Goal: Task Accomplishment & Management: Use online tool/utility

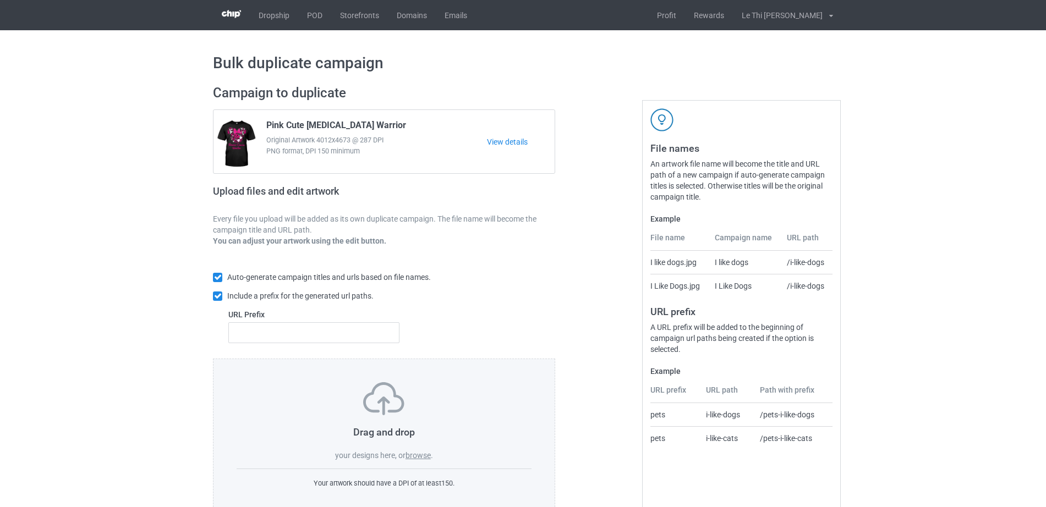
click at [405, 458] on span "your designs here, or" at bounding box center [370, 455] width 70 height 9
click at [412, 456] on label "browse" at bounding box center [418, 455] width 25 height 9
click at [0, 0] on input "browse" at bounding box center [0, 0] width 0 height 0
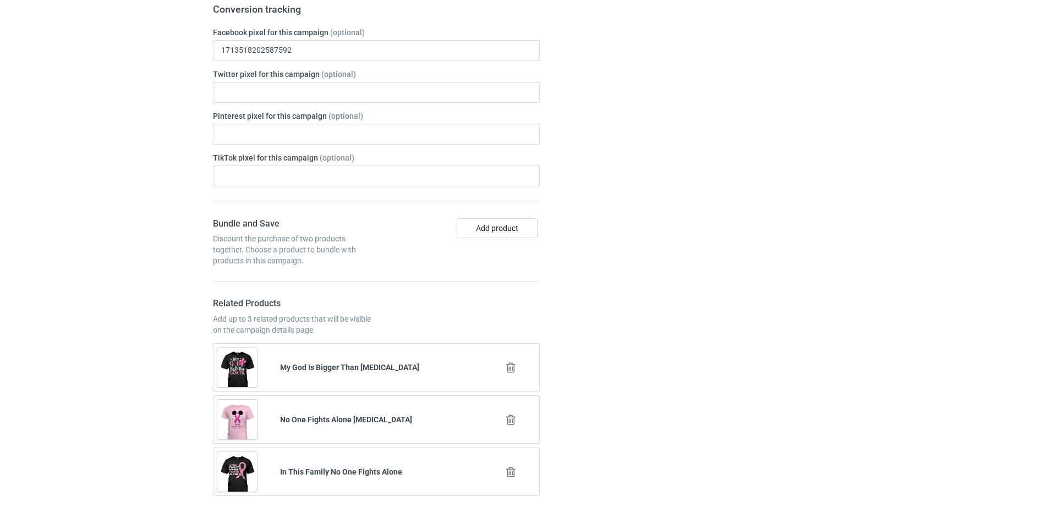
scroll to position [915, 0]
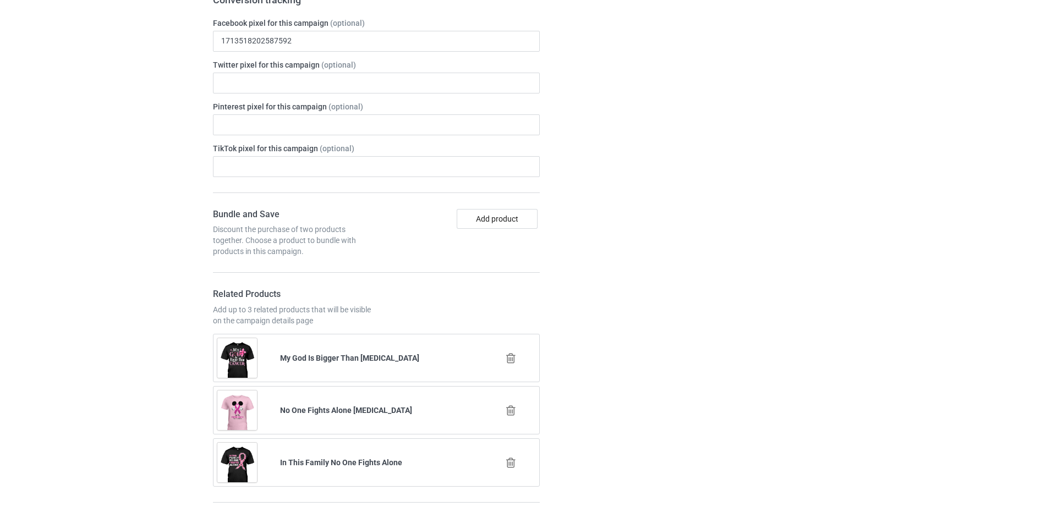
click at [515, 405] on icon at bounding box center [511, 411] width 14 height 12
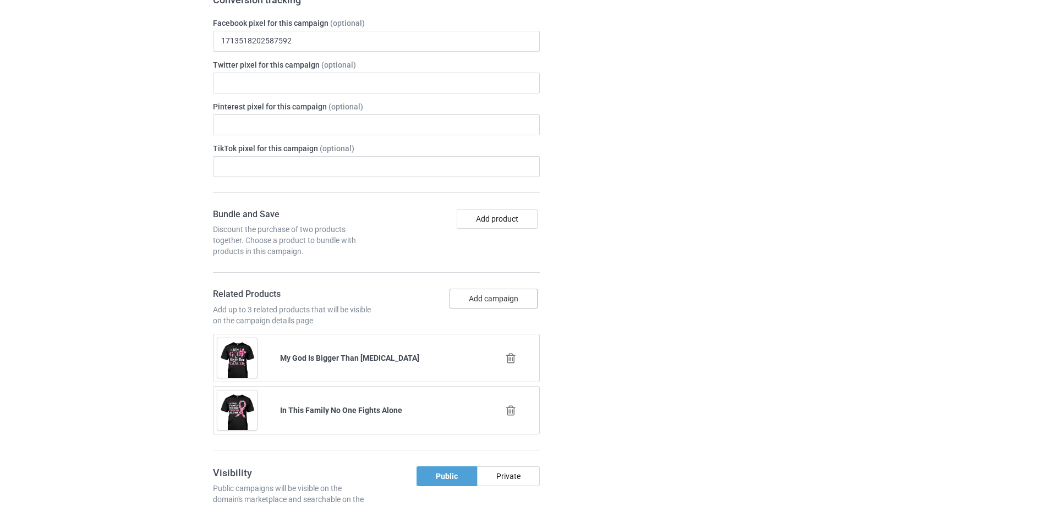
click at [468, 289] on button "Add campaign" at bounding box center [494, 299] width 88 height 20
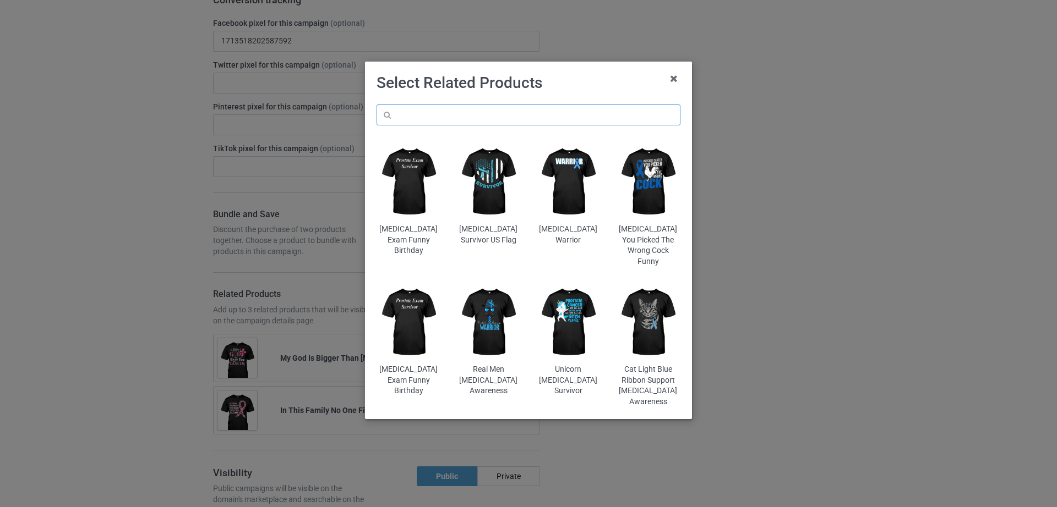
click at [460, 108] on input "text" at bounding box center [528, 115] width 304 height 21
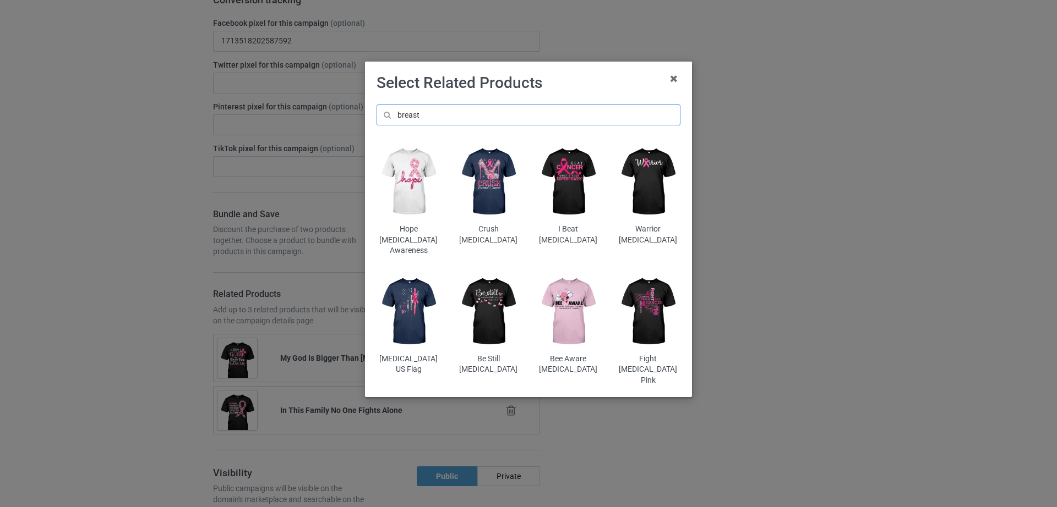
type input "breast"
click at [493, 195] on img at bounding box center [488, 182] width 64 height 80
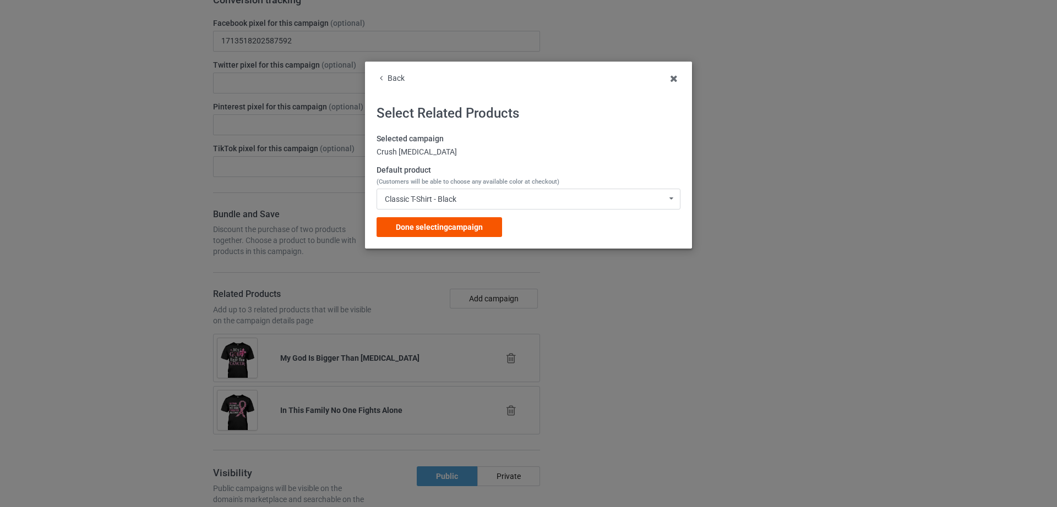
click at [477, 230] on span "Done selecting campaign" at bounding box center [439, 227] width 87 height 9
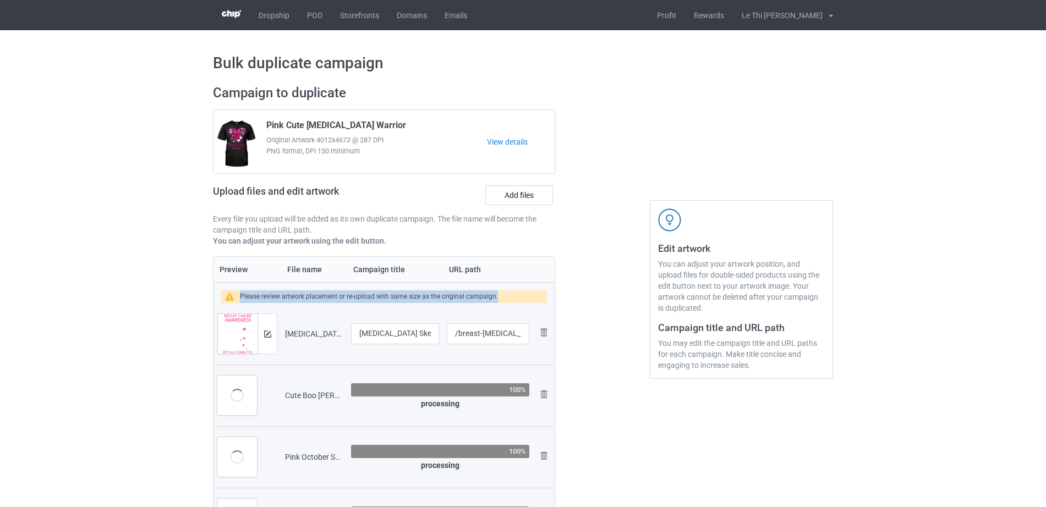
drag, startPoint x: 241, startPoint y: 297, endPoint x: 498, endPoint y: 301, distance: 257.6
click at [498, 301] on div "Please review artwork placement or re-upload with same size as the original cam…" at bounding box center [384, 297] width 326 height 13
copy div "Please review artwork placement or re-upload with same size as the original cam…"
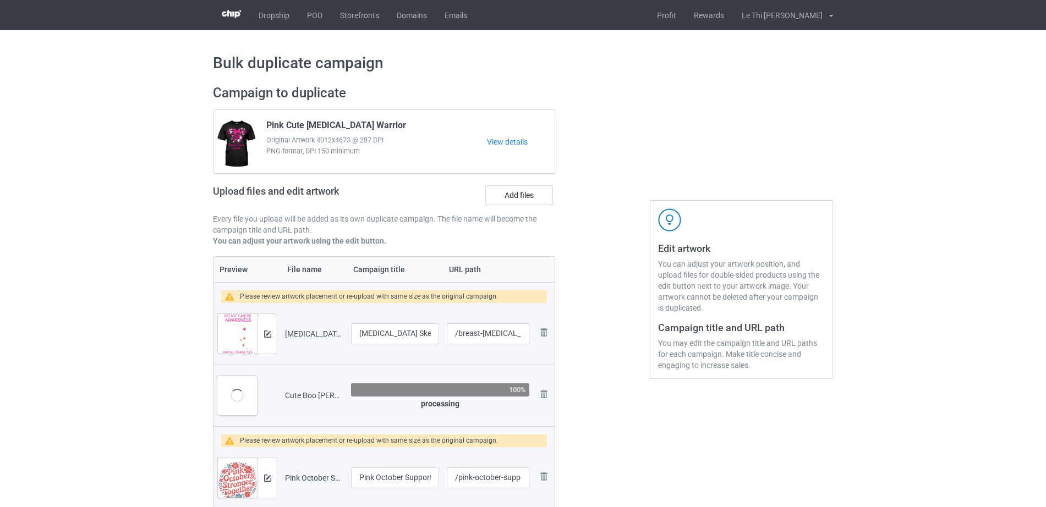
click at [618, 412] on div at bounding box center [602, 412] width 79 height 670
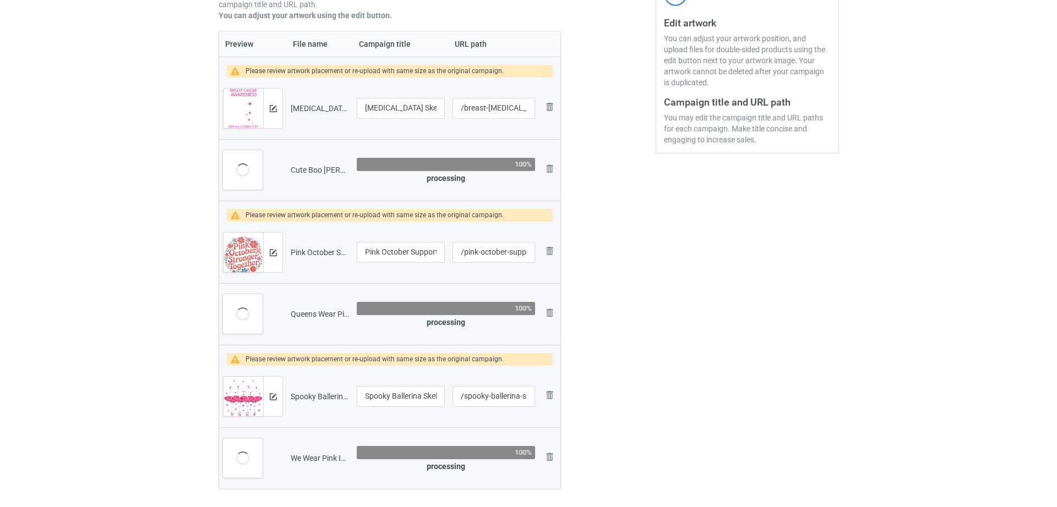
scroll to position [227, 0]
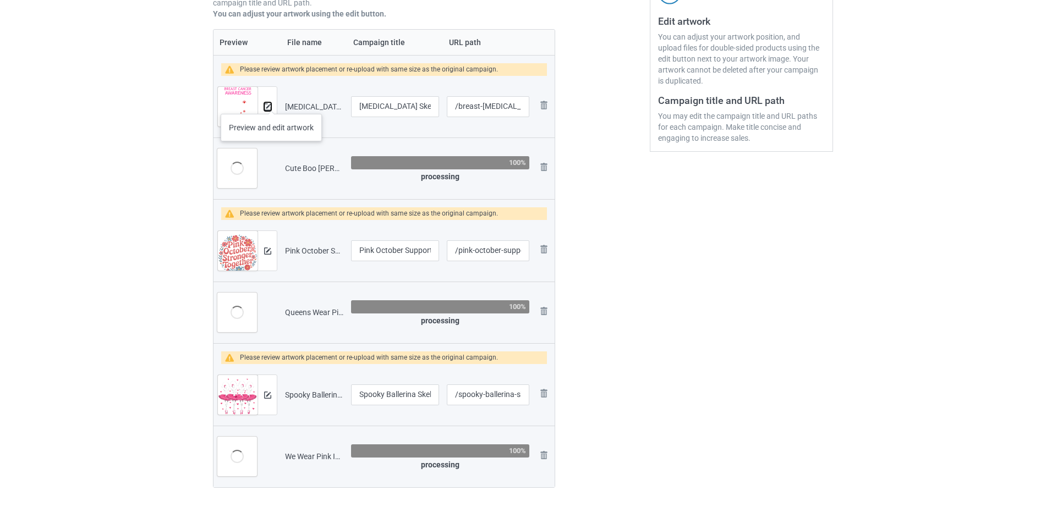
click at [271, 103] on div at bounding box center [267, 107] width 19 height 40
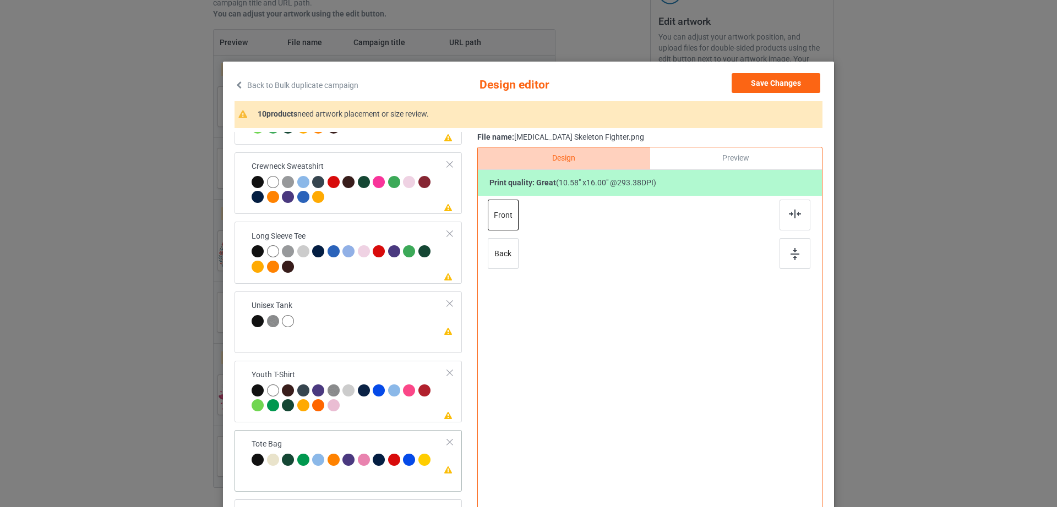
scroll to position [128, 0]
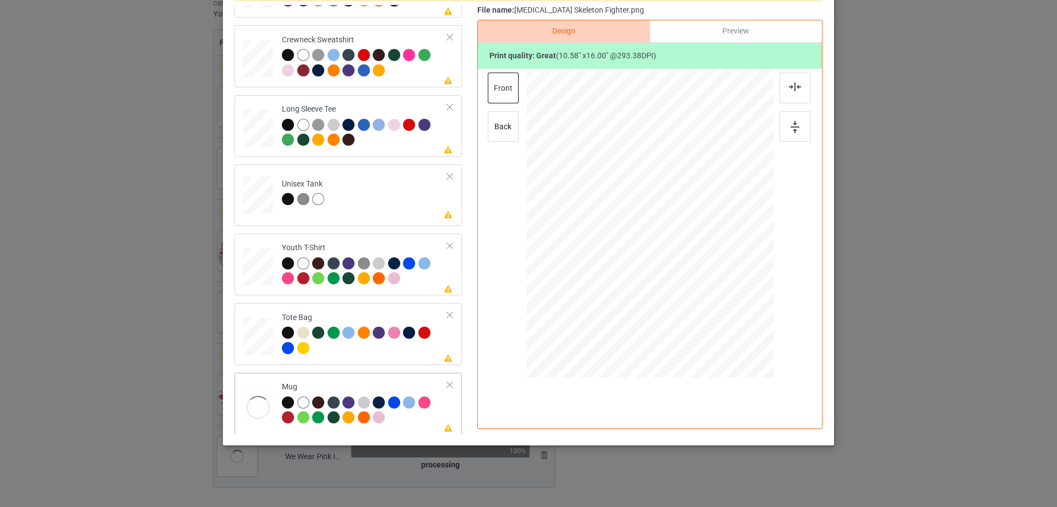
drag, startPoint x: 718, startPoint y: 336, endPoint x: 690, endPoint y: 257, distance: 83.6
click at [690, 257] on div at bounding box center [650, 223] width 248 height 103
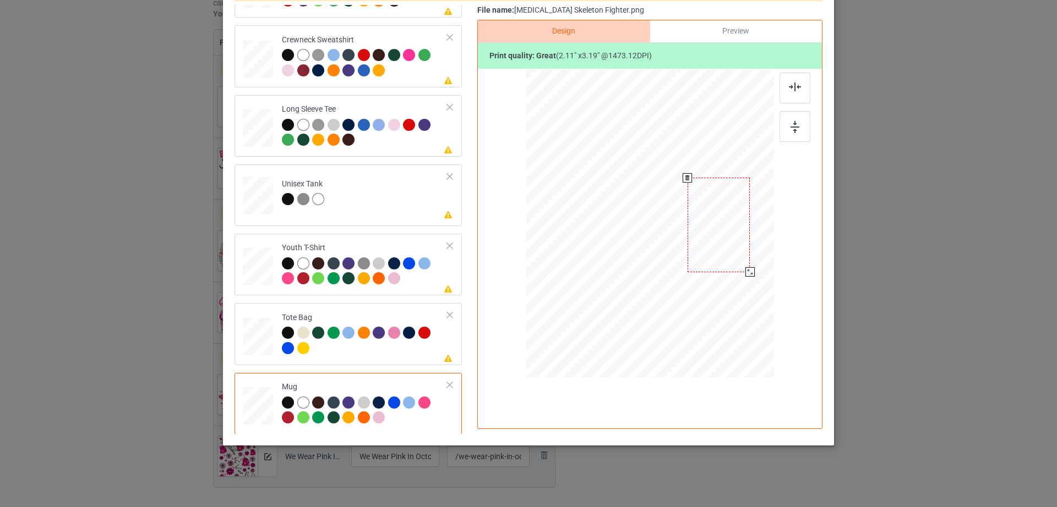
drag, startPoint x: 646, startPoint y: 233, endPoint x: 714, endPoint y: 235, distance: 68.8
click at [714, 235] on div at bounding box center [718, 225] width 62 height 95
click at [742, 264] on div at bounding box center [746, 267] width 9 height 9
click at [744, 267] on div at bounding box center [747, 269] width 9 height 9
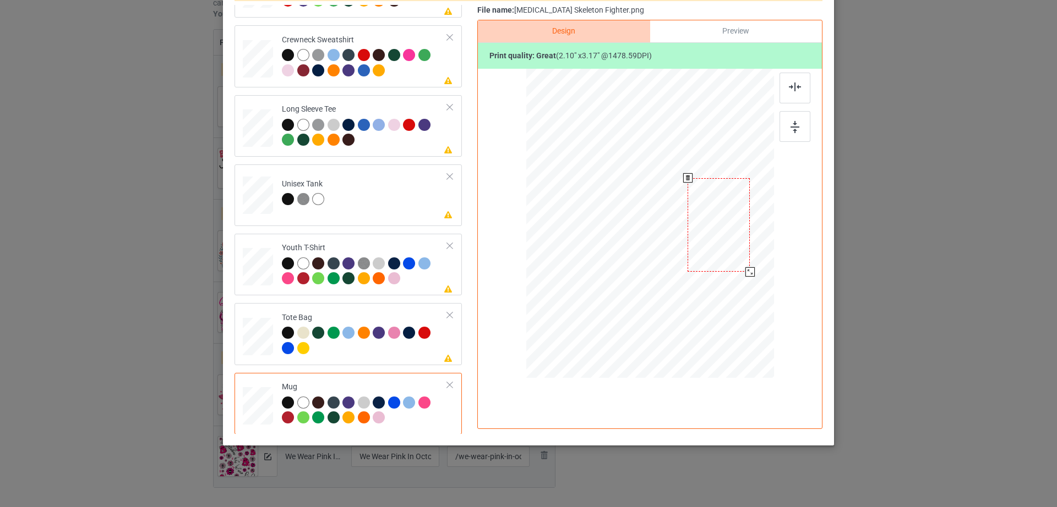
click at [747, 269] on div at bounding box center [749, 271] width 9 height 9
click at [719, 255] on div at bounding box center [718, 224] width 62 height 94
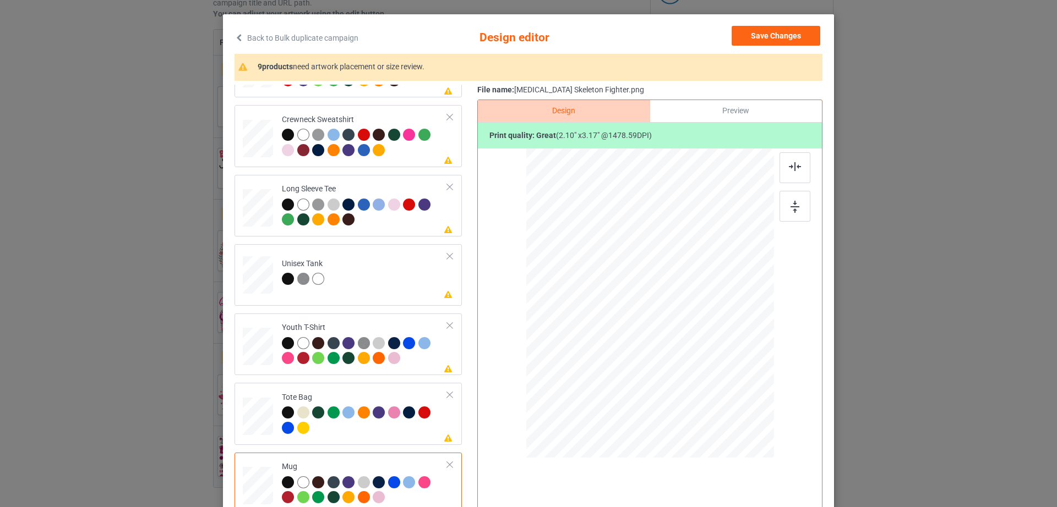
scroll to position [0, 0]
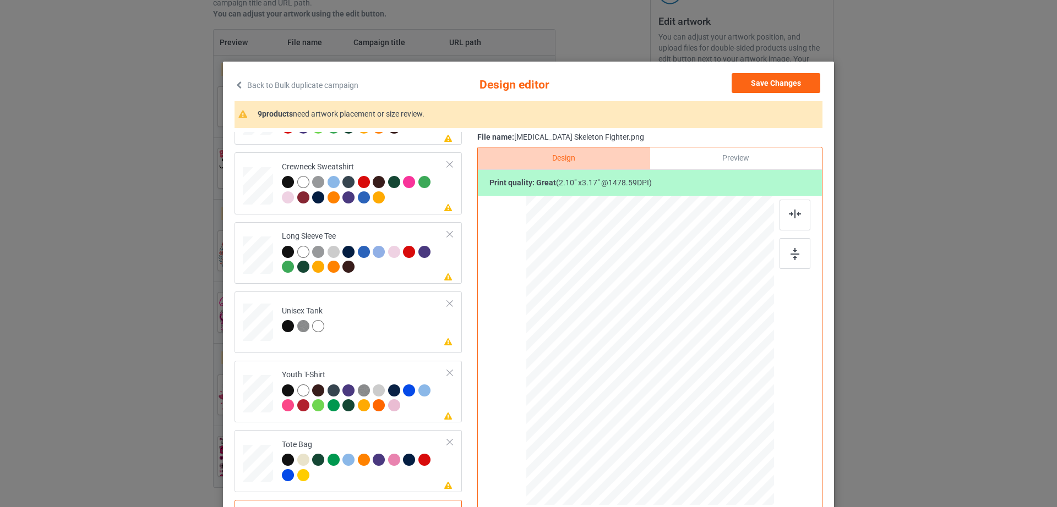
click at [737, 157] on div "Preview" at bounding box center [736, 159] width 172 height 22
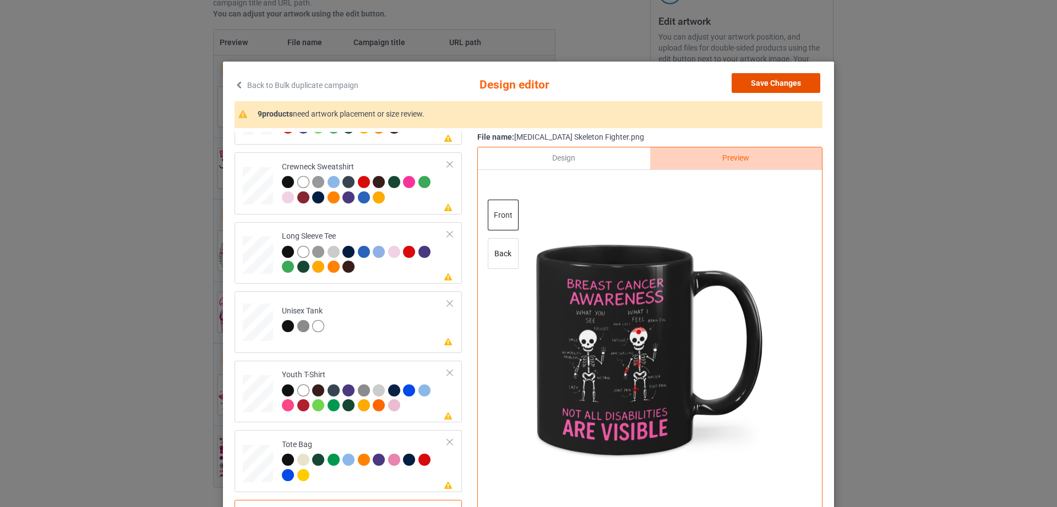
click at [798, 86] on button "Save Changes" at bounding box center [775, 83] width 89 height 20
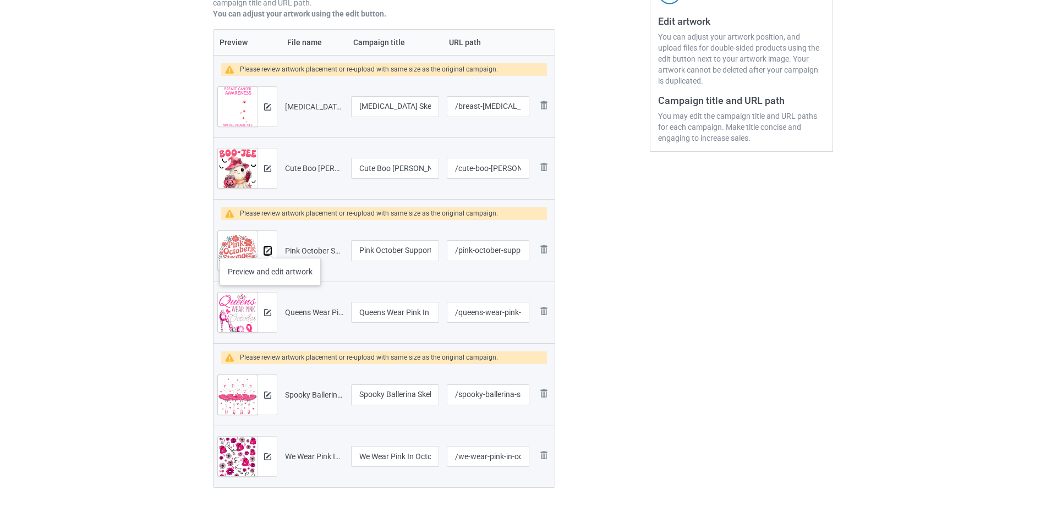
click at [270, 248] on img at bounding box center [267, 251] width 7 height 7
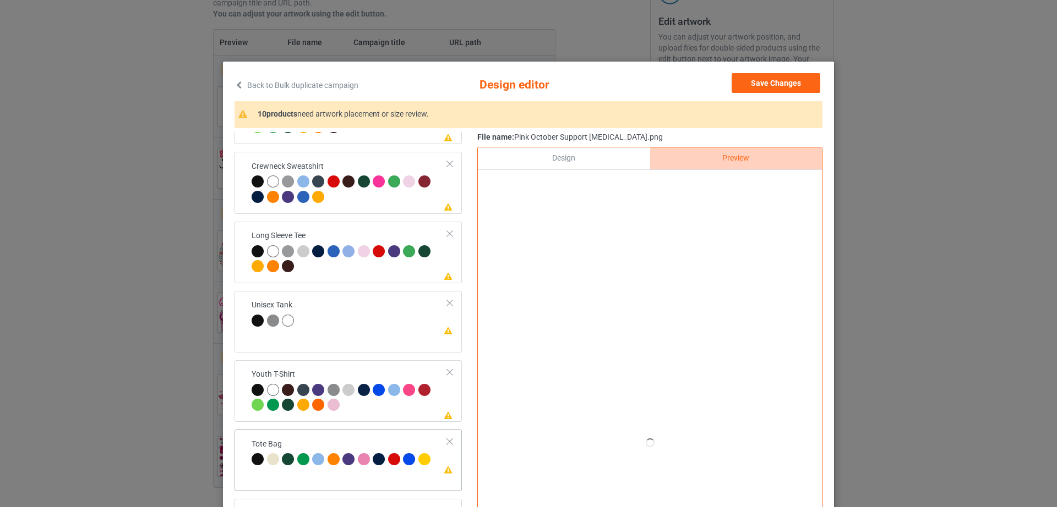
scroll to position [128, 0]
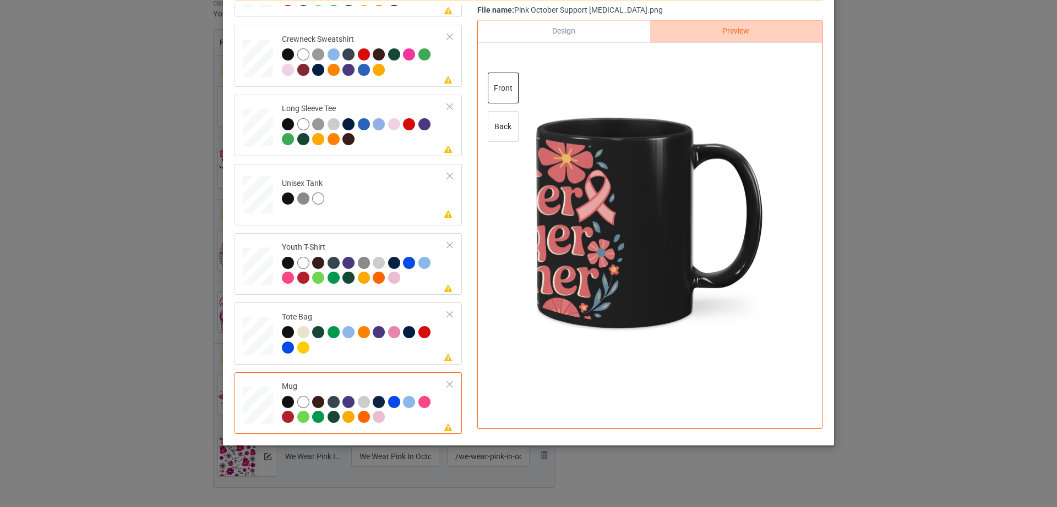
click at [572, 34] on div "Design" at bounding box center [564, 31] width 172 height 22
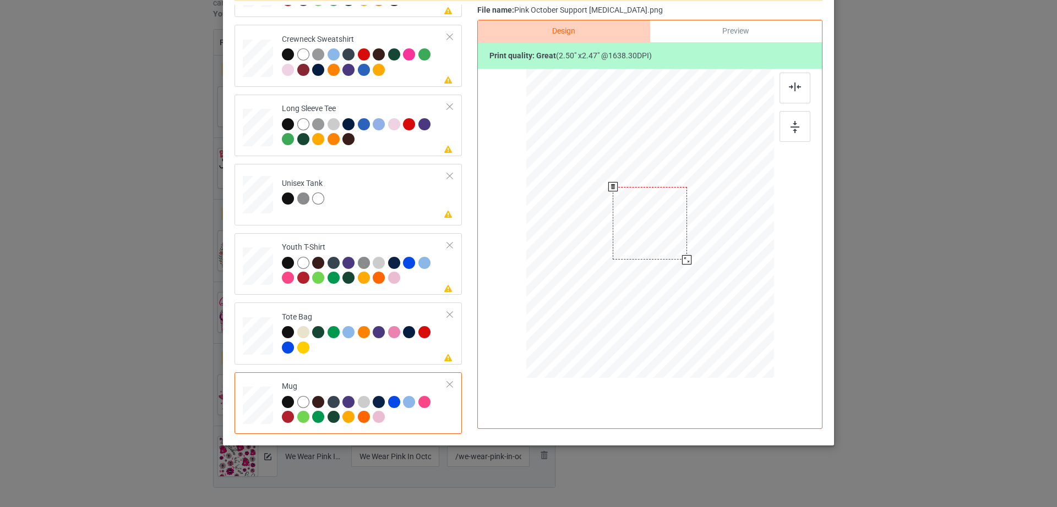
drag, startPoint x: 717, startPoint y: 295, endPoint x: 689, endPoint y: 249, distance: 54.1
click at [689, 249] on div at bounding box center [650, 223] width 248 height 103
drag, startPoint x: 654, startPoint y: 239, endPoint x: 721, endPoint y: 236, distance: 67.2
click at [721, 236] on div at bounding box center [717, 220] width 74 height 73
click at [751, 256] on div at bounding box center [755, 258] width 9 height 9
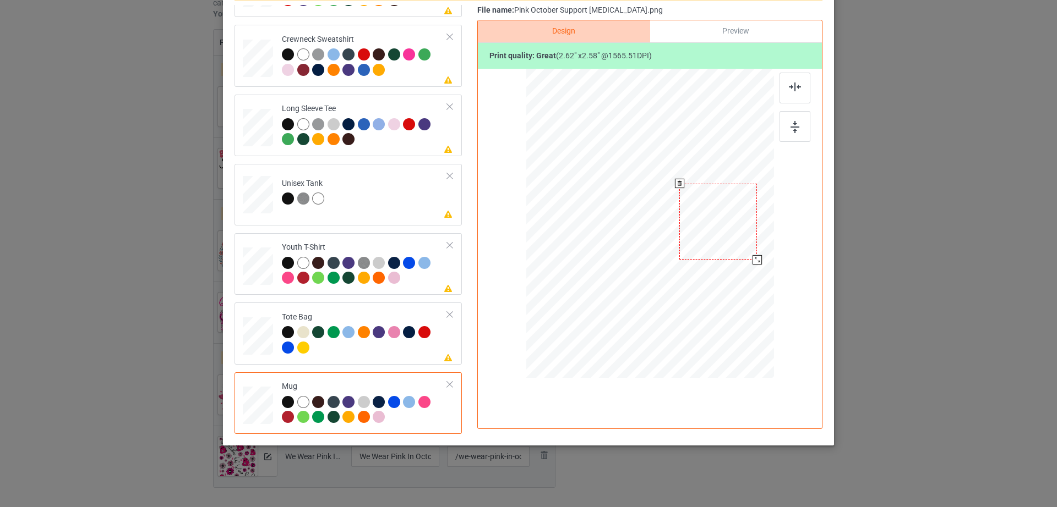
click at [710, 239] on div at bounding box center [718, 222] width 78 height 77
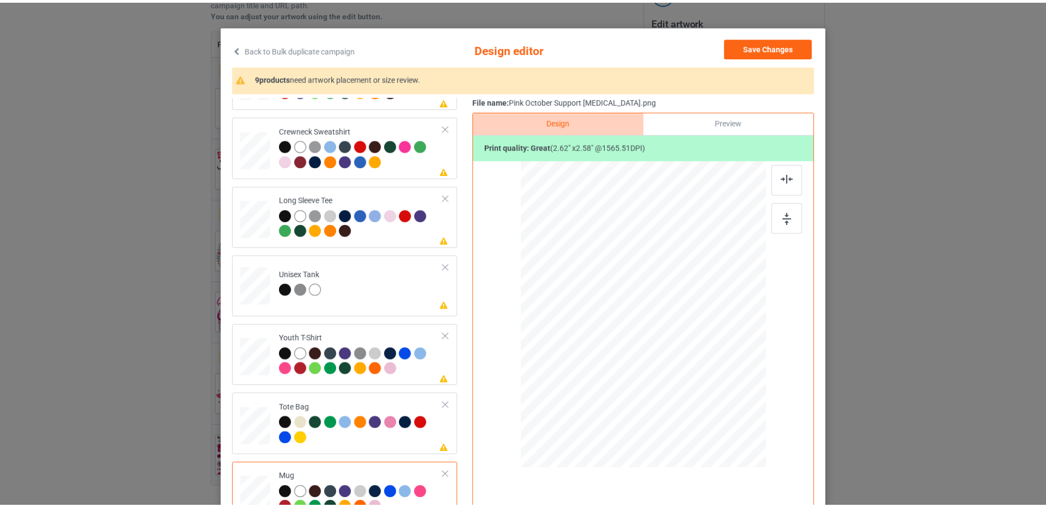
scroll to position [0, 0]
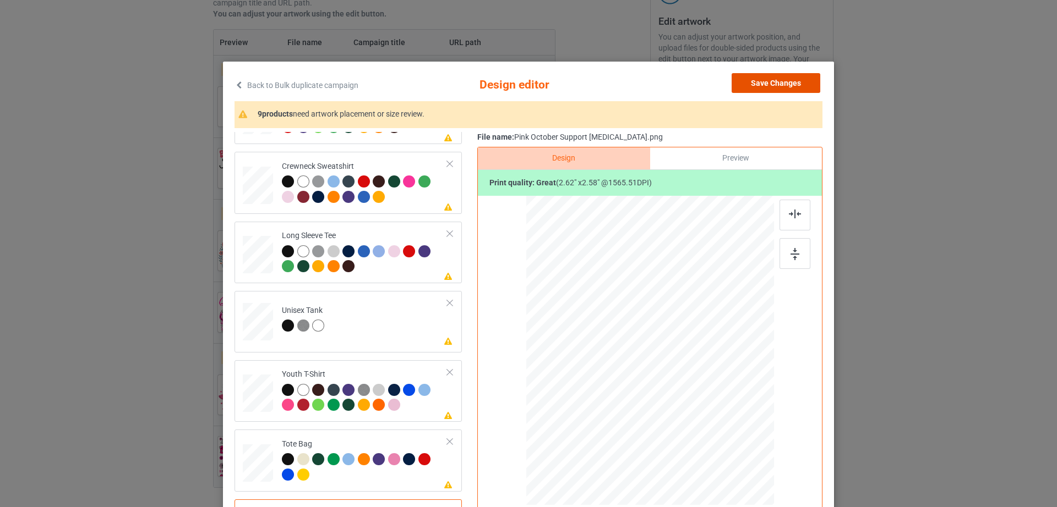
click at [743, 79] on button "Save Changes" at bounding box center [775, 83] width 89 height 20
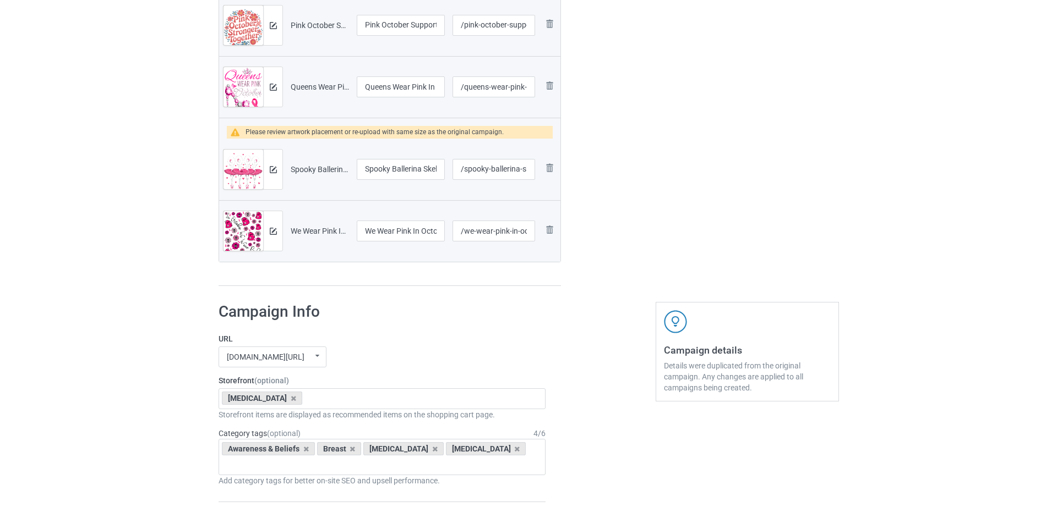
scroll to position [455, 0]
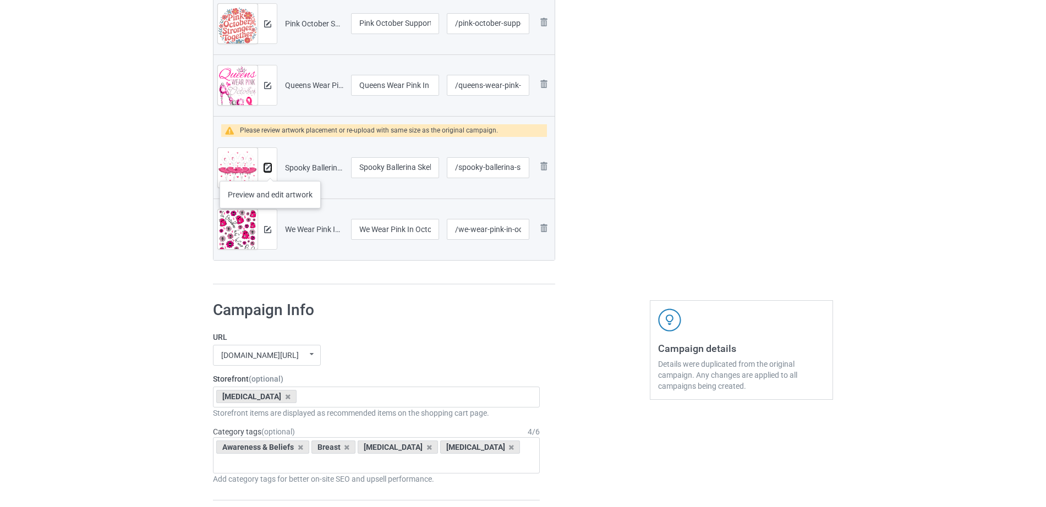
click at [269, 169] on img at bounding box center [267, 168] width 7 height 7
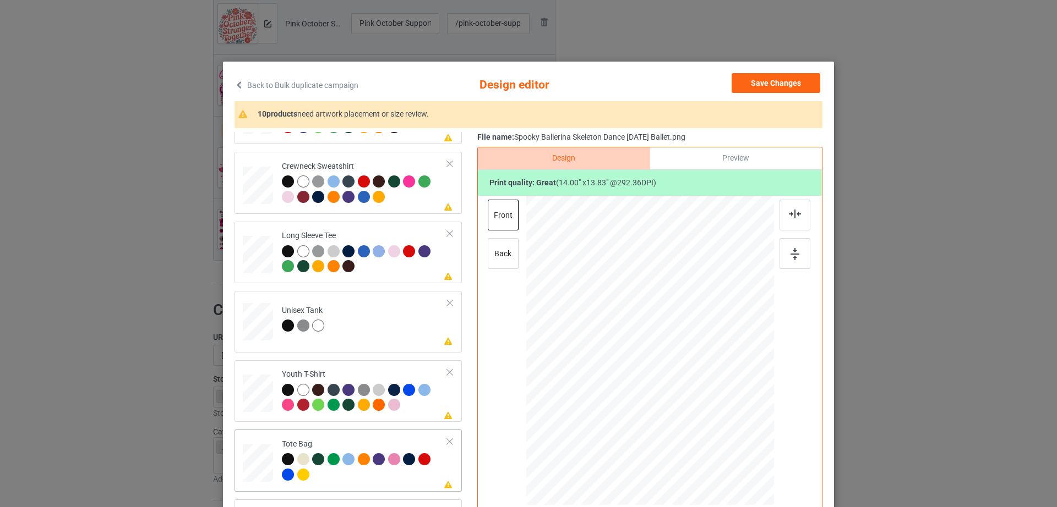
scroll to position [128, 0]
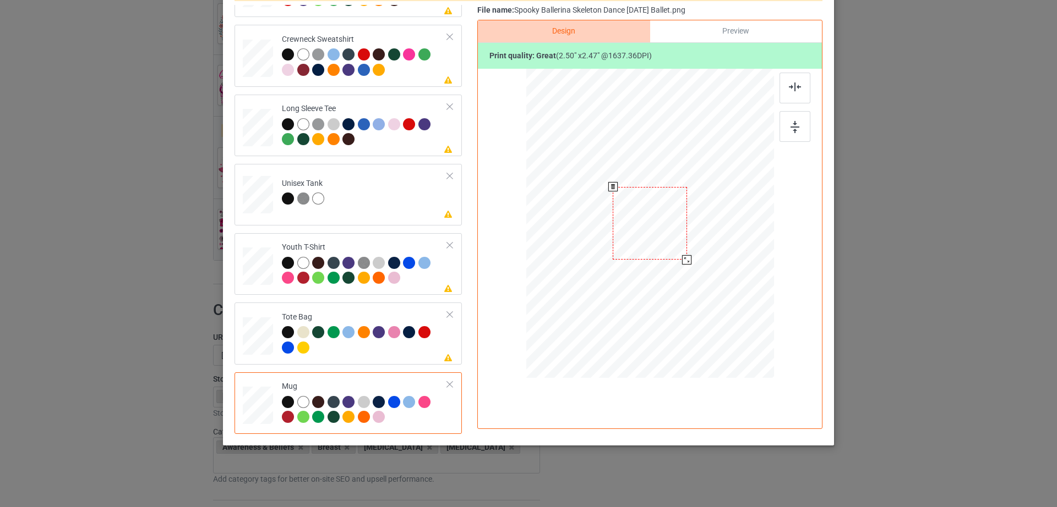
drag, startPoint x: 718, startPoint y: 296, endPoint x: 689, endPoint y: 250, distance: 54.0
click at [689, 250] on div at bounding box center [650, 223] width 248 height 103
drag, startPoint x: 661, startPoint y: 244, endPoint x: 728, endPoint y: 243, distance: 67.2
click at [728, 243] on div at bounding box center [717, 223] width 74 height 73
click at [754, 260] on div at bounding box center [755, 260] width 9 height 9
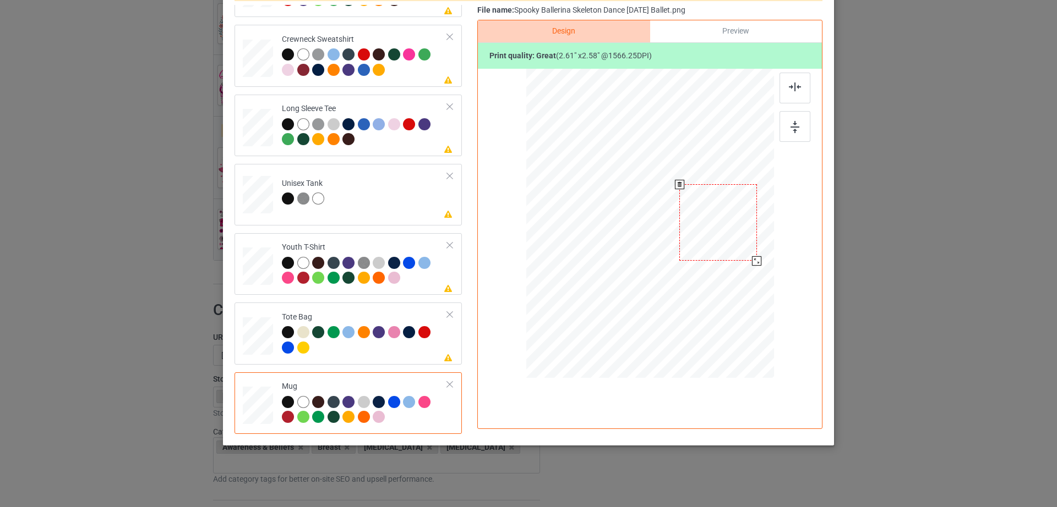
click at [737, 246] on div at bounding box center [718, 222] width 78 height 77
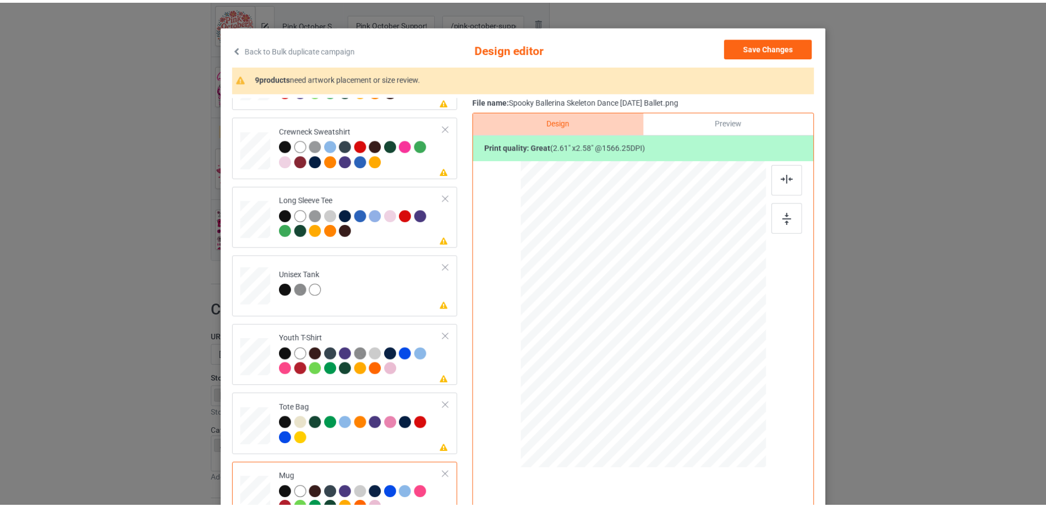
scroll to position [0, 0]
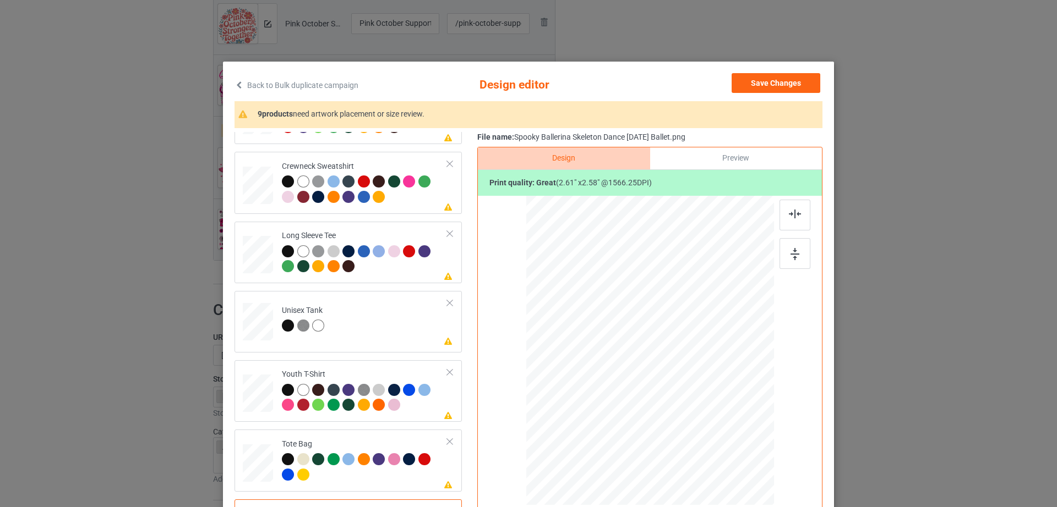
click at [735, 159] on div "Preview" at bounding box center [736, 159] width 172 height 22
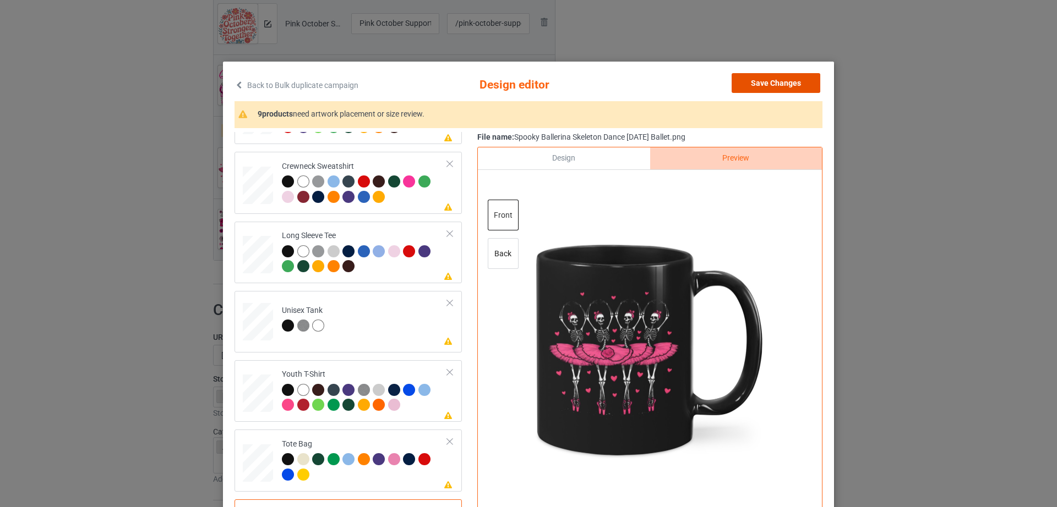
click at [788, 82] on button "Save Changes" at bounding box center [775, 83] width 89 height 20
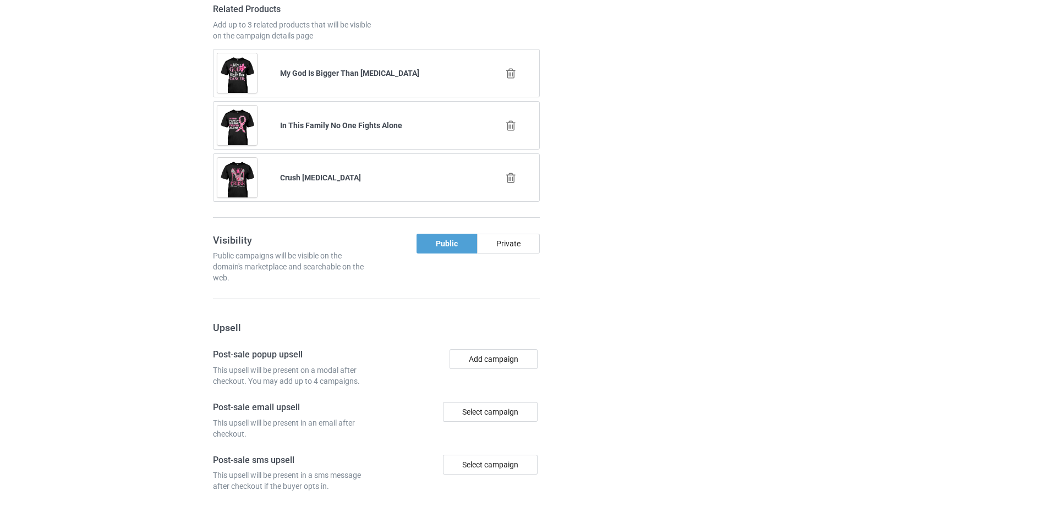
scroll to position [1426, 0]
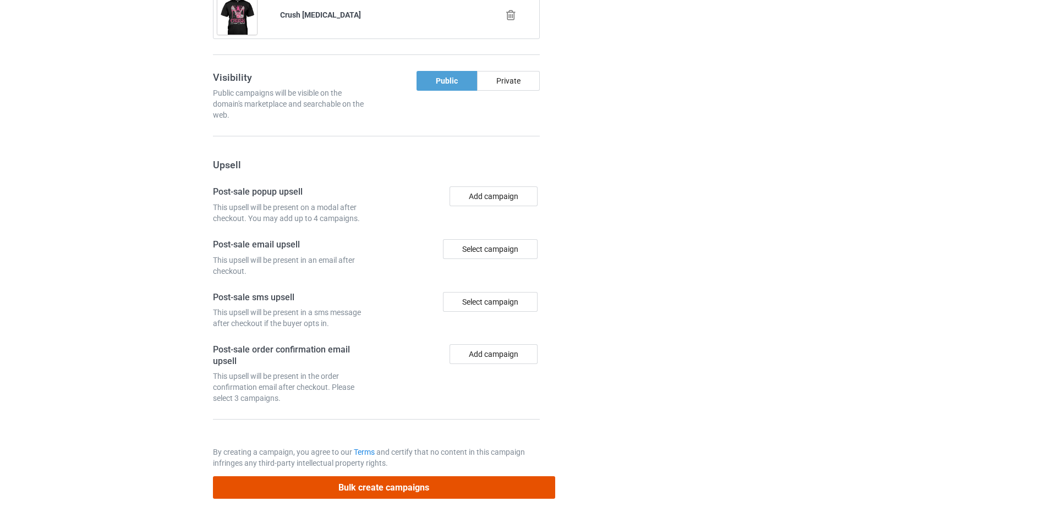
click at [389, 478] on button "Bulk create campaigns" at bounding box center [384, 488] width 342 height 23
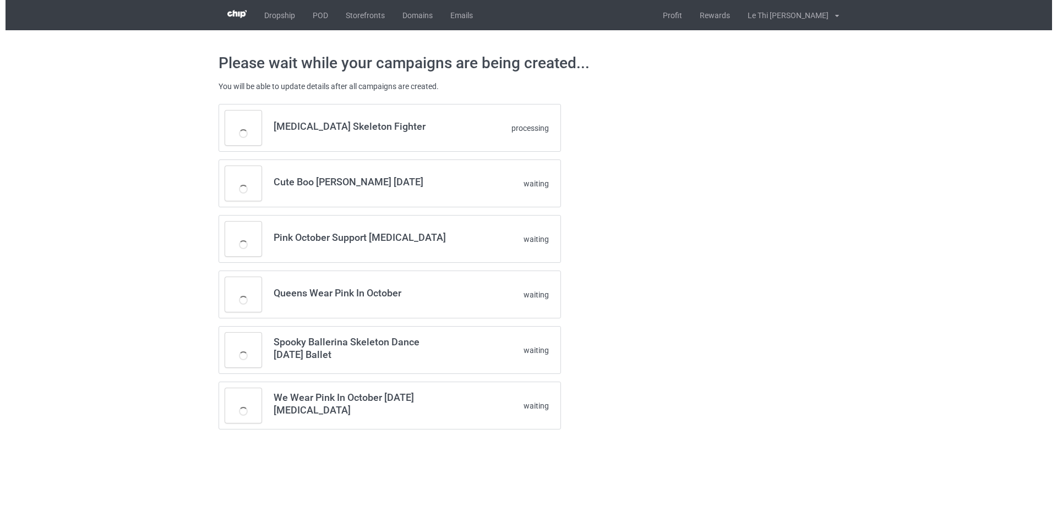
scroll to position [0, 0]
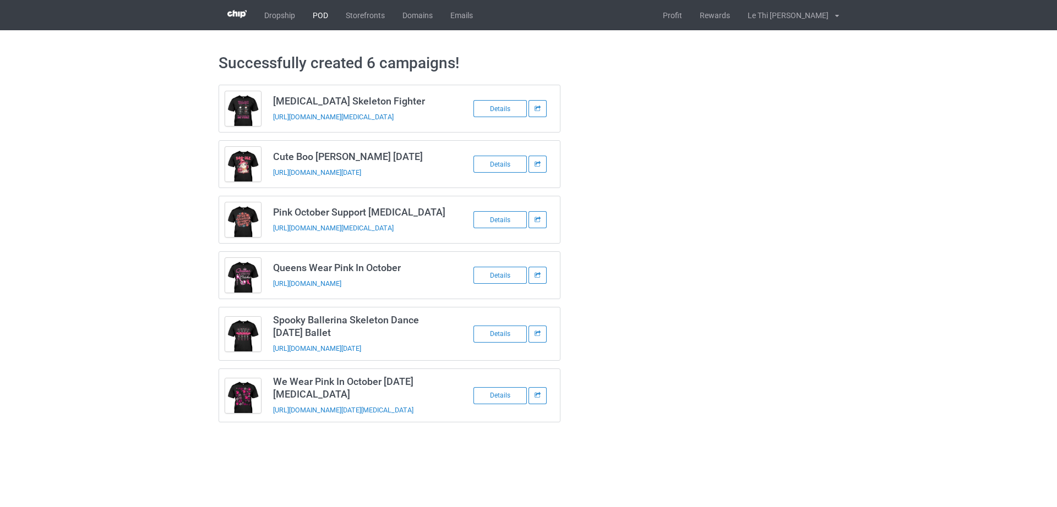
click at [320, 12] on link "POD" at bounding box center [320, 15] width 33 height 30
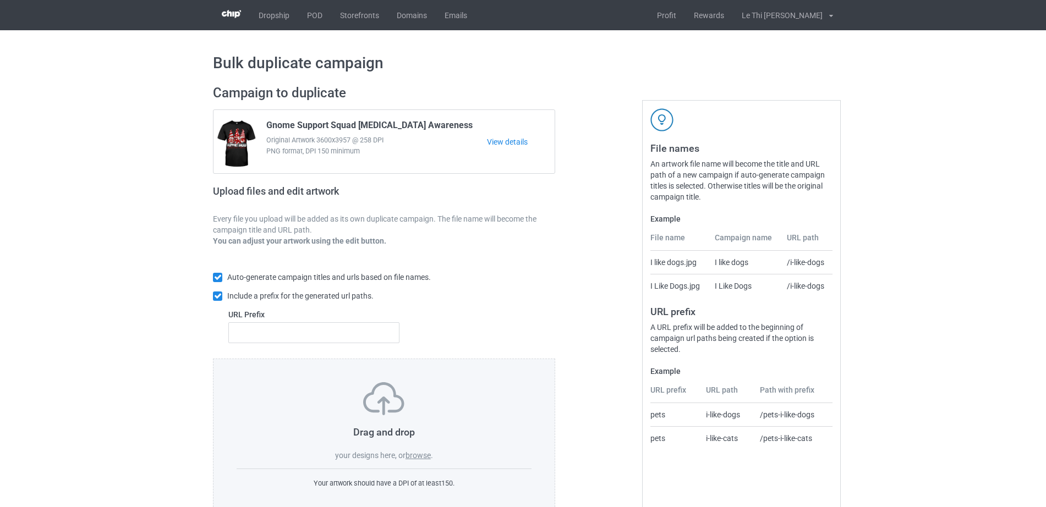
click at [416, 454] on label "browse" at bounding box center [418, 455] width 25 height 9
click at [0, 0] on input "browse" at bounding box center [0, 0] width 0 height 0
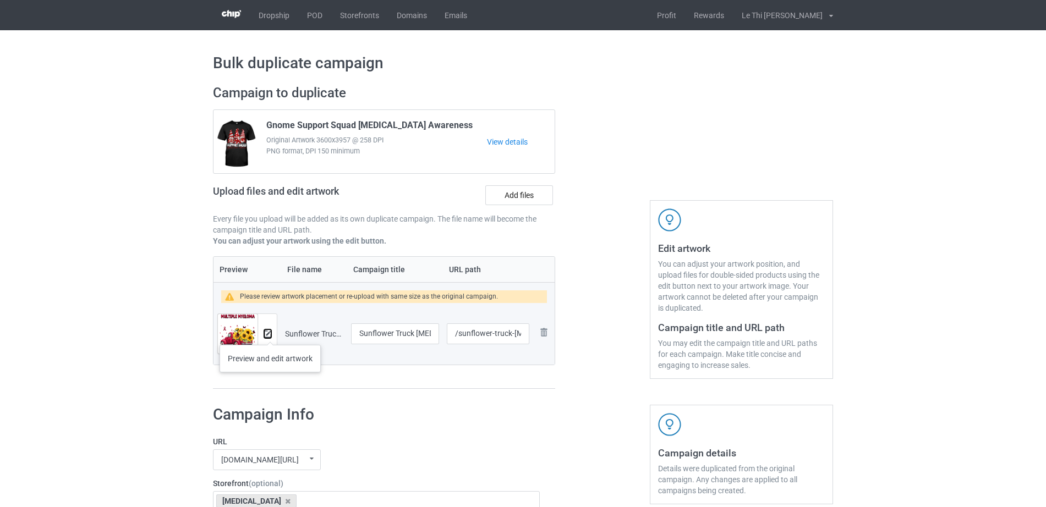
click at [270, 334] on img at bounding box center [267, 334] width 7 height 7
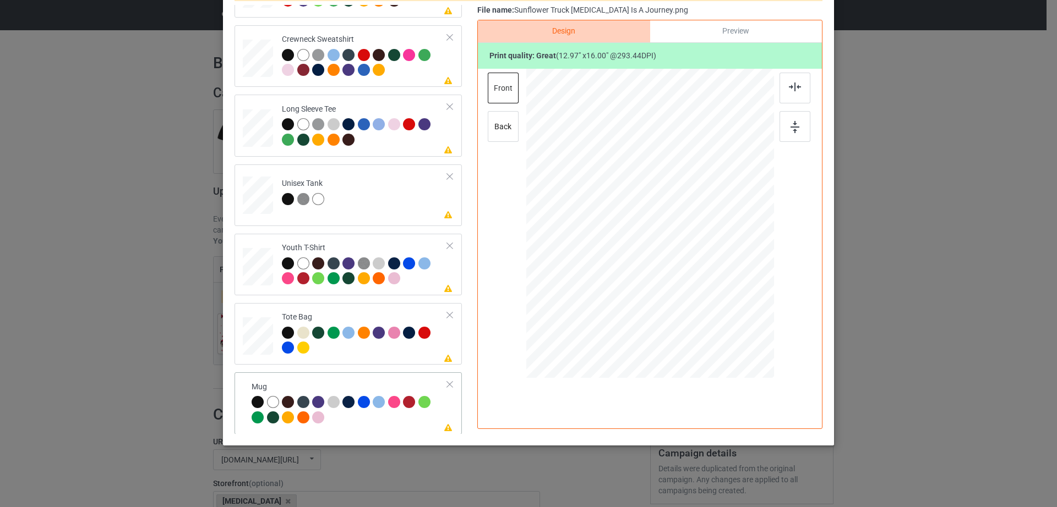
scroll to position [258, 0]
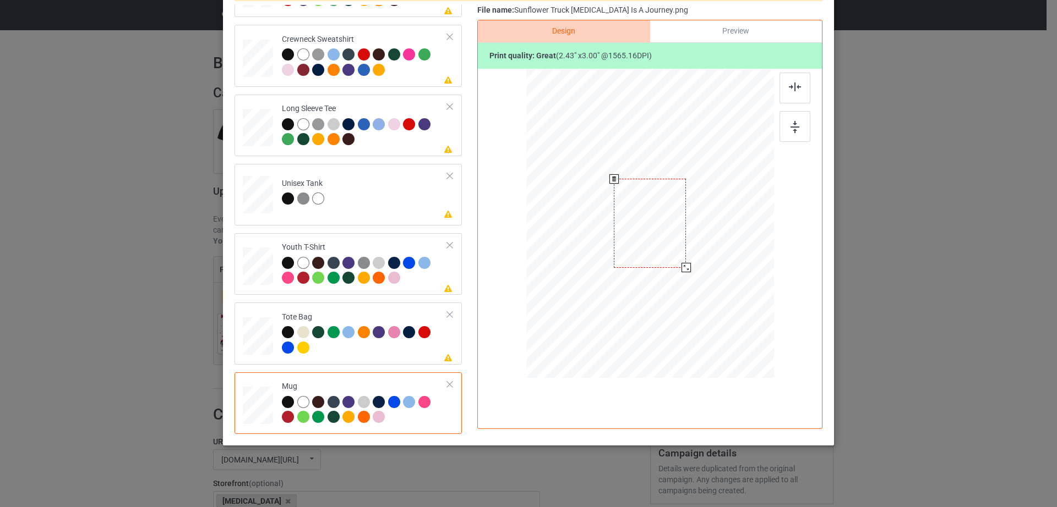
drag, startPoint x: 720, startPoint y: 315, endPoint x: 692, endPoint y: 256, distance: 65.2
click at [692, 256] on div at bounding box center [650, 223] width 248 height 103
drag, startPoint x: 637, startPoint y: 238, endPoint x: 705, endPoint y: 238, distance: 68.2
click at [705, 238] on div at bounding box center [718, 223] width 72 height 89
click at [751, 266] on div at bounding box center [755, 269] width 9 height 9
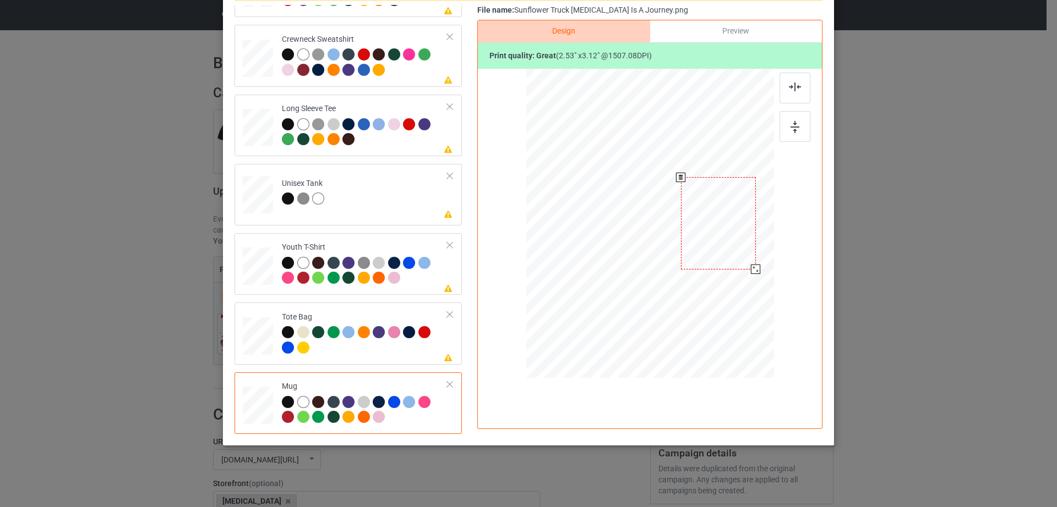
click at [735, 247] on div at bounding box center [718, 223] width 75 height 92
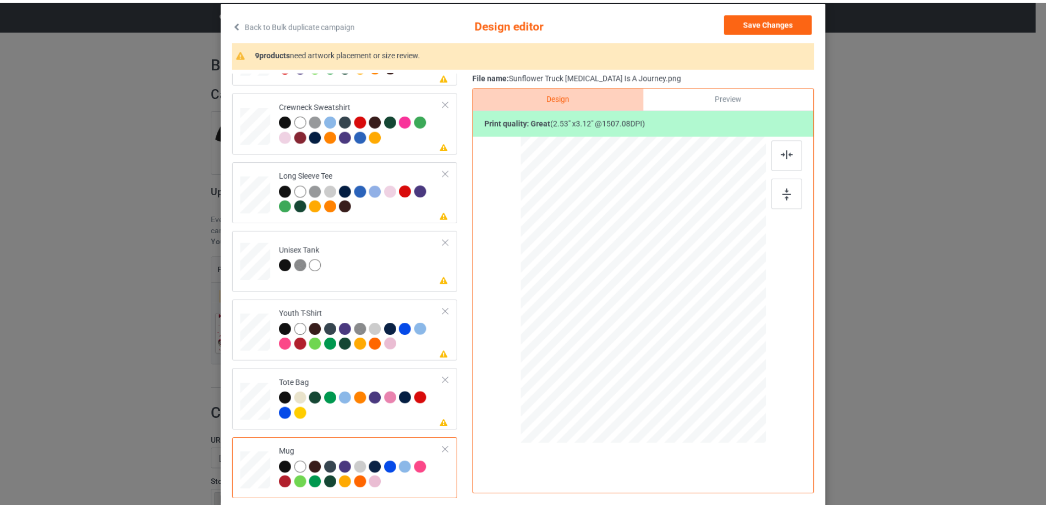
scroll to position [0, 0]
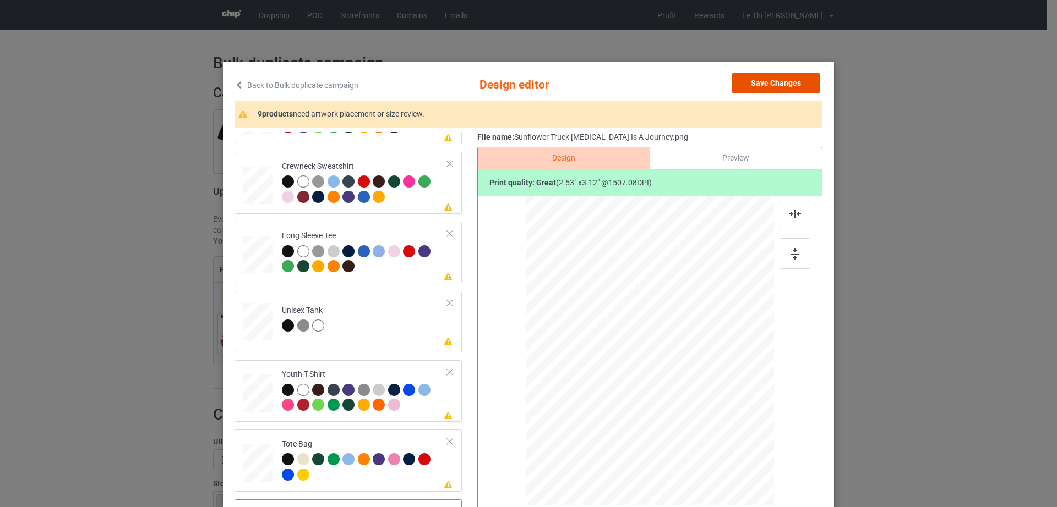
click at [779, 86] on button "Save Changes" at bounding box center [775, 83] width 89 height 20
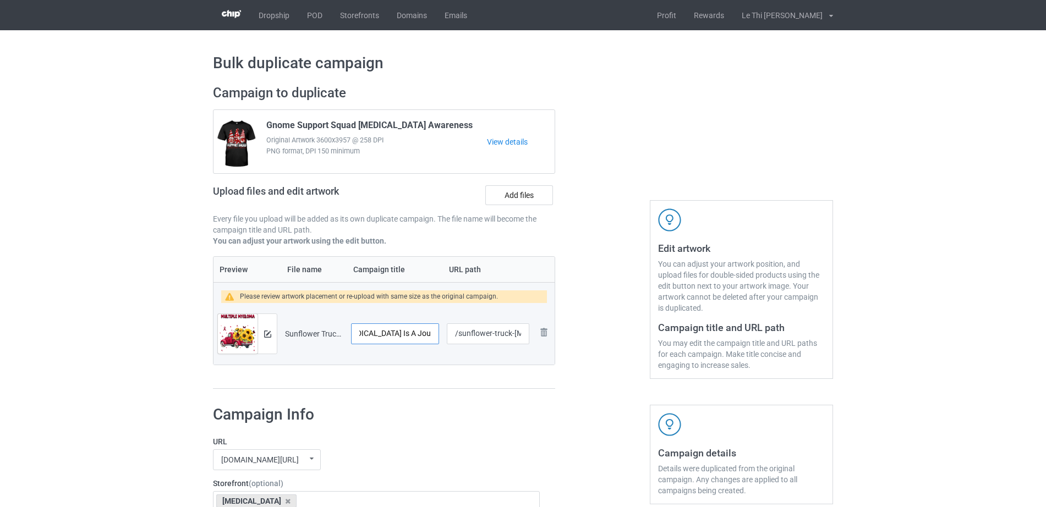
scroll to position [0, 91]
drag, startPoint x: 369, startPoint y: 334, endPoint x: 424, endPoint y: 336, distance: 55.7
click at [424, 336] on input "Sunflower Truck Multiple Myeloma Is A Journey" at bounding box center [395, 334] width 88 height 21
click at [385, 331] on input "Sunflower Truck Multiple Myeloma Is A Journey" at bounding box center [395, 334] width 88 height 21
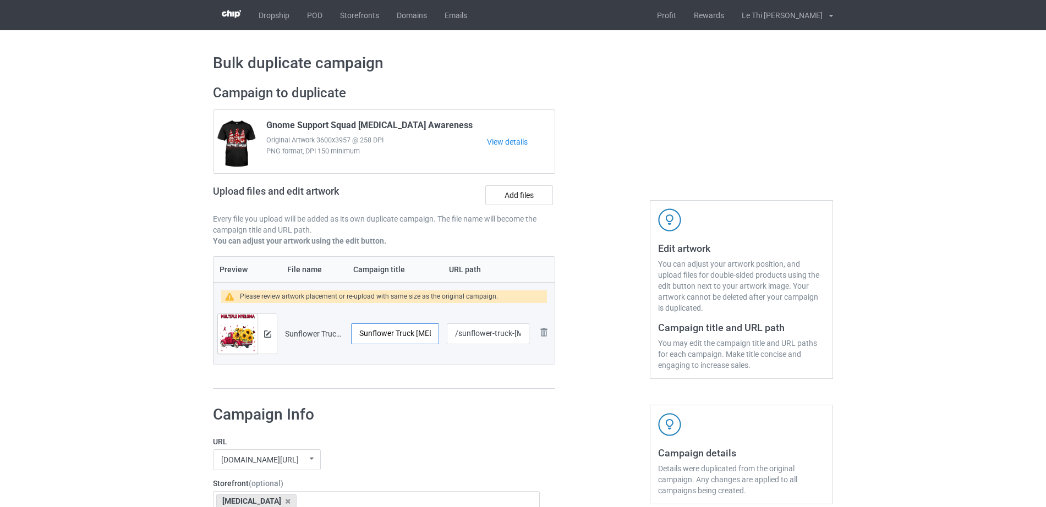
drag, startPoint x: 385, startPoint y: 334, endPoint x: 417, endPoint y: 336, distance: 32.5
click at [417, 336] on input "Sunflower Truck Multiple Myeloma Is A Journey" at bounding box center [395, 334] width 88 height 21
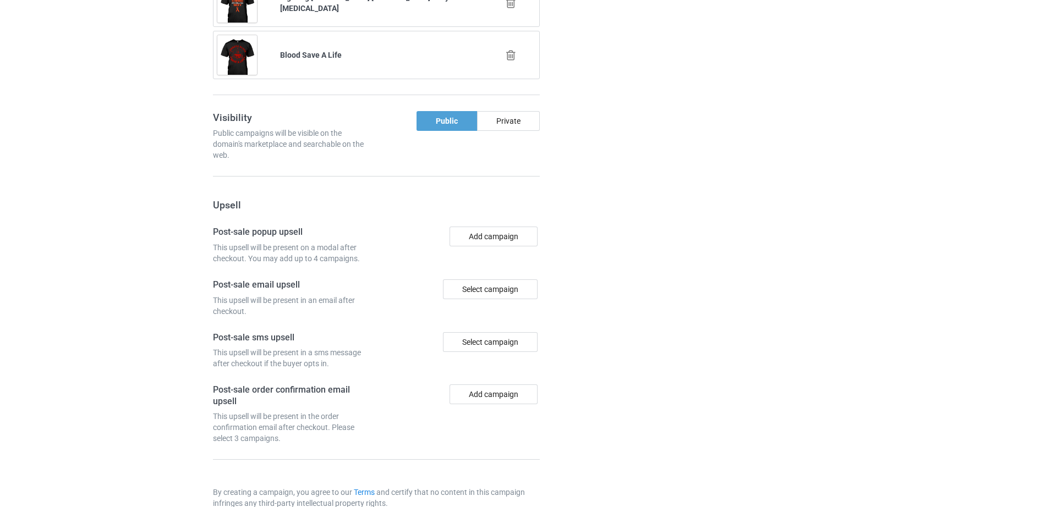
scroll to position [1076, 0]
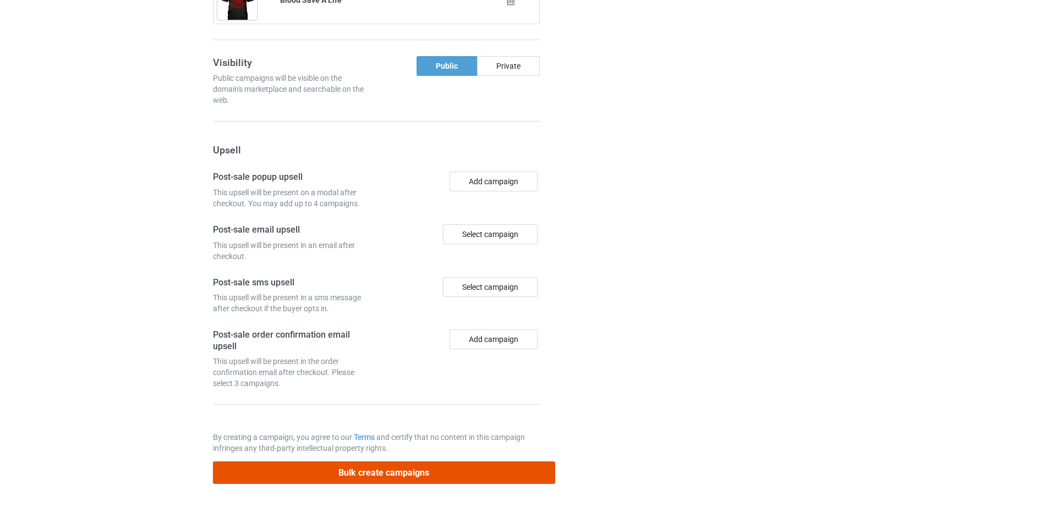
click at [380, 472] on button "Bulk create campaigns" at bounding box center [384, 473] width 342 height 23
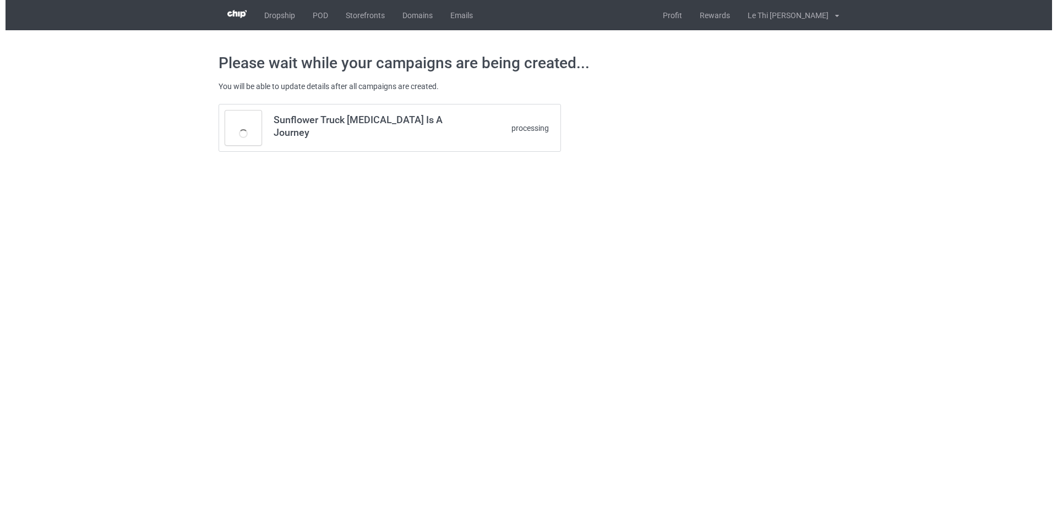
scroll to position [0, 0]
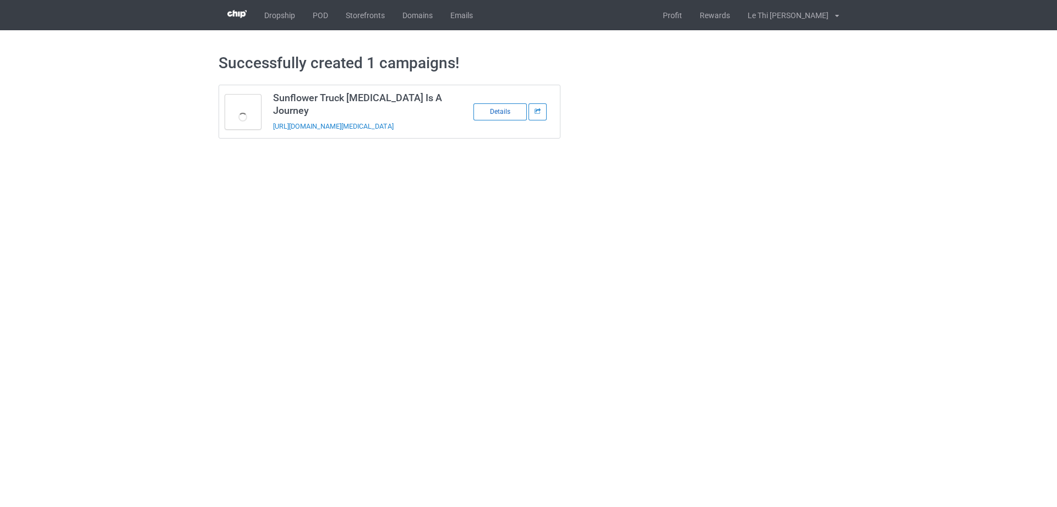
click at [501, 117] on div "Details" at bounding box center [499, 111] width 53 height 17
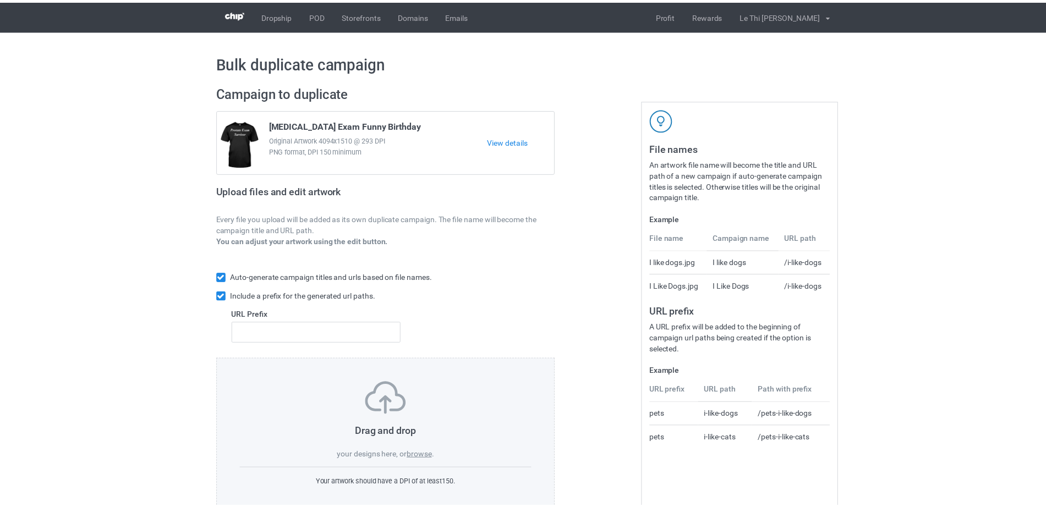
scroll to position [29, 0]
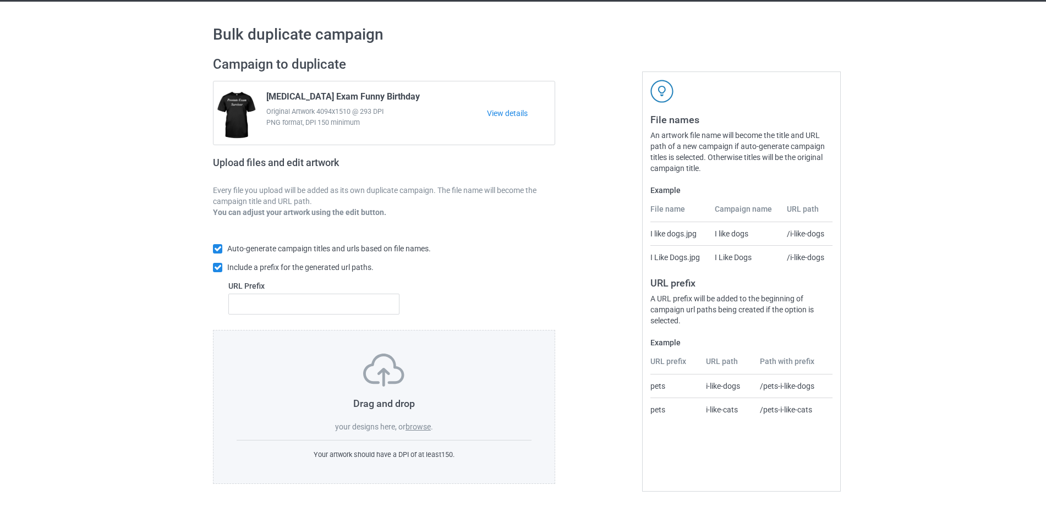
click at [417, 430] on label "browse" at bounding box center [418, 427] width 25 height 9
click at [0, 0] on input "browse" at bounding box center [0, 0] width 0 height 0
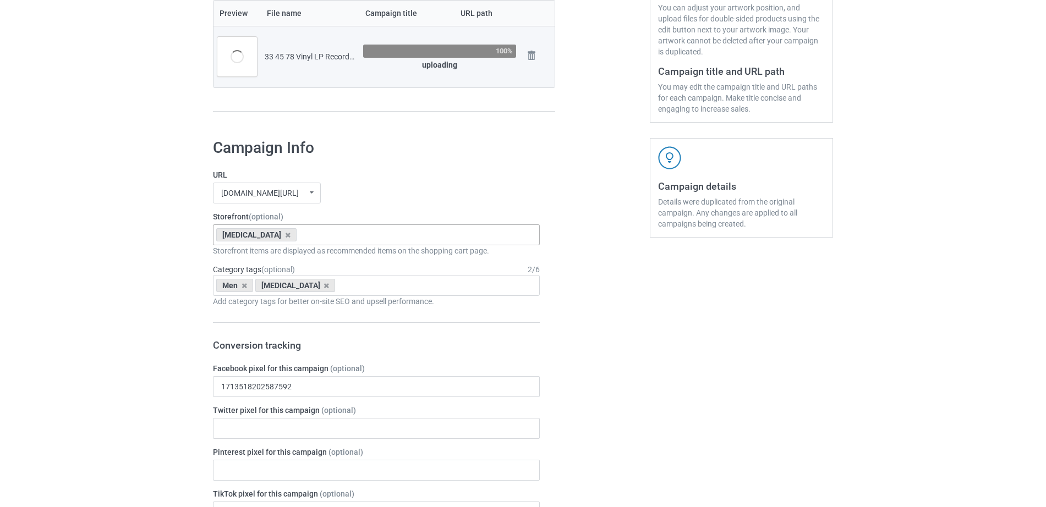
scroll to position [259, 0]
click at [287, 233] on icon at bounding box center [288, 233] width 6 height 7
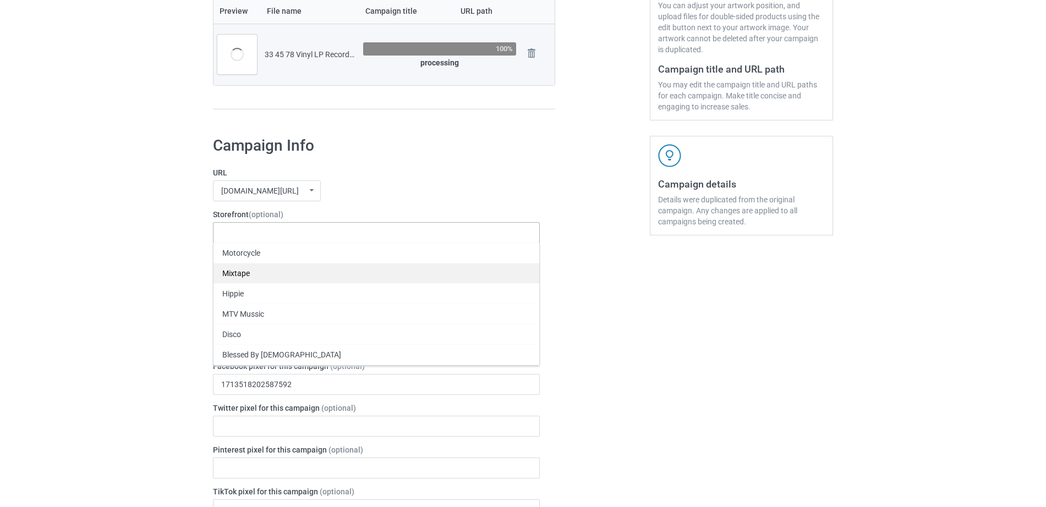
click at [243, 269] on div "Mixtape" at bounding box center [377, 273] width 326 height 20
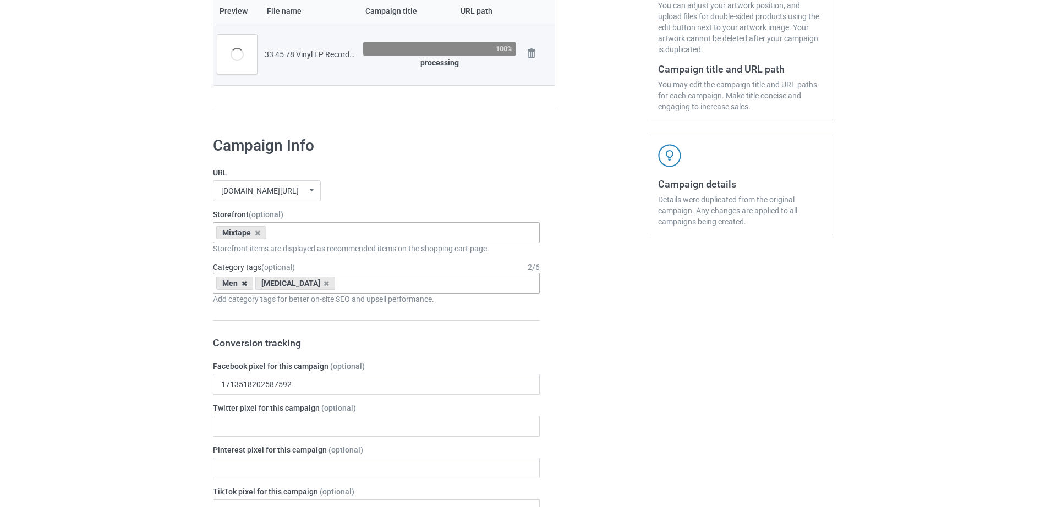
click at [244, 287] on icon at bounding box center [245, 283] width 6 height 7
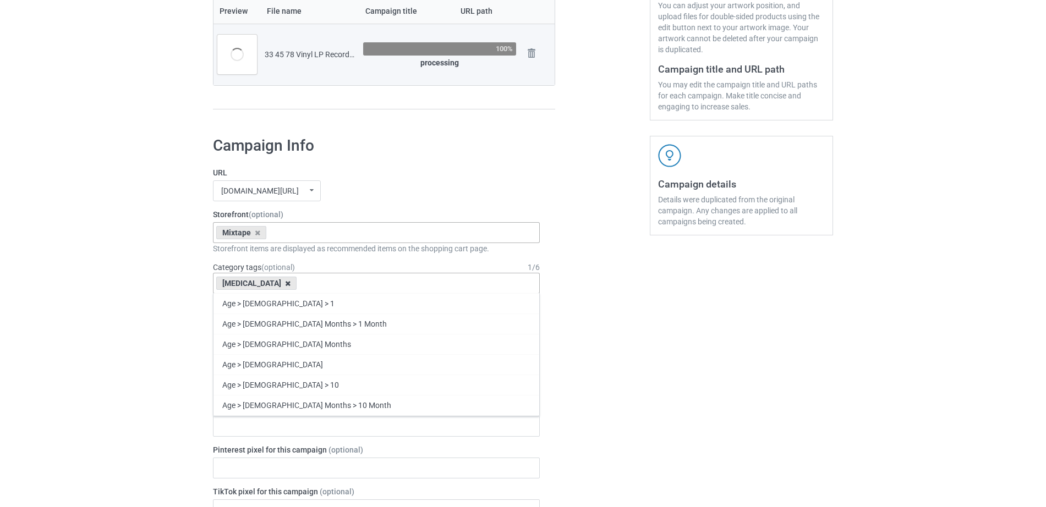
click at [285, 287] on icon at bounding box center [288, 283] width 6 height 7
click at [281, 286] on div "Age > 1-19 > 1 Age > 1-12 Months > 1 Month Age > 1-12 Months Age > 1-19 Age > 1…" at bounding box center [376, 283] width 327 height 21
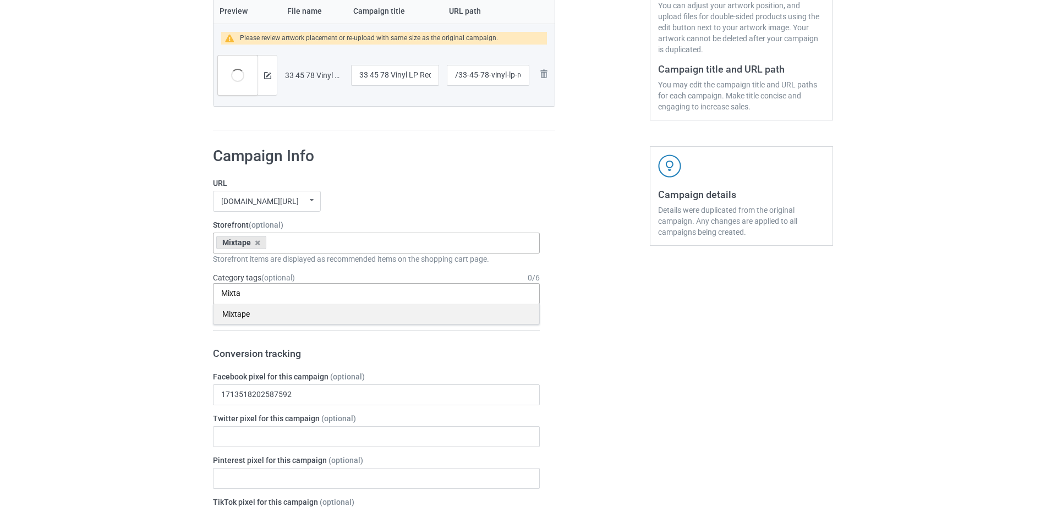
type input "Mixta"
click at [249, 309] on div "Mixtape" at bounding box center [377, 314] width 326 height 20
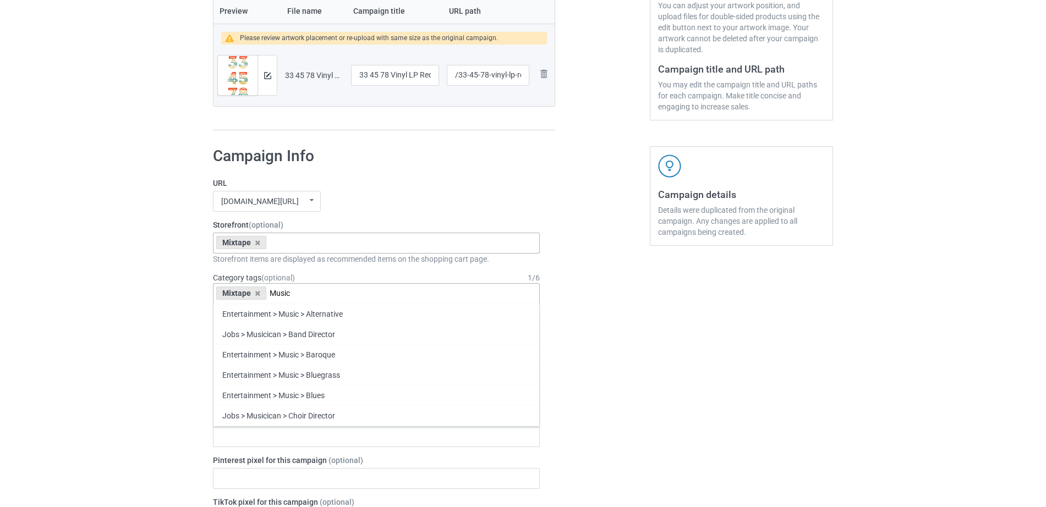
drag, startPoint x: 270, startPoint y: 293, endPoint x: 291, endPoint y: 296, distance: 21.1
click at [291, 296] on input "Music" at bounding box center [285, 293] width 31 height 9
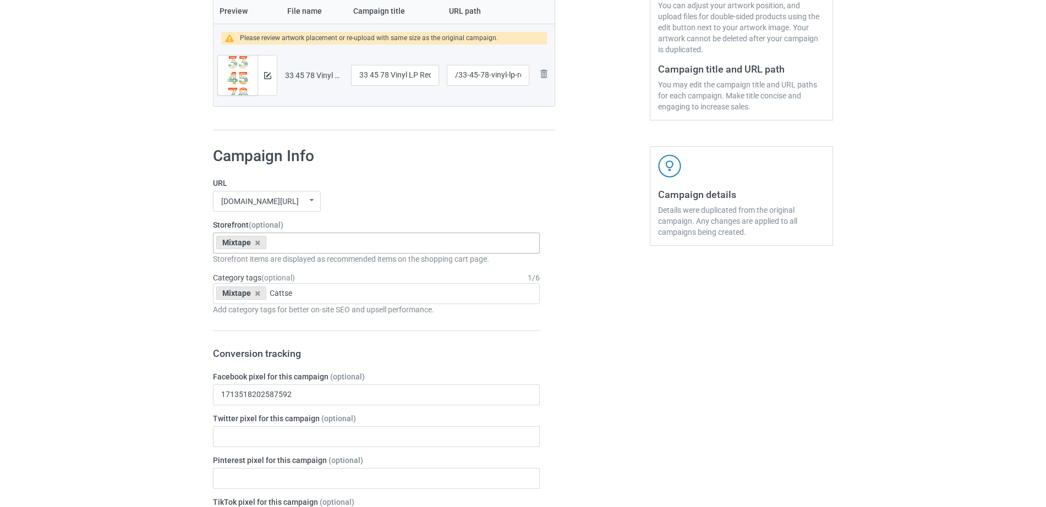
click at [279, 251] on div "Mixtape Motorcycle Hippie MTV Mussic Disco Blessed By God Down Syndrome Childho…" at bounding box center [376, 243] width 327 height 21
drag, startPoint x: 301, startPoint y: 294, endPoint x: 269, endPoint y: 293, distance: 31.4
click at [270, 293] on input "Cattse" at bounding box center [287, 293] width 35 height 9
paste input "cassett"
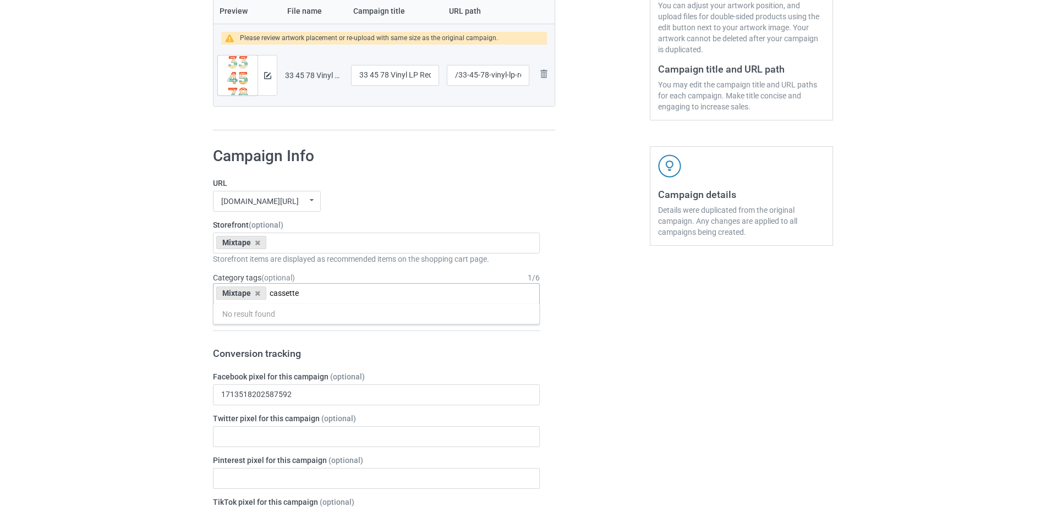
click at [305, 296] on input "cassette" at bounding box center [292, 293] width 44 height 9
type input "c"
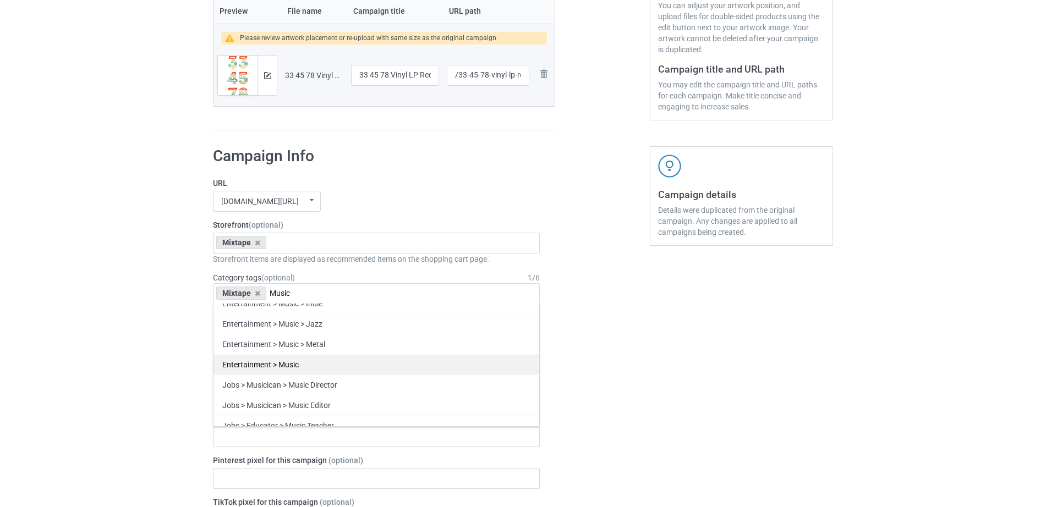
type input "Music"
click at [269, 362] on div "Entertainment > Music" at bounding box center [377, 364] width 326 height 20
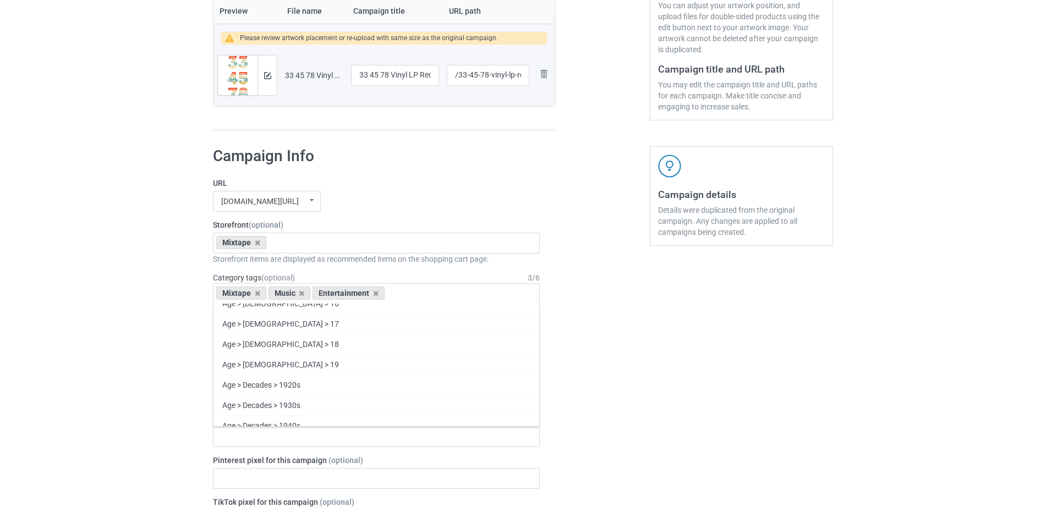
scroll to position [23593, 0]
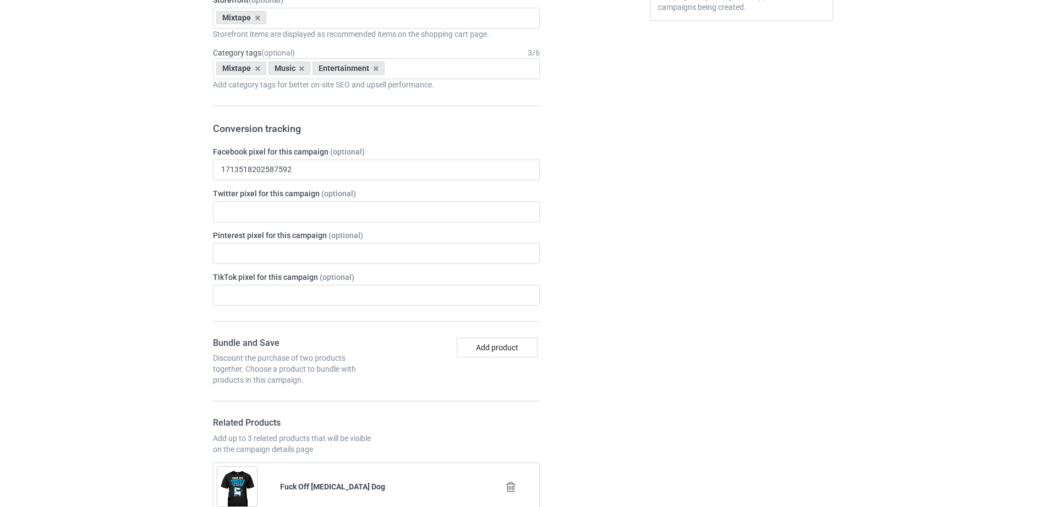
scroll to position [486, 0]
click at [668, 189] on div "Campaign details Details were duplicated from the original campaign. Any change…" at bounding box center [741, 496] width 199 height 1171
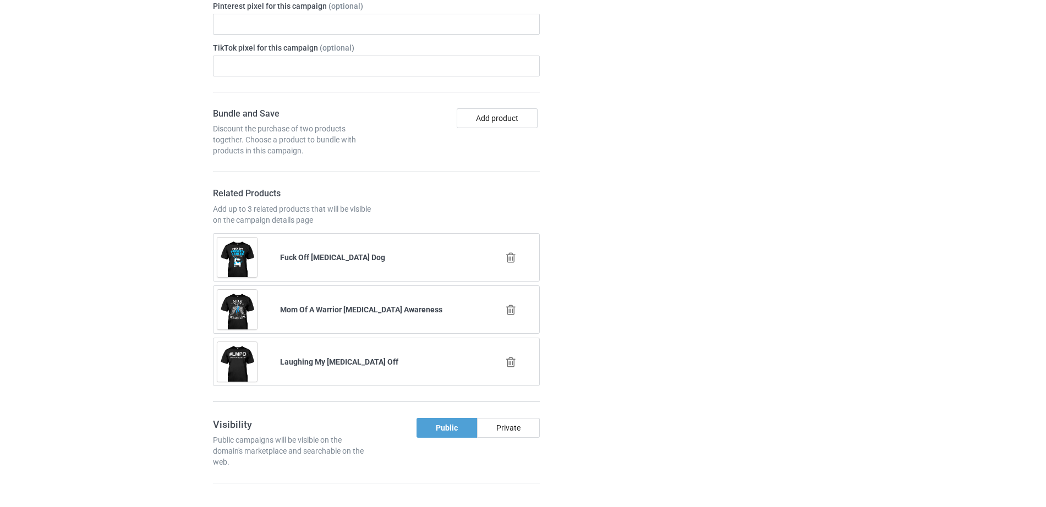
scroll to position [716, 0]
click at [512, 254] on icon at bounding box center [511, 256] width 14 height 12
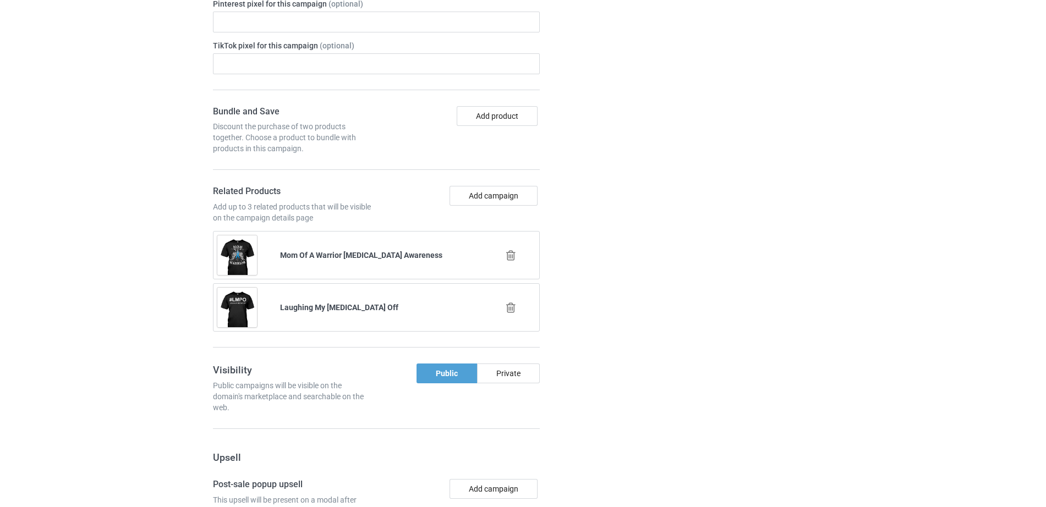
click at [509, 247] on div at bounding box center [511, 256] width 63 height 28
click at [507, 254] on icon at bounding box center [511, 256] width 14 height 12
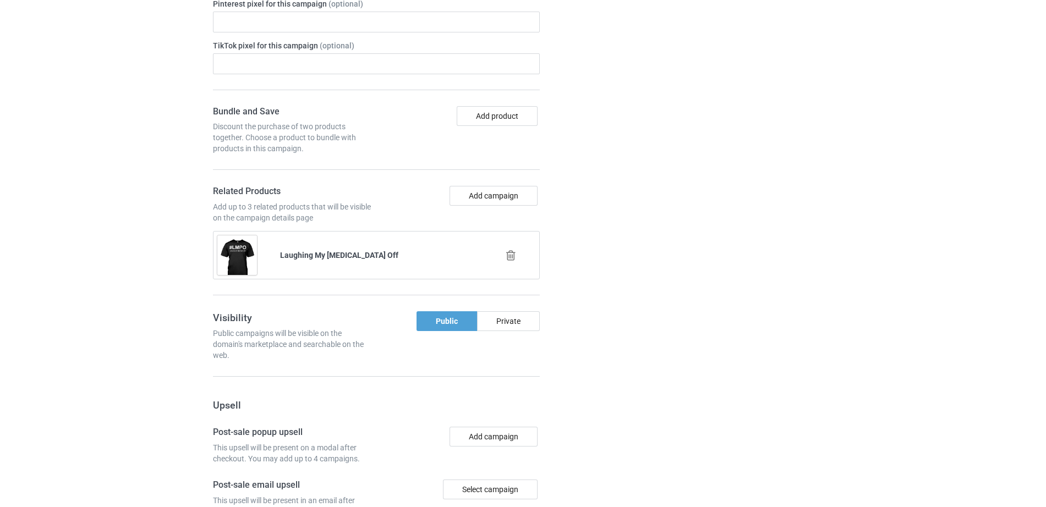
click at [515, 258] on icon at bounding box center [511, 256] width 14 height 12
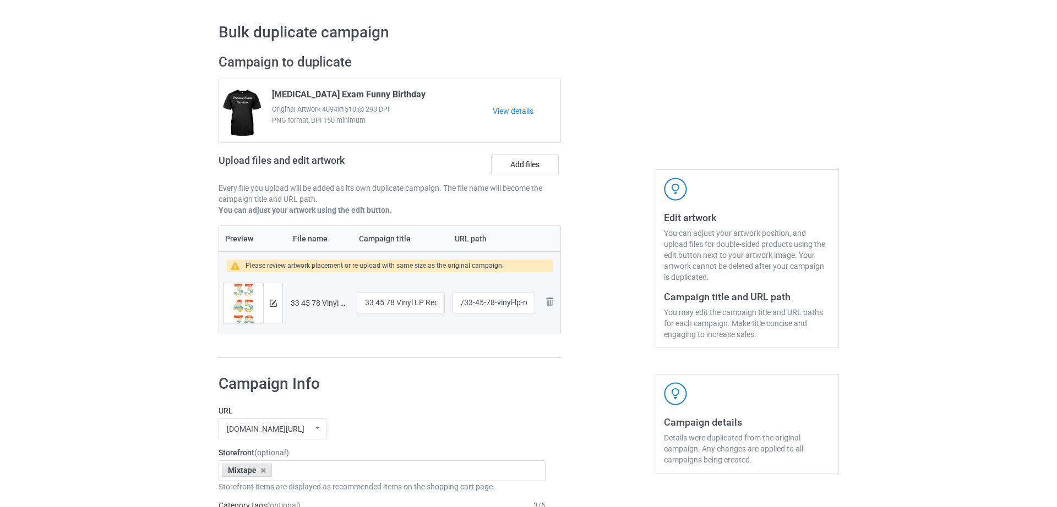
scroll to position [29, 0]
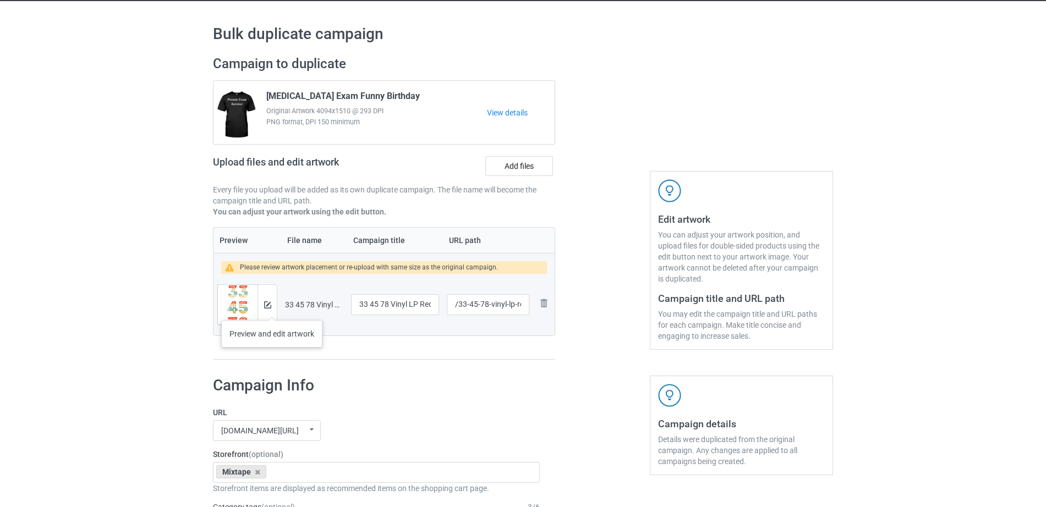
click at [272, 309] on div at bounding box center [267, 305] width 19 height 40
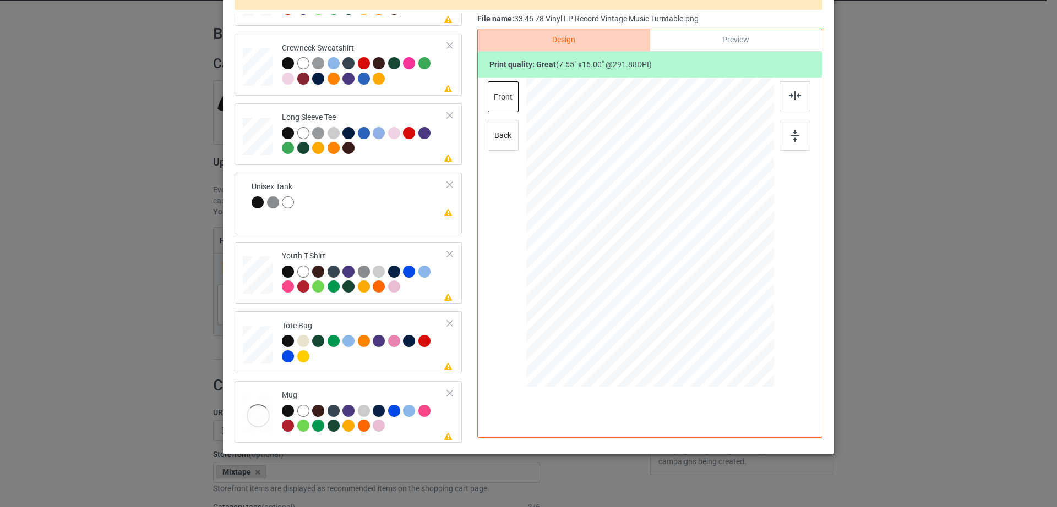
scroll to position [128, 0]
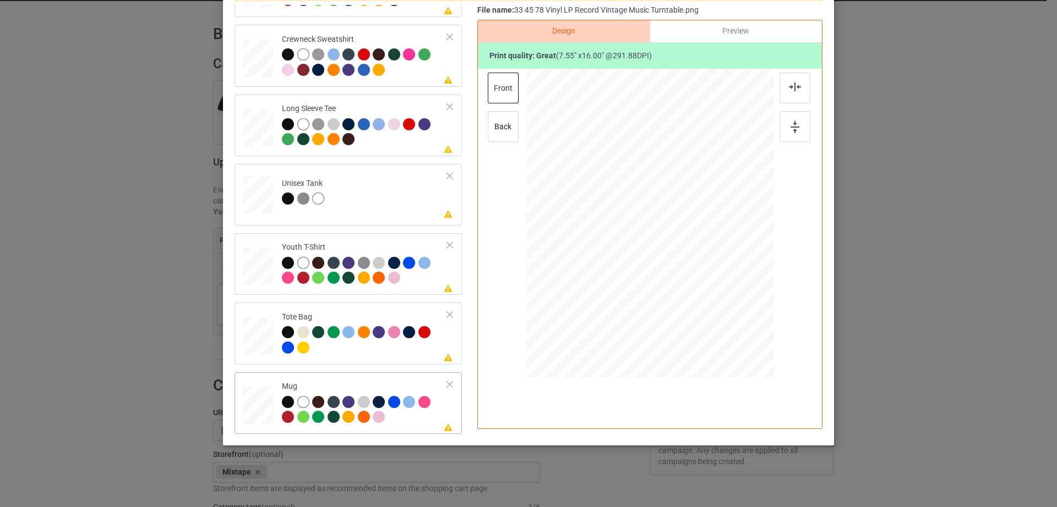
click at [446, 385] on div at bounding box center [450, 385] width 8 height 8
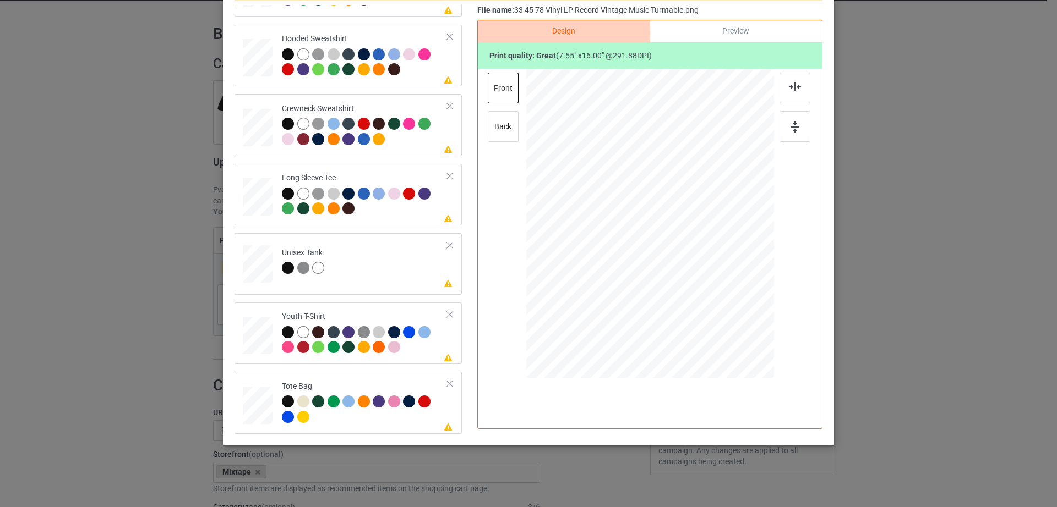
scroll to position [0, 0]
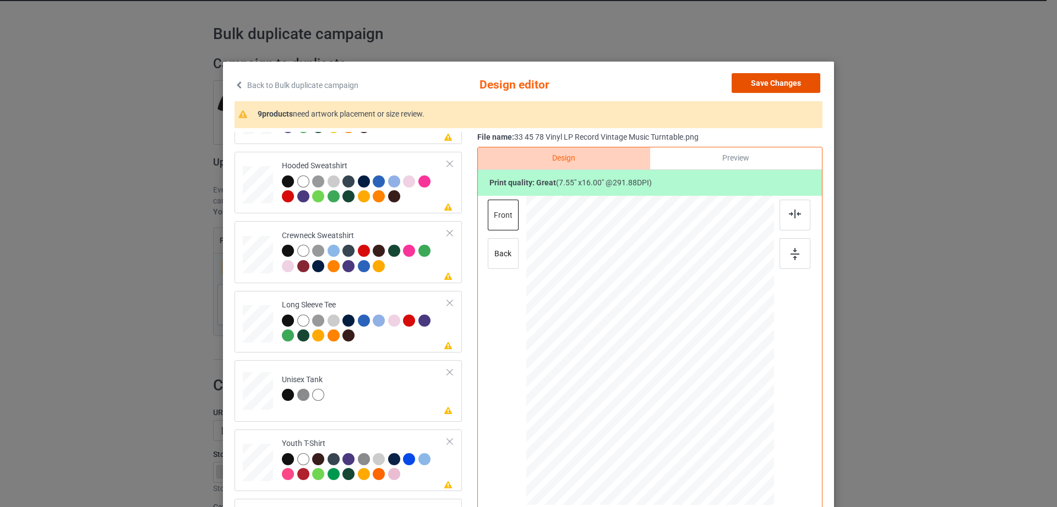
click at [766, 77] on button "Save Changes" at bounding box center [775, 83] width 89 height 20
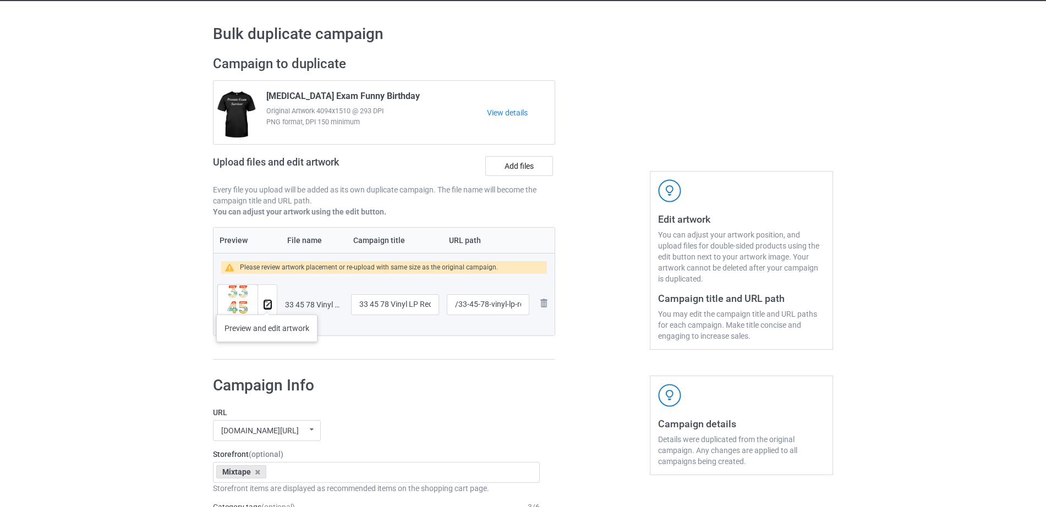
click at [267, 303] on img at bounding box center [267, 305] width 7 height 7
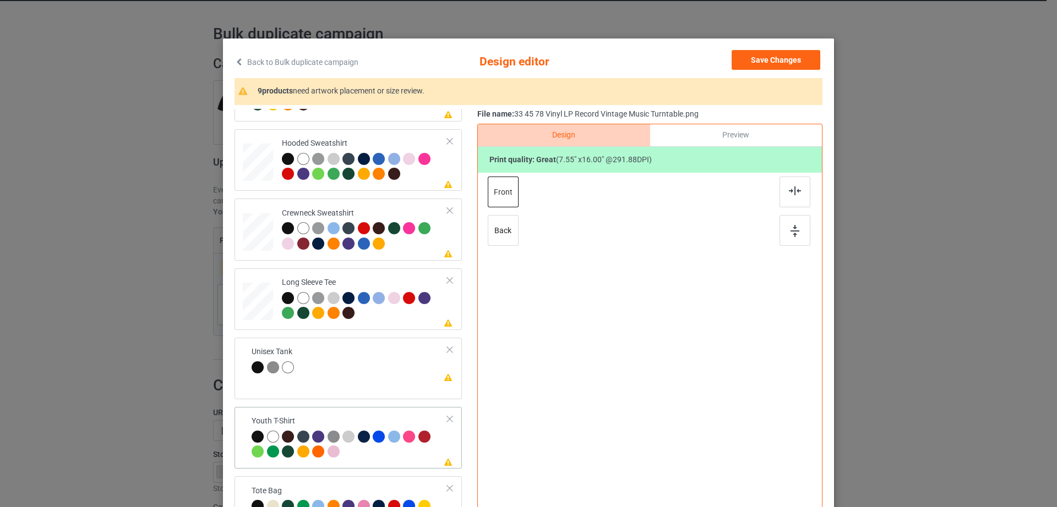
scroll to position [25, 0]
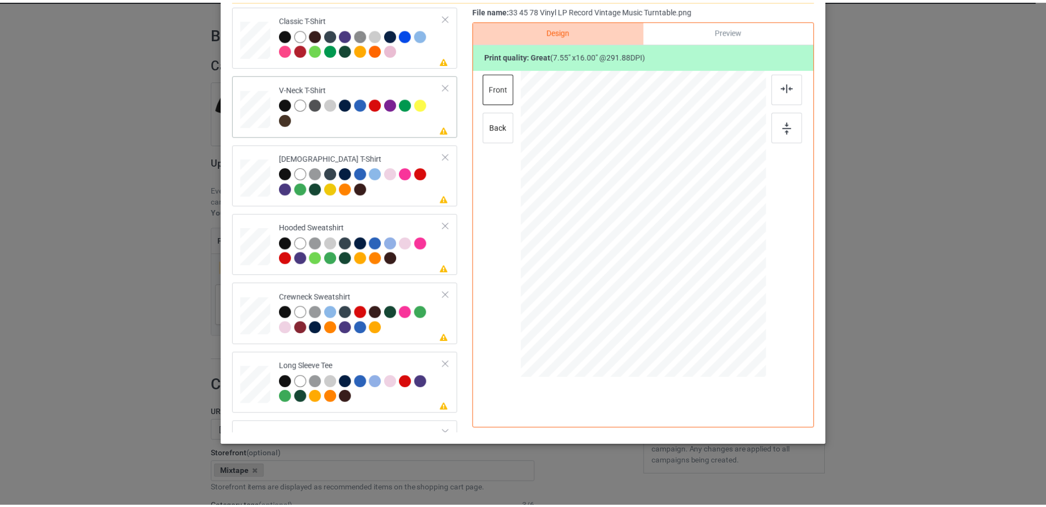
scroll to position [0, 0]
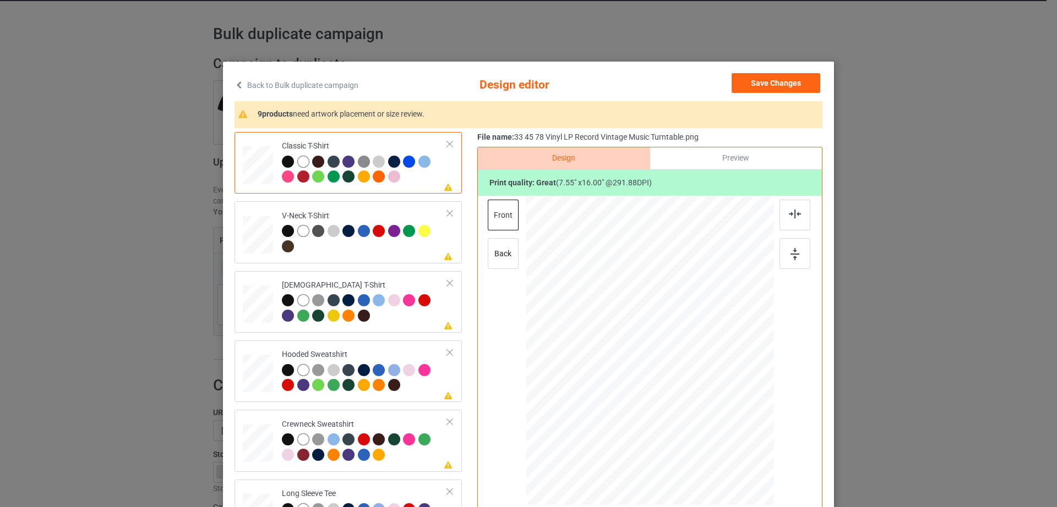
click at [145, 139] on div "Back to Bulk duplicate campaign Design editor Save Changes 9 products need artw…" at bounding box center [528, 253] width 1057 height 507
click at [788, 77] on button "Save Changes" at bounding box center [775, 83] width 89 height 20
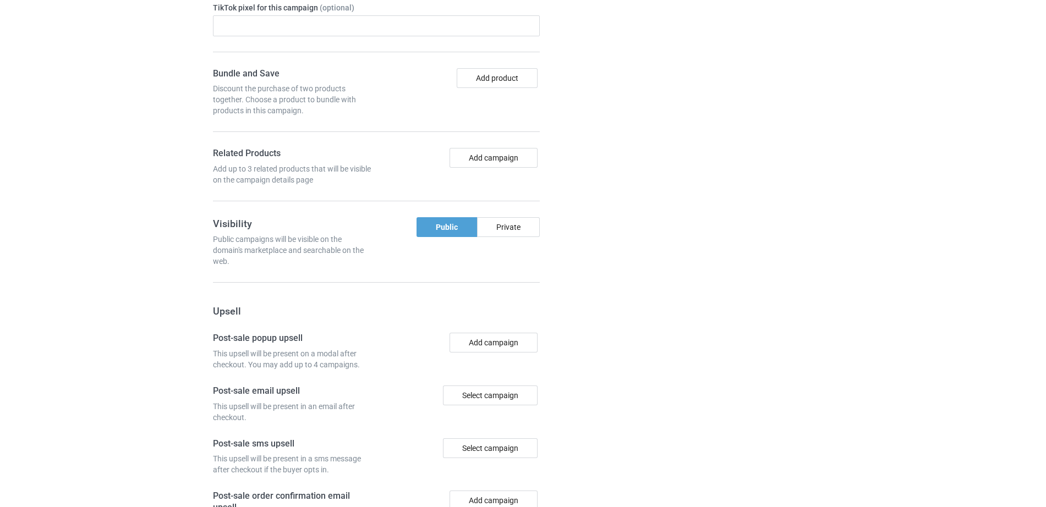
scroll to position [915, 0]
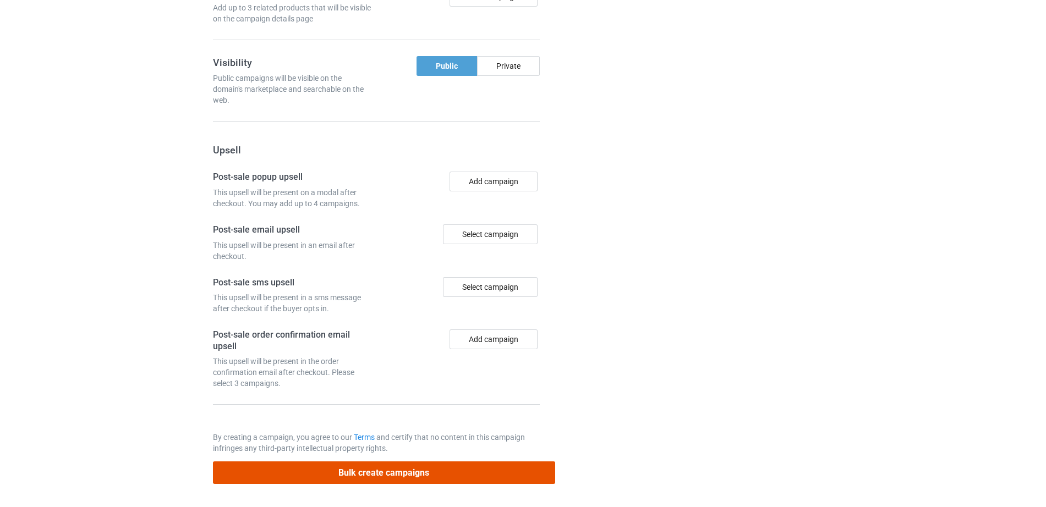
click at [366, 479] on button "Bulk create campaigns" at bounding box center [384, 473] width 342 height 23
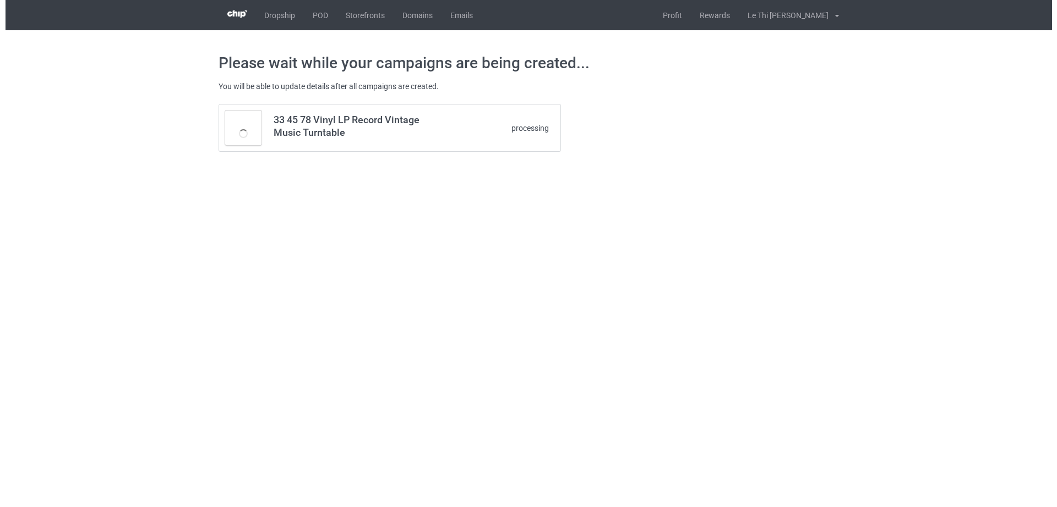
scroll to position [0, 0]
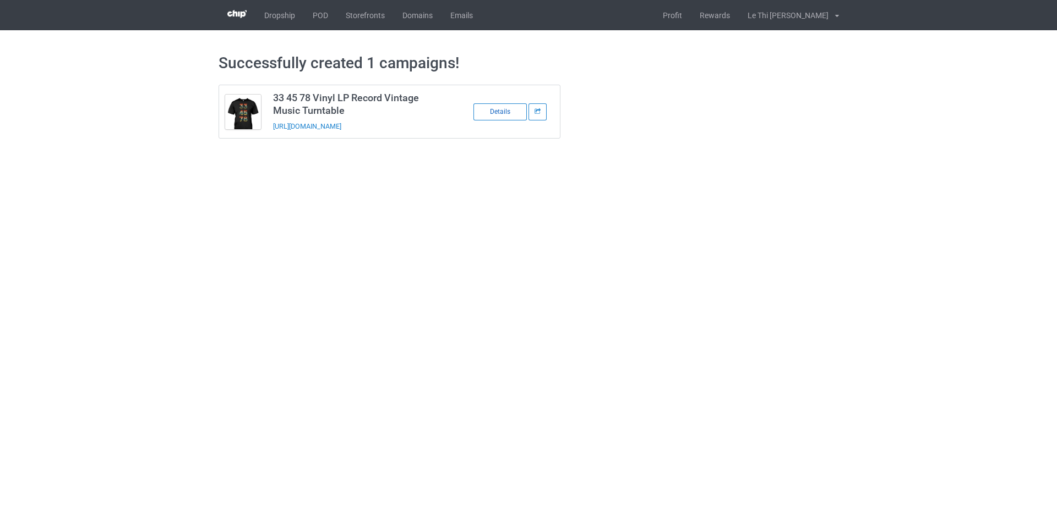
click at [501, 116] on div "Details" at bounding box center [499, 111] width 53 height 17
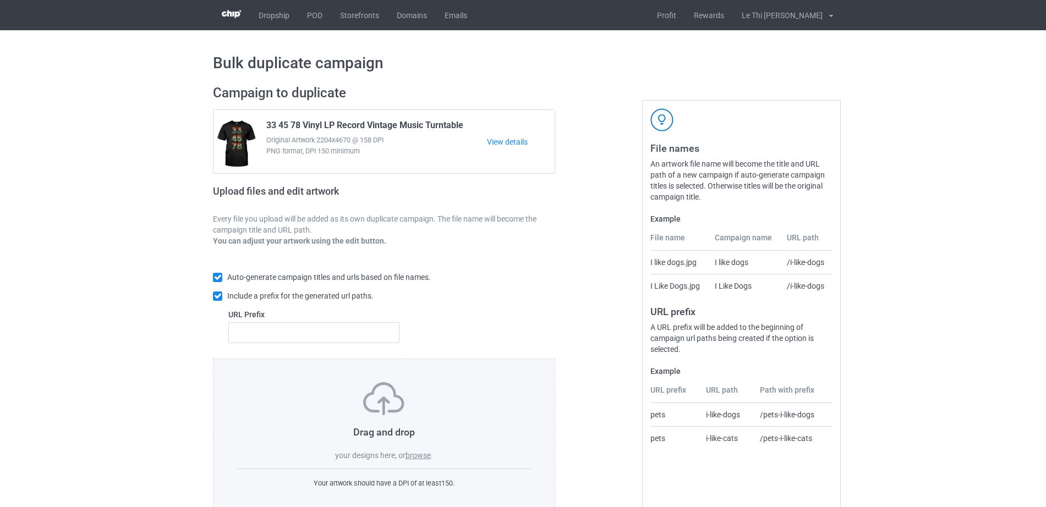
click at [421, 457] on label "browse" at bounding box center [418, 455] width 25 height 9
click at [0, 0] on input "browse" at bounding box center [0, 0] width 0 height 0
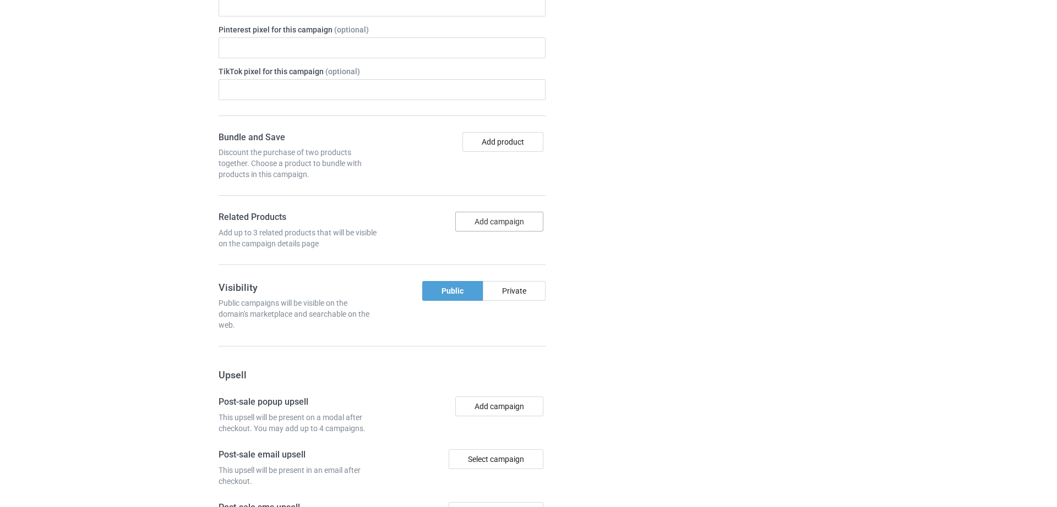
scroll to position [914, 0]
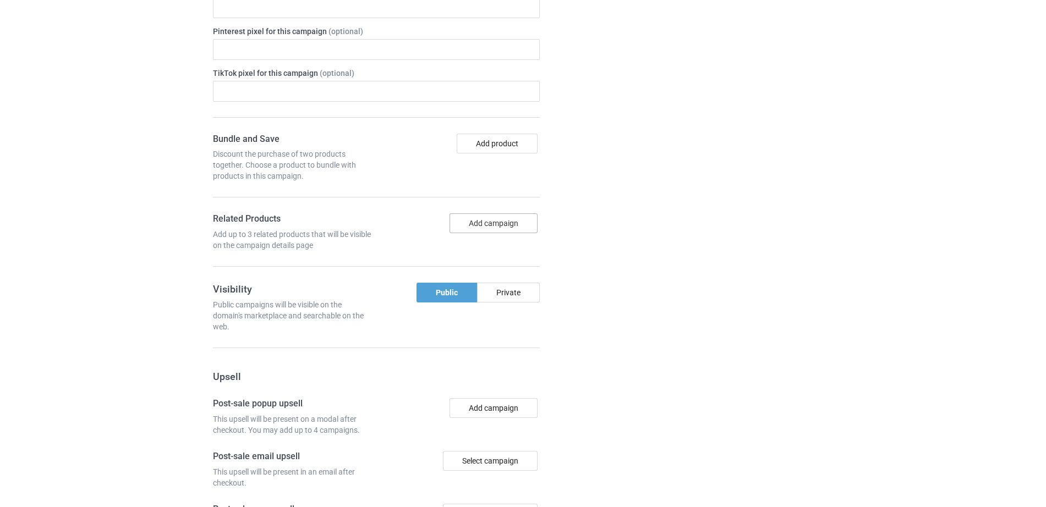
click at [488, 224] on button "Add campaign" at bounding box center [494, 224] width 88 height 20
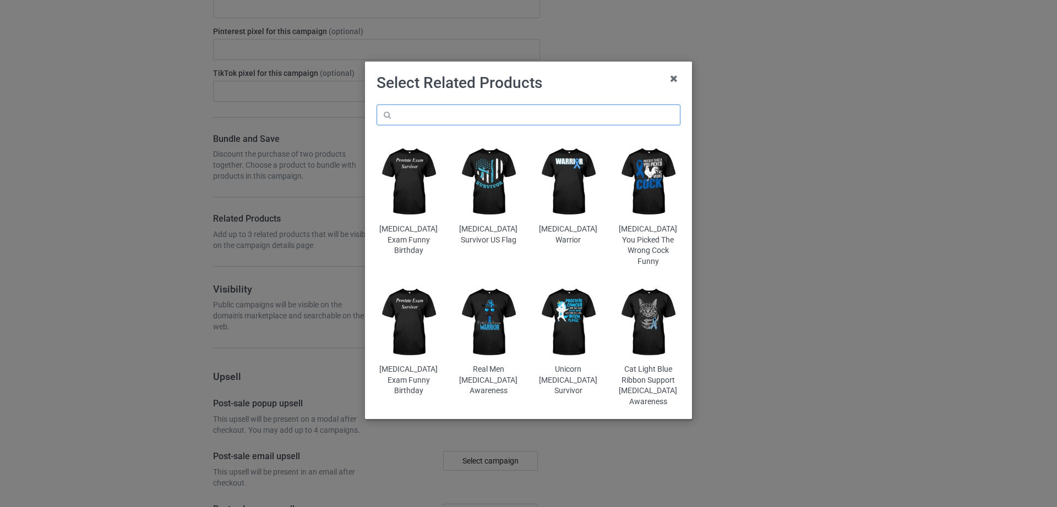
click at [416, 107] on input "text" at bounding box center [528, 115] width 304 height 21
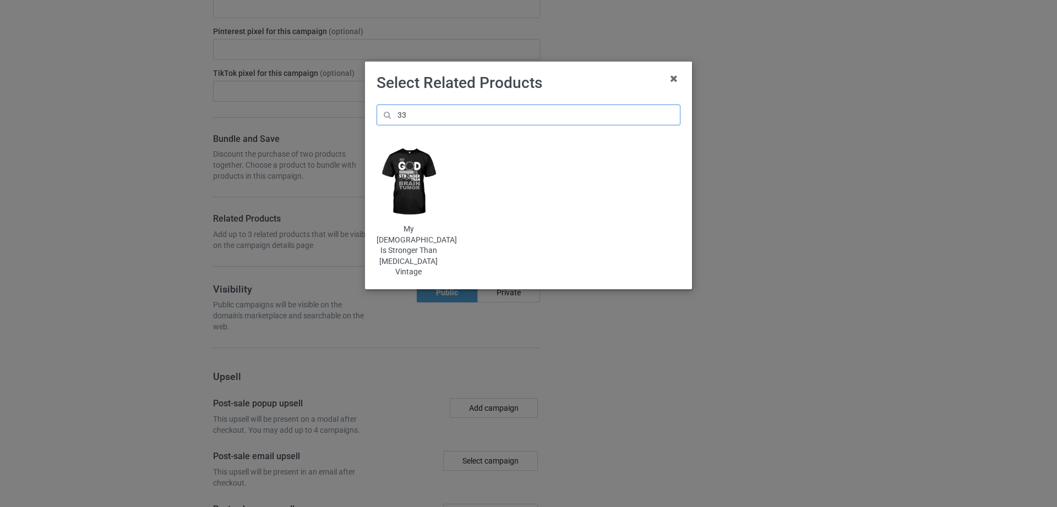
scroll to position [935, 0]
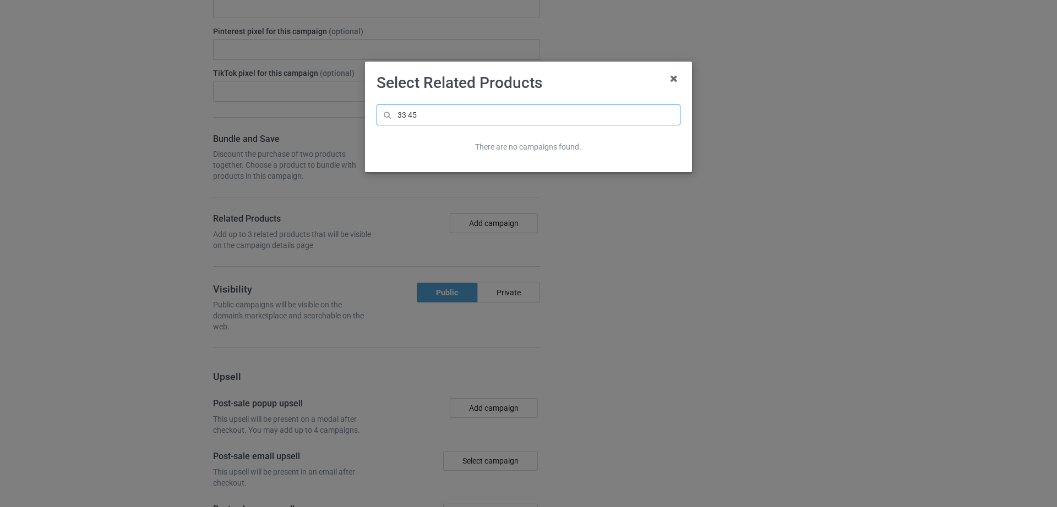
scroll to position [955, 0]
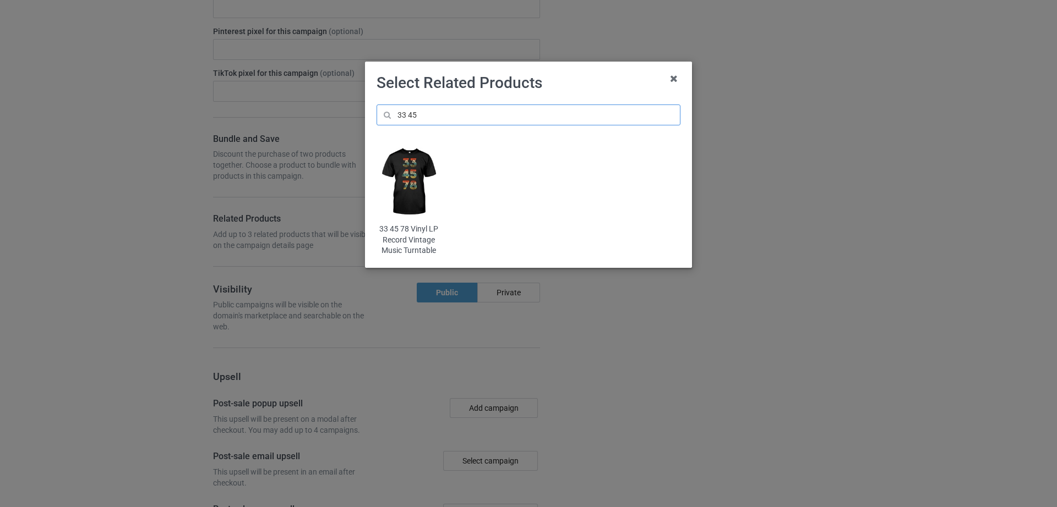
type input "33 45"
click at [402, 187] on img at bounding box center [408, 182] width 64 height 80
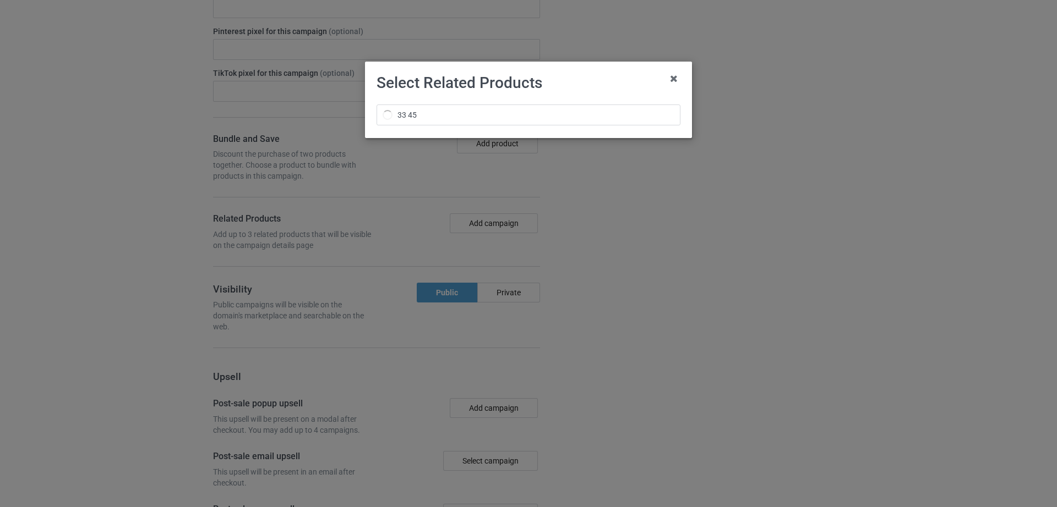
scroll to position [976, 0]
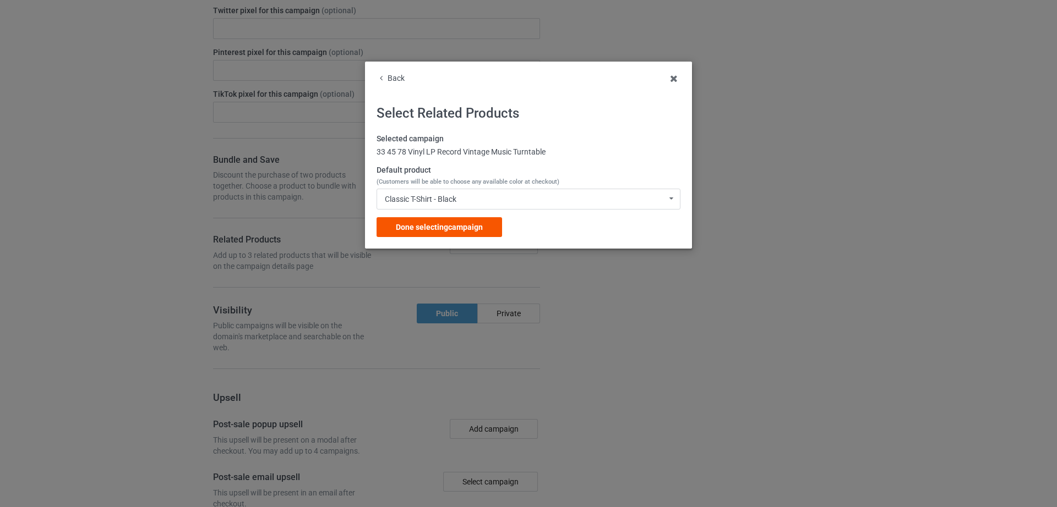
click at [439, 221] on div "Done selecting campaign" at bounding box center [438, 227] width 125 height 20
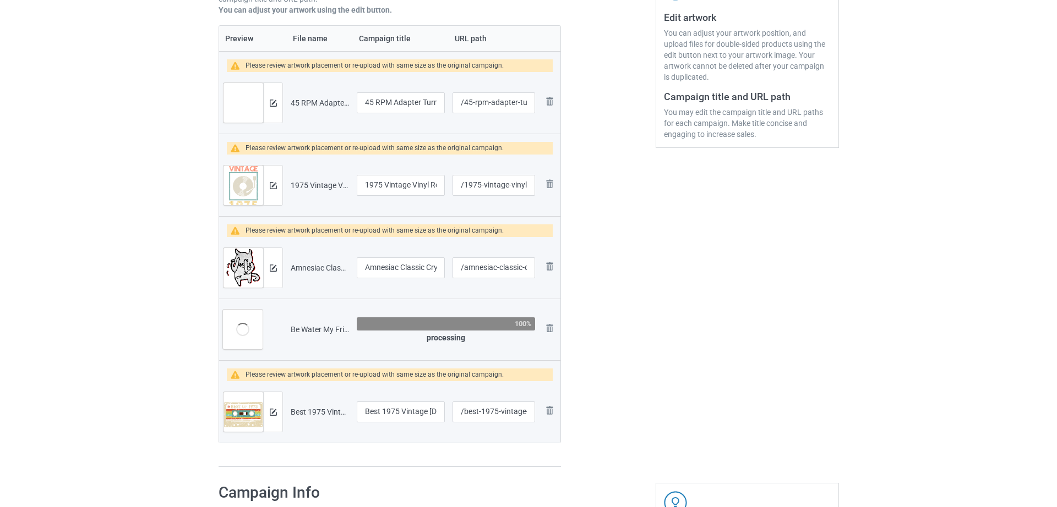
scroll to position [230, 0]
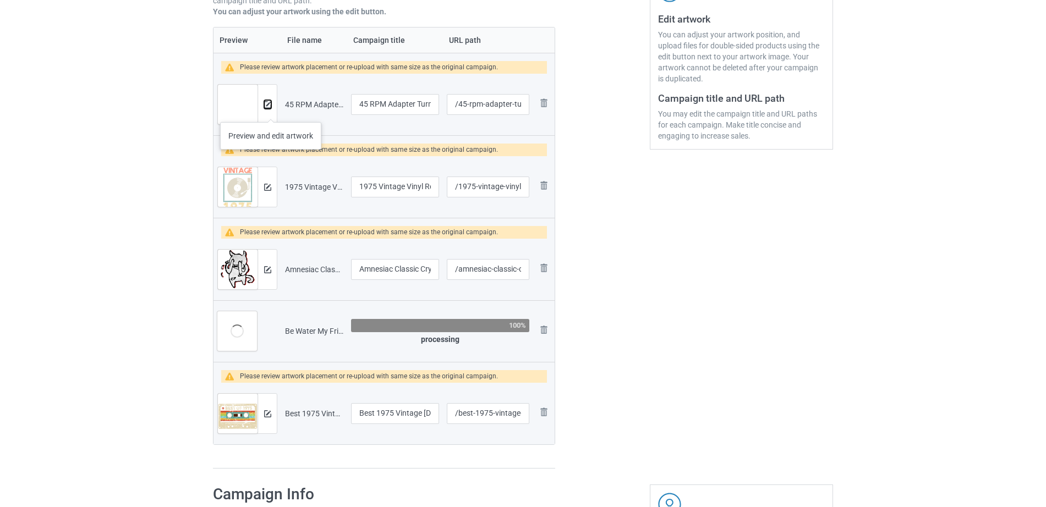
click at [271, 108] on button at bounding box center [267, 104] width 7 height 9
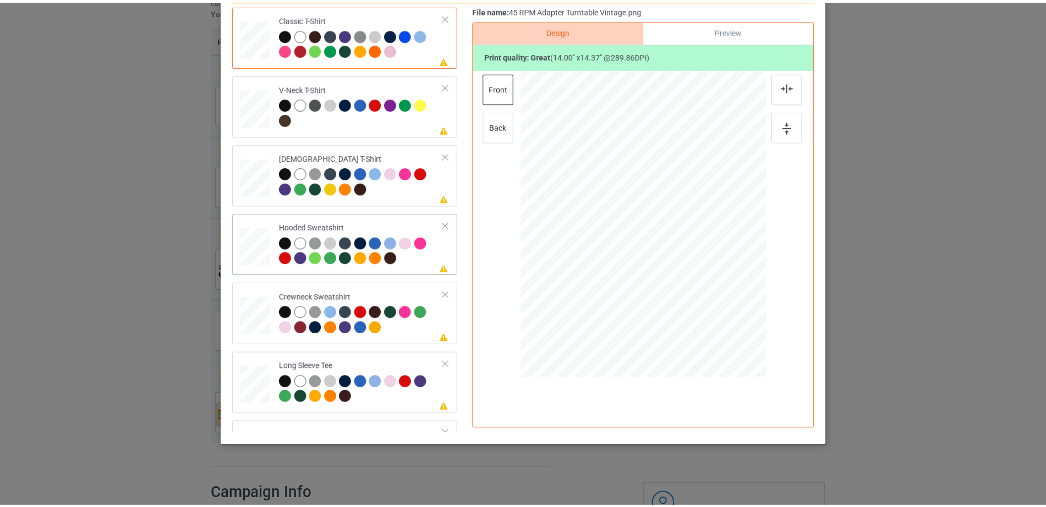
scroll to position [0, 0]
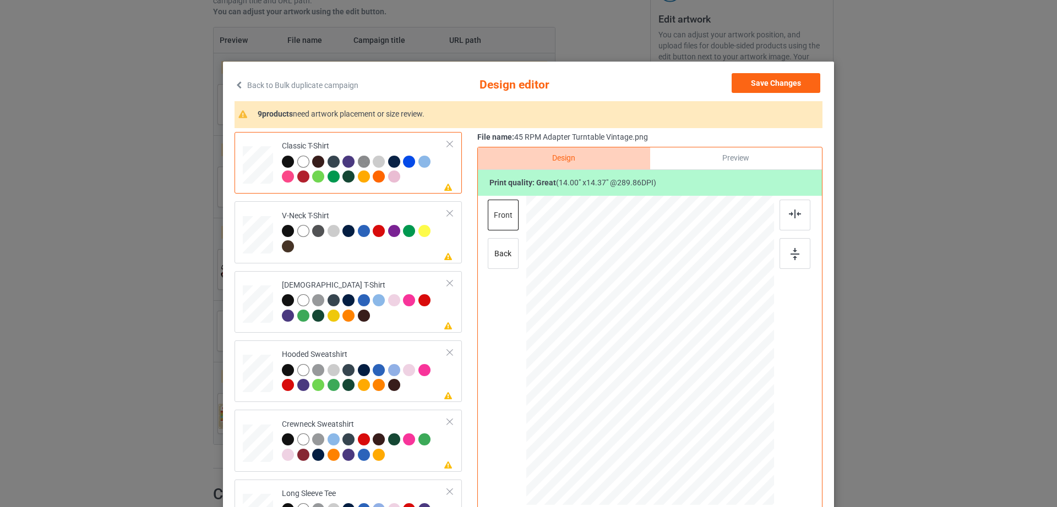
drag, startPoint x: 297, startPoint y: 112, endPoint x: 459, endPoint y: 111, distance: 161.8
click at [459, 111] on div "9 products need artwork placement or size review." at bounding box center [528, 114] width 588 height 27
click at [408, 112] on span "need artwork placement or size review." at bounding box center [359, 114] width 132 height 9
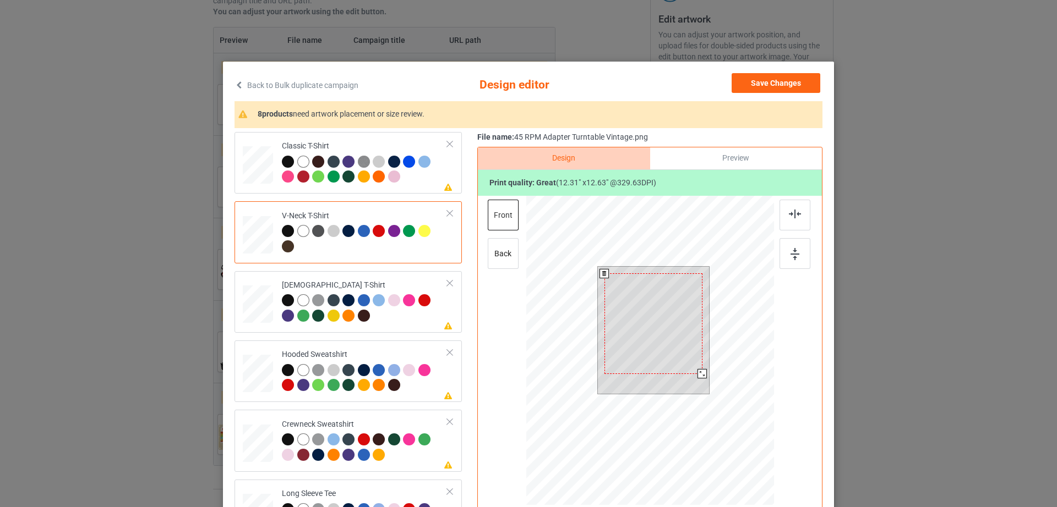
drag, startPoint x: 704, startPoint y: 383, endPoint x: 698, endPoint y: 375, distance: 9.9
click at [698, 375] on div at bounding box center [701, 373] width 9 height 9
click at [237, 82] on icon at bounding box center [238, 85] width 9 height 8
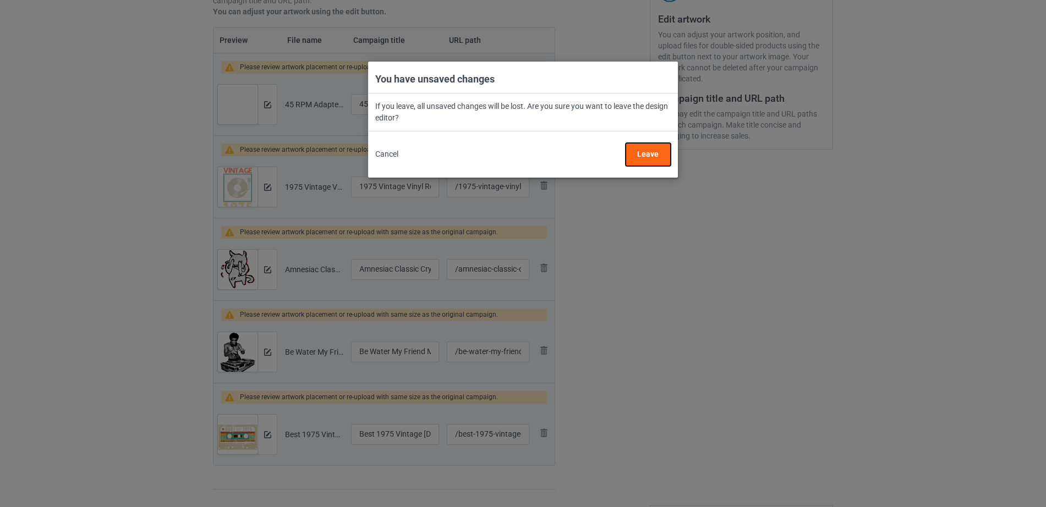
click at [650, 152] on button "Leave" at bounding box center [648, 154] width 45 height 23
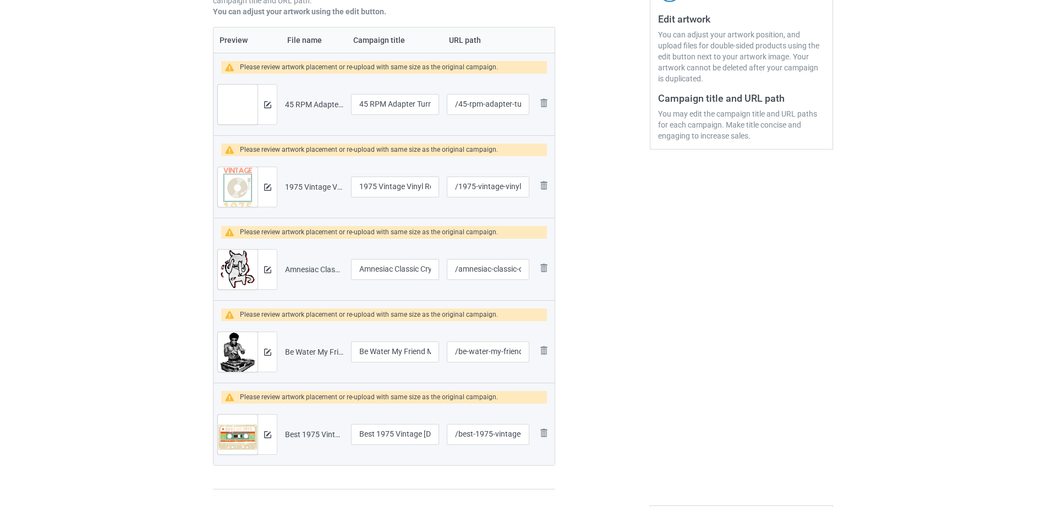
click at [640, 288] on div at bounding box center [602, 173] width 79 height 651
drag, startPoint x: 285, startPoint y: 314, endPoint x: 412, endPoint y: 315, distance: 126.6
click at [412, 315] on div "Please review artwork placement or re-upload with same size as the original cam…" at bounding box center [369, 315] width 258 height 13
click at [647, 306] on div "Edit artwork You can adjust your artwork position, and upload files for double-…" at bounding box center [741, 173] width 199 height 651
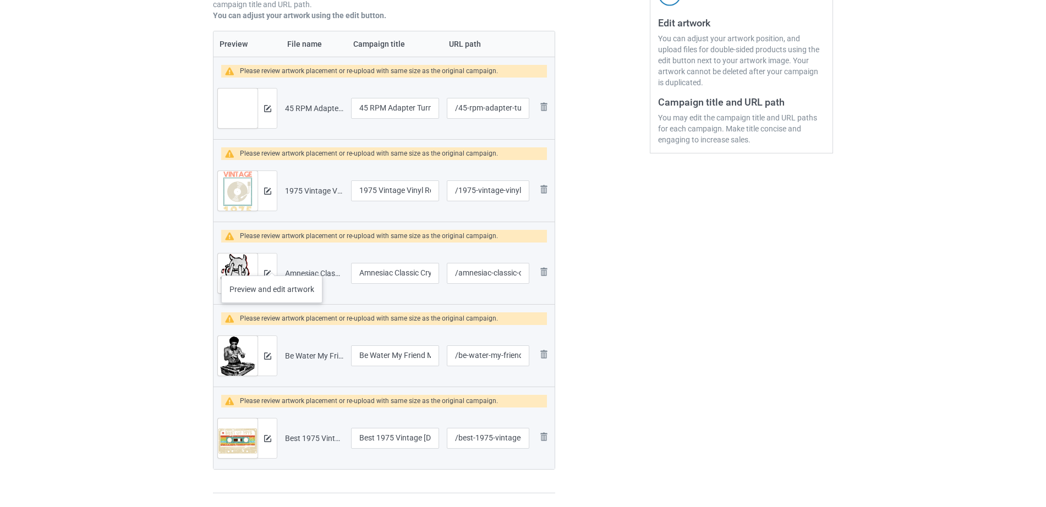
scroll to position [227, 0]
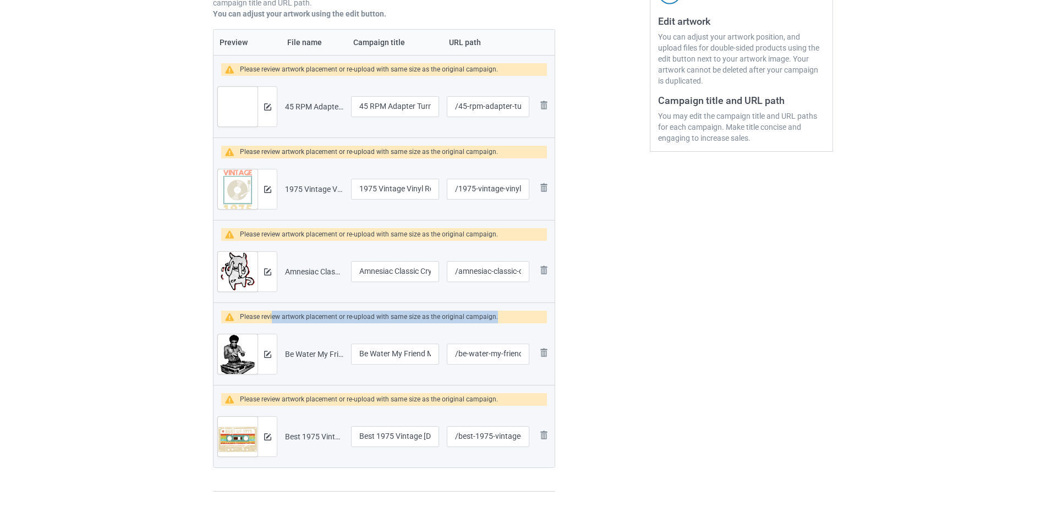
drag, startPoint x: 271, startPoint y: 316, endPoint x: 533, endPoint y: 316, distance: 261.4
click at [518, 316] on div "Please review artwork placement or re-upload with same size as the original cam…" at bounding box center [384, 317] width 326 height 13
click at [575, 315] on div at bounding box center [602, 175] width 79 height 651
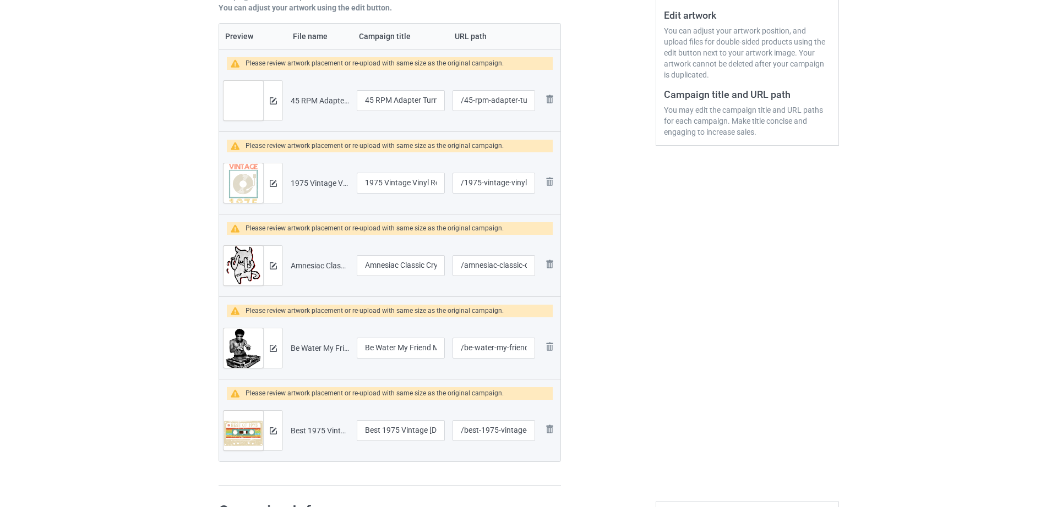
scroll to position [231, 0]
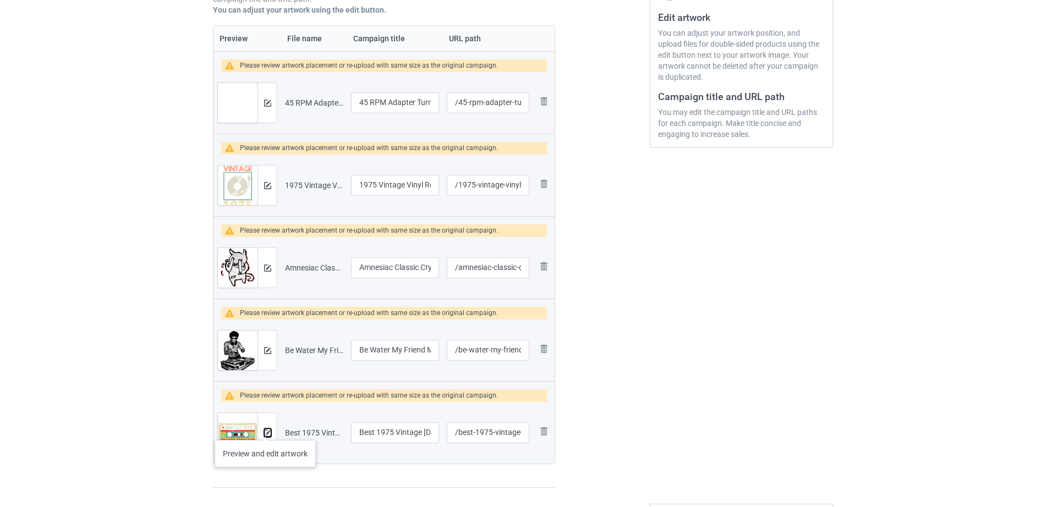
click at [265, 430] on img at bounding box center [267, 433] width 7 height 7
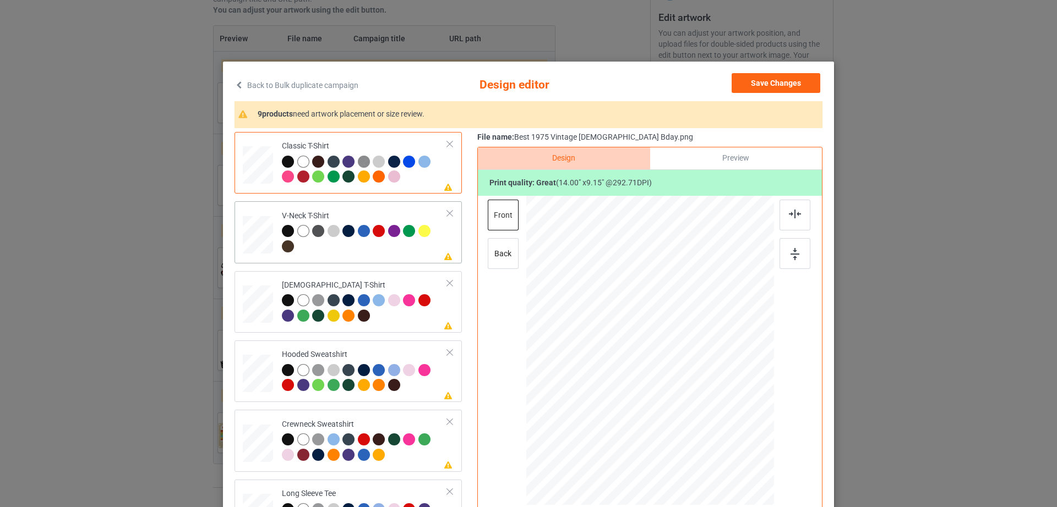
click at [259, 169] on div at bounding box center [258, 161] width 13 height 15
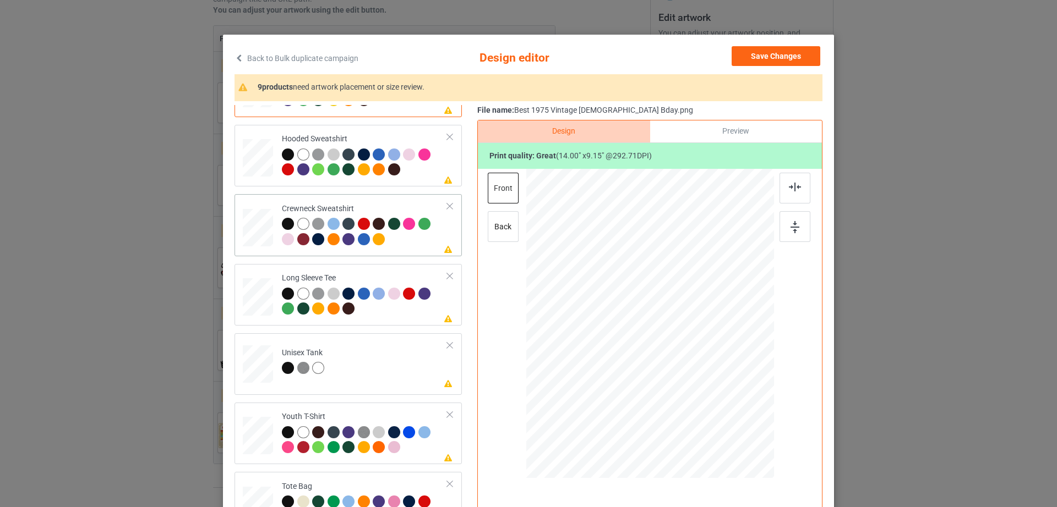
scroll to position [29, 0]
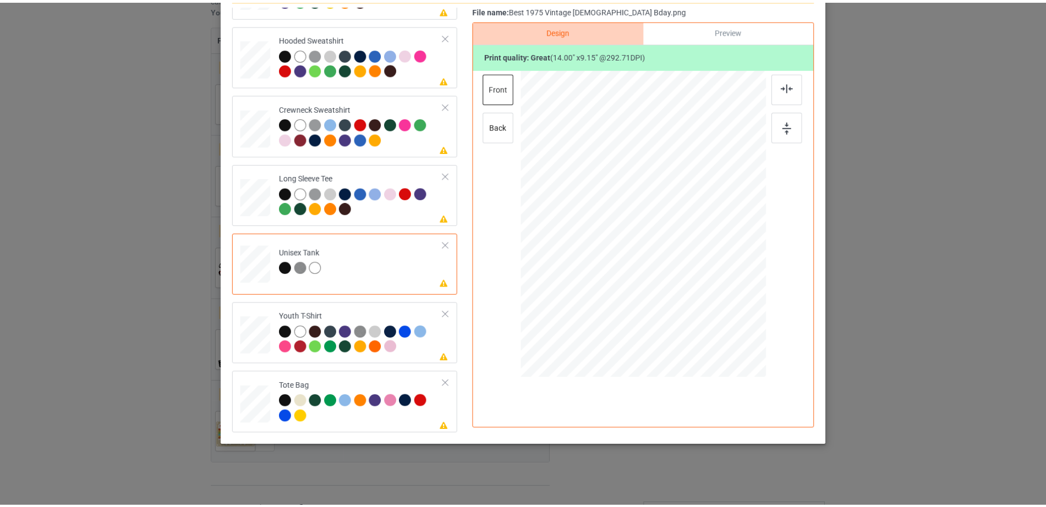
scroll to position [0, 0]
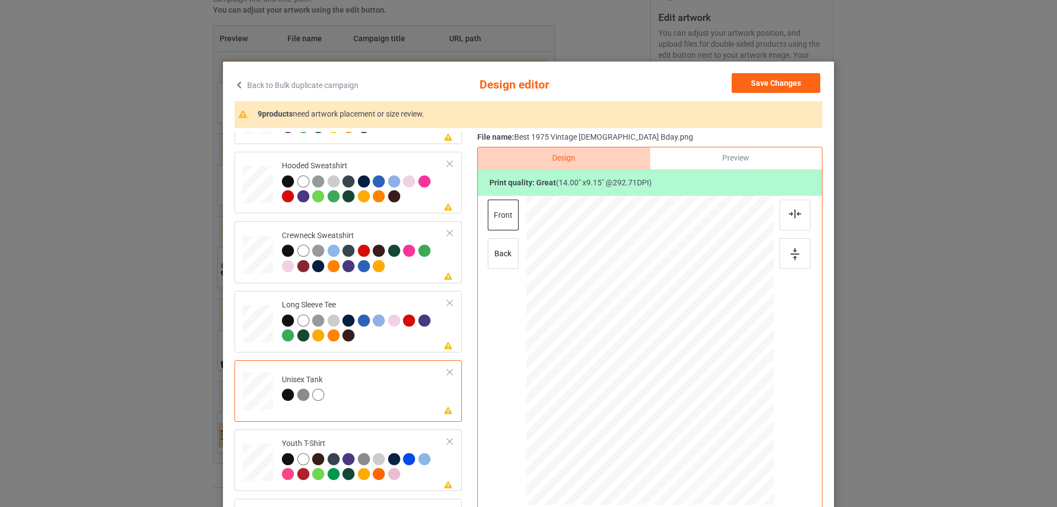
click at [237, 83] on icon at bounding box center [238, 85] width 9 height 8
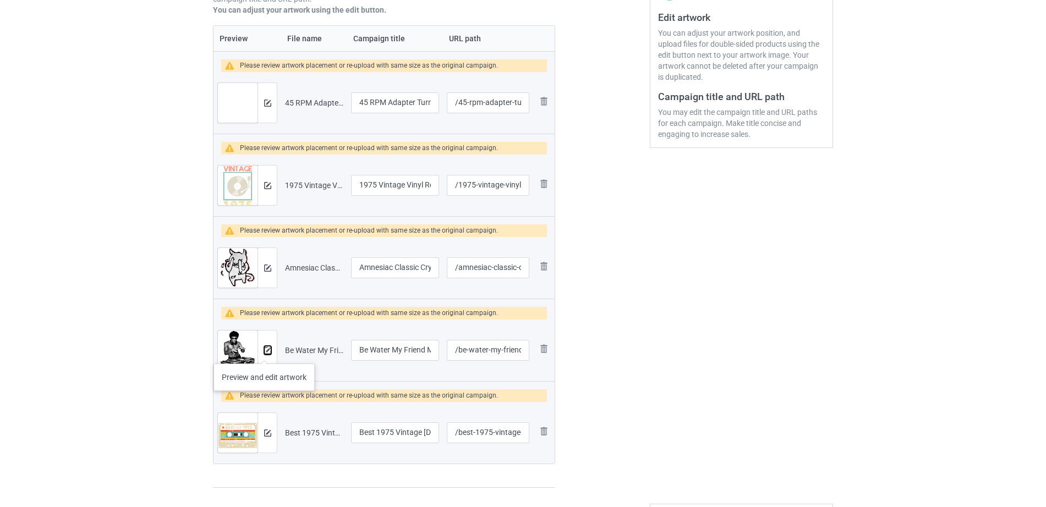
click at [265, 353] on img at bounding box center [267, 350] width 7 height 7
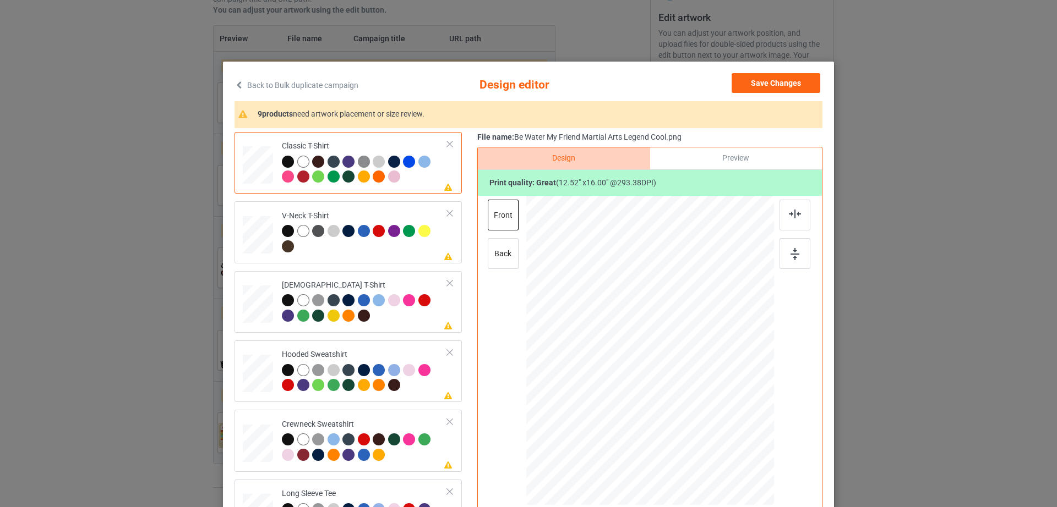
click at [159, 301] on div "Back to Bulk duplicate campaign Design editor Save Changes 9 products need artw…" at bounding box center [528, 253] width 1057 height 507
click at [223, 85] on div "Back to Bulk duplicate campaign Design editor Save Changes 9 products need artw…" at bounding box center [528, 317] width 611 height 511
click at [234, 86] on icon at bounding box center [238, 85] width 9 height 8
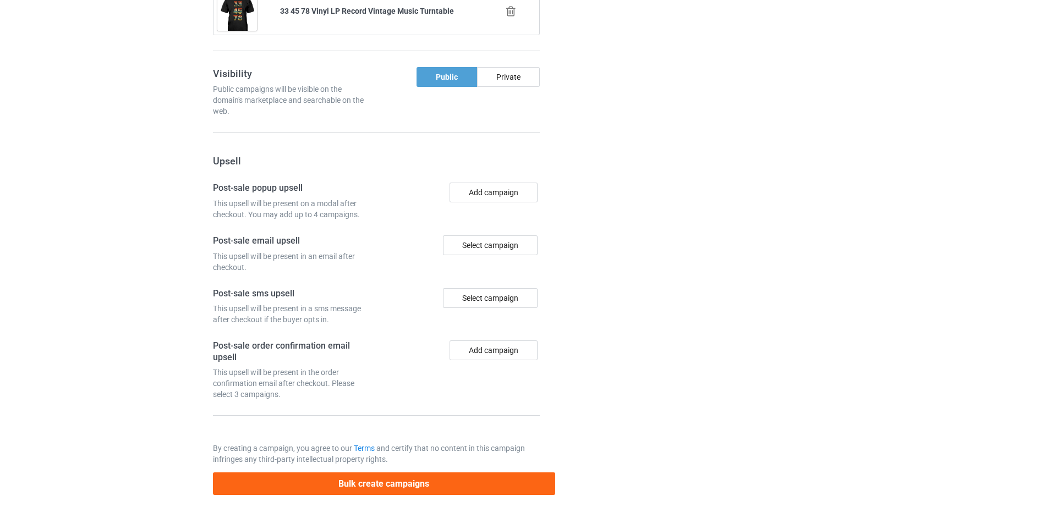
scroll to position [1302, 0]
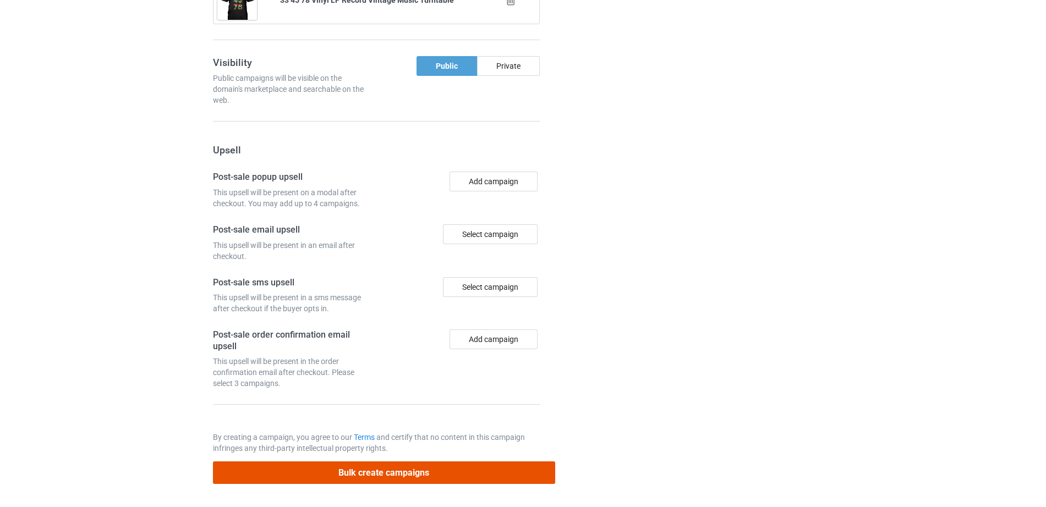
click at [411, 467] on button "Bulk create campaigns" at bounding box center [384, 473] width 342 height 23
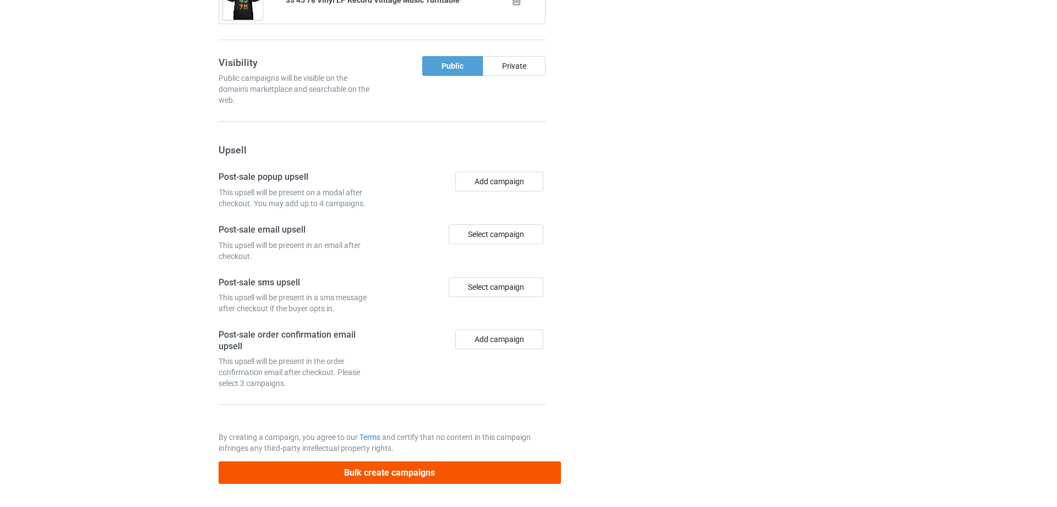
scroll to position [0, 0]
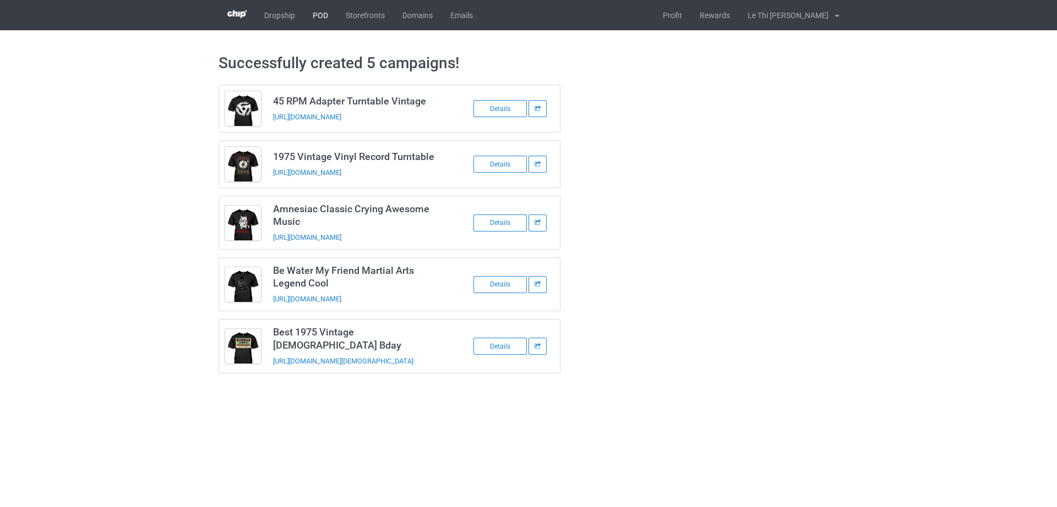
click at [314, 15] on link "POD" at bounding box center [320, 15] width 33 height 30
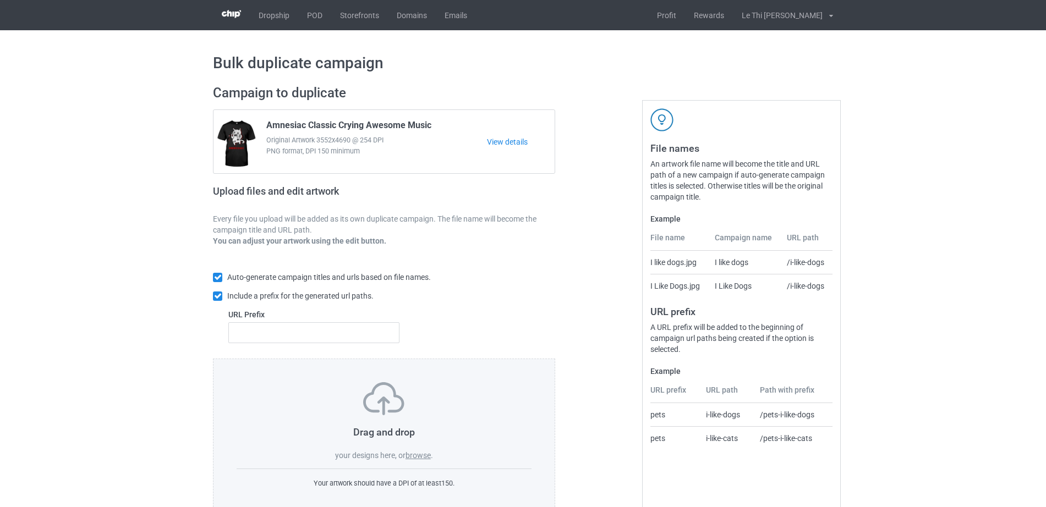
scroll to position [29, 0]
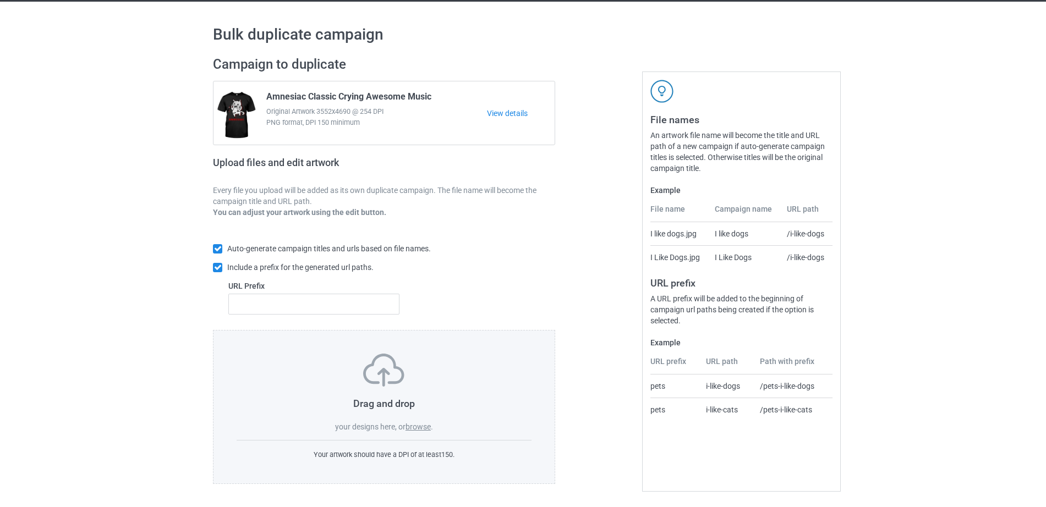
click at [411, 427] on label "browse" at bounding box center [418, 427] width 25 height 9
click at [0, 0] on input "browse" at bounding box center [0, 0] width 0 height 0
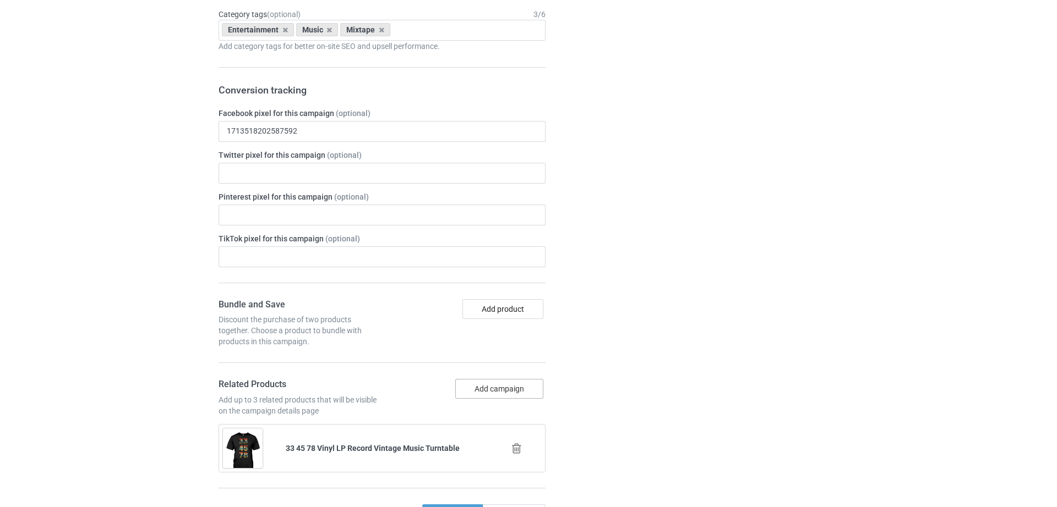
scroll to position [1178, 0]
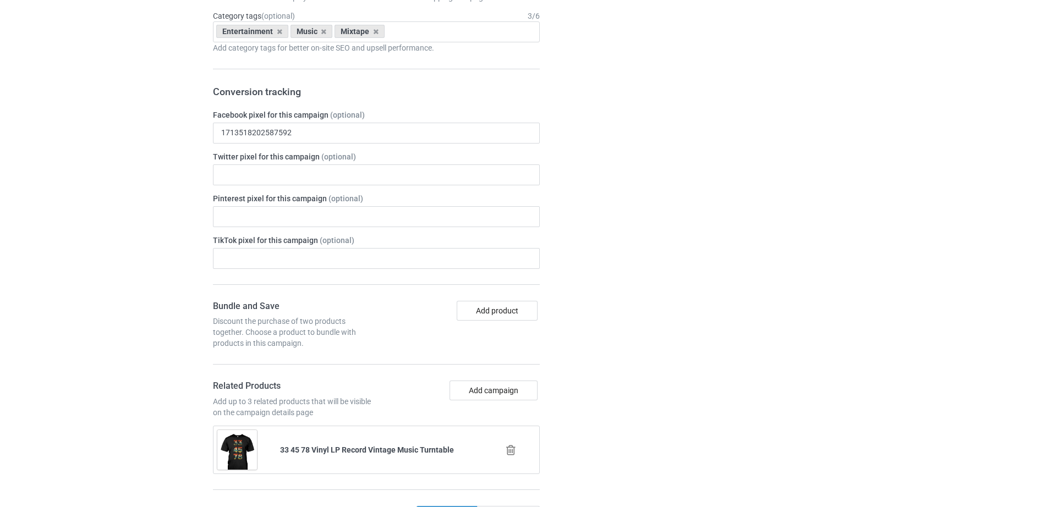
click at [517, 450] on icon at bounding box center [511, 451] width 14 height 12
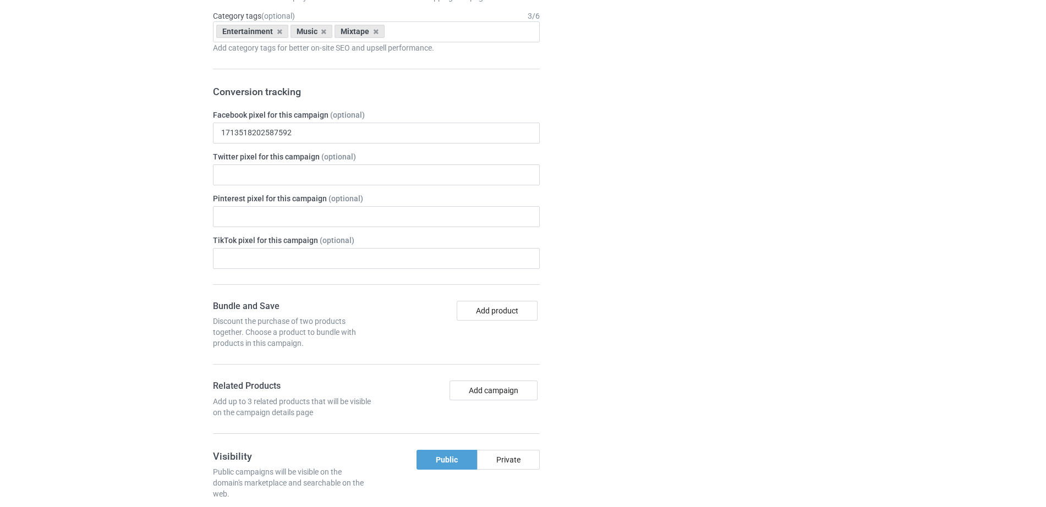
click at [484, 402] on div "Add campaign" at bounding box center [459, 399] width 167 height 37
click at [481, 394] on button "Add campaign" at bounding box center [494, 391] width 88 height 20
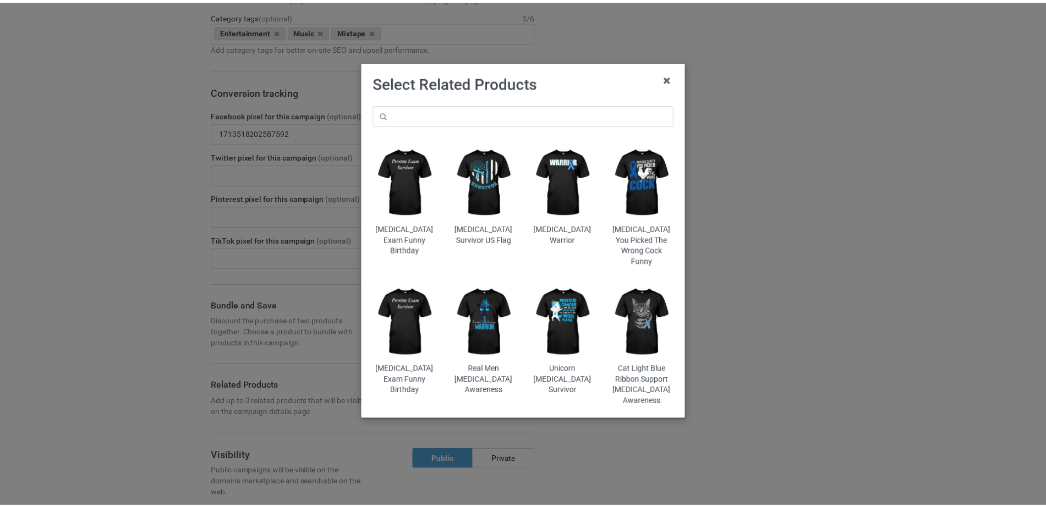
scroll to position [1199, 0]
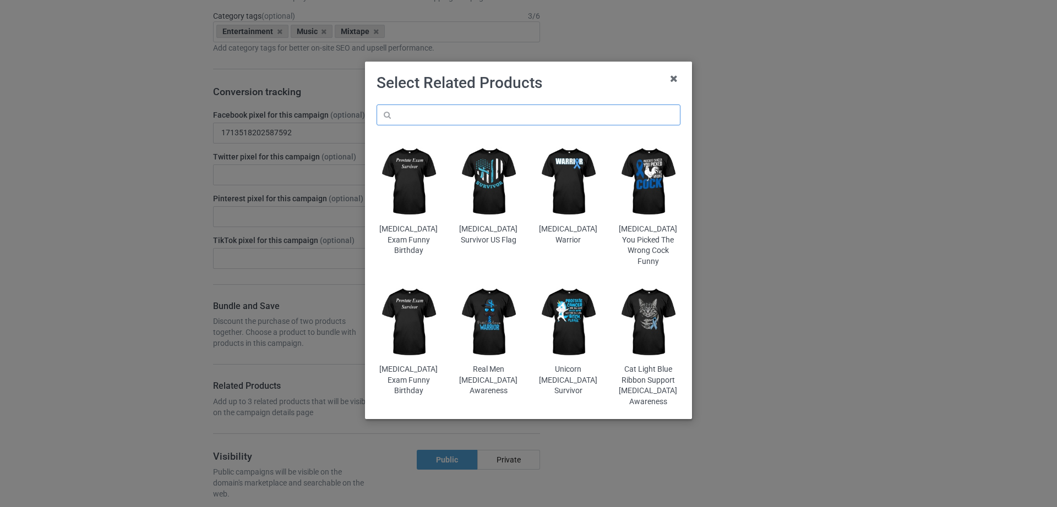
click at [424, 117] on input "text" at bounding box center [528, 115] width 304 height 21
paste input "45 RPM Adapter Turntable Vintage"
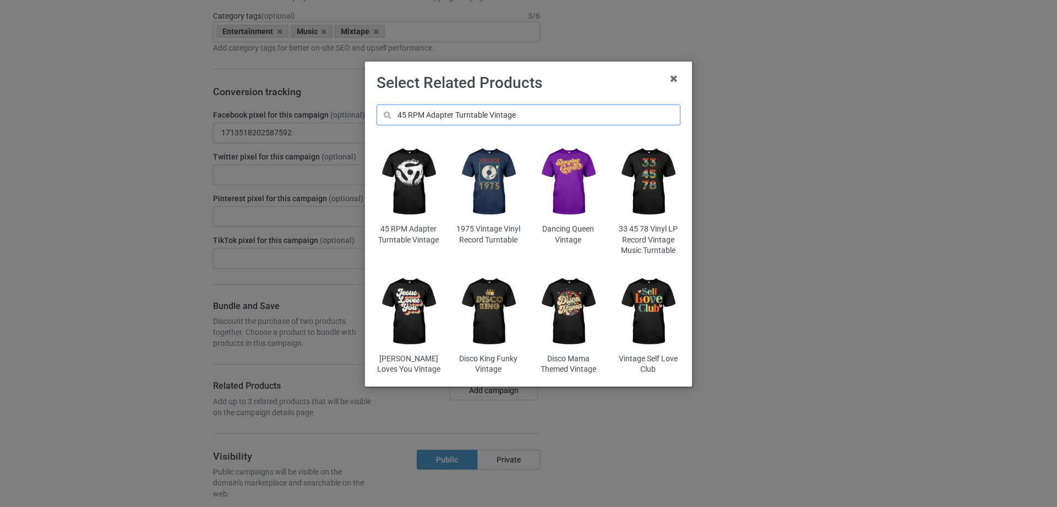
type input "45 RPM Adapter Turntable Vintage"
click at [418, 174] on img at bounding box center [408, 182] width 64 height 80
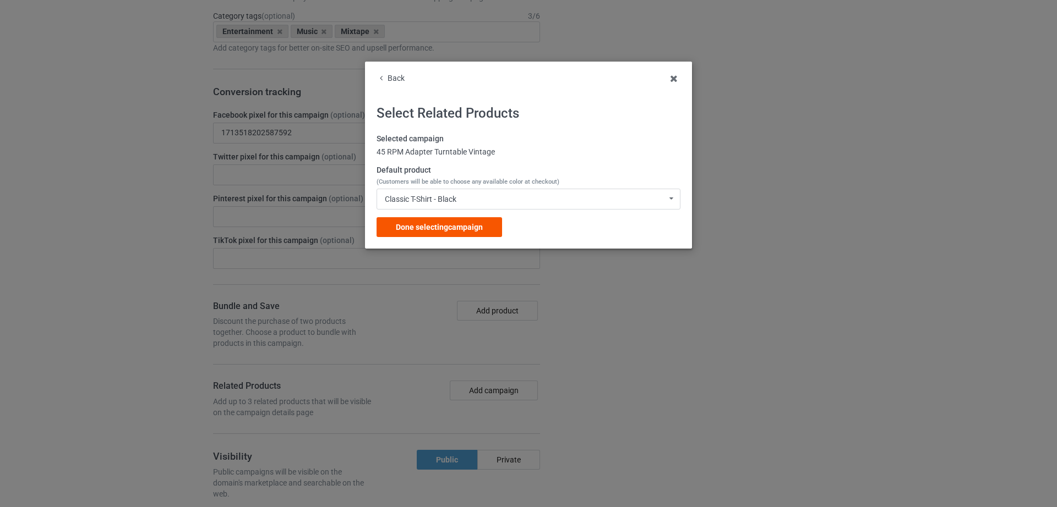
click at [449, 224] on span "Done selecting campaign" at bounding box center [439, 227] width 87 height 9
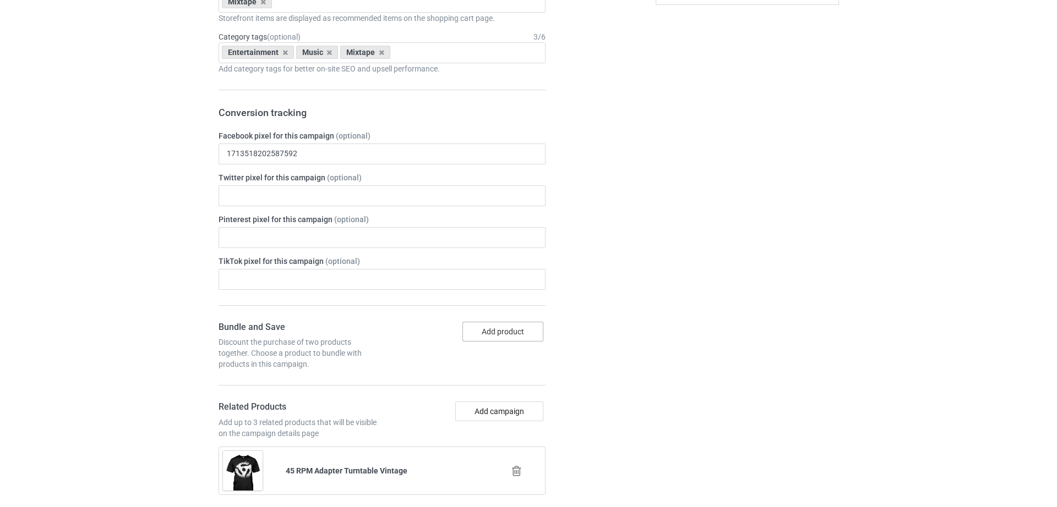
scroll to position [1220, 0]
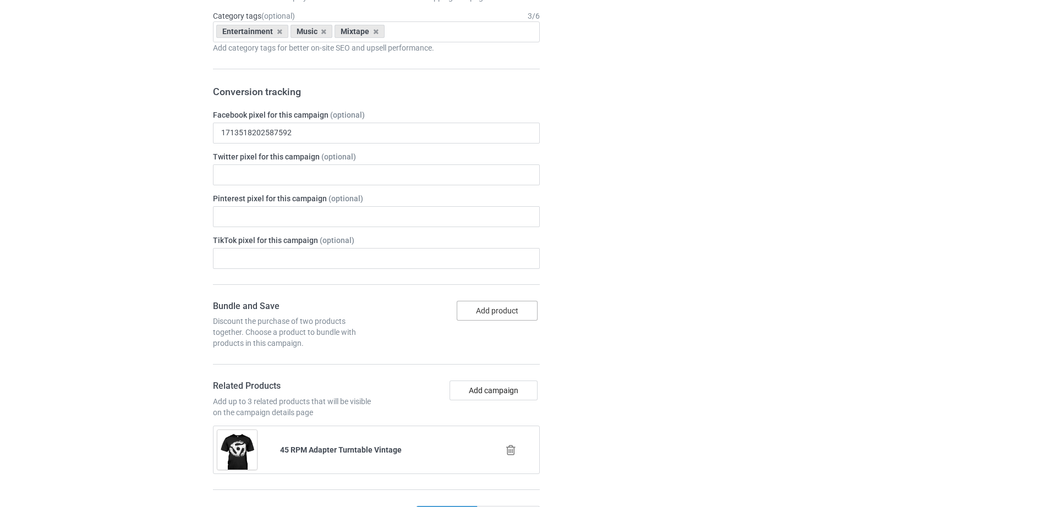
drag, startPoint x: 487, startPoint y: 315, endPoint x: 683, endPoint y: 306, distance: 196.7
click at [683, 306] on div "Campaign Info URL hoptefy.com/ hoptefy.com/ pipilili.com/ teechip.com/ 682714fa…" at bounding box center [523, 410] width 636 height 1066
click at [489, 383] on button "Add campaign" at bounding box center [494, 391] width 88 height 20
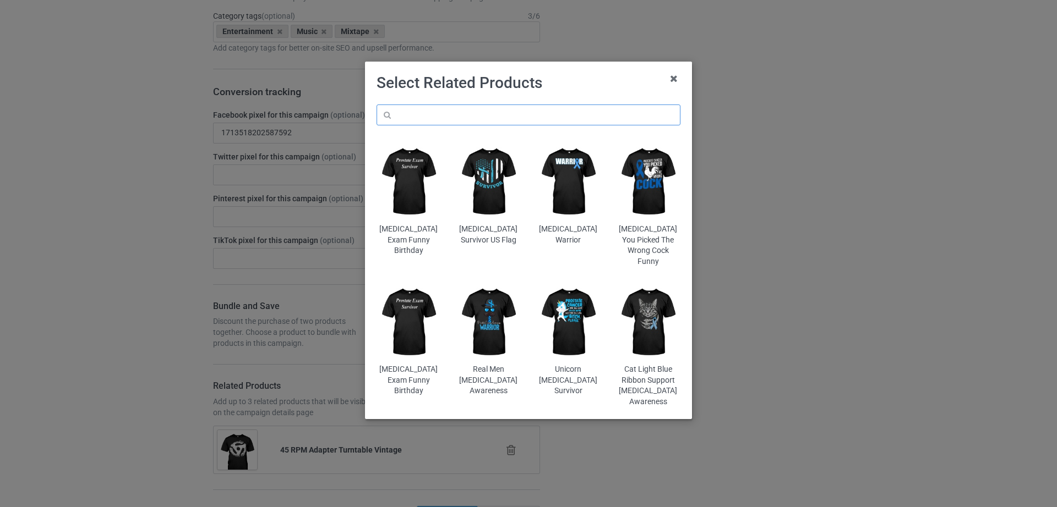
click at [453, 107] on input "text" at bounding box center [528, 115] width 304 height 21
paste input "45 RPM Adapter Turntable Vintage"
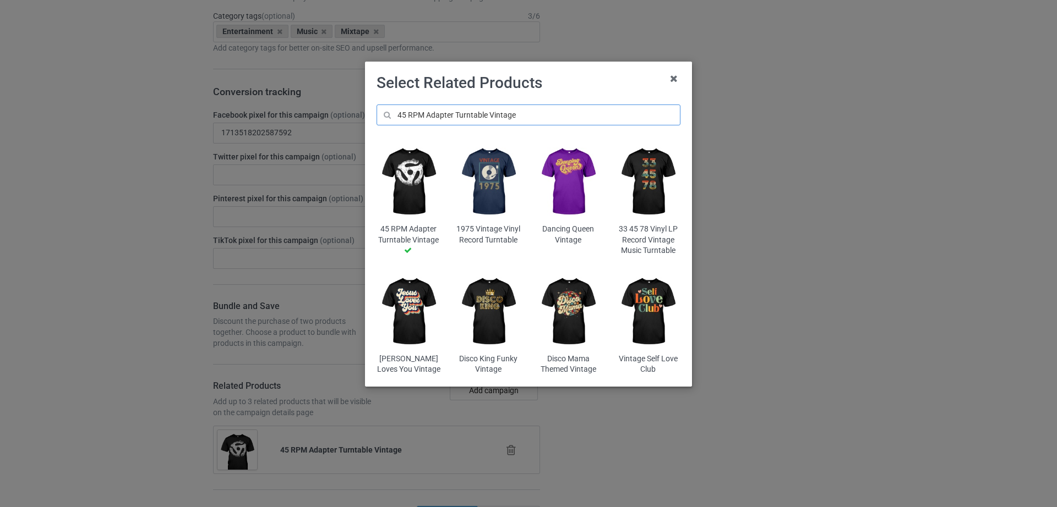
type input "45 RPM Adapter Turntable Vintage"
click at [491, 168] on img at bounding box center [488, 182] width 64 height 80
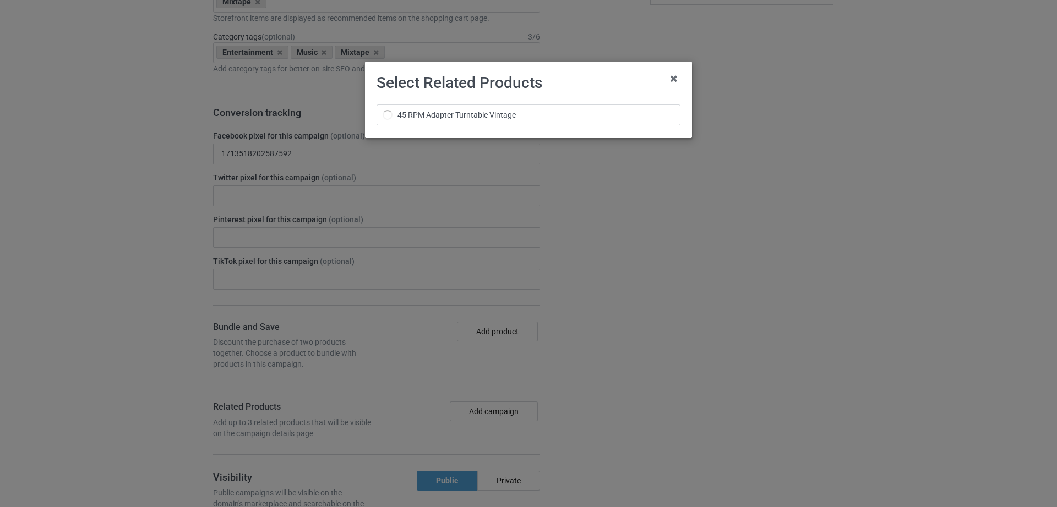
scroll to position [1241, 0]
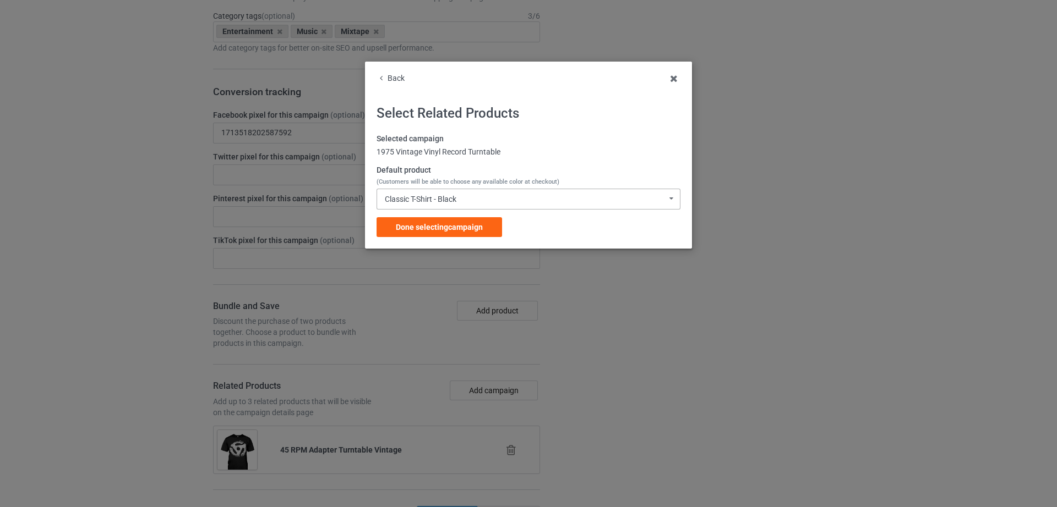
click at [459, 192] on div "Classic T-Shirt - Black Classic T-Shirt - Black Classic T-Shirt - White Classic…" at bounding box center [528, 199] width 304 height 21
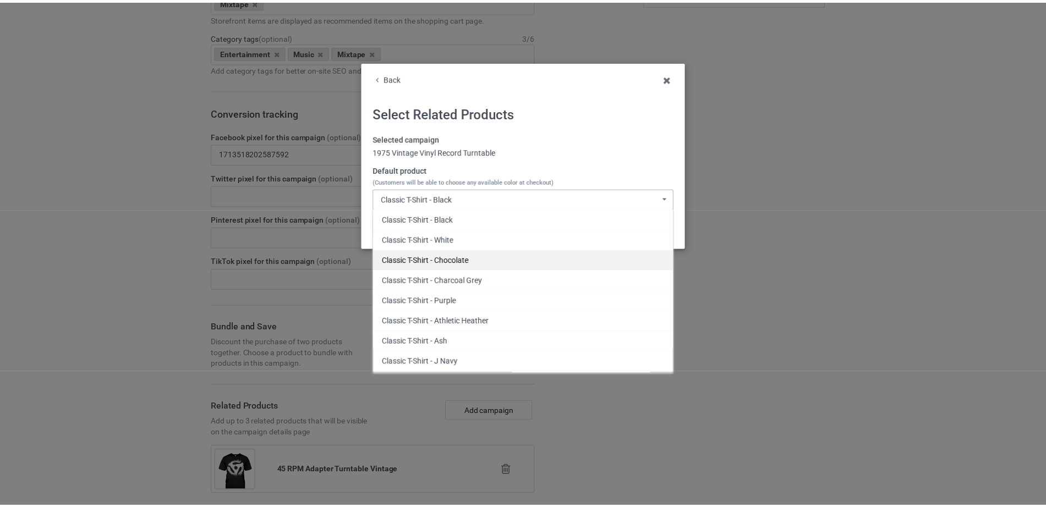
scroll to position [1262, 0]
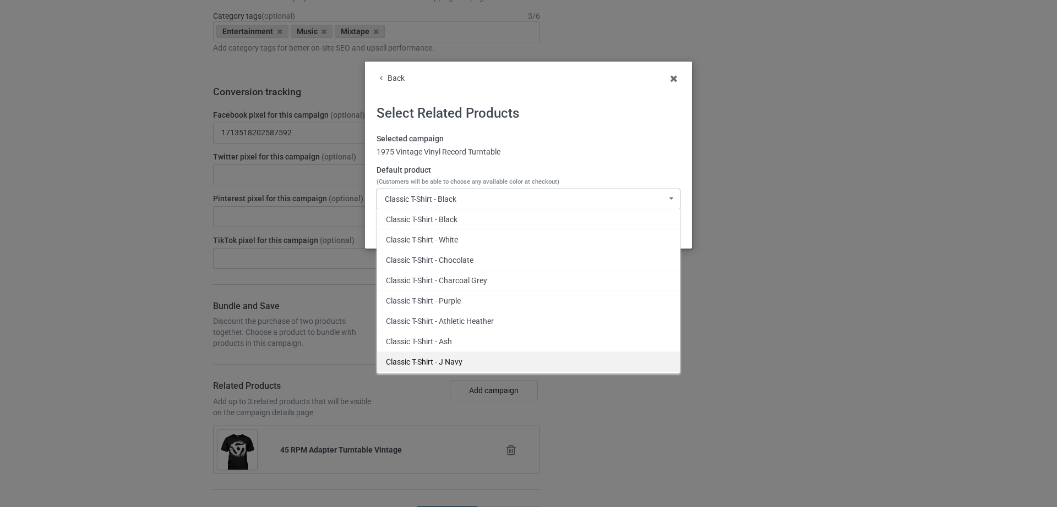
click at [456, 362] on div "Classic T-Shirt - J Navy" at bounding box center [528, 362] width 303 height 20
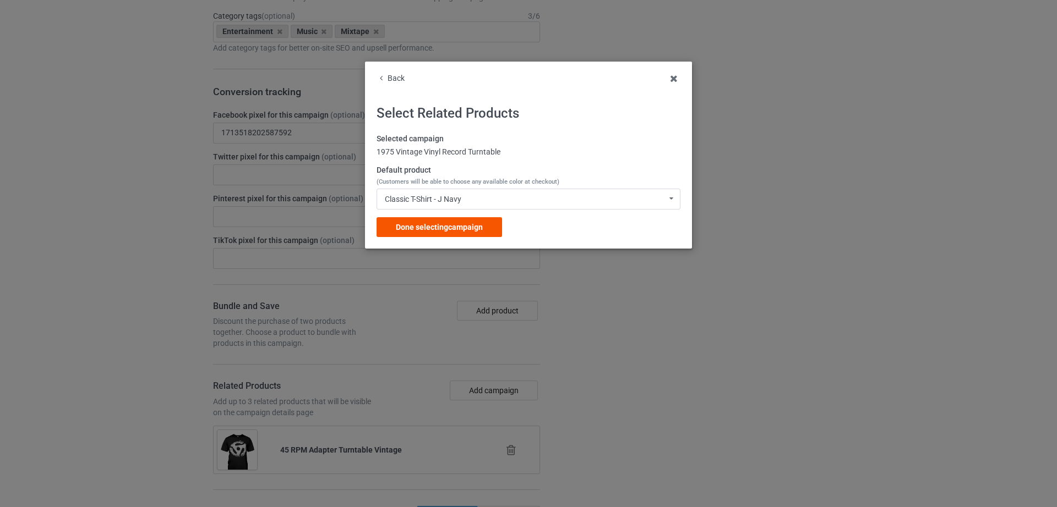
click at [477, 231] on span "Done selecting campaign" at bounding box center [439, 227] width 87 height 9
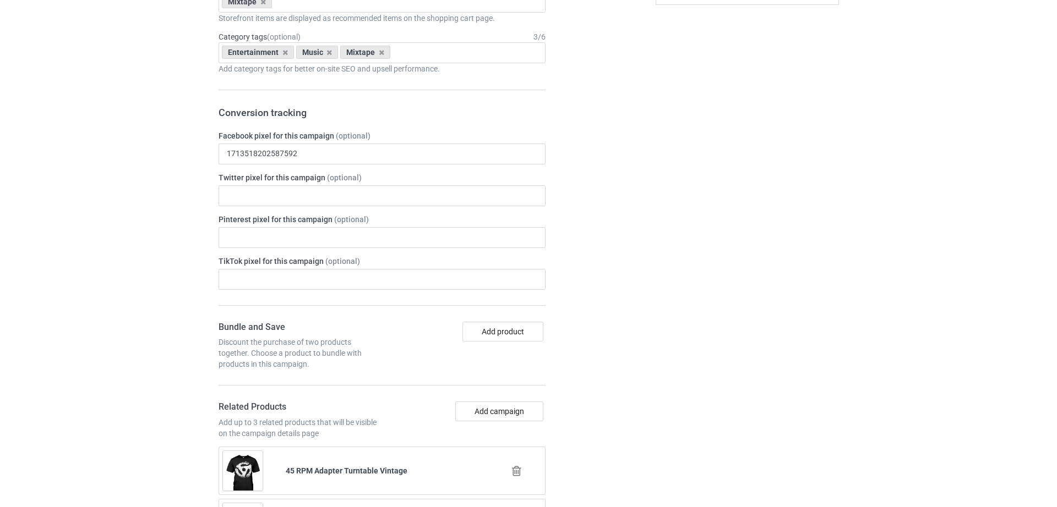
scroll to position [1303, 0]
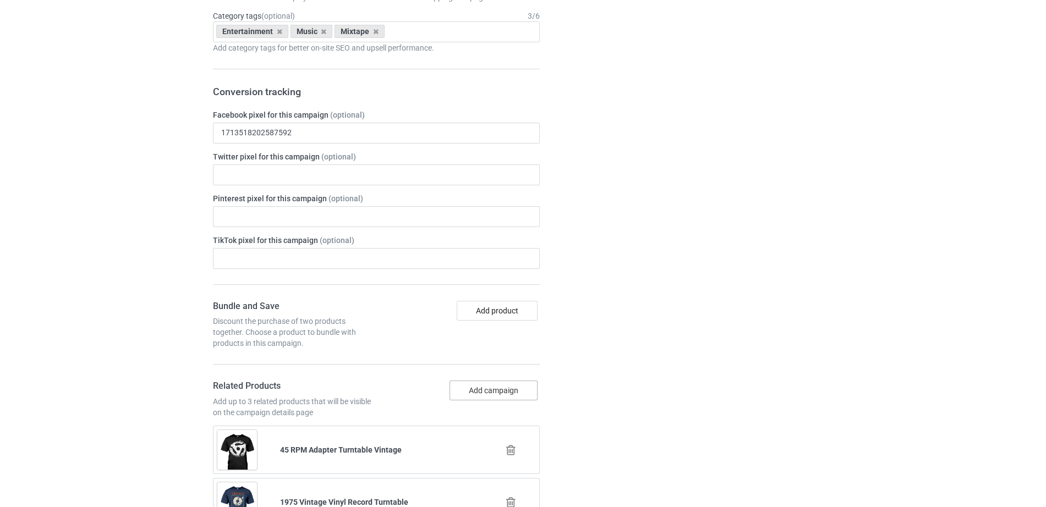
click at [507, 392] on button "Add campaign" at bounding box center [494, 391] width 88 height 20
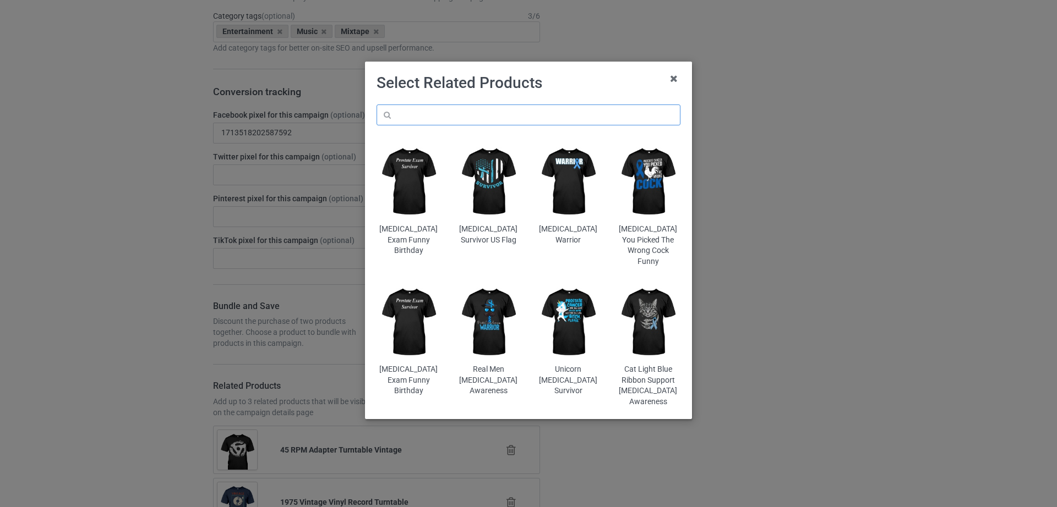
click at [520, 115] on input "text" at bounding box center [528, 115] width 304 height 21
paste input "Amnesiac Classic Crying Awesome Music"
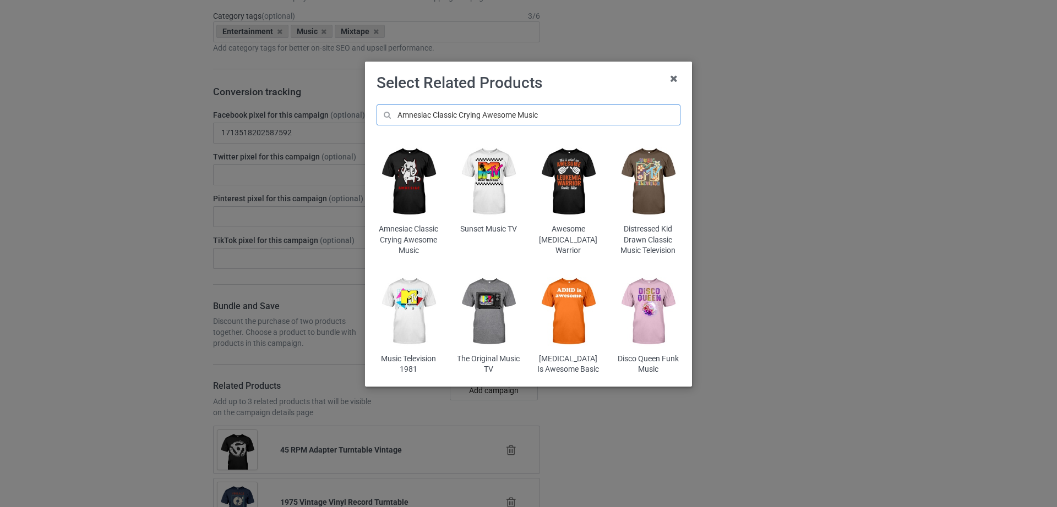
type input "Amnesiac Classic Crying Awesome Music"
click at [411, 186] on img at bounding box center [408, 182] width 64 height 80
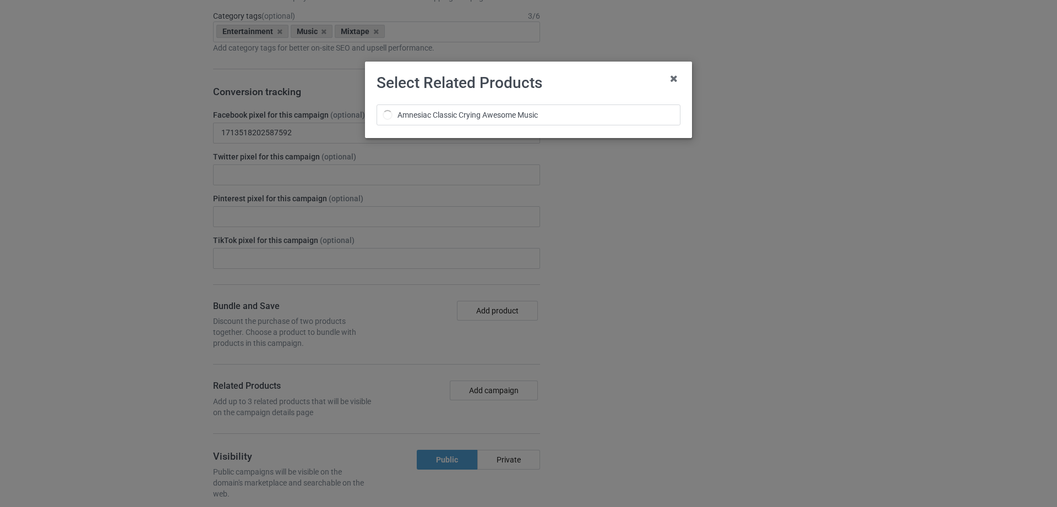
click at [712, 233] on div "Select Related Products Amnesiac Classic Crying Awesome Music" at bounding box center [528, 253] width 1057 height 507
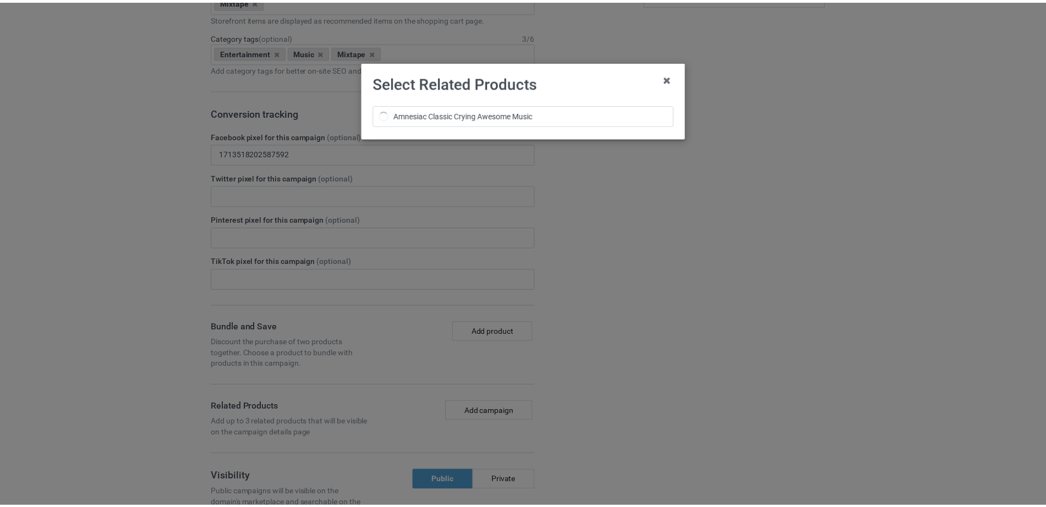
scroll to position [1324, 0]
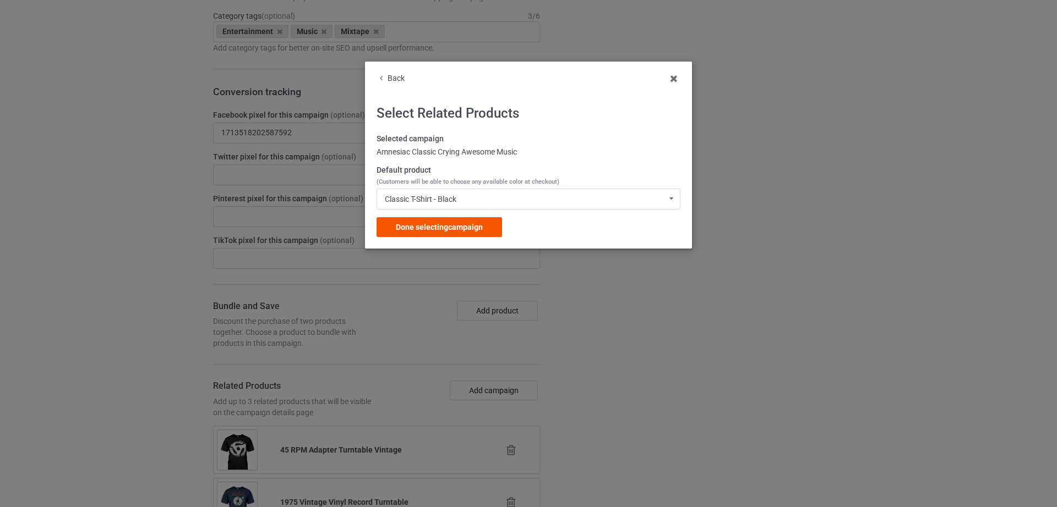
click at [474, 224] on span "Done selecting campaign" at bounding box center [439, 227] width 87 height 9
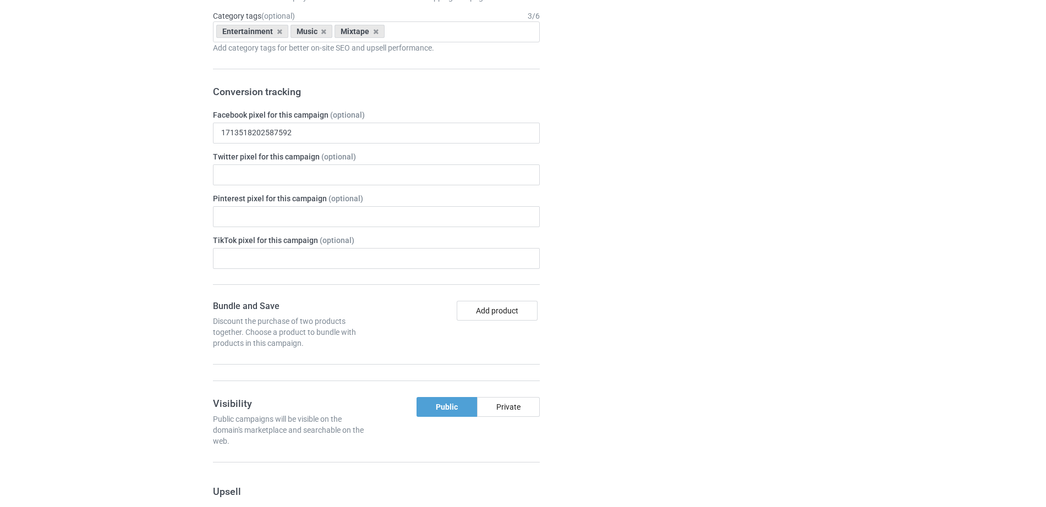
click at [824, 310] on div "Campaign details Details were duplicated from the original campaign. Any change…" at bounding box center [741, 355] width 199 height 957
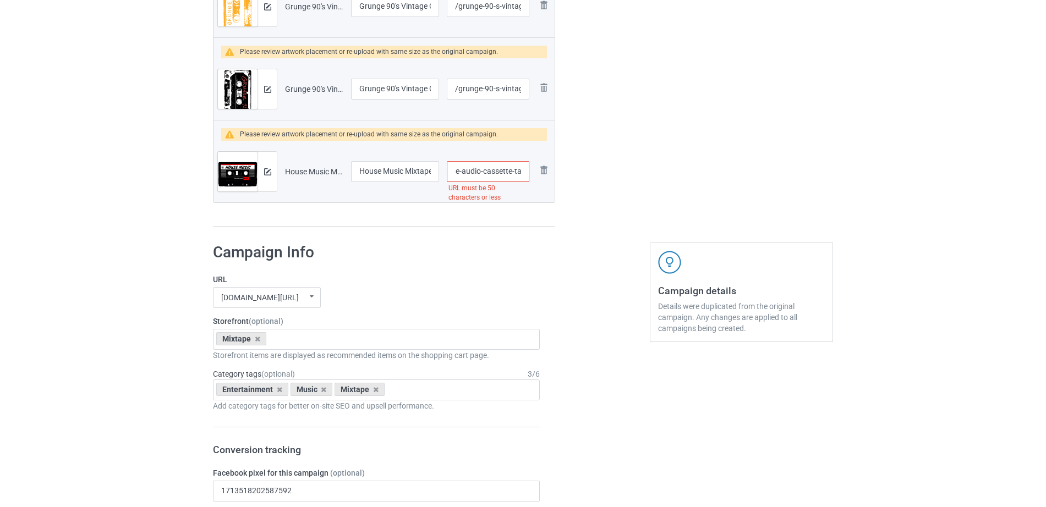
scroll to position [0, 146]
drag, startPoint x: 477, startPoint y: 176, endPoint x: 531, endPoint y: 172, distance: 54.0
click at [531, 172] on td "/house-music-mixtape-90-s-vintage-audio-cassette-tape-t-shirt URL must be 50 ch…" at bounding box center [488, 172] width 90 height 62
click at [496, 173] on input "/house-music-mixtape-90-s-vintage-audio-cassette-tape-t-shirt" at bounding box center [488, 171] width 83 height 21
drag, startPoint x: 482, startPoint y: 171, endPoint x: 531, endPoint y: 174, distance: 49.1
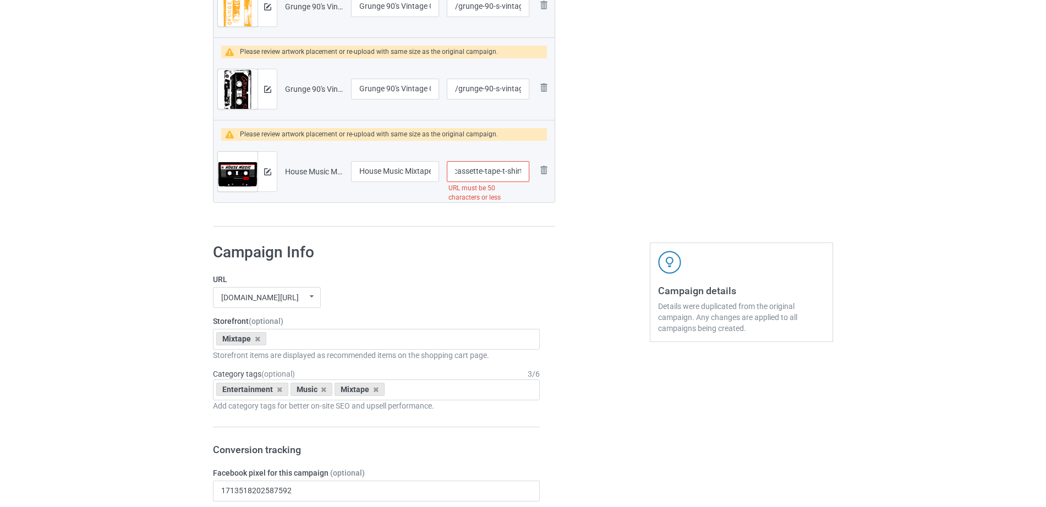
click at [531, 174] on td "/house-music-mixtape-90-s-vintage-audio-cassette-tape-t-shirt URL must be 50 ch…" at bounding box center [488, 172] width 90 height 62
type input "/house-music-mixtape-90-s-vintage-audio-cassette"
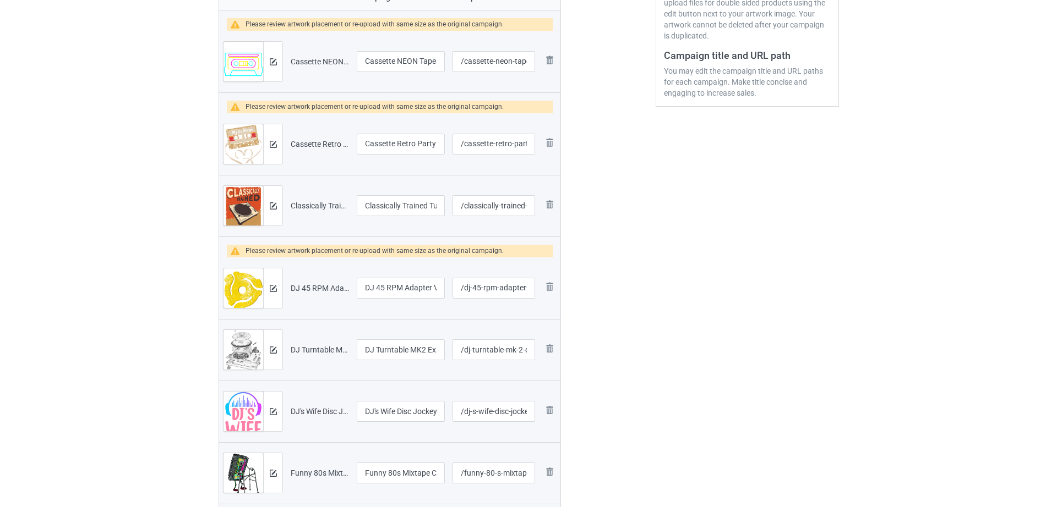
scroll to position [274, 0]
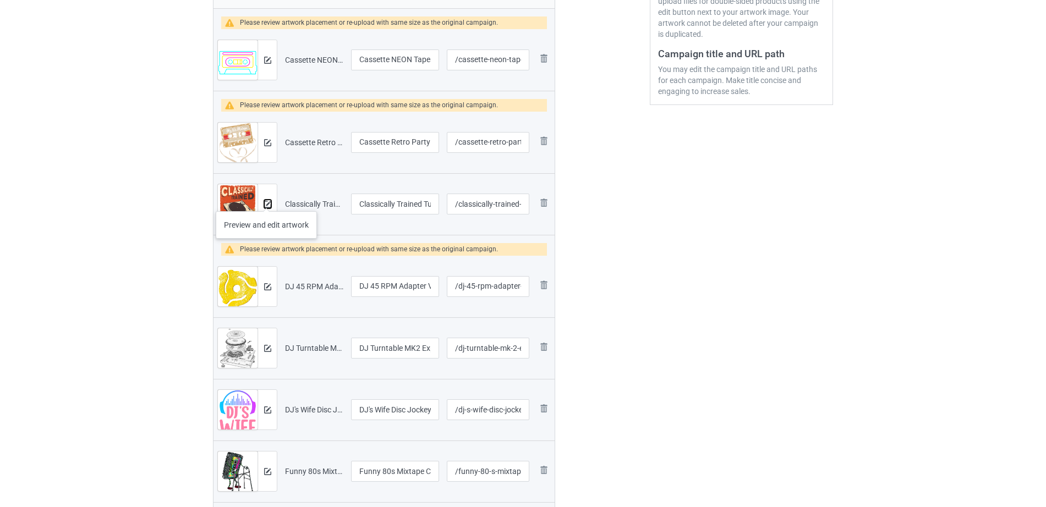
click at [266, 200] on button at bounding box center [267, 204] width 7 height 9
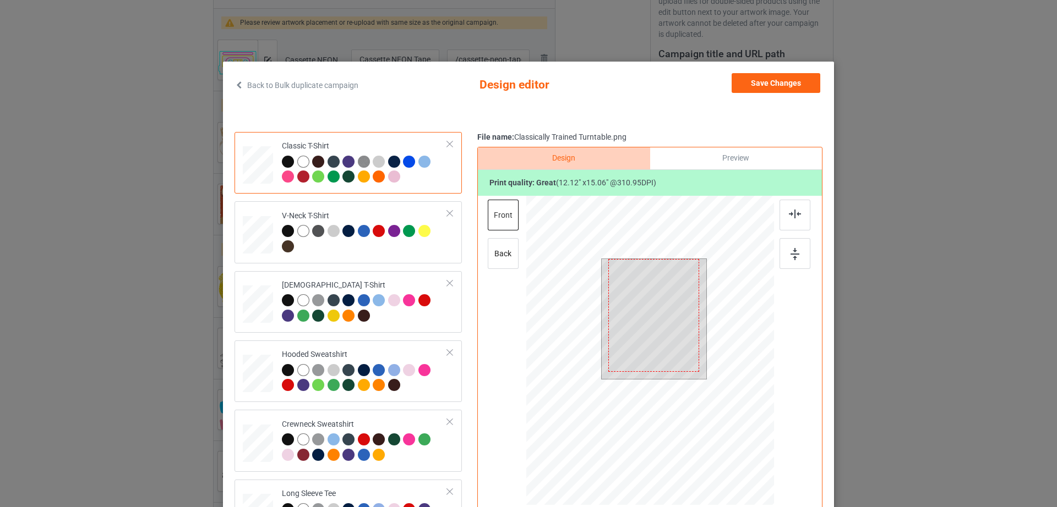
scroll to position [128, 0]
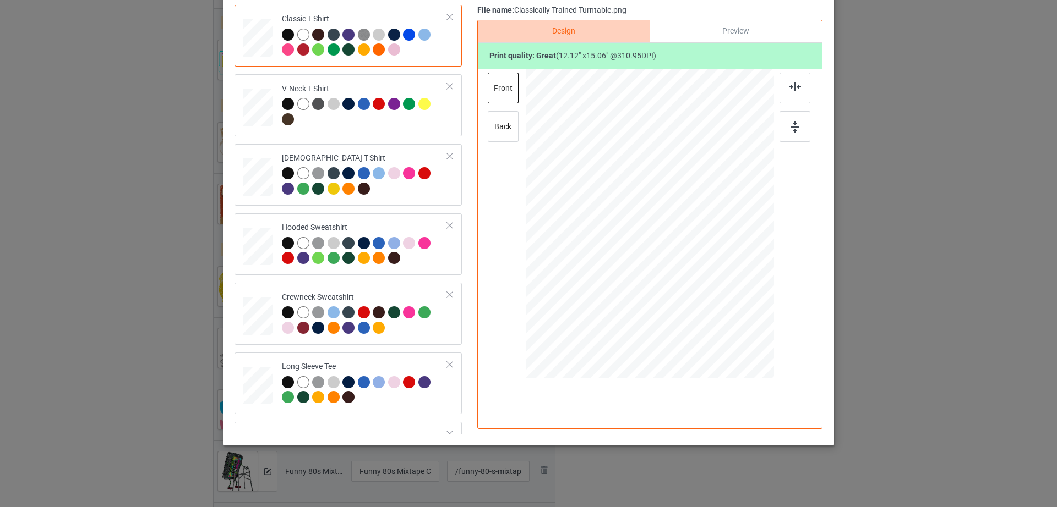
click at [953, 214] on div "Back to Bulk duplicate campaign Design editor Save Changes Classic T-Shirt V-Ne…" at bounding box center [528, 253] width 1057 height 507
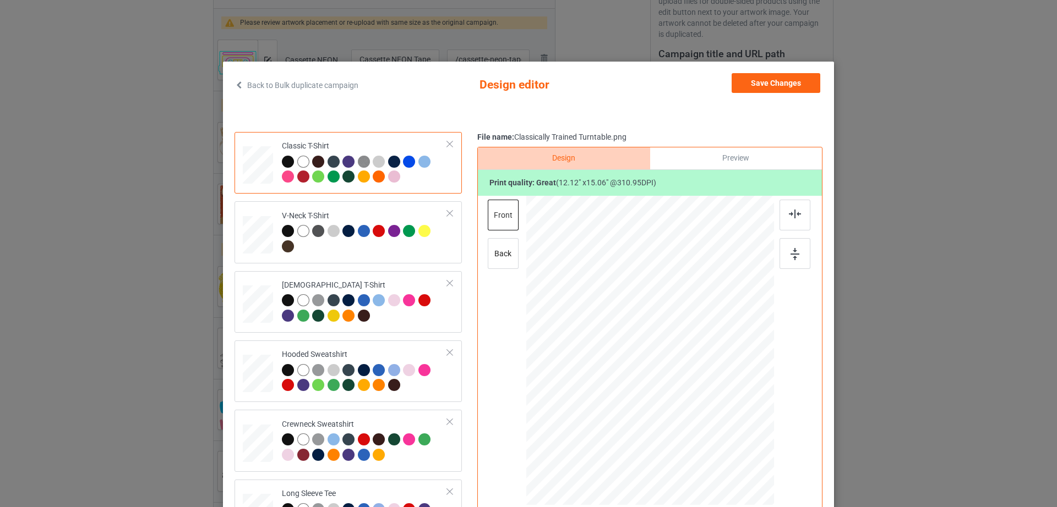
click at [237, 85] on icon at bounding box center [238, 85] width 9 height 8
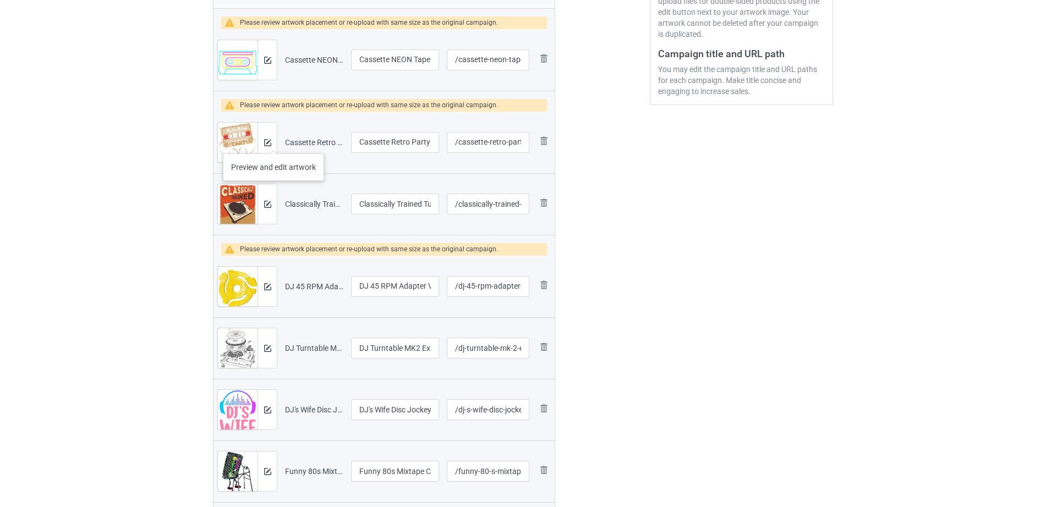
click at [272, 143] on div at bounding box center [267, 143] width 19 height 40
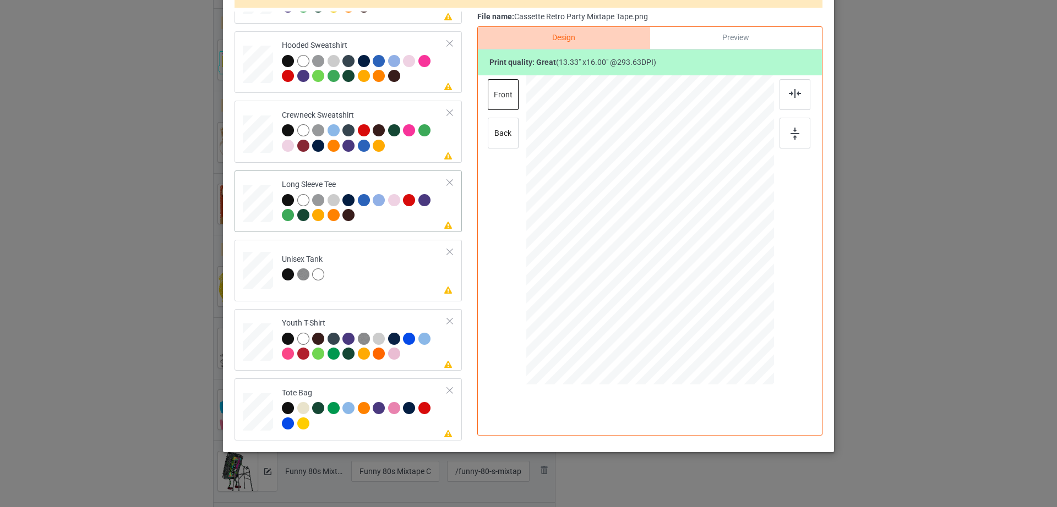
scroll to position [128, 0]
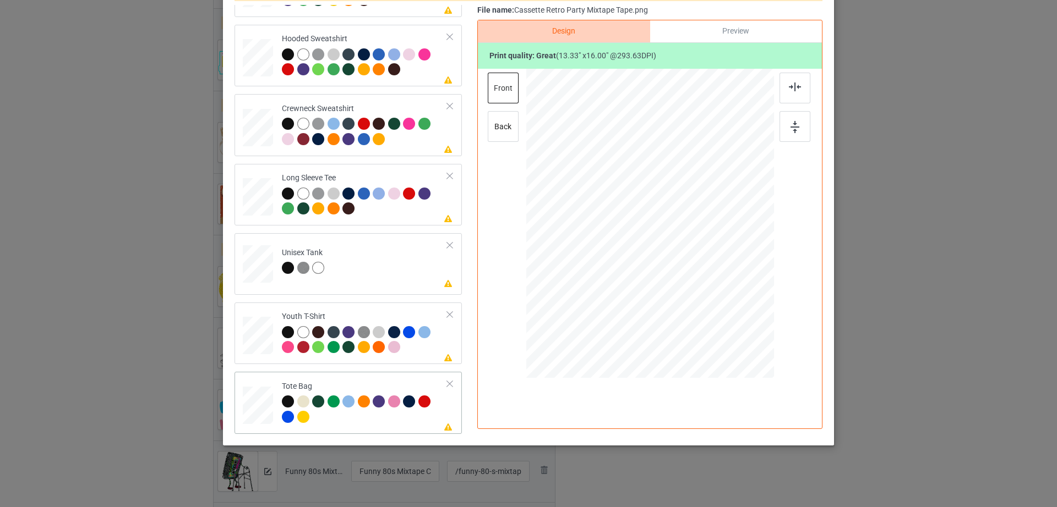
click at [190, 375] on div "Back to Bulk duplicate campaign Design editor Save Changes 9 products need artw…" at bounding box center [528, 253] width 1057 height 507
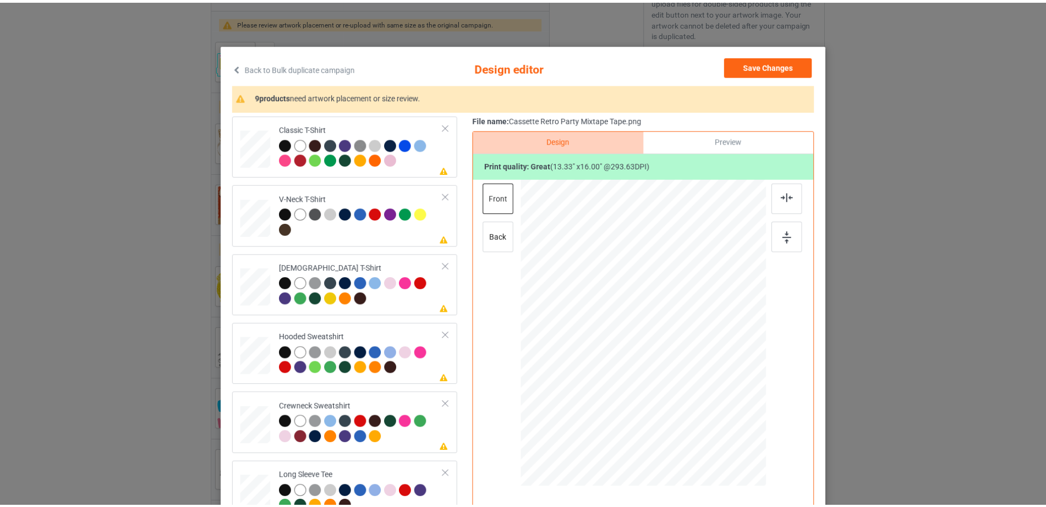
scroll to position [0, 0]
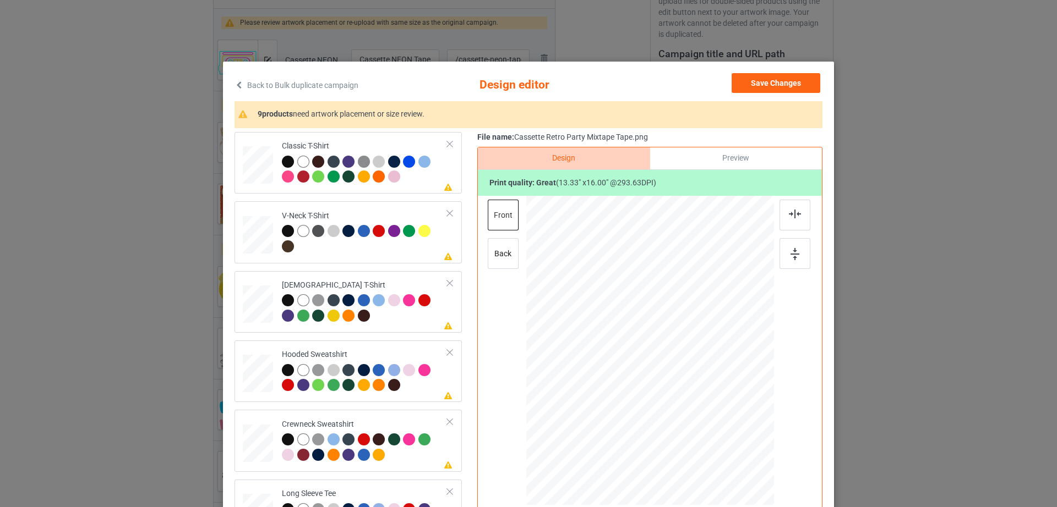
click at [895, 136] on div "Back to Bulk duplicate campaign Design editor Save Changes 9 products need artw…" at bounding box center [528, 253] width 1057 height 507
click at [237, 85] on icon at bounding box center [238, 85] width 9 height 8
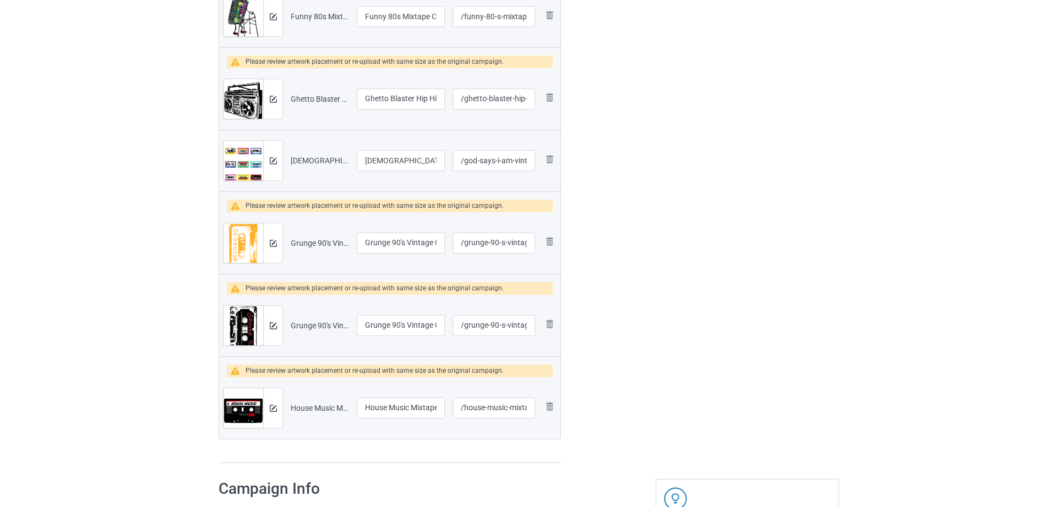
scroll to position [731, 0]
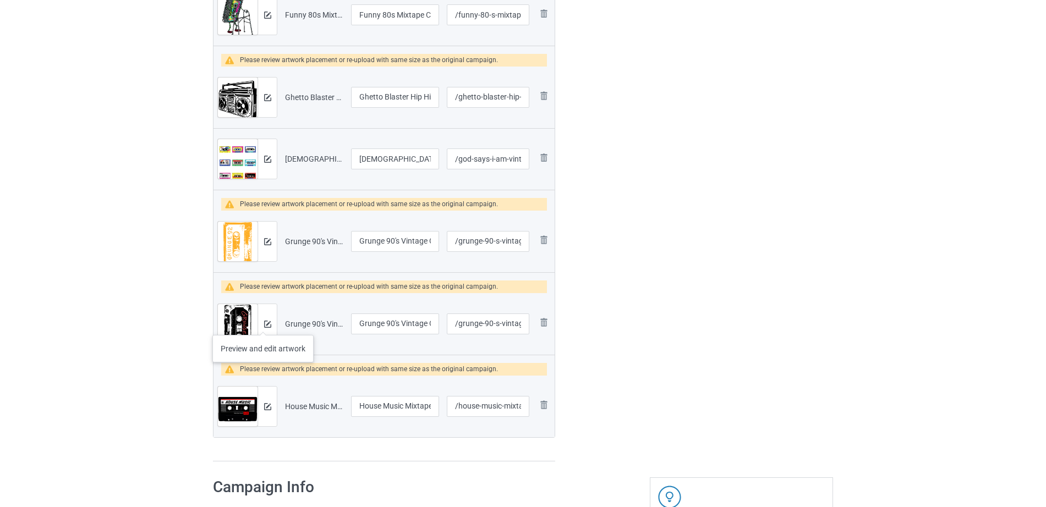
click at [263, 324] on div at bounding box center [267, 324] width 19 height 40
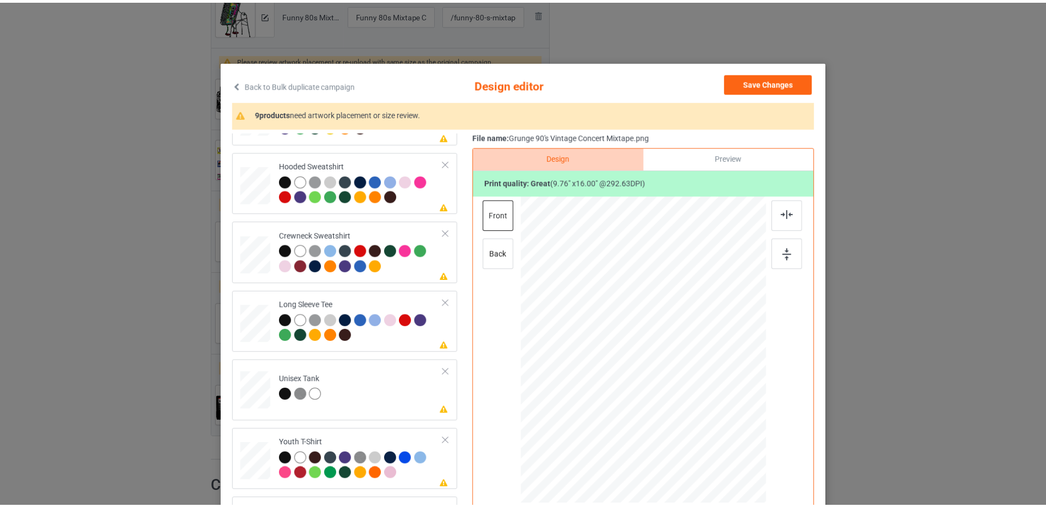
scroll to position [0, 0]
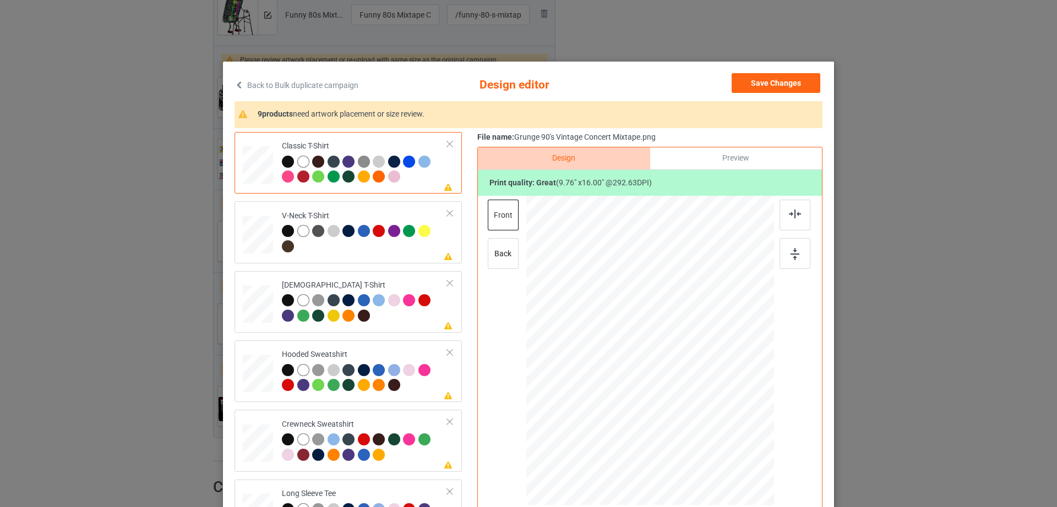
click at [236, 90] on link "Back to Bulk duplicate campaign" at bounding box center [296, 85] width 124 height 24
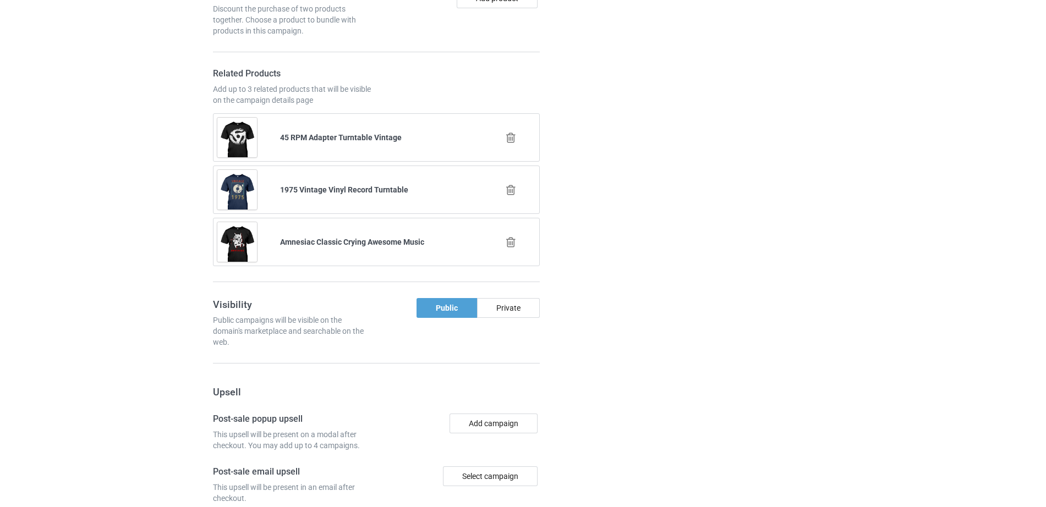
scroll to position [1880, 0]
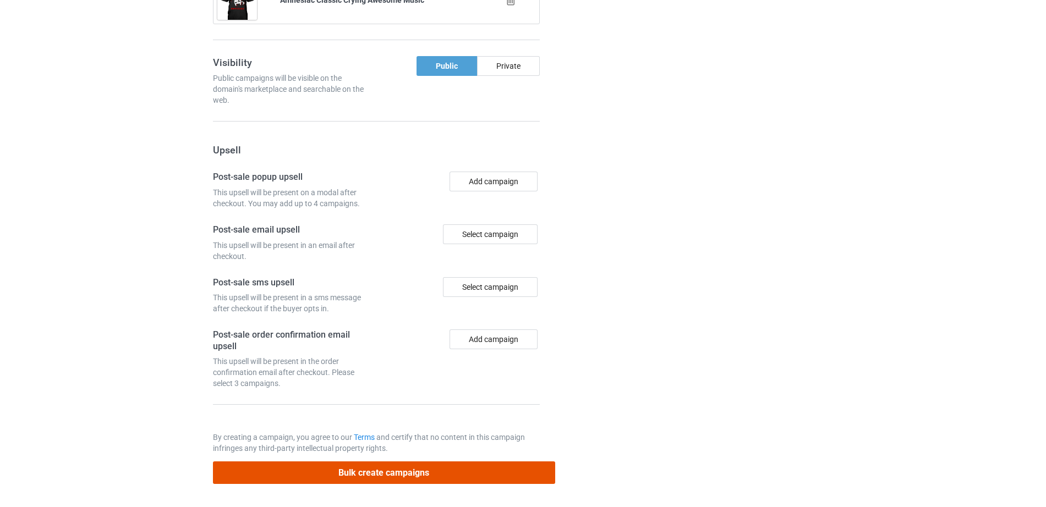
click at [395, 469] on button "Bulk create campaigns" at bounding box center [384, 473] width 342 height 23
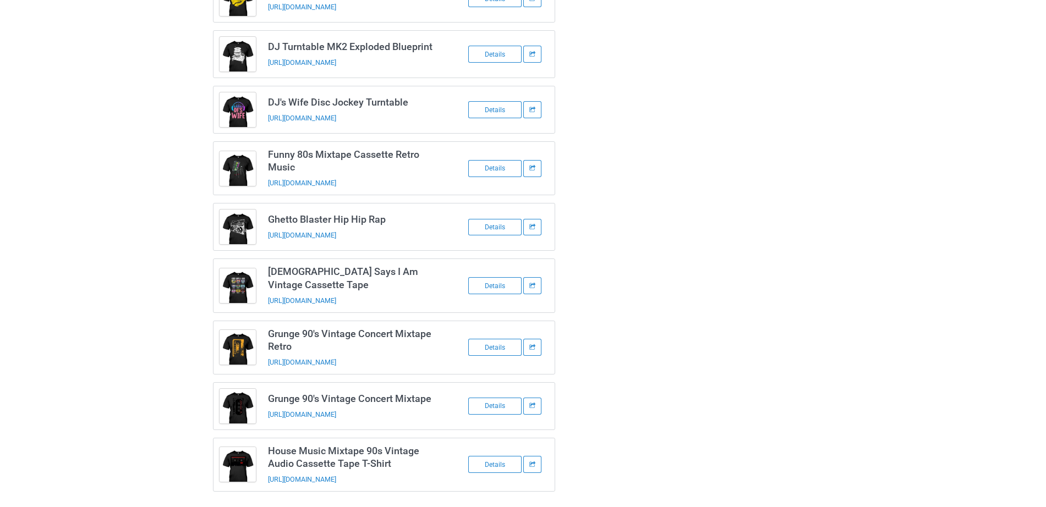
scroll to position [0, 0]
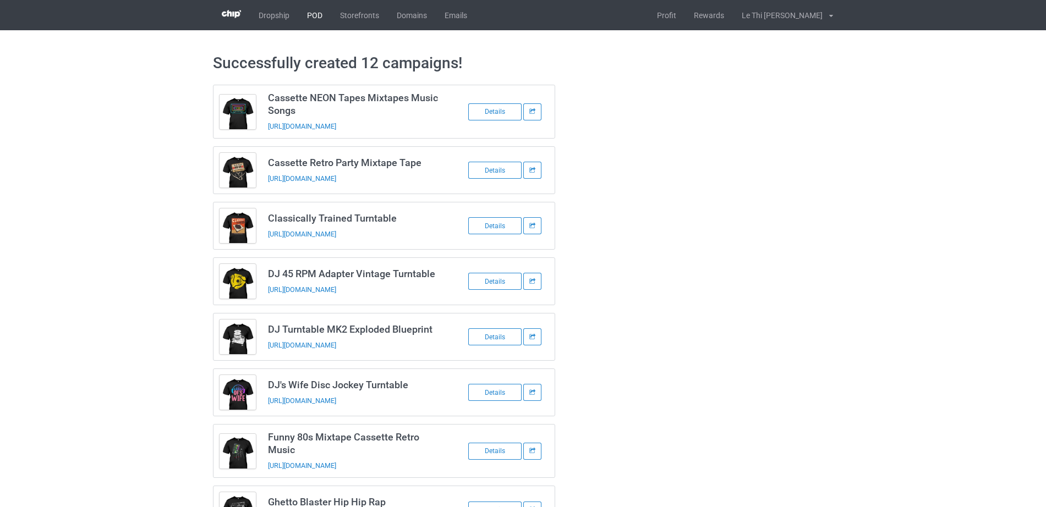
click at [310, 18] on link "POD" at bounding box center [314, 15] width 33 height 30
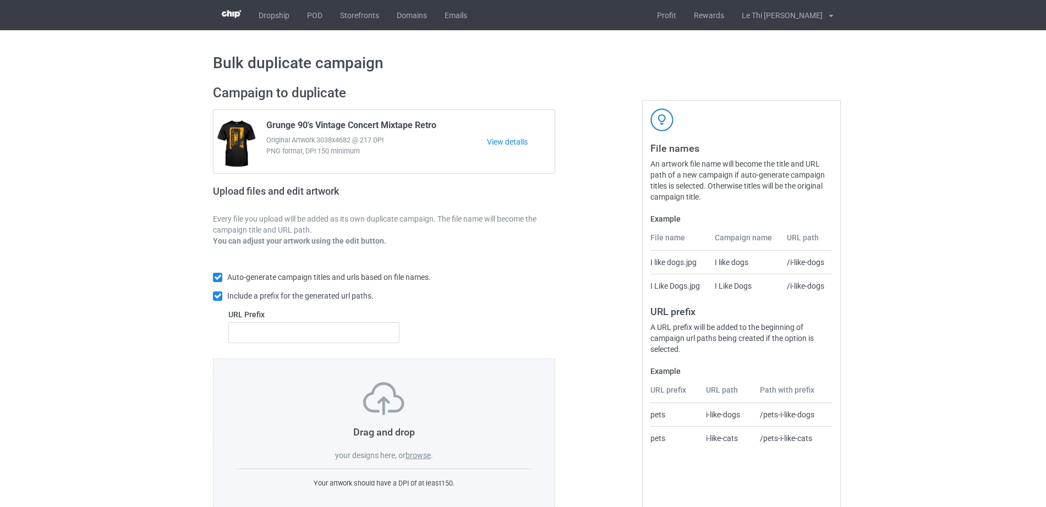
scroll to position [29, 0]
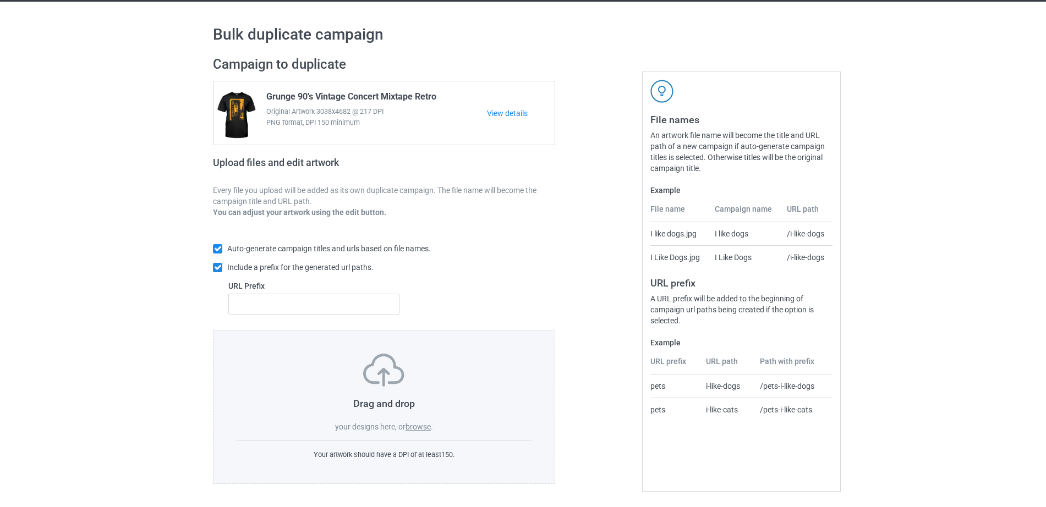
click at [425, 424] on label "browse" at bounding box center [418, 427] width 25 height 9
click at [0, 0] on input "browse" at bounding box center [0, 0] width 0 height 0
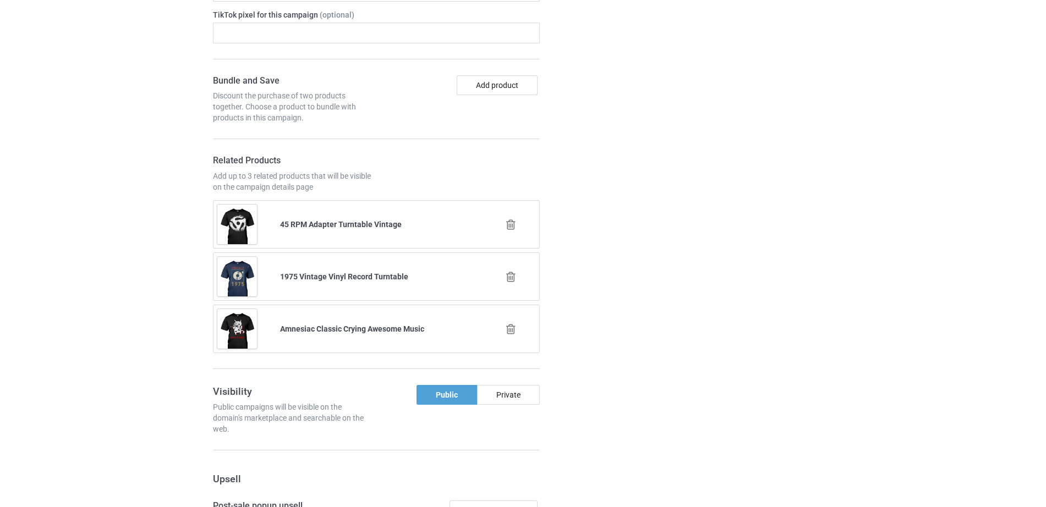
click at [510, 226] on icon at bounding box center [511, 225] width 14 height 12
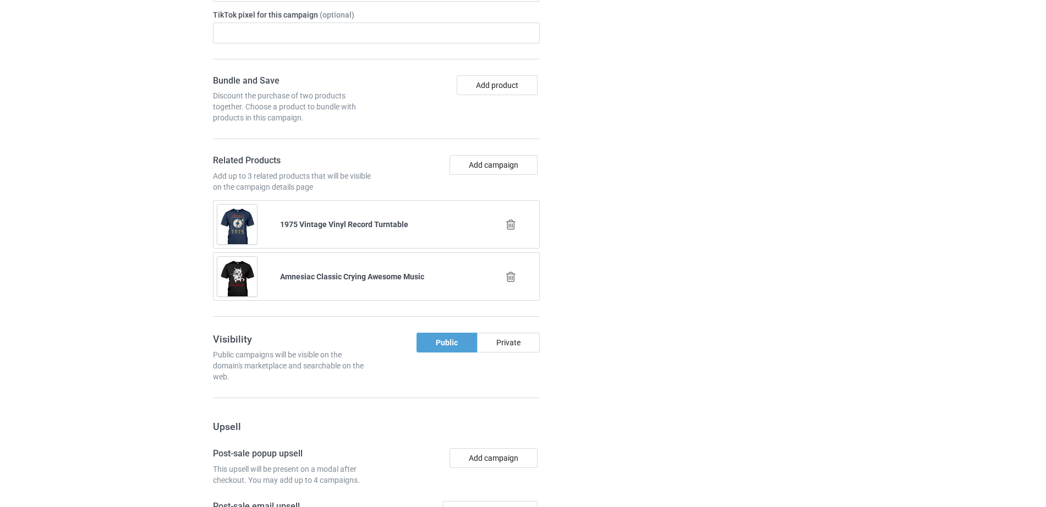
scroll to position [1405, 0]
click at [510, 227] on icon at bounding box center [511, 223] width 14 height 12
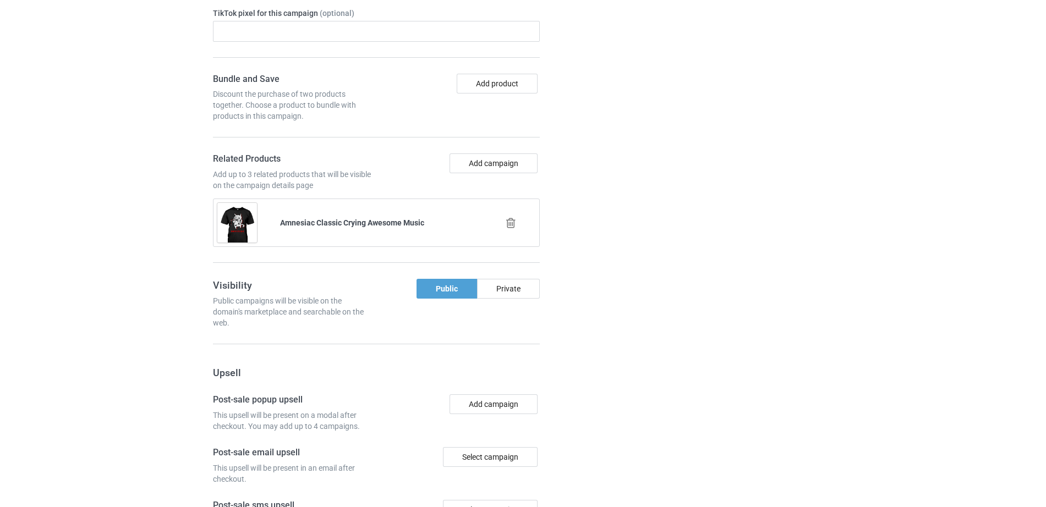
click at [511, 226] on icon at bounding box center [511, 223] width 14 height 12
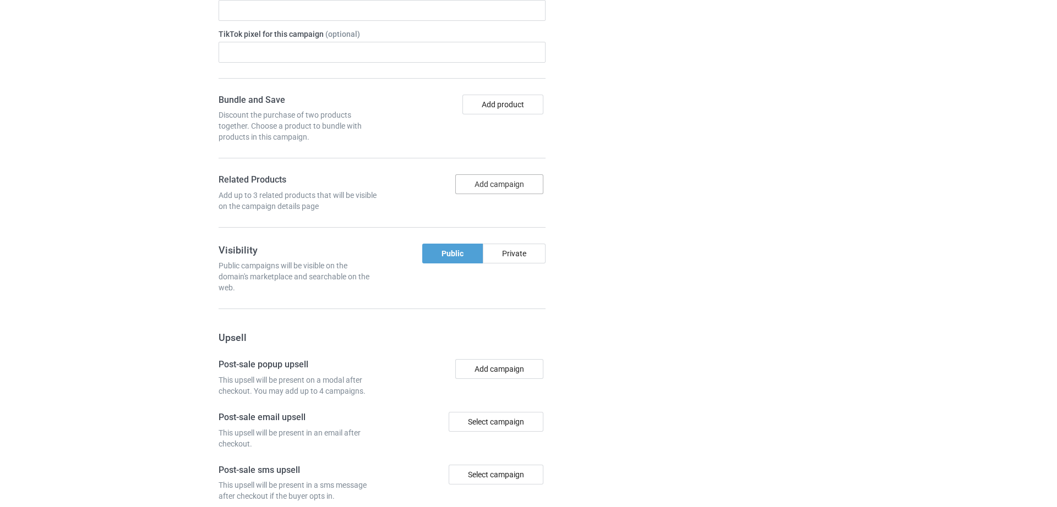
scroll to position [1426, 0]
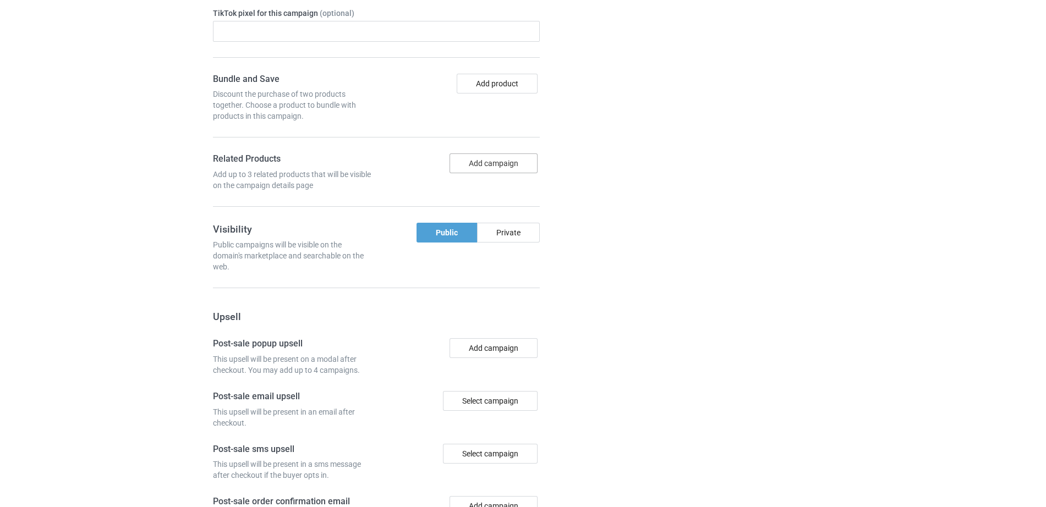
click at [511, 163] on button "Add campaign" at bounding box center [494, 164] width 88 height 20
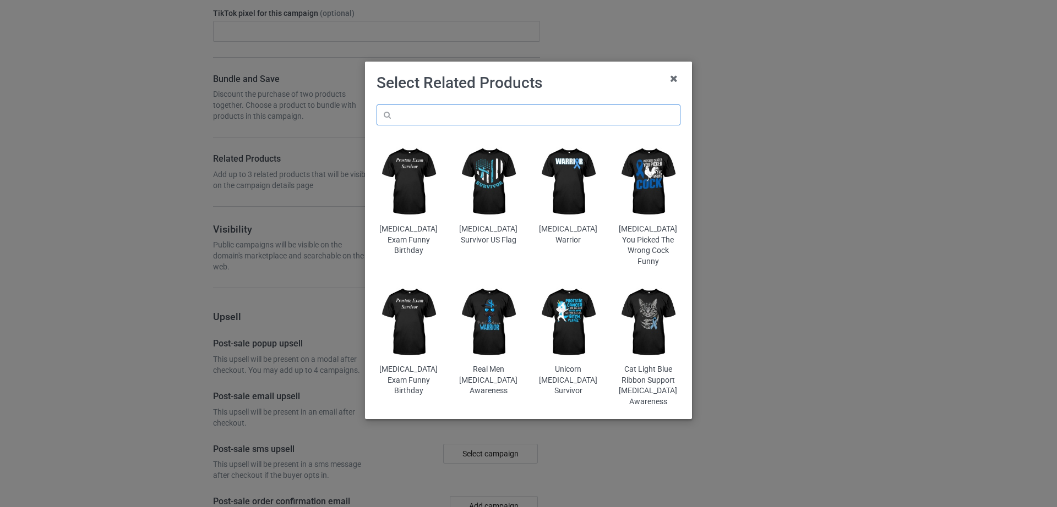
click at [502, 116] on input "text" at bounding box center [528, 115] width 304 height 21
paste input "God Says I Am Vintage Cassette Tape"
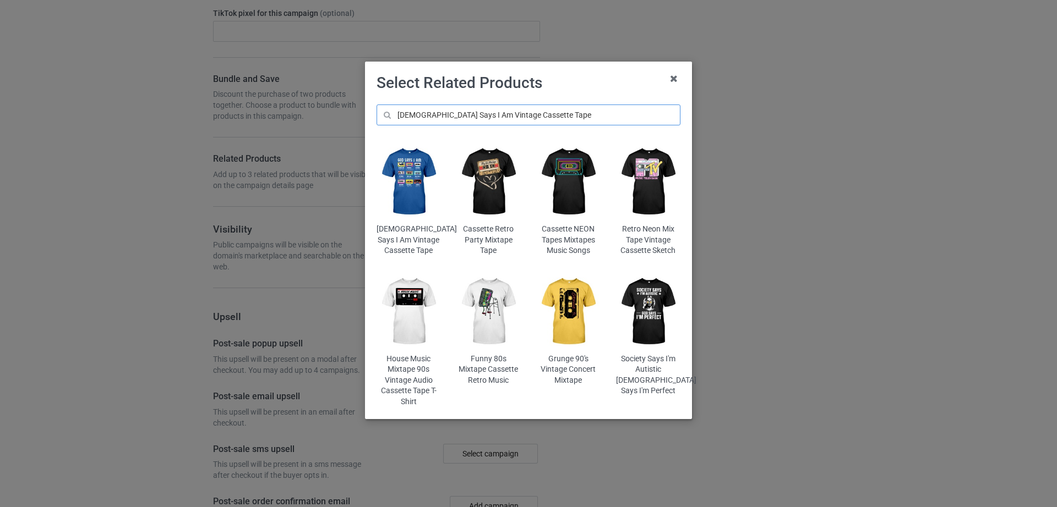
type input "God Says I Am Vintage Cassette Tape"
click at [414, 196] on img at bounding box center [408, 182] width 64 height 80
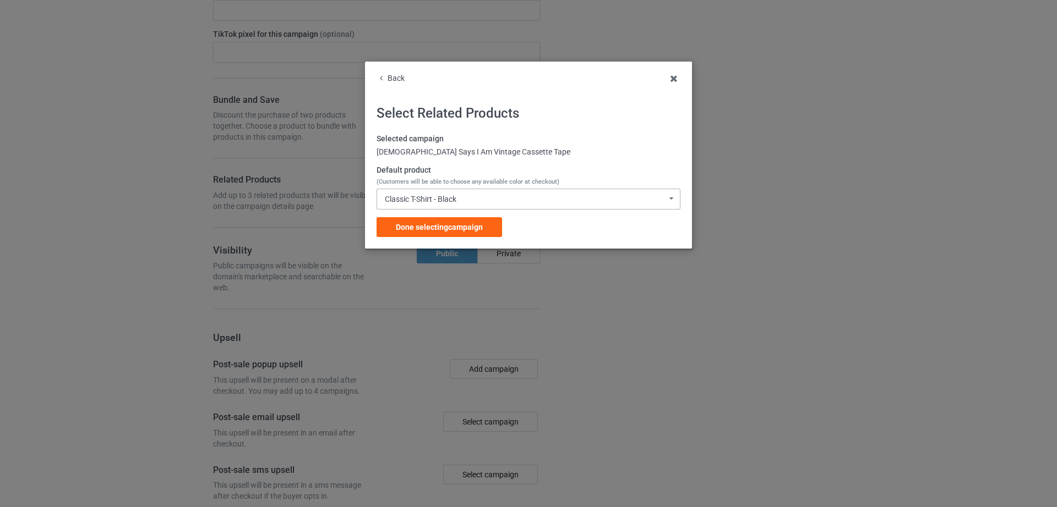
scroll to position [1468, 0]
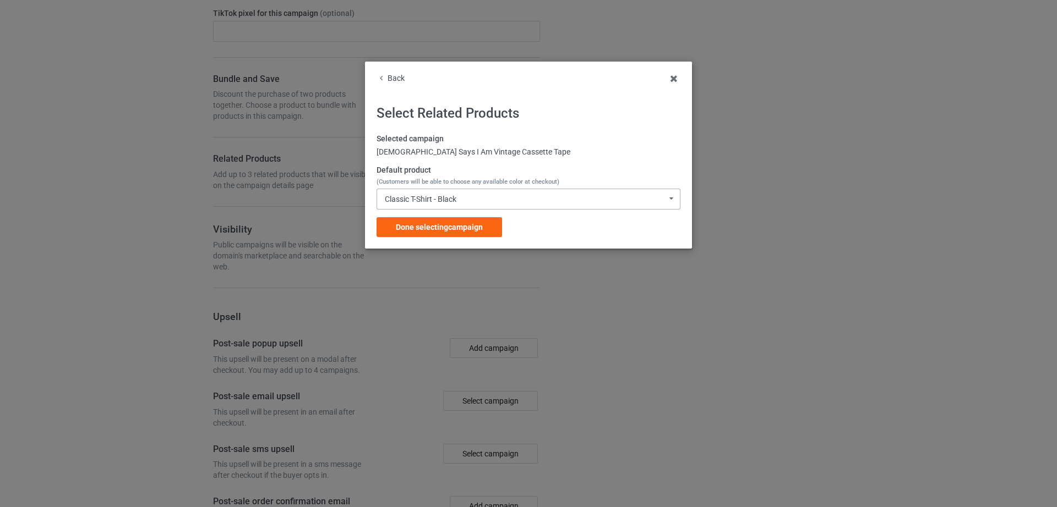
click at [478, 200] on div "Classic T-Shirt - Black Classic T-Shirt - Black Classic T-Shirt - White Classic…" at bounding box center [528, 199] width 304 height 21
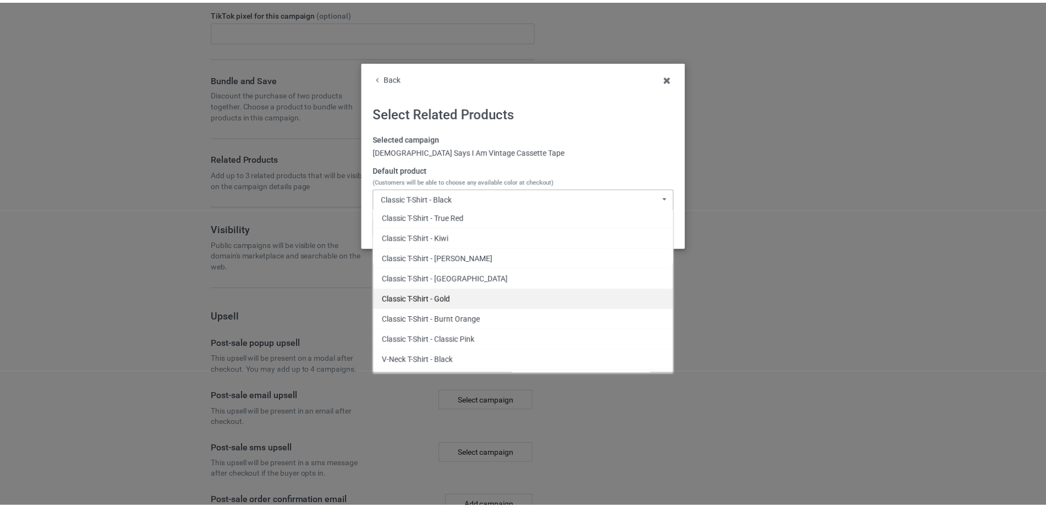
scroll to position [227, 0]
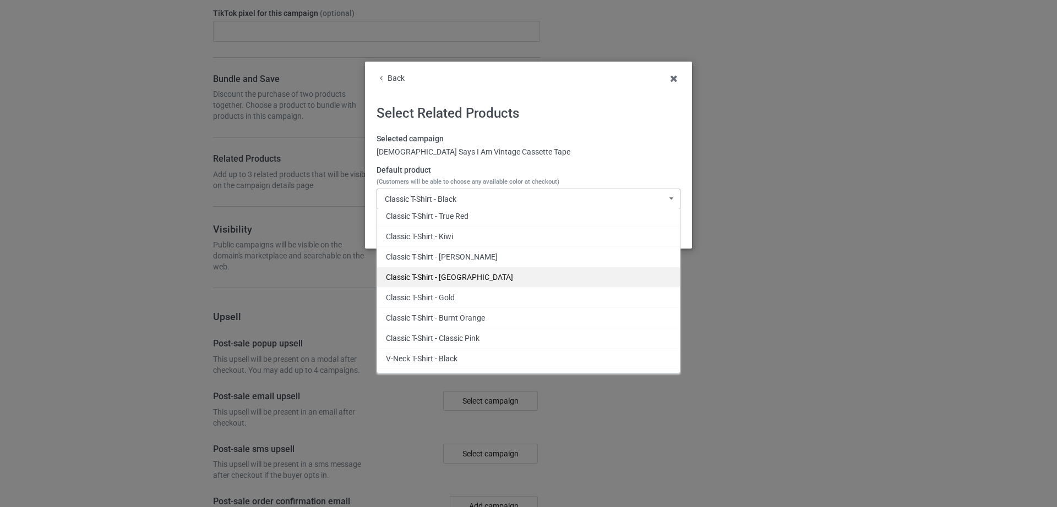
click at [474, 281] on div "Classic T-Shirt - [GEOGRAPHIC_DATA]" at bounding box center [528, 277] width 303 height 20
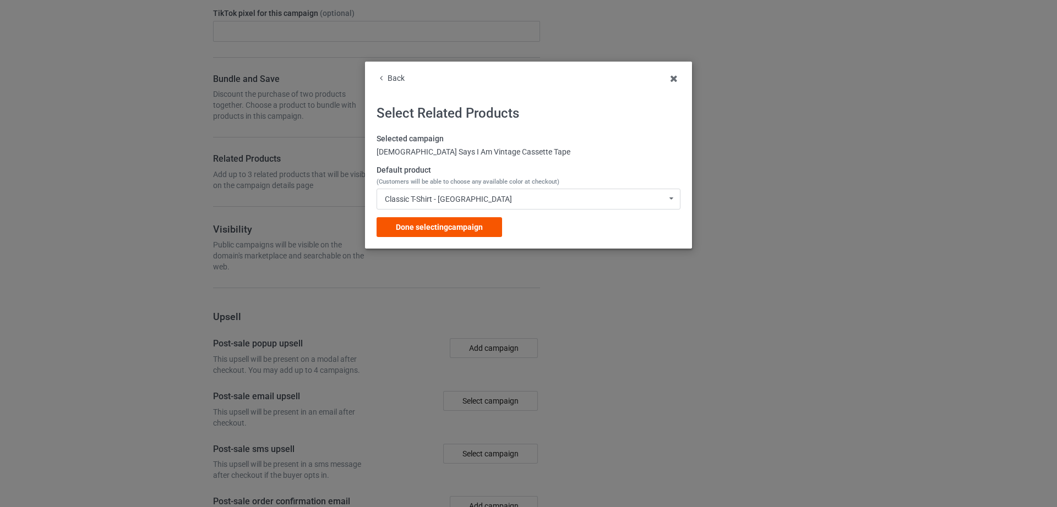
click at [444, 233] on div "Done selecting campaign" at bounding box center [438, 227] width 125 height 20
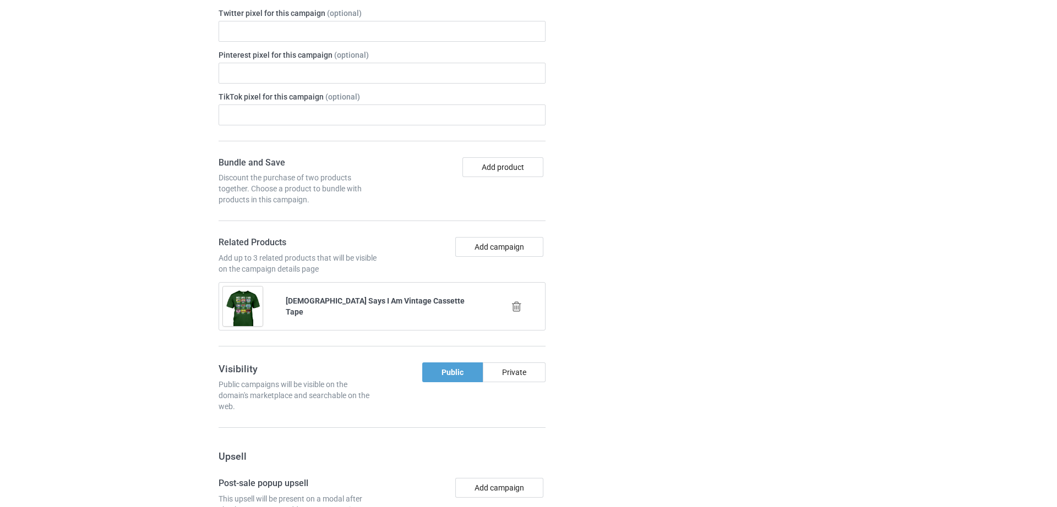
scroll to position [1552, 0]
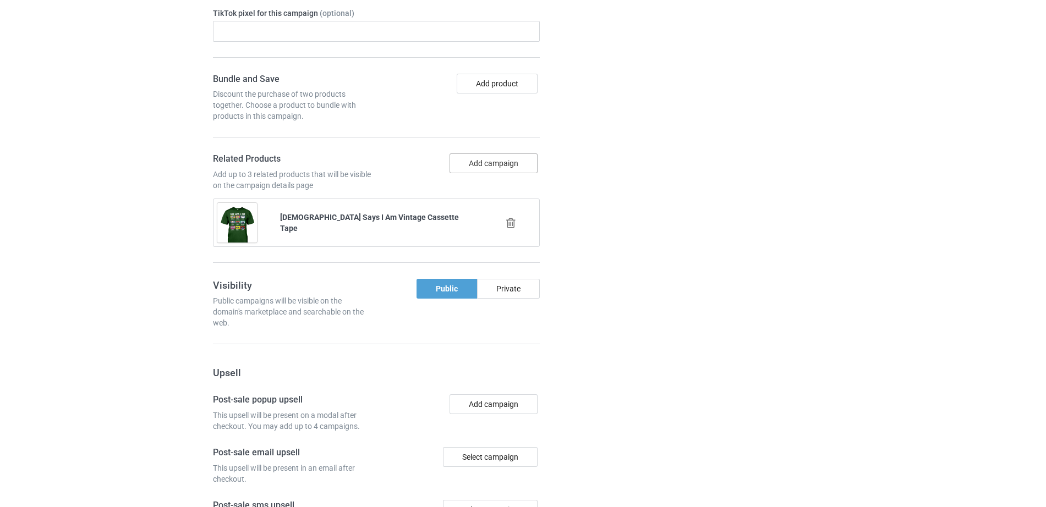
click at [480, 160] on button "Add campaign" at bounding box center [494, 164] width 88 height 20
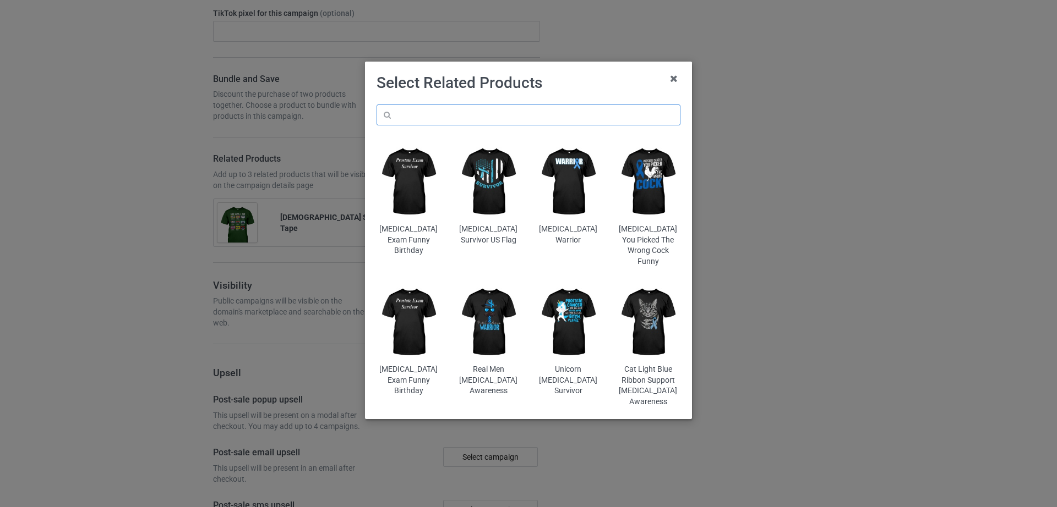
click at [480, 118] on input "text" at bounding box center [528, 115] width 304 height 21
paste input "Grunge 90's Vintage Concert Mixtape Retro"
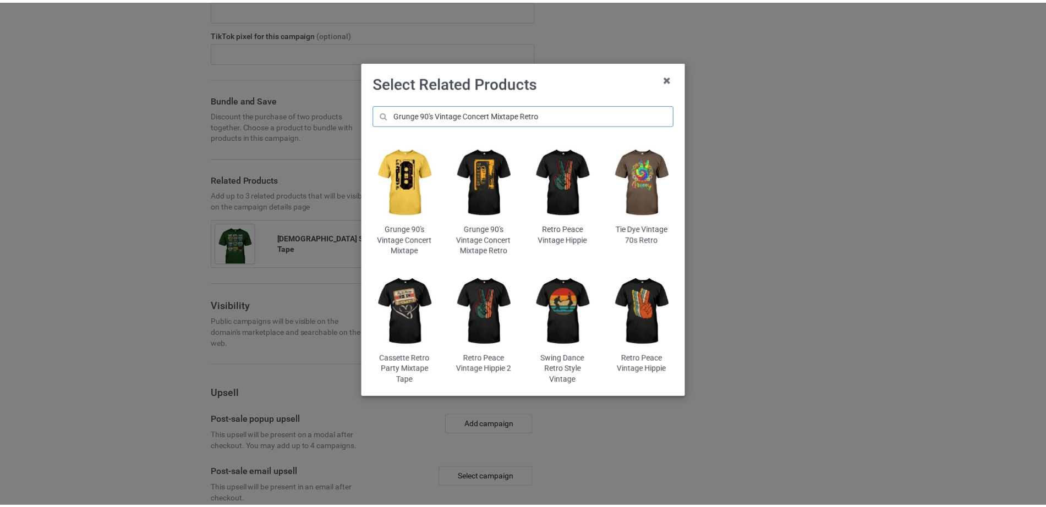
scroll to position [1572, 0]
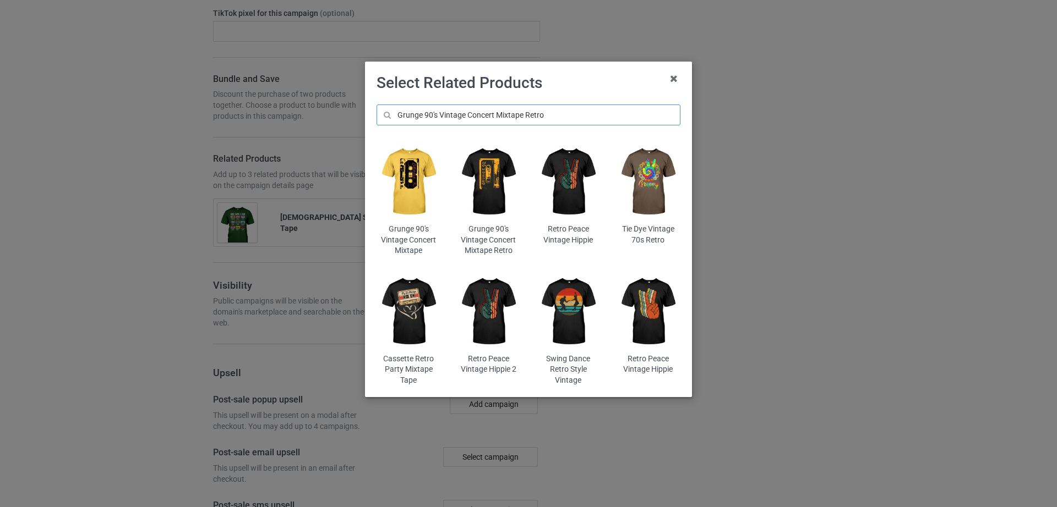
type input "Grunge 90's Vintage Concert Mixtape Retro"
click at [486, 203] on img at bounding box center [488, 182] width 64 height 80
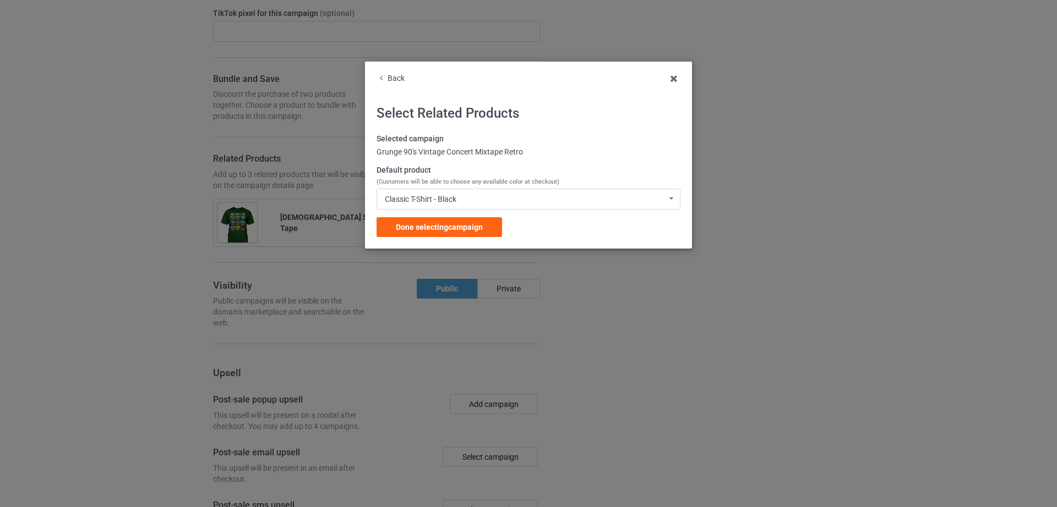
drag, startPoint x: 432, startPoint y: 229, endPoint x: 419, endPoint y: 242, distance: 18.3
click at [431, 229] on span "Done selecting campaign" at bounding box center [439, 227] width 87 height 9
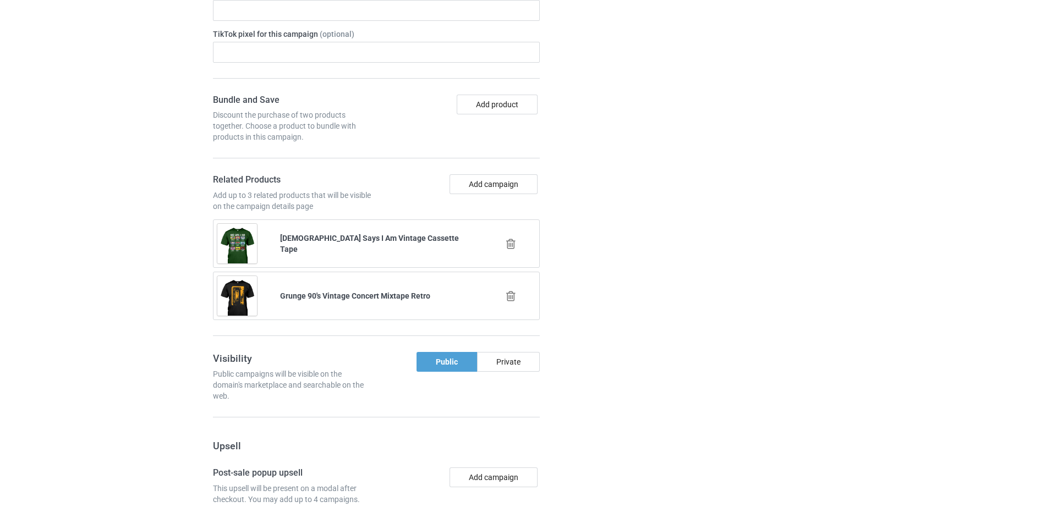
scroll to position [1614, 0]
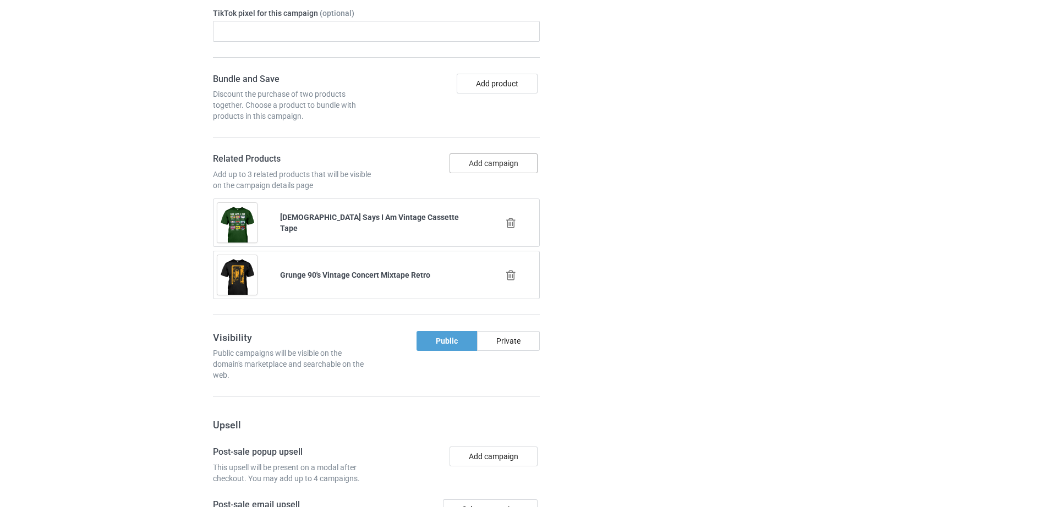
click at [485, 171] on button "Add campaign" at bounding box center [494, 164] width 88 height 20
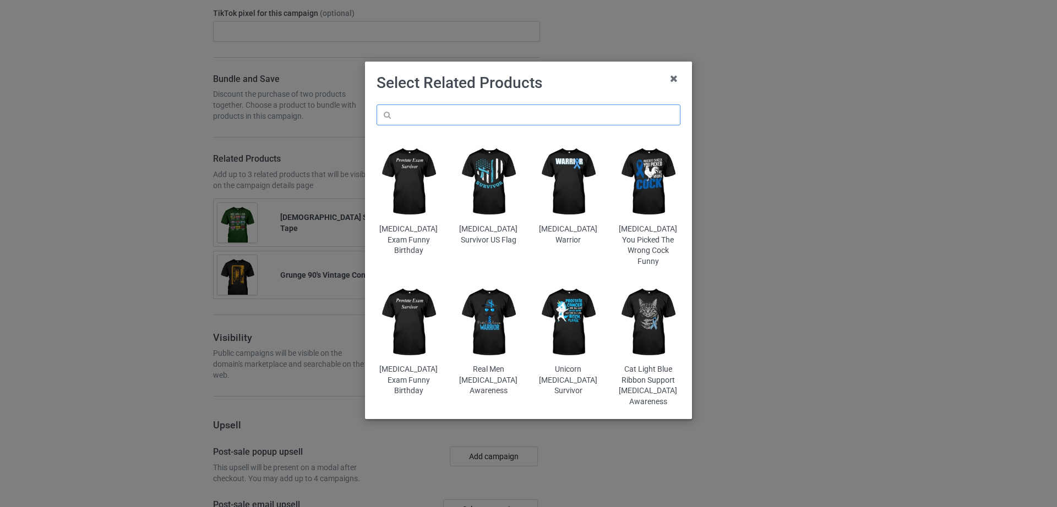
click at [479, 121] on input "text" at bounding box center [528, 115] width 304 height 21
paste input "Funny 80s Mixtape Cassette Retro Music"
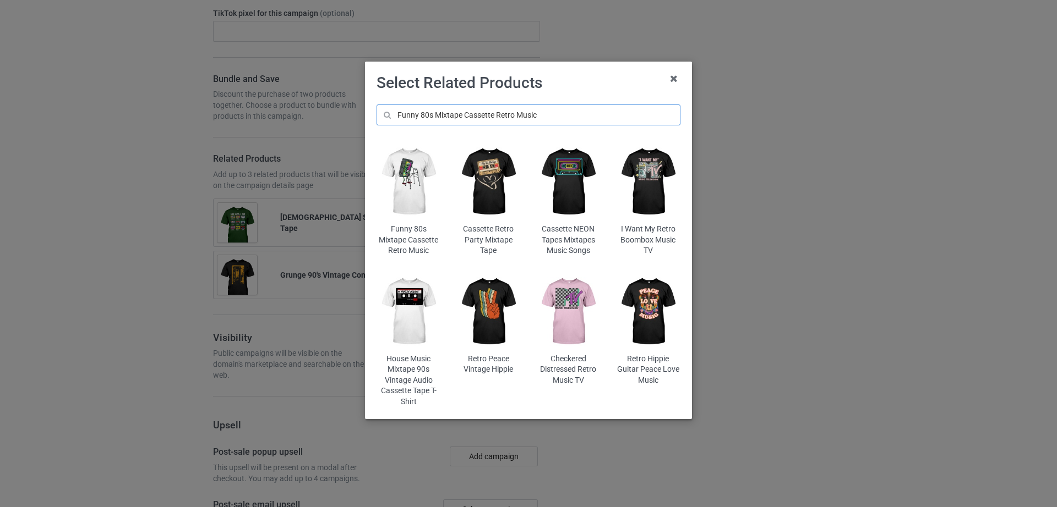
type input "Funny 80s Mixtape Cassette Retro Music"
click at [503, 179] on img at bounding box center [488, 182] width 64 height 80
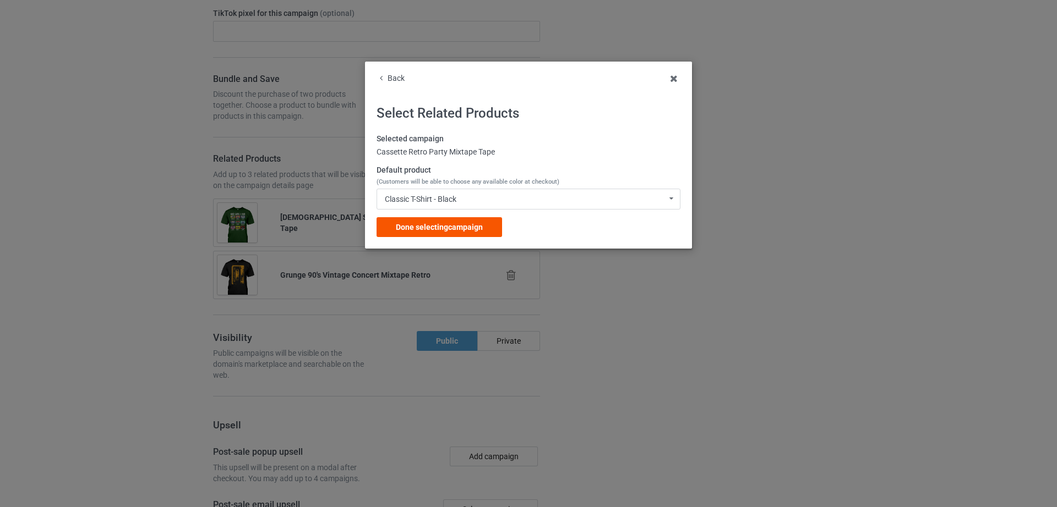
click at [483, 237] on div "Done selecting campaign" at bounding box center [438, 227] width 125 height 20
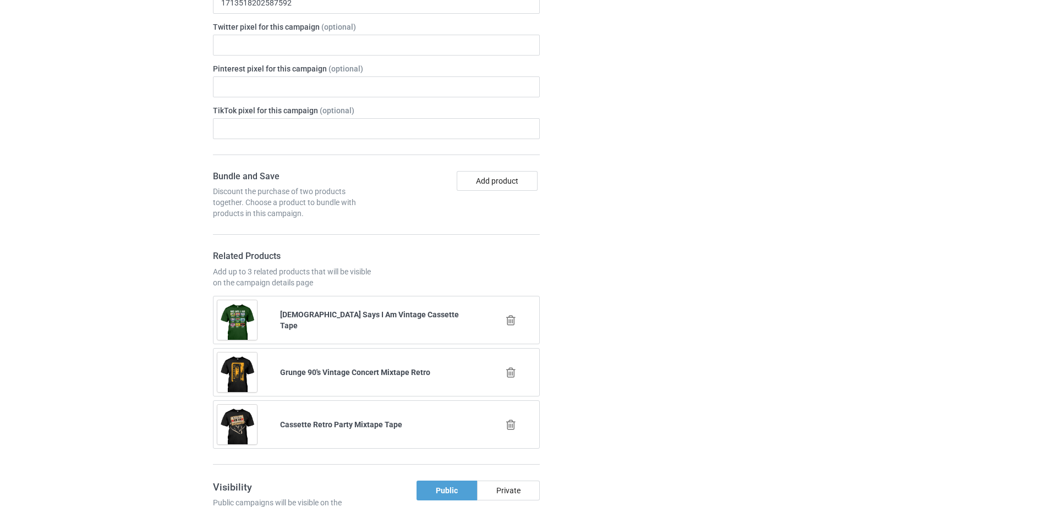
scroll to position [1963, 0]
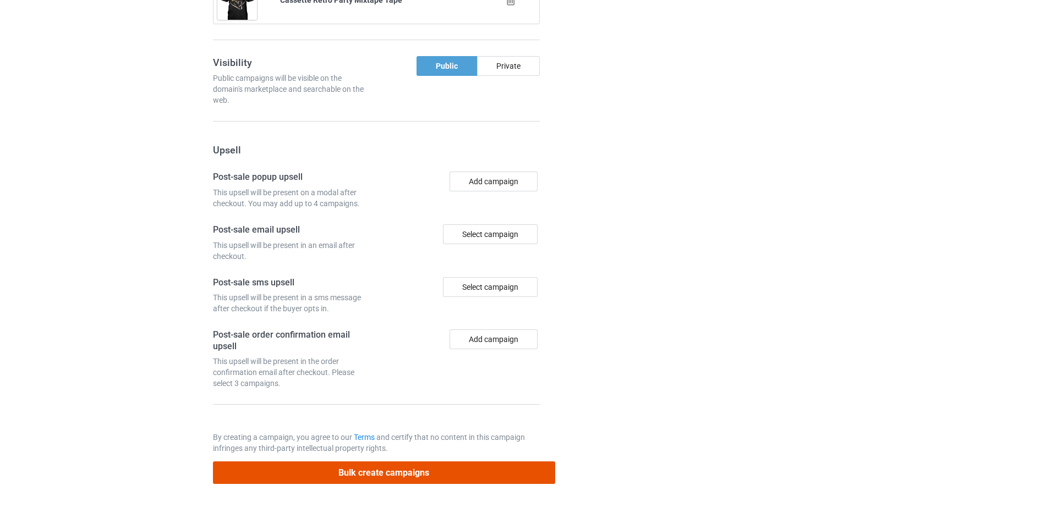
click at [379, 465] on button "Bulk create campaigns" at bounding box center [384, 473] width 342 height 23
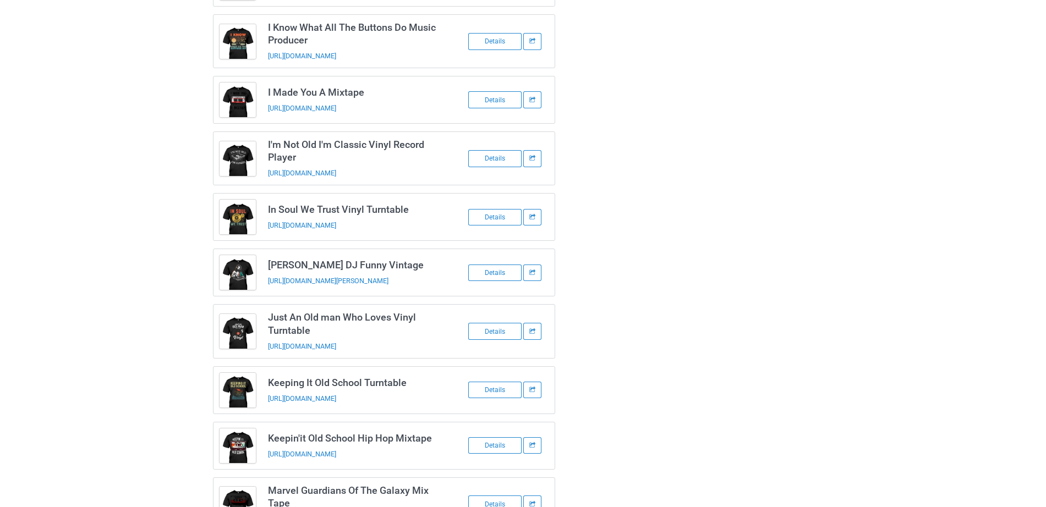
scroll to position [0, 0]
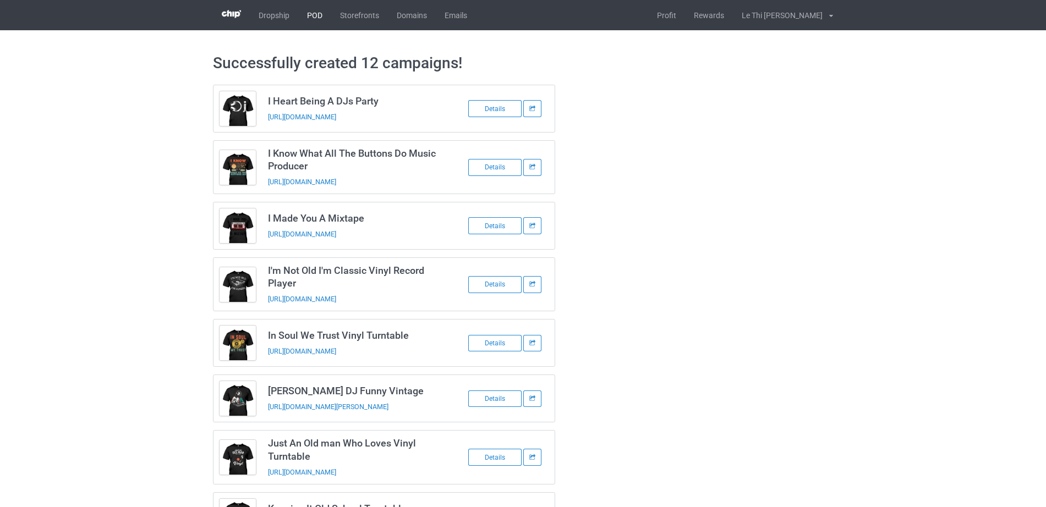
click at [327, 13] on link "POD" at bounding box center [314, 15] width 33 height 30
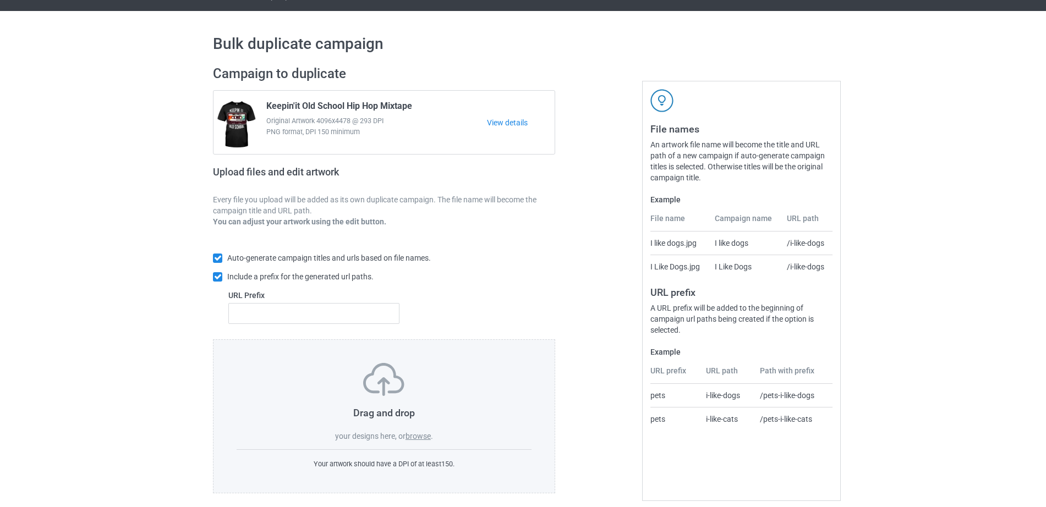
scroll to position [29, 0]
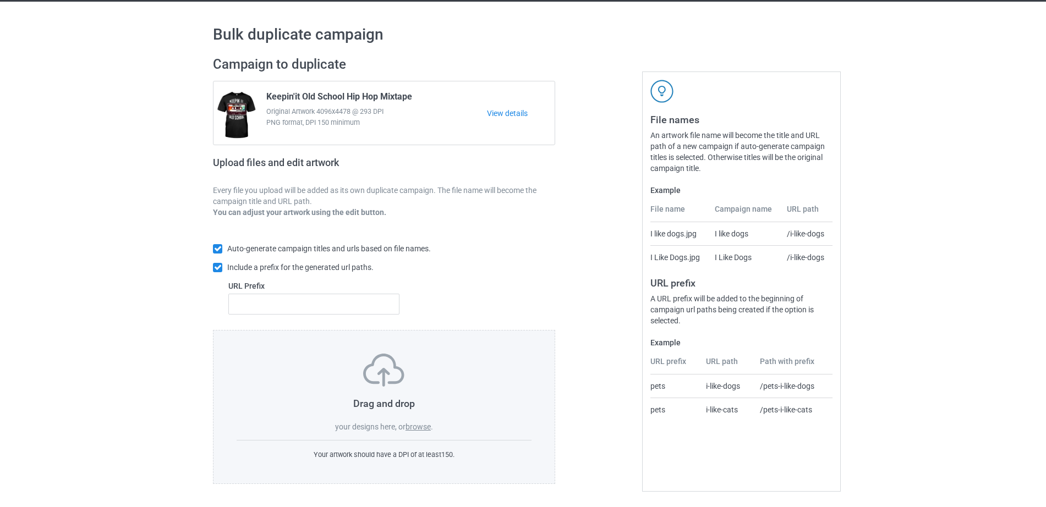
click at [427, 414] on div "Drag and drop your designs here, or browse ." at bounding box center [384, 393] width 295 height 79
click at [421, 429] on label "browse" at bounding box center [418, 427] width 25 height 9
click at [0, 0] on input "browse" at bounding box center [0, 0] width 0 height 0
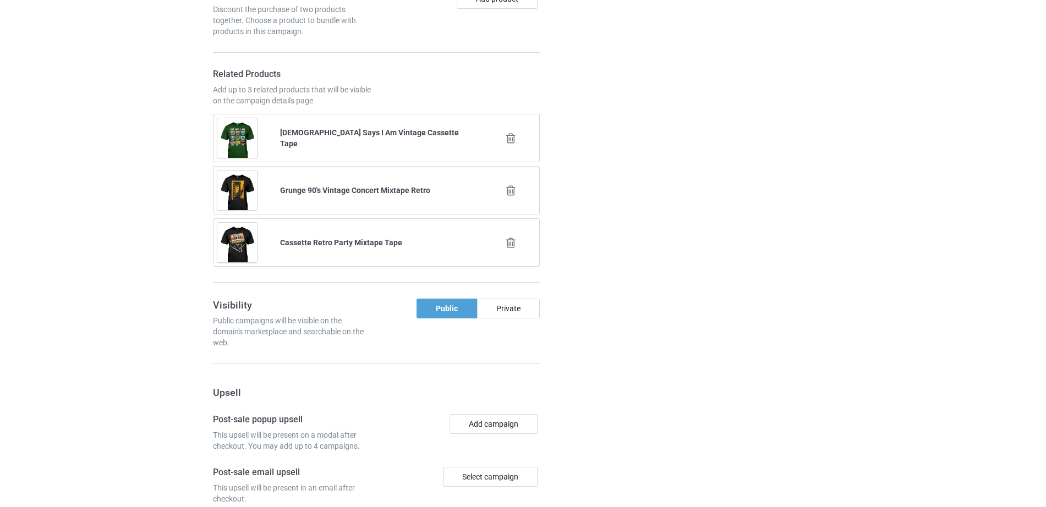
scroll to position [1862, 0]
click at [510, 185] on icon at bounding box center [511, 189] width 14 height 12
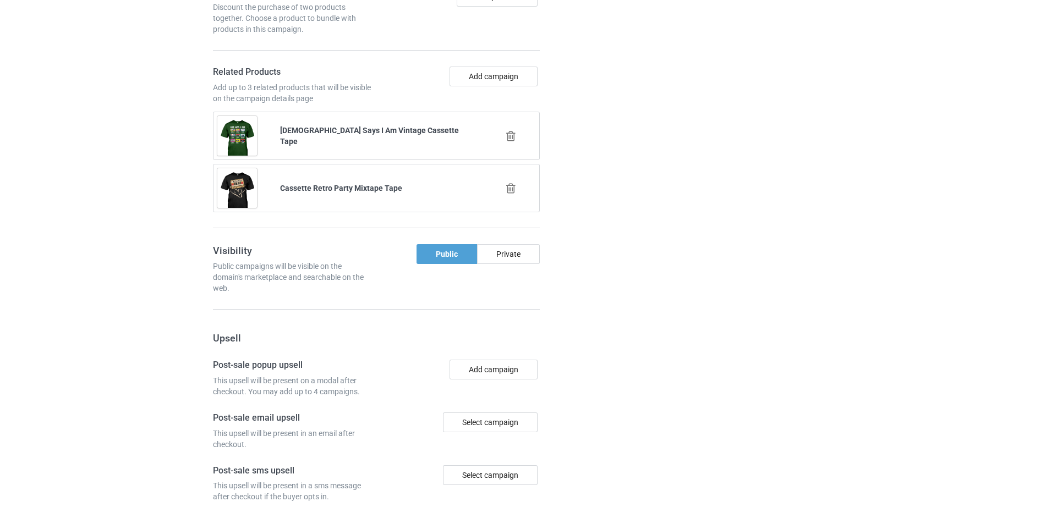
click at [510, 188] on icon at bounding box center [511, 189] width 14 height 12
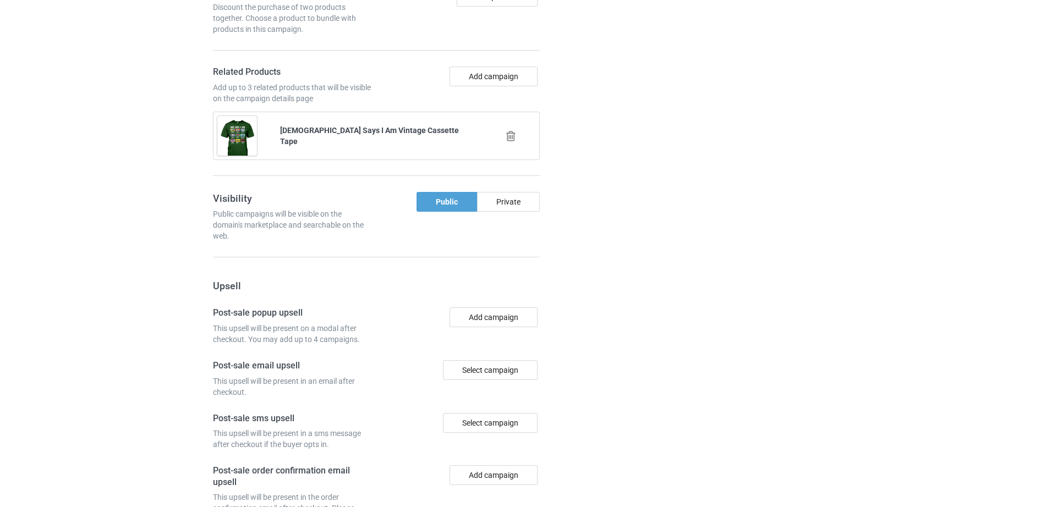
click at [511, 140] on icon at bounding box center [511, 136] width 14 height 12
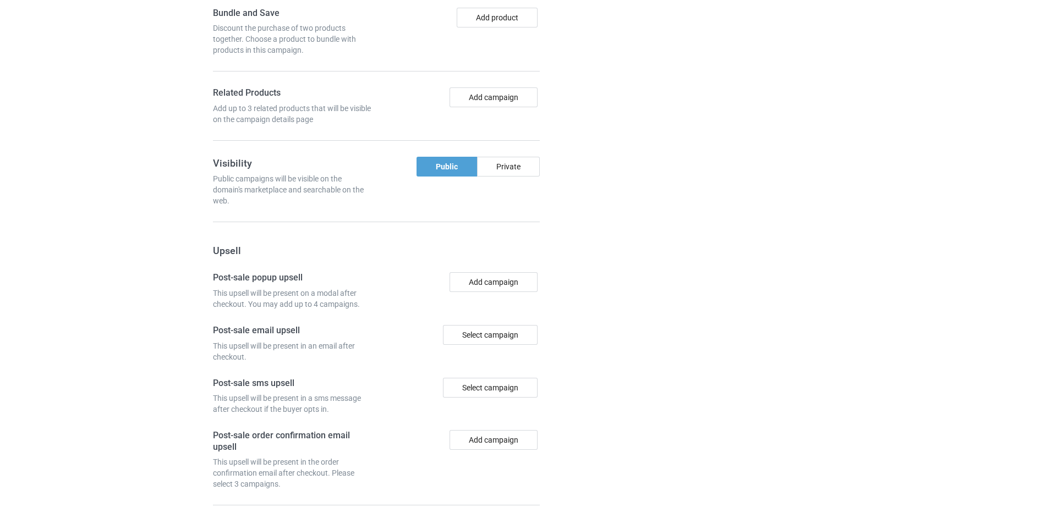
scroll to position [1883, 0]
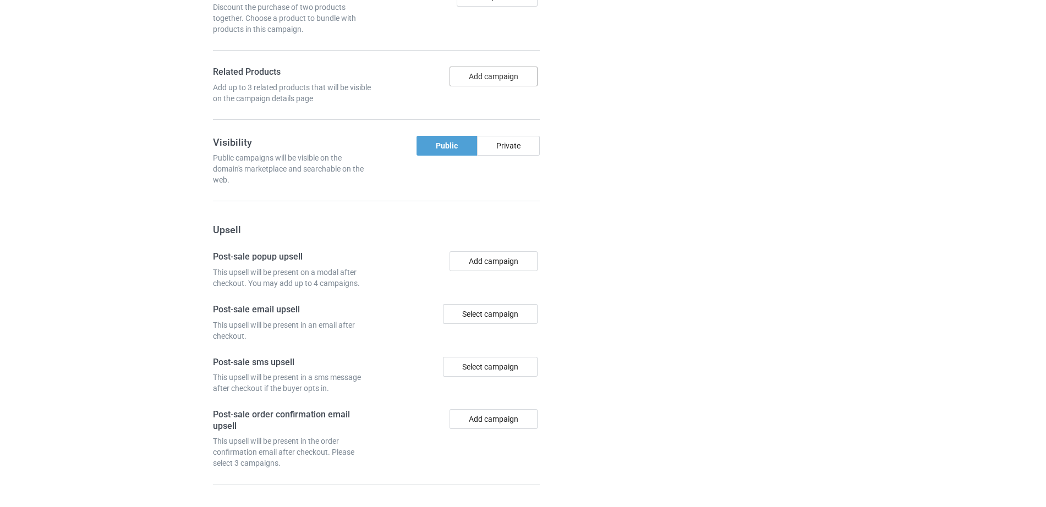
click at [488, 77] on button "Add campaign" at bounding box center [494, 77] width 88 height 20
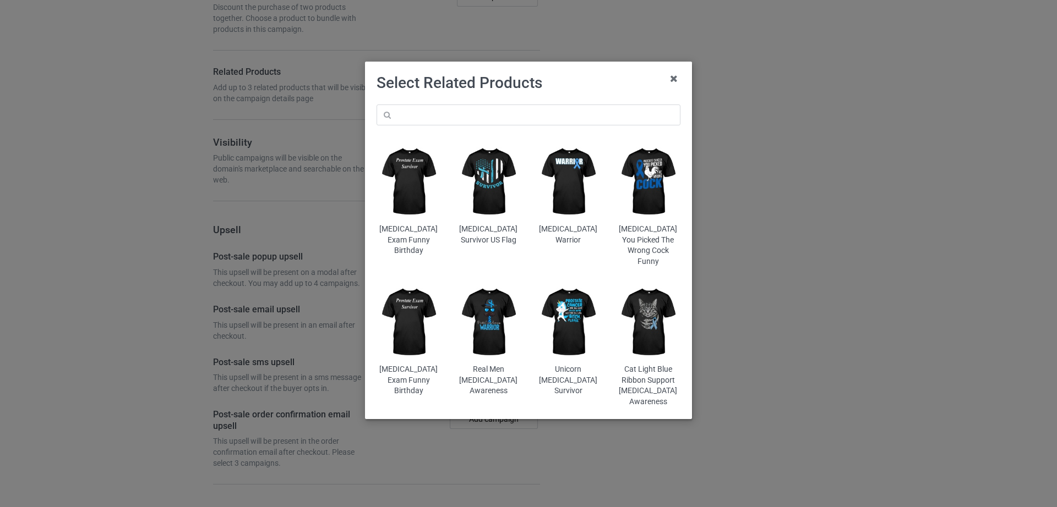
click at [415, 93] on div "Select Related Products [MEDICAL_DATA] Exam Funny Birthday [MEDICAL_DATA] Survi…" at bounding box center [528, 244] width 304 height 342
click at [417, 121] on input "text" at bounding box center [528, 115] width 304 height 21
paste input "I'm Not Old I'm Classic Vinyl Record Player"
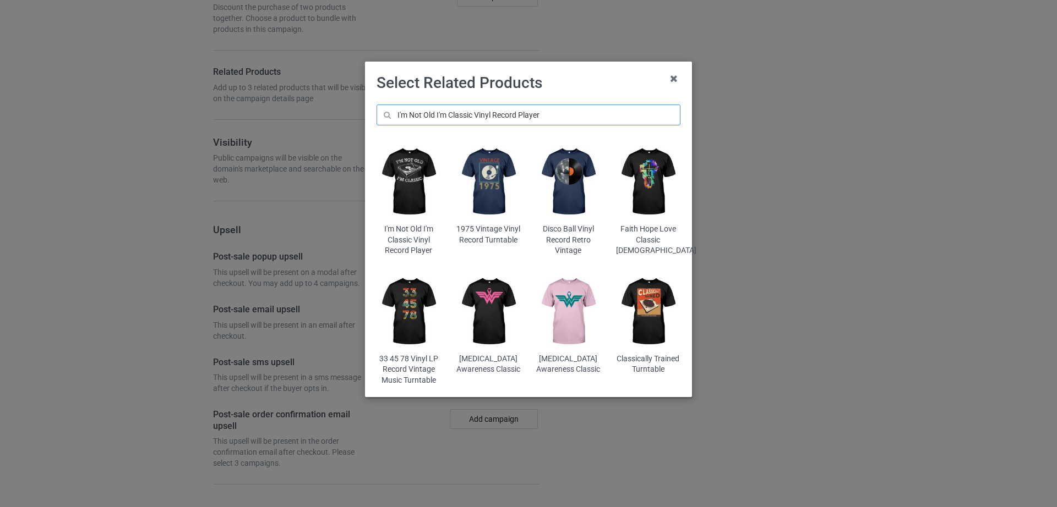
type input "I'm Not Old I'm Classic Vinyl Record Player"
click at [423, 195] on img at bounding box center [408, 182] width 64 height 80
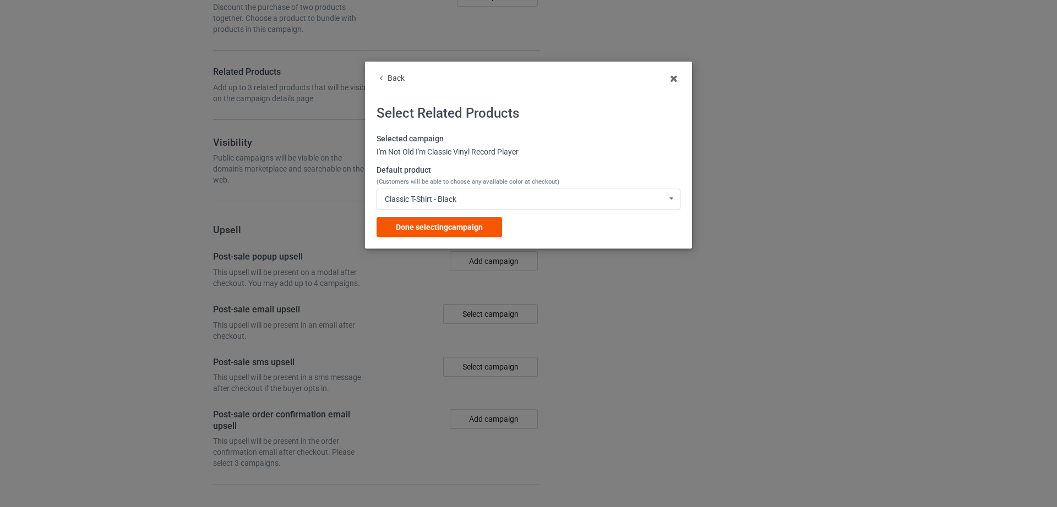
click at [461, 226] on span "Done selecting campaign" at bounding box center [439, 227] width 87 height 9
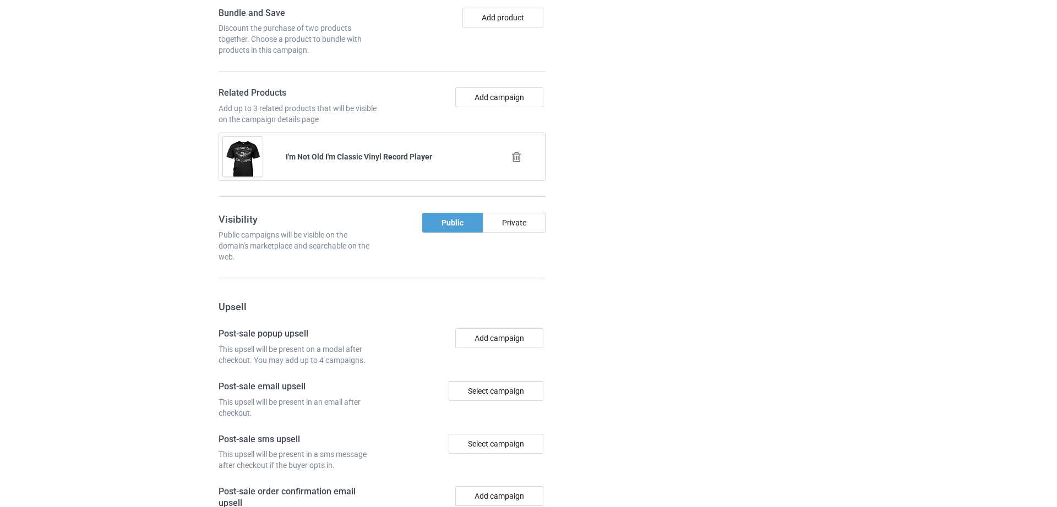
scroll to position [1904, 0]
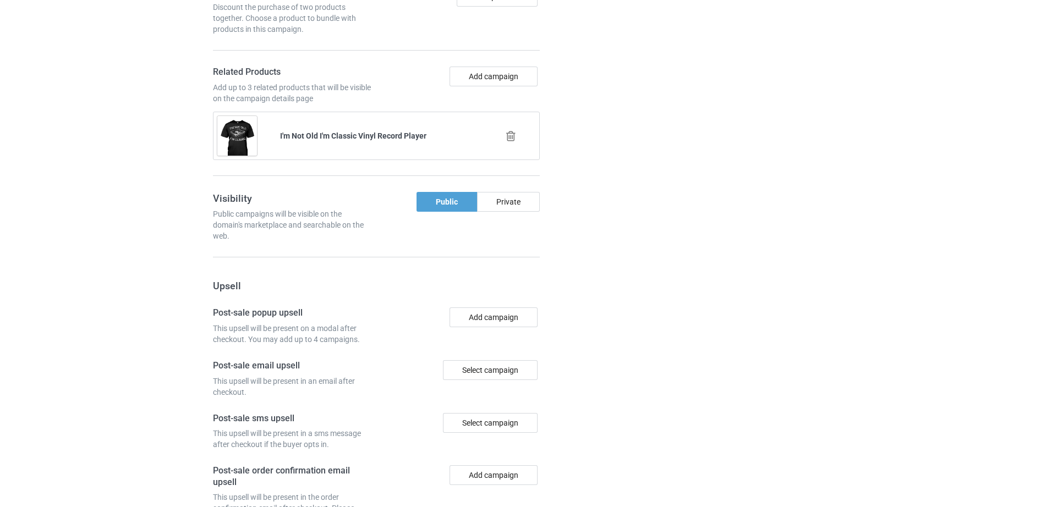
click at [478, 88] on div "Add campaign" at bounding box center [459, 85] width 167 height 37
click at [479, 85] on button "Add campaign" at bounding box center [494, 77] width 88 height 20
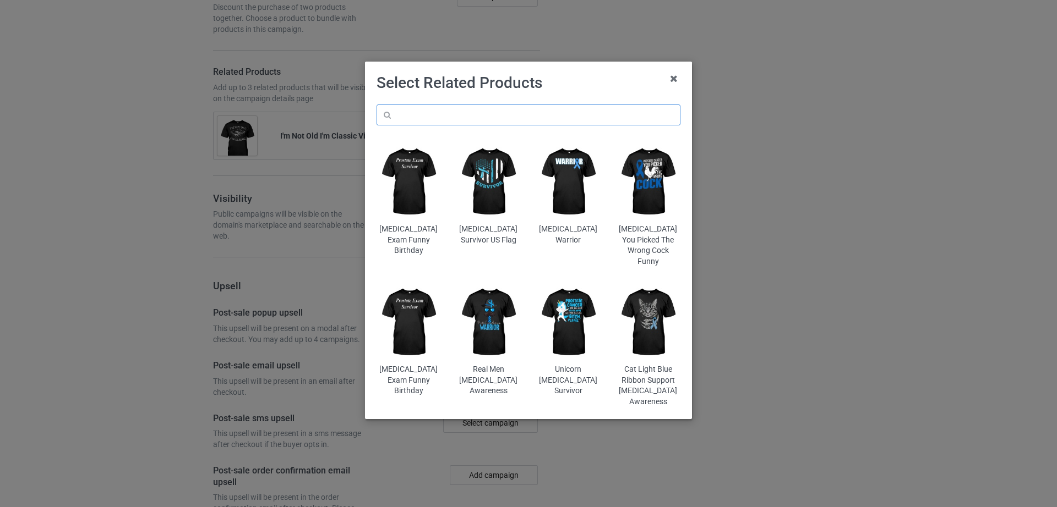
click at [440, 121] on input "text" at bounding box center [528, 115] width 304 height 21
paste input "Just An Old man Who Loves Vinyl Turntable"
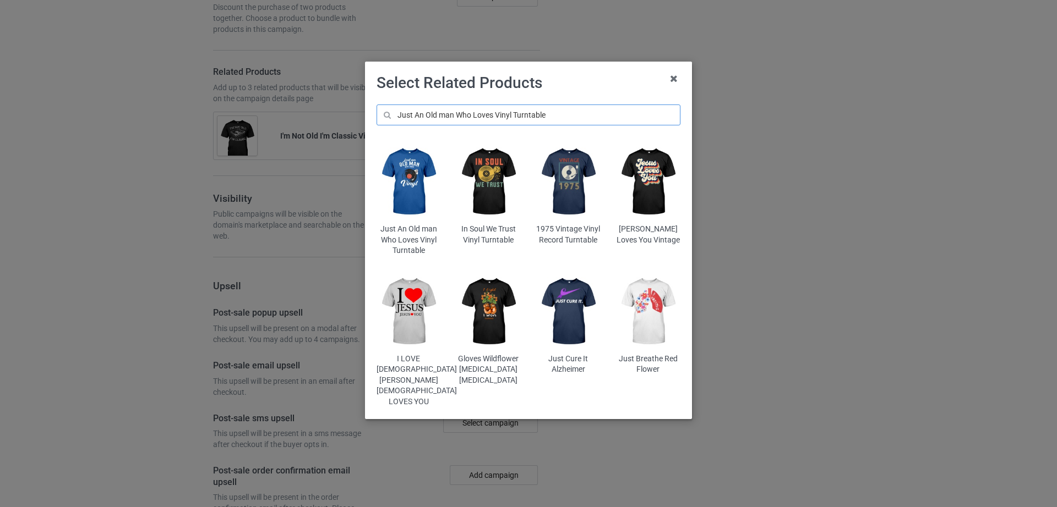
type input "Just An Old man Who Loves Vinyl Turntable"
click at [413, 206] on img at bounding box center [408, 182] width 64 height 80
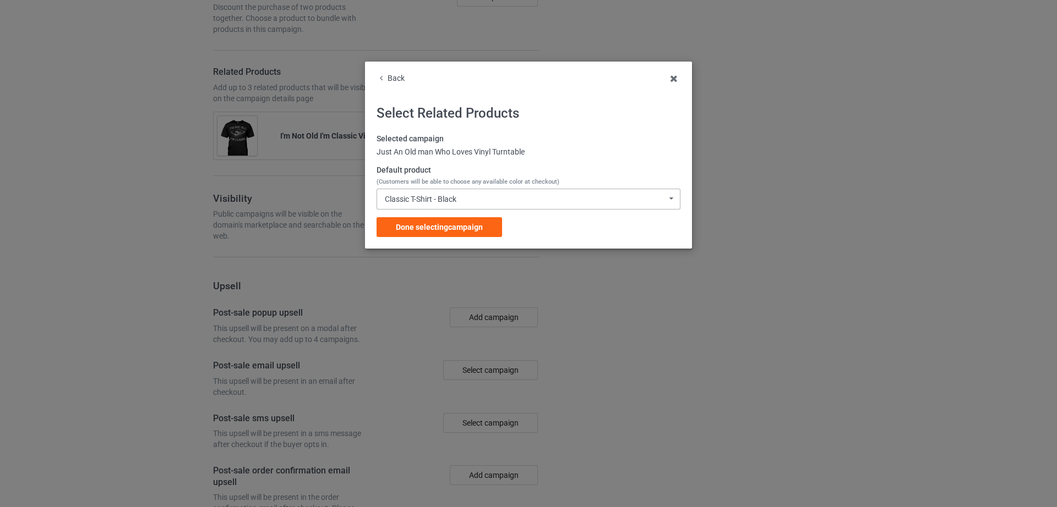
click at [435, 199] on div "Classic T-Shirt - Black" at bounding box center [421, 199] width 72 height 8
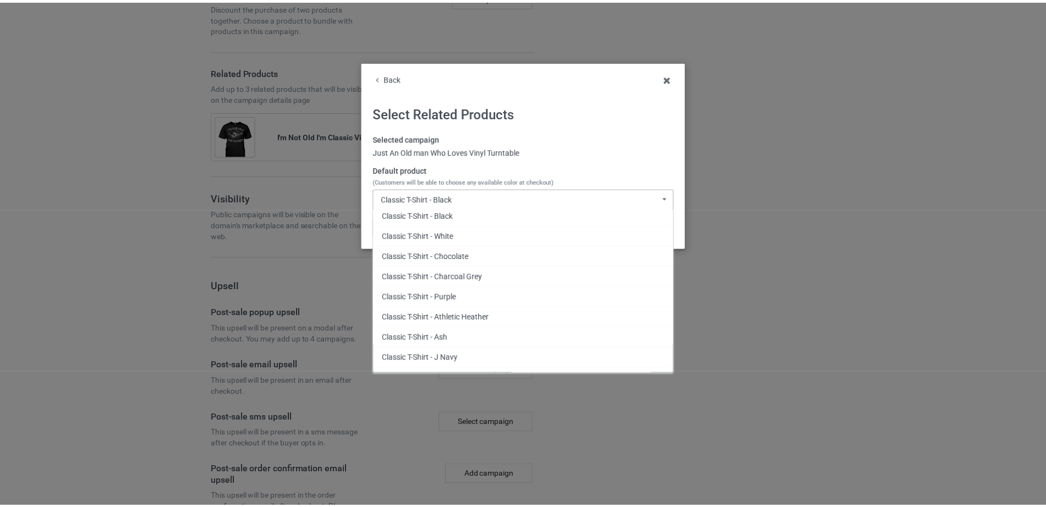
scroll to position [89, 0]
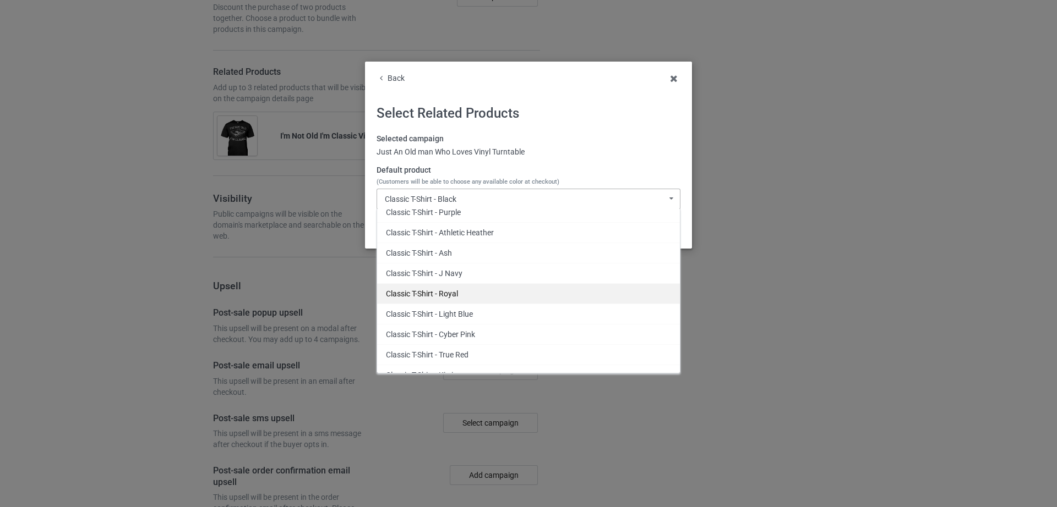
click at [454, 287] on div "Classic T-Shirt - Royal" at bounding box center [528, 293] width 303 height 20
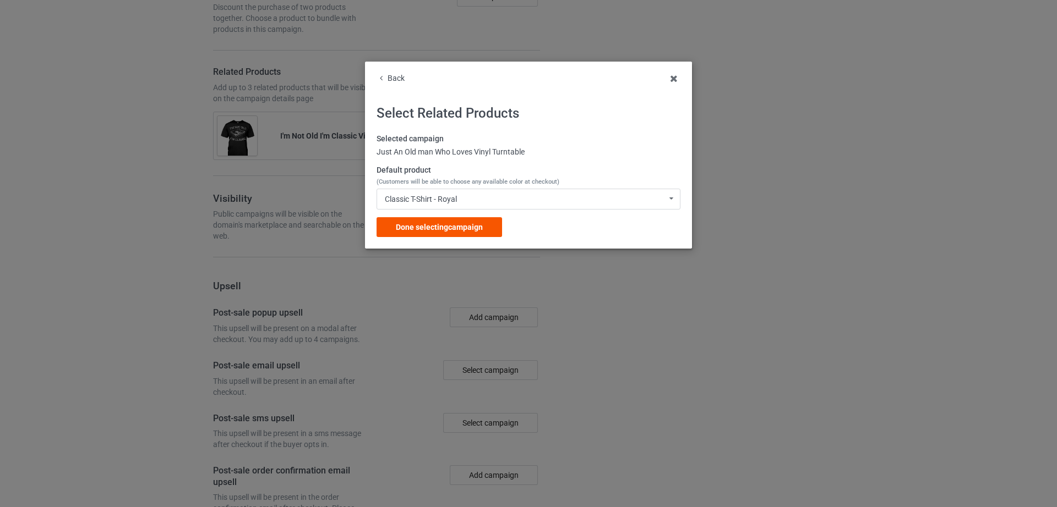
click at [447, 230] on span "Done selecting campaign" at bounding box center [439, 227] width 87 height 9
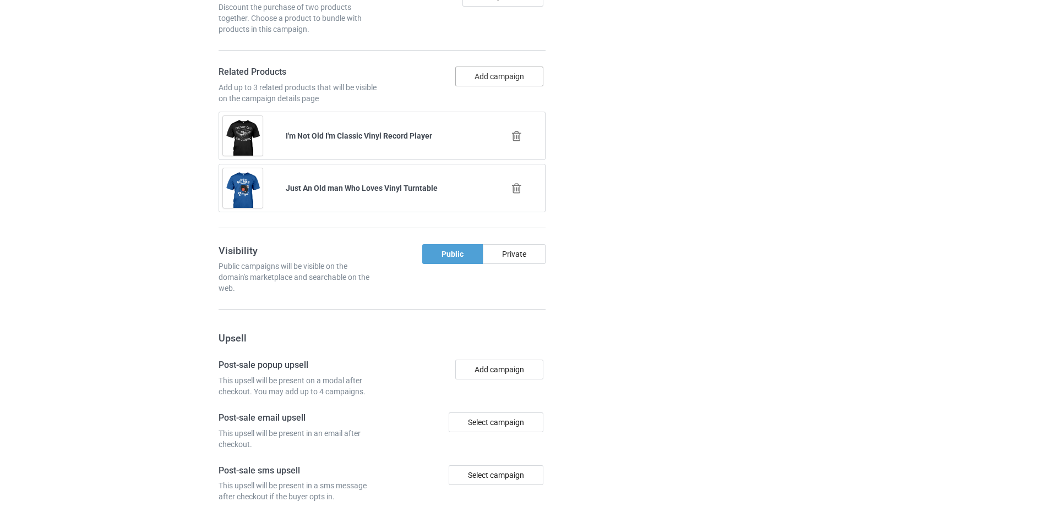
scroll to position [2106, 0]
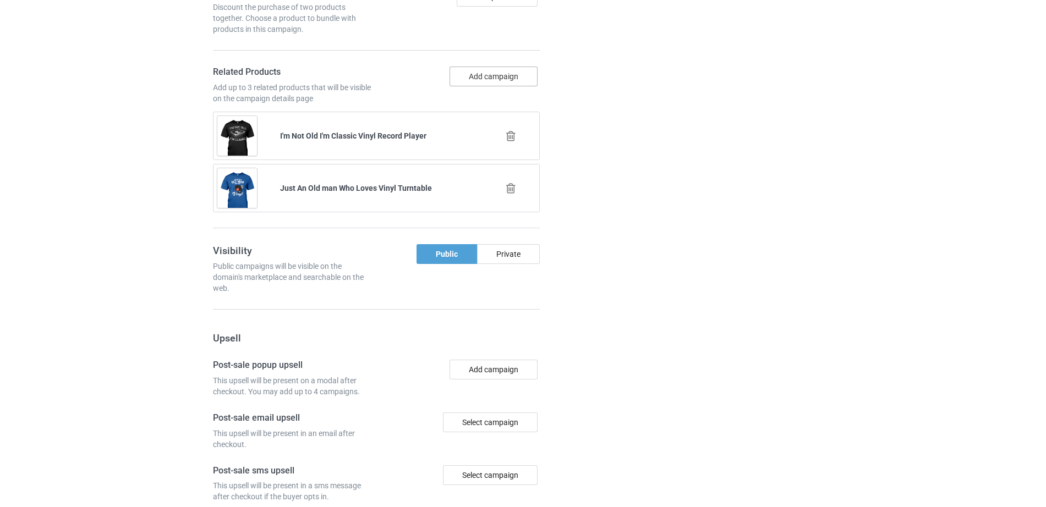
click at [468, 80] on button "Add campaign" at bounding box center [494, 77] width 88 height 20
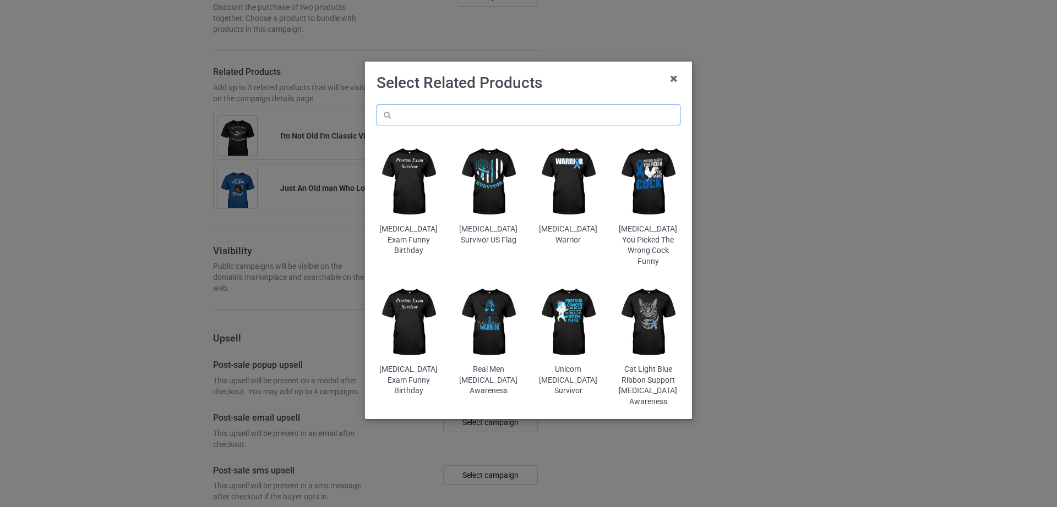
click at [447, 118] on input "text" at bounding box center [528, 115] width 304 height 21
paste input "Keeping It Old School Turntable"
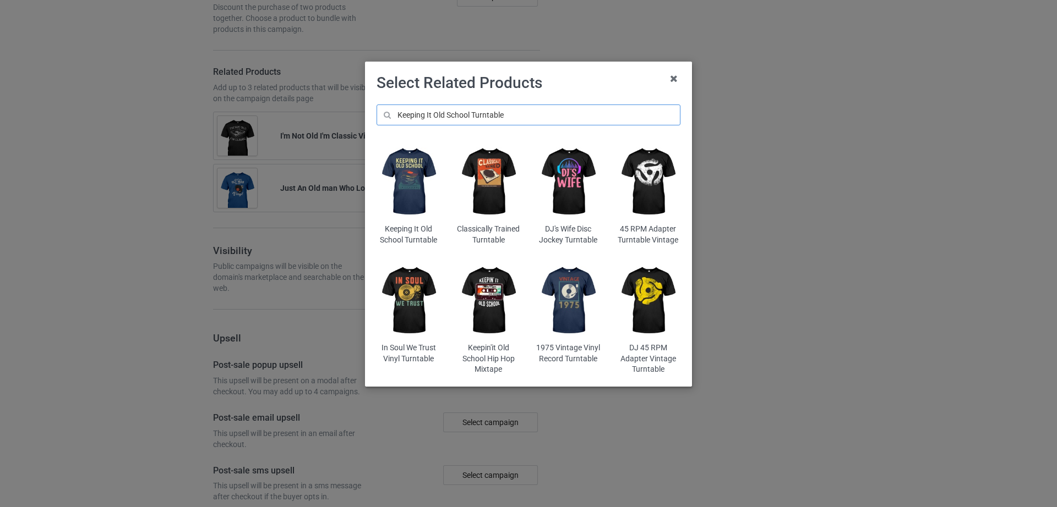
type input "Keeping It Old School Turntable"
click at [399, 205] on img at bounding box center [408, 182] width 64 height 80
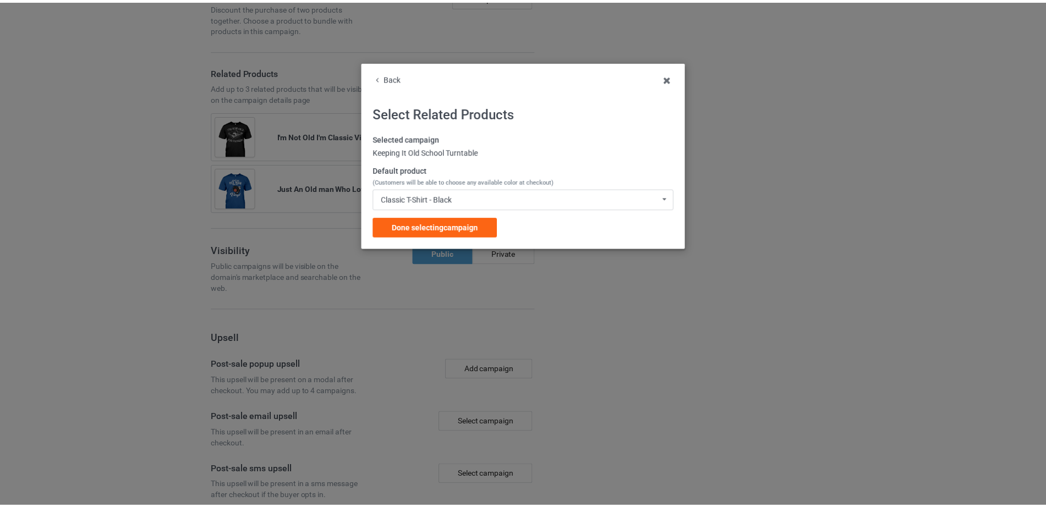
scroll to position [2128, 0]
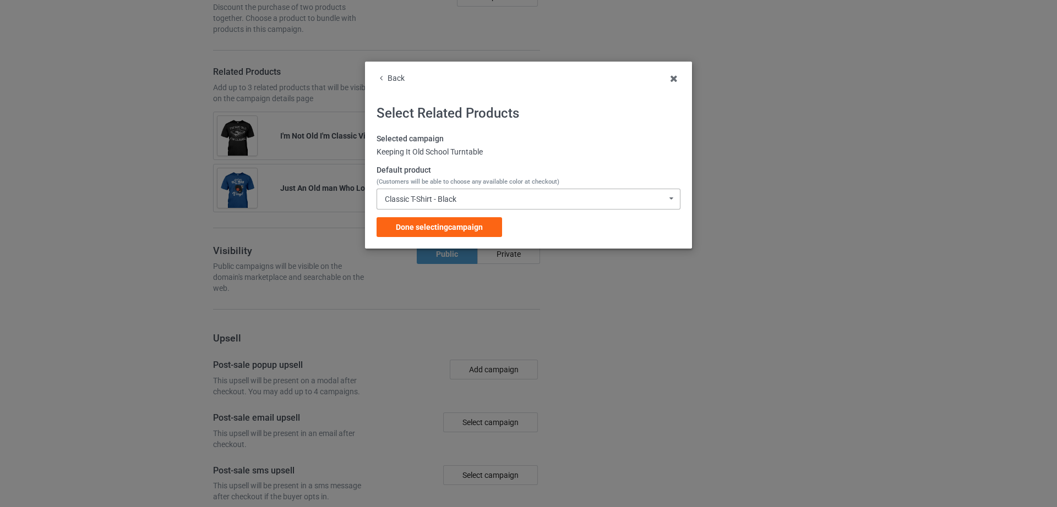
click at [455, 201] on div "Classic T-Shirt - Black" at bounding box center [421, 199] width 72 height 8
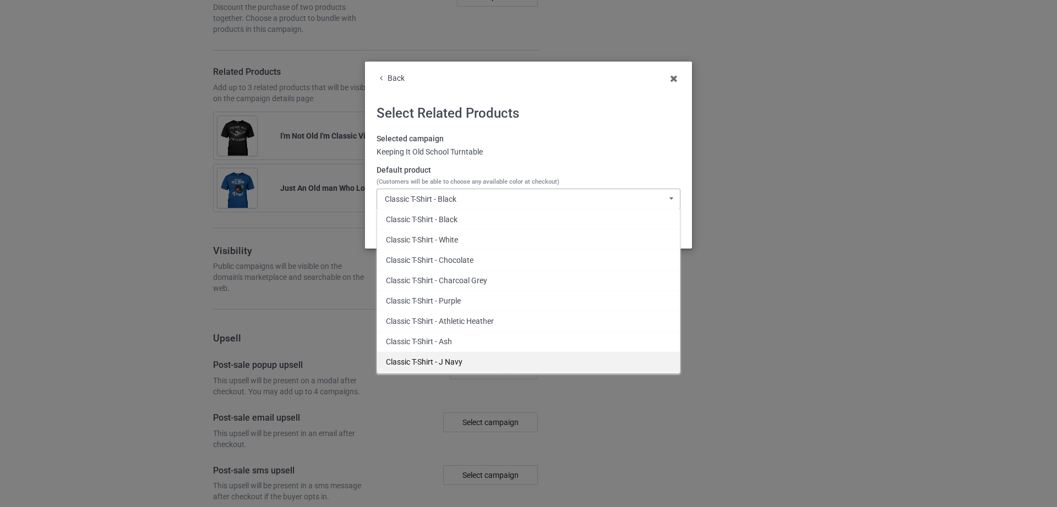
click at [452, 359] on div "Classic T-Shirt - J Navy" at bounding box center [528, 362] width 303 height 20
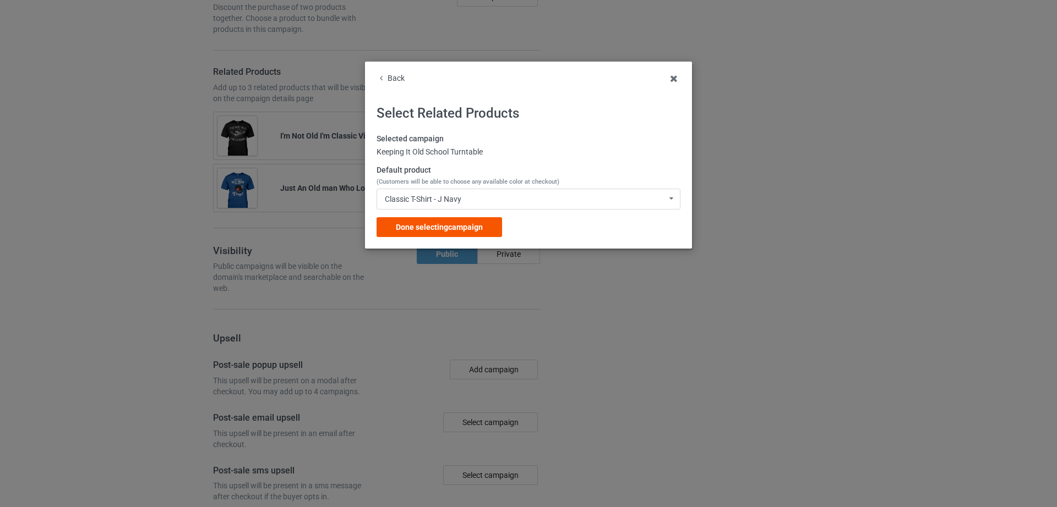
click at [445, 223] on span "Done selecting campaign" at bounding box center [439, 227] width 87 height 9
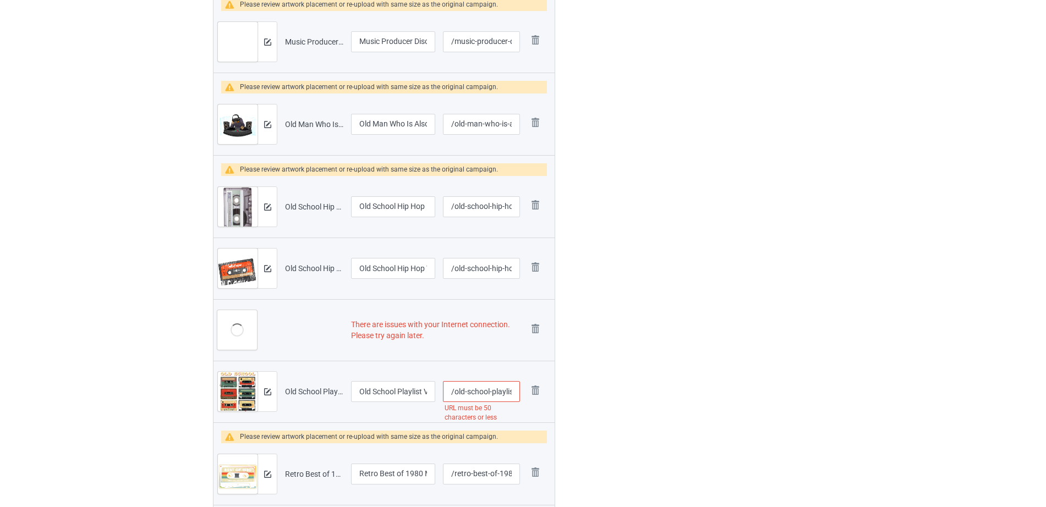
scroll to position [455, 0]
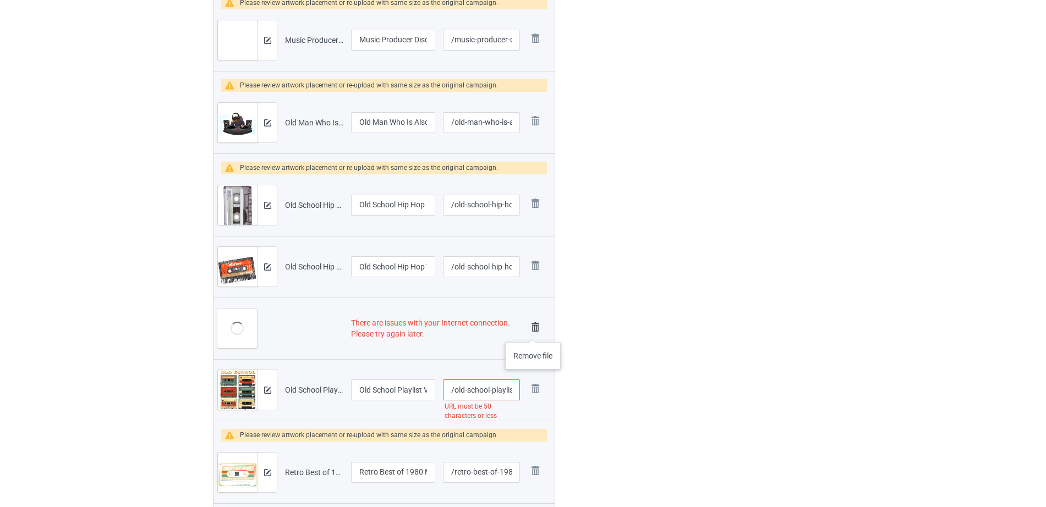
click at [533, 331] on img at bounding box center [535, 327] width 15 height 15
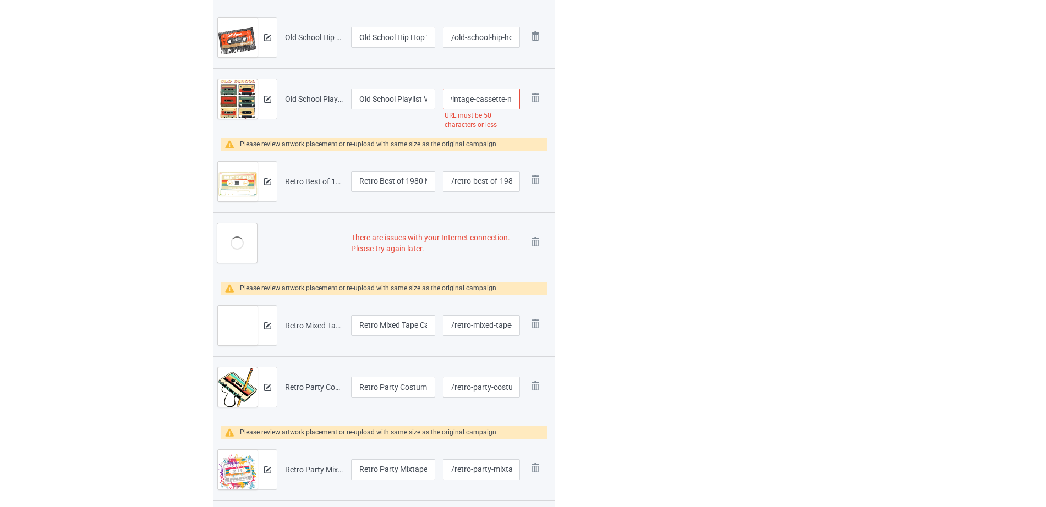
scroll to position [0, 128]
drag, startPoint x: 474, startPoint y: 104, endPoint x: 515, endPoint y: 103, distance: 40.7
click at [515, 103] on input "/old-school-playlist-vintage-cassette-nostalgic-memory" at bounding box center [481, 99] width 77 height 21
click at [482, 99] on input "/old-school-playlist-vintage-cassette-nostalgic-memory" at bounding box center [481, 99] width 77 height 21
drag, startPoint x: 479, startPoint y: 99, endPoint x: 517, endPoint y: 101, distance: 38.1
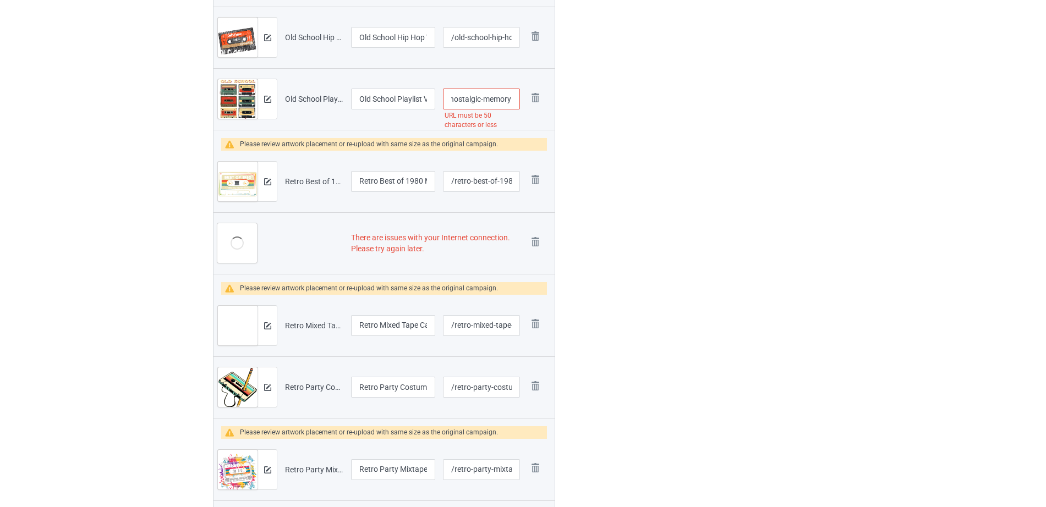
click at [517, 101] on input "/old-school-playlist-vintage-cassette-nostalgic-memory" at bounding box center [481, 99] width 77 height 21
type input "/old-school-playlist-vintage-cassette-nostalgic"
click at [640, 106] on div at bounding box center [602, 174] width 79 height 1541
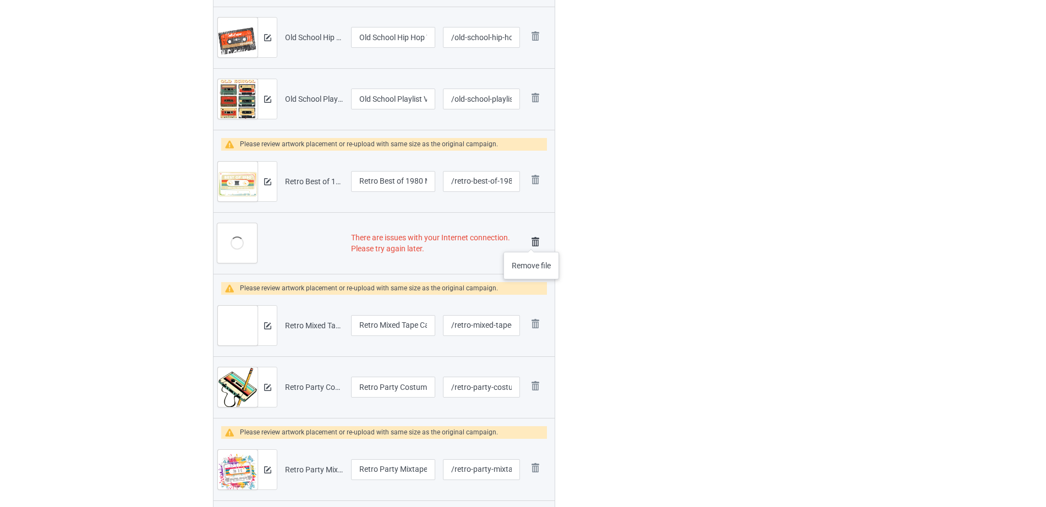
click at [532, 241] on img at bounding box center [535, 241] width 15 height 15
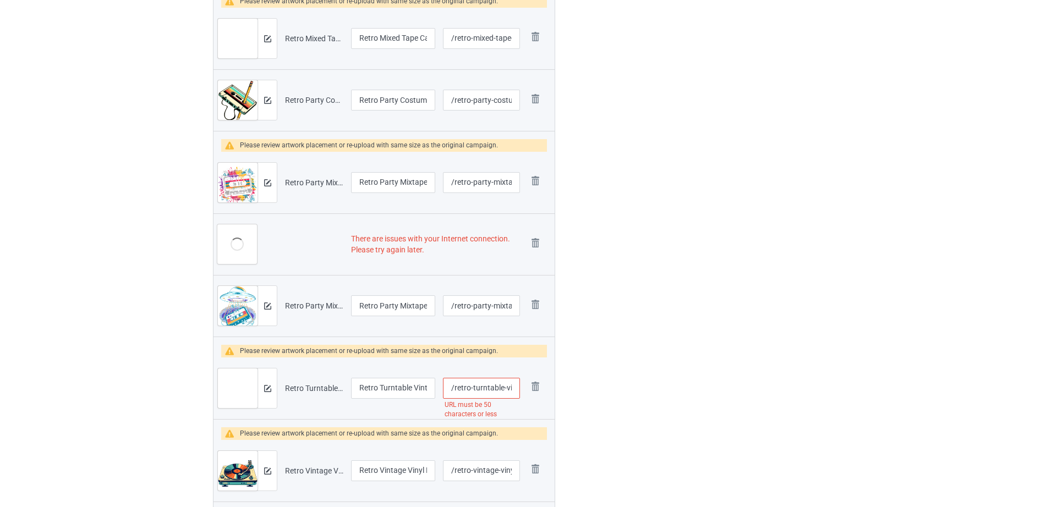
scroll to position [889, 0]
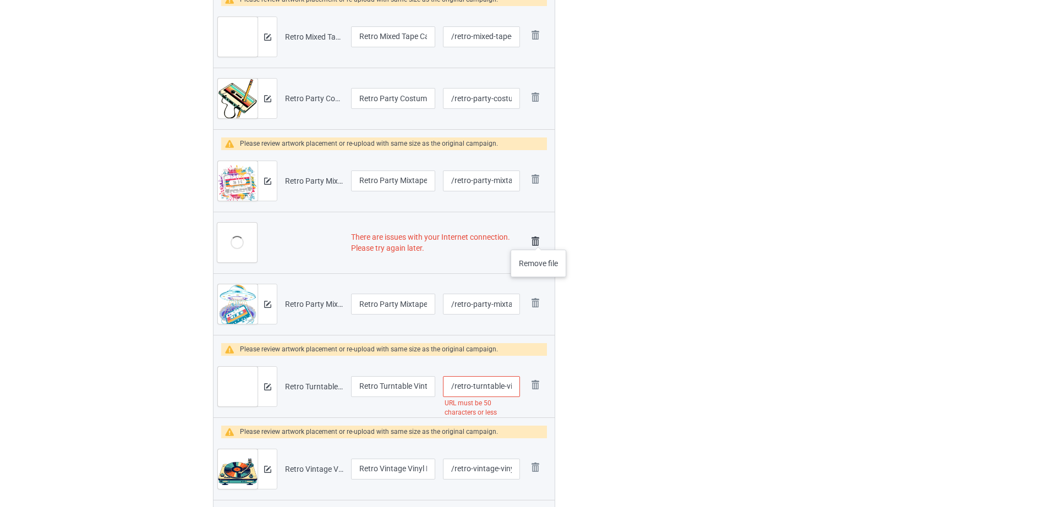
click at [539, 239] on img at bounding box center [535, 241] width 15 height 15
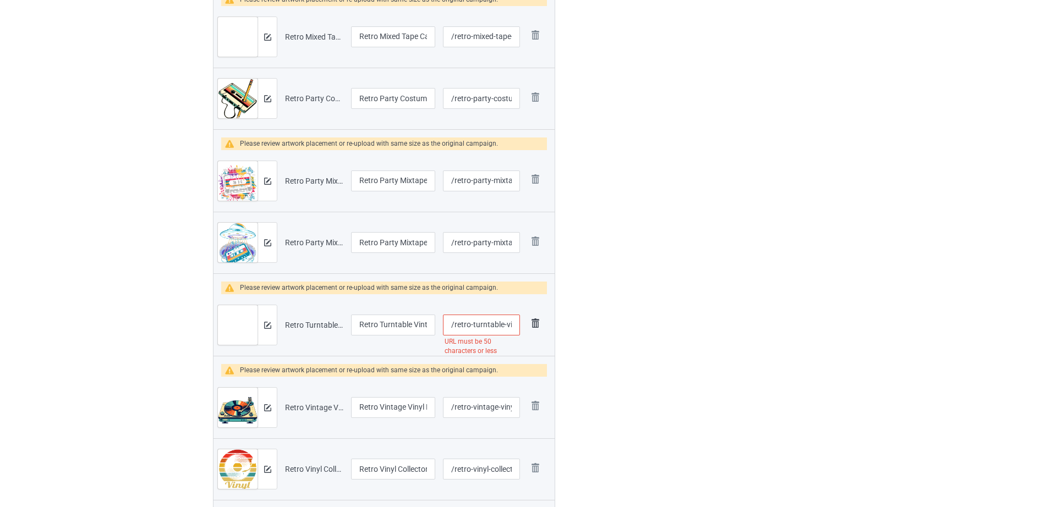
scroll to position [0, 113]
drag, startPoint x: 476, startPoint y: 325, endPoint x: 543, endPoint y: 323, distance: 67.8
click at [543, 323] on tr "Preview and edit artwork Retro Turntable Vintage Audio LP Vinyl Record Player.p…" at bounding box center [384, 325] width 341 height 62
click at [464, 325] on input "/retro-turntable-vintage-audio-lp-vinyl-record-player" at bounding box center [481, 325] width 77 height 21
drag, startPoint x: 464, startPoint y: 326, endPoint x: 537, endPoint y: 326, distance: 73.2
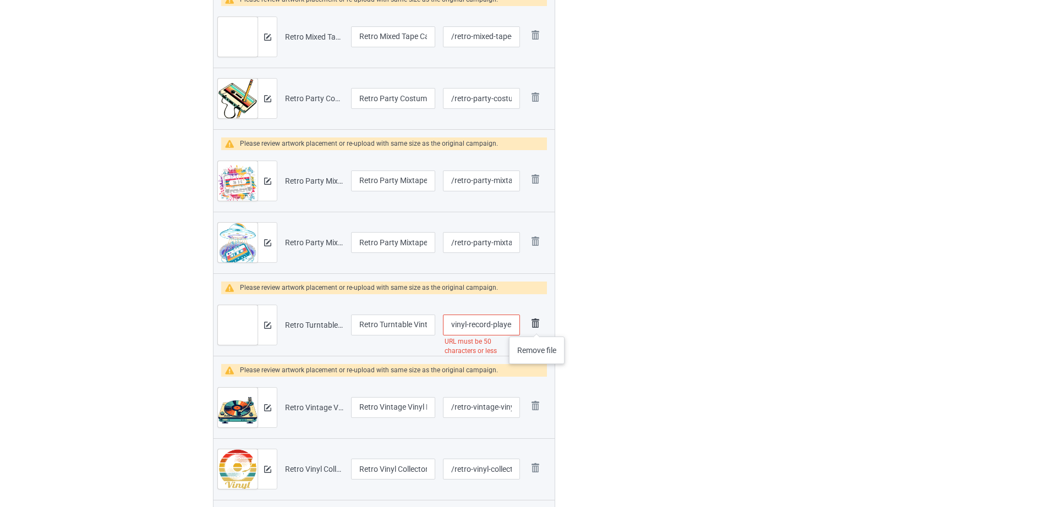
click at [537, 326] on tr "Preview and edit artwork Retro Turntable Vintage Audio LP Vinyl Record Player.p…" at bounding box center [384, 325] width 341 height 62
type input "/retro-turntable-vintage-audio-lp-vinyl"
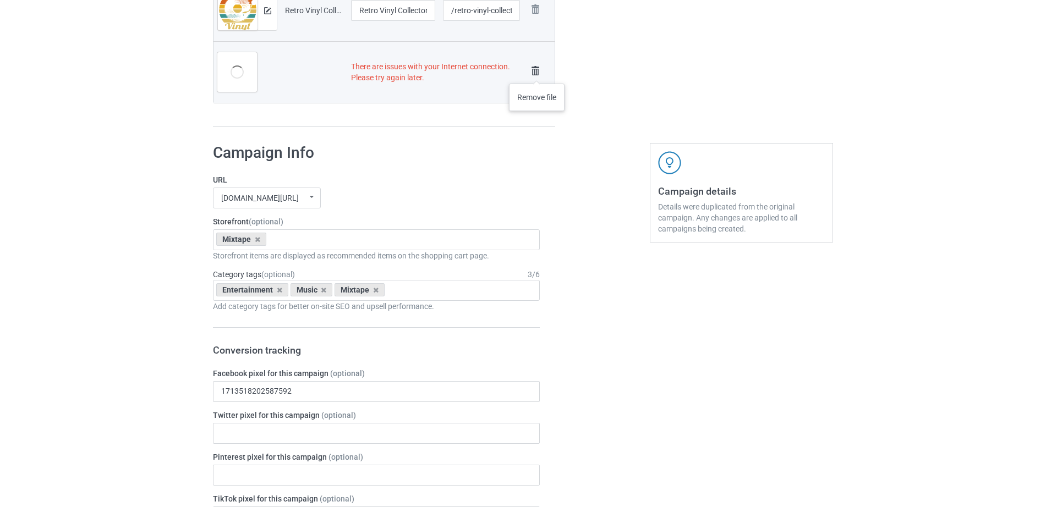
click at [537, 72] on img at bounding box center [535, 70] width 15 height 15
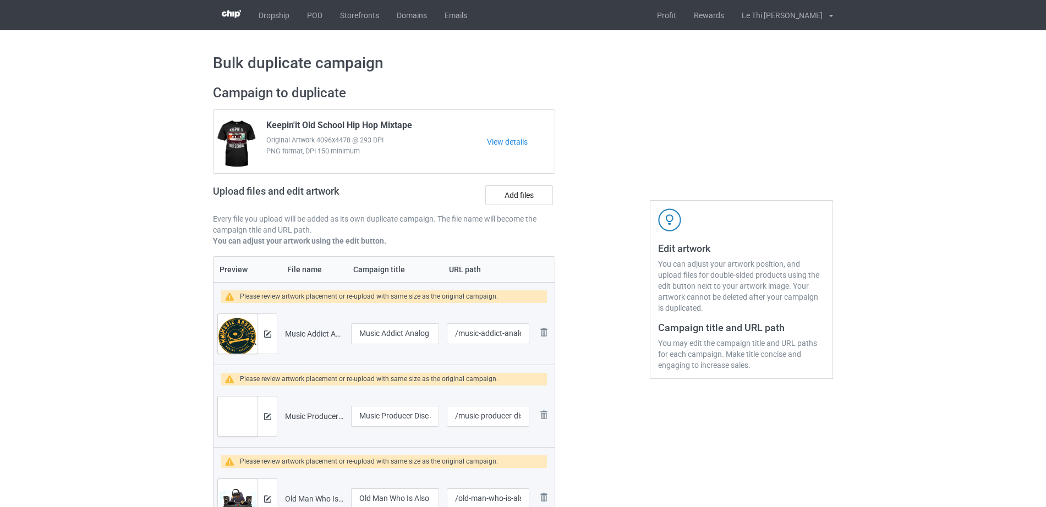
click at [513, 206] on div "Upload files and edit artwork Add files" at bounding box center [384, 198] width 342 height 32
click at [511, 200] on label "Add files" at bounding box center [519, 195] width 68 height 20
click at [0, 0] on input "Add files" at bounding box center [0, 0] width 0 height 0
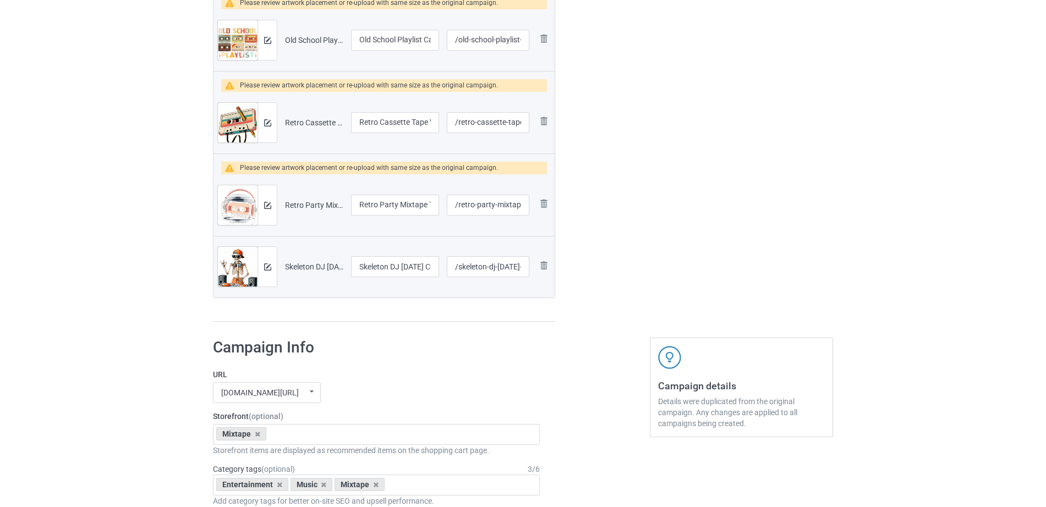
scroll to position [1367, 0]
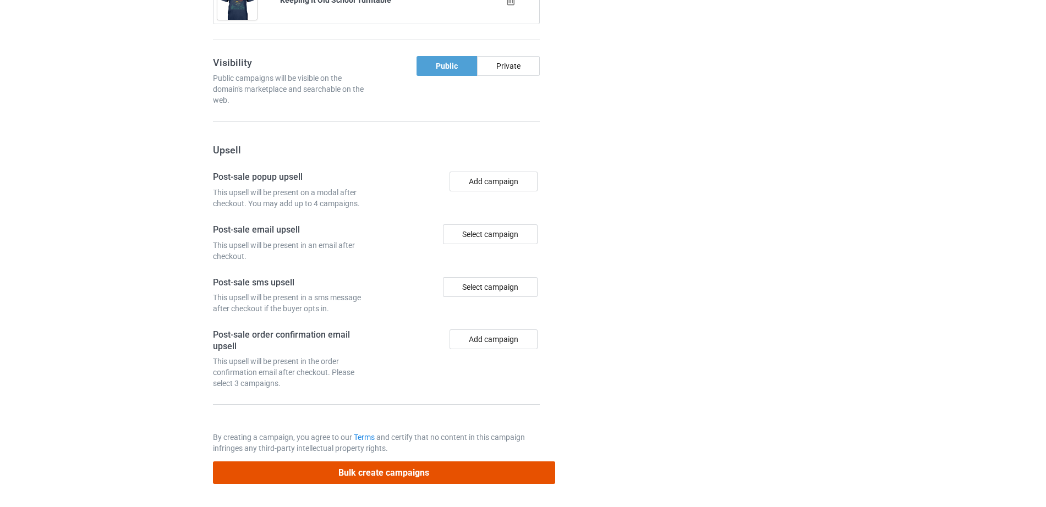
click at [381, 483] on button "Bulk create campaigns" at bounding box center [384, 473] width 342 height 23
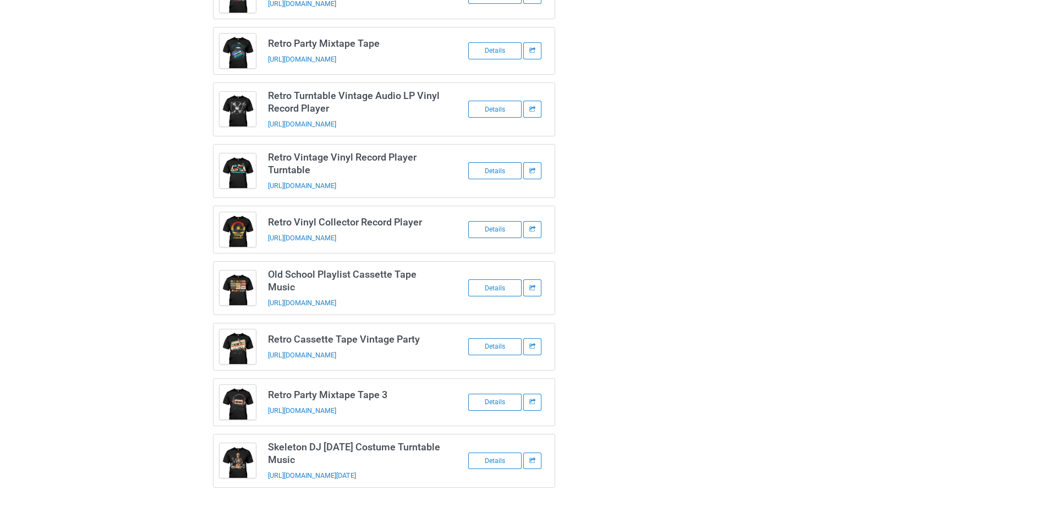
scroll to position [0, 0]
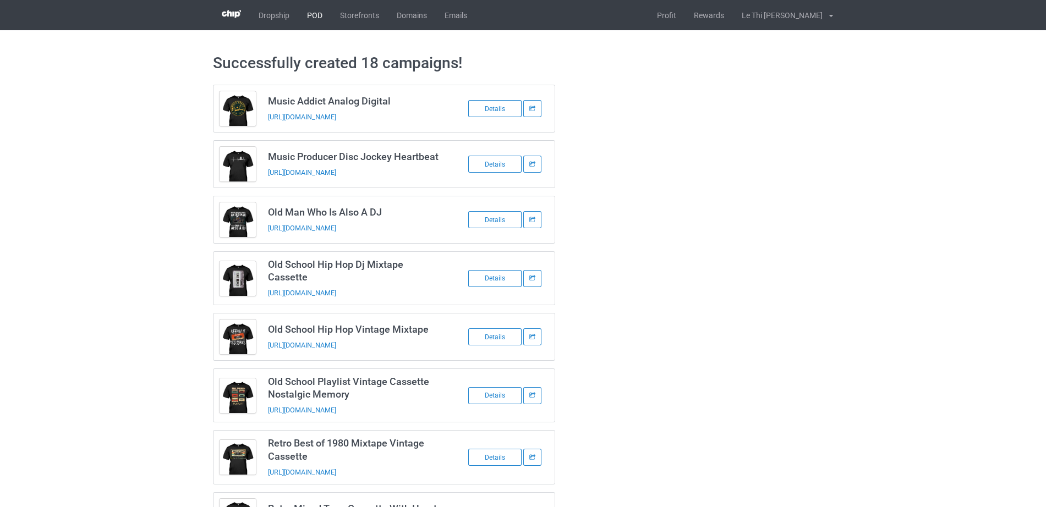
click at [312, 12] on link "POD" at bounding box center [314, 15] width 33 height 30
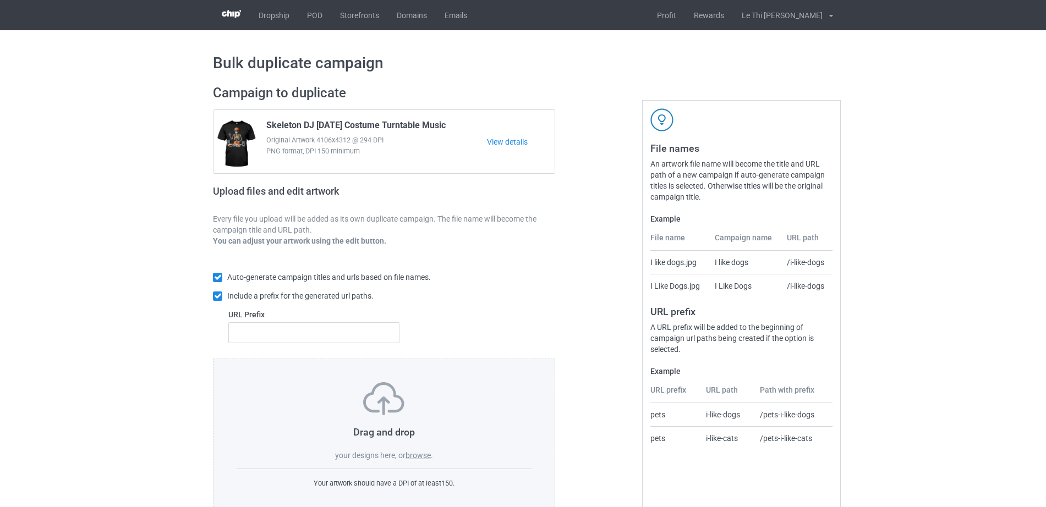
click at [418, 454] on label "browse" at bounding box center [418, 455] width 25 height 9
click at [0, 0] on input "browse" at bounding box center [0, 0] width 0 height 0
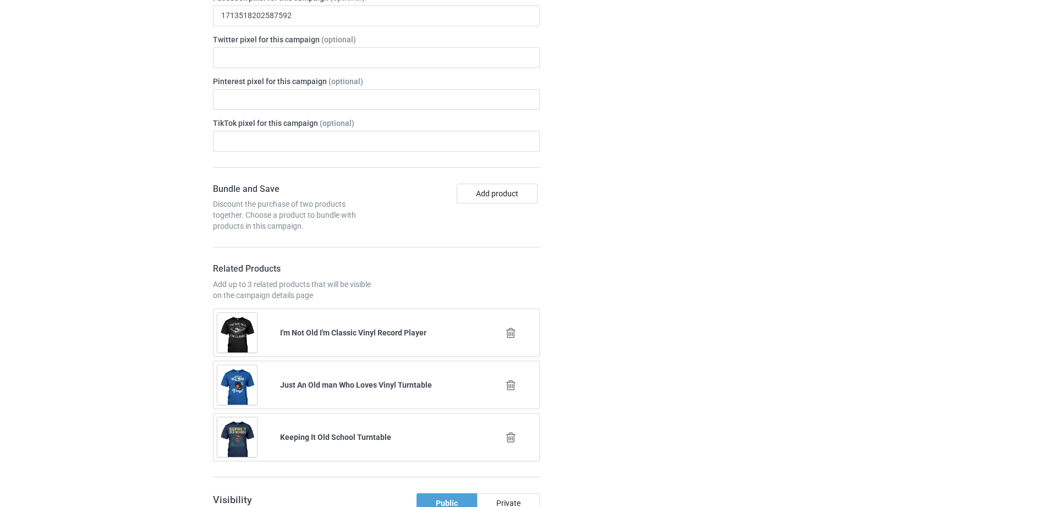
scroll to position [1606, 0]
click at [507, 329] on icon at bounding box center [511, 331] width 14 height 12
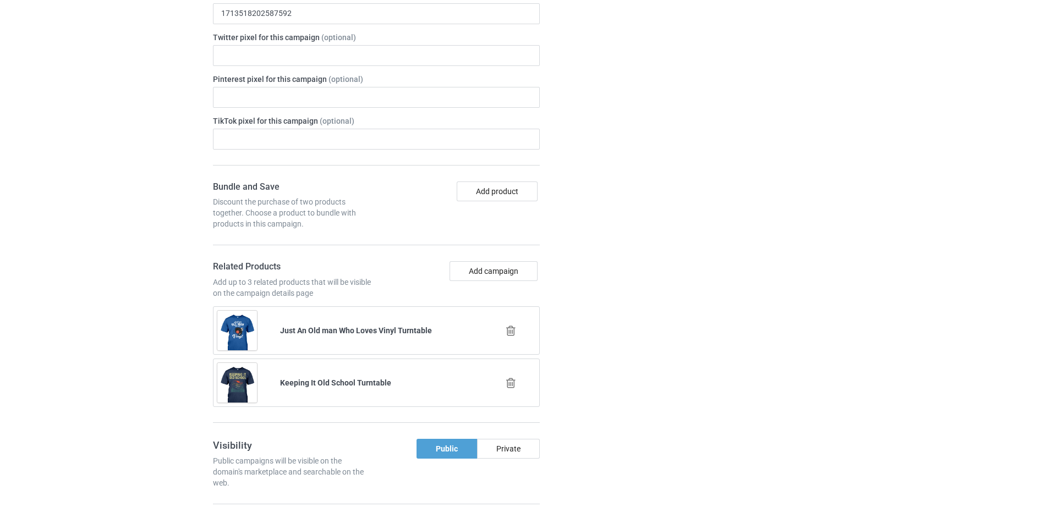
click at [513, 331] on icon at bounding box center [511, 331] width 14 height 12
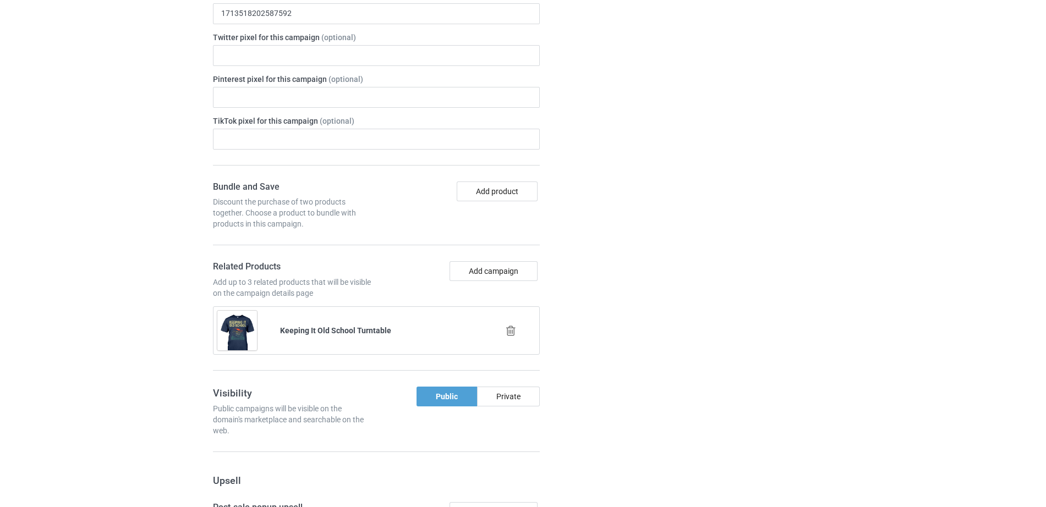
click at [513, 332] on icon at bounding box center [511, 331] width 14 height 12
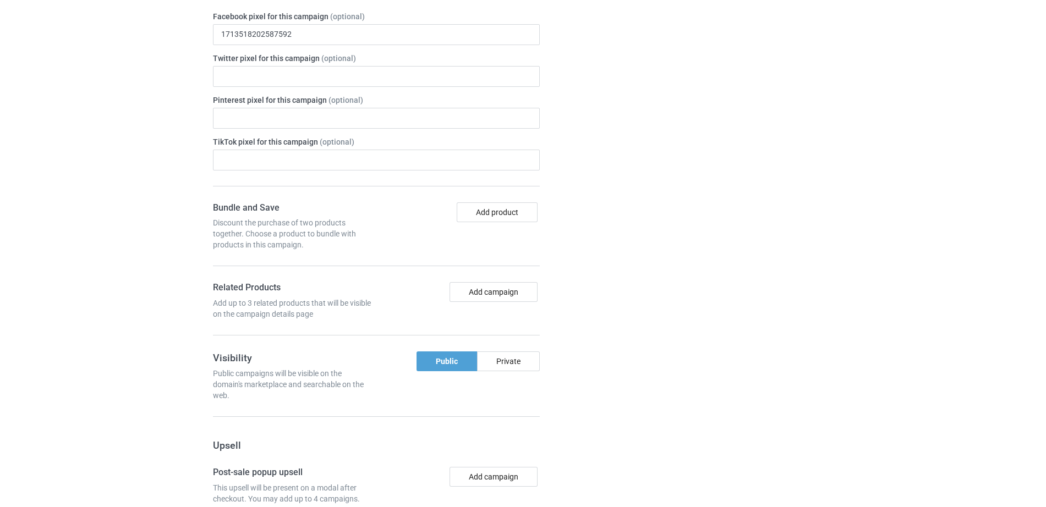
scroll to position [1626, 0]
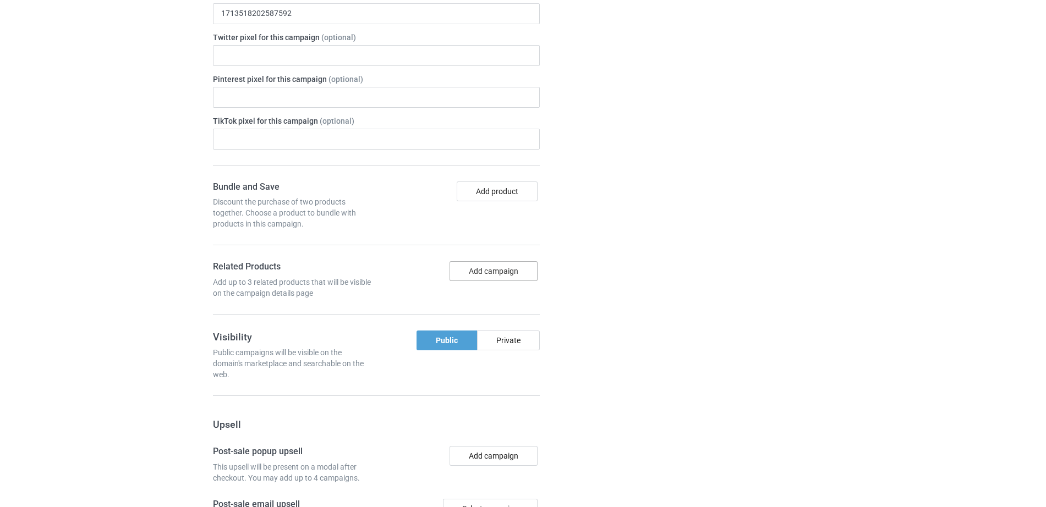
click at [460, 275] on button "Add campaign" at bounding box center [494, 271] width 88 height 20
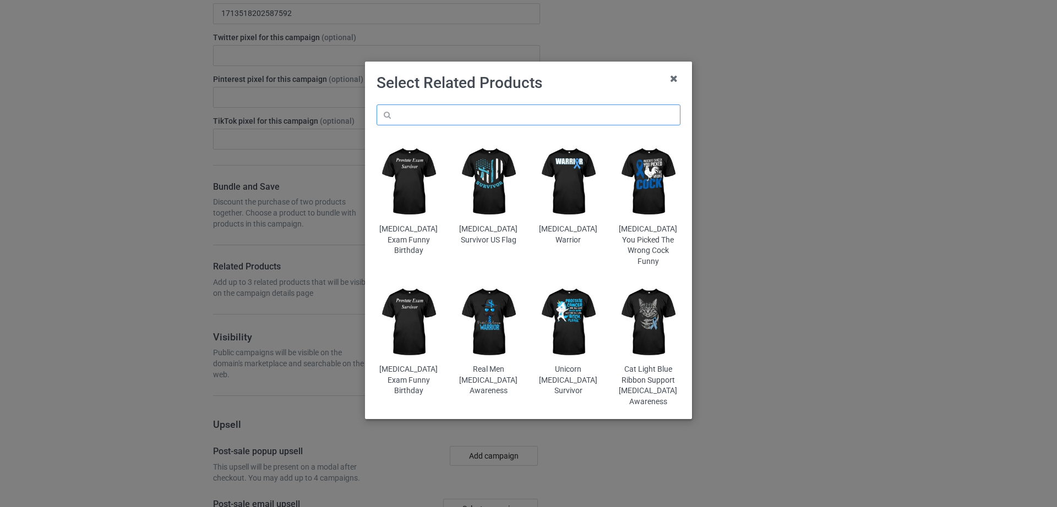
click at [485, 123] on input "text" at bounding box center [528, 115] width 304 height 21
paste input "Old School Hip Hop Vintage Mixtape"
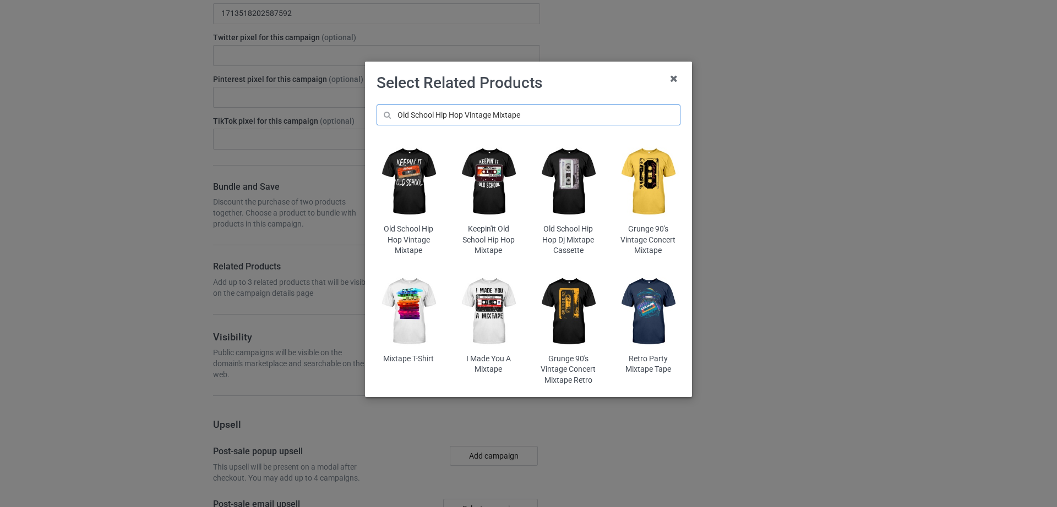
type input "Old School Hip Hop Vintage Mixtape"
click at [422, 178] on img at bounding box center [408, 182] width 64 height 80
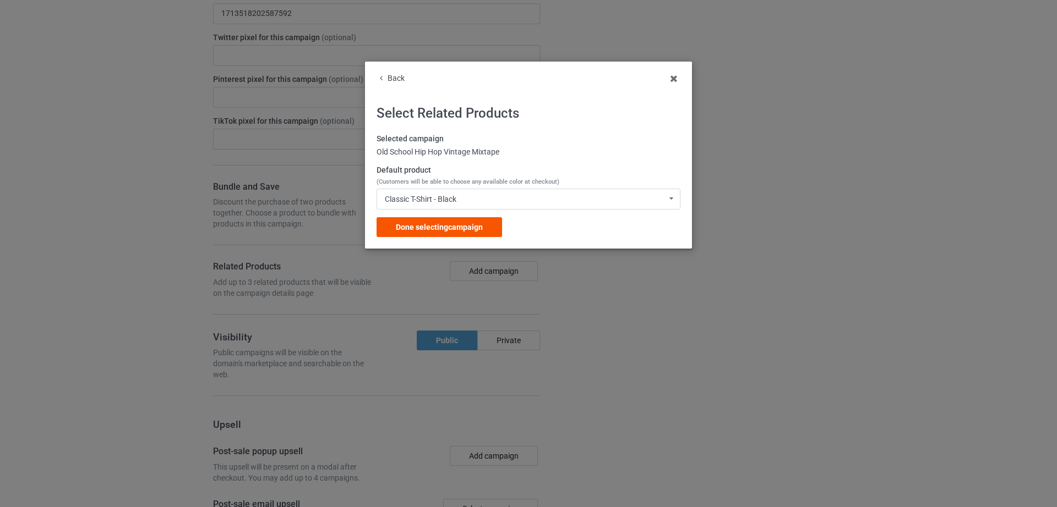
click at [451, 232] on span "Done selecting campaign" at bounding box center [439, 227] width 87 height 9
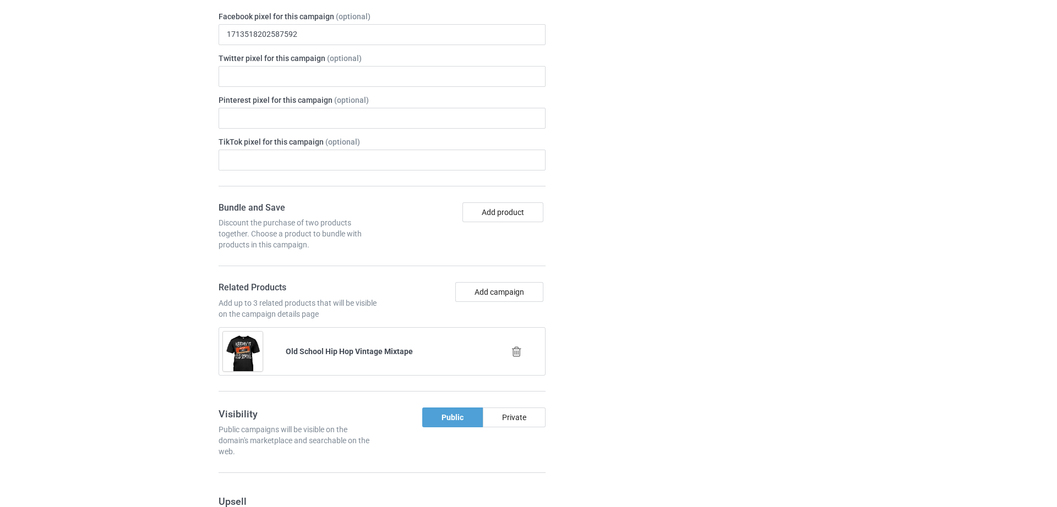
scroll to position [1689, 0]
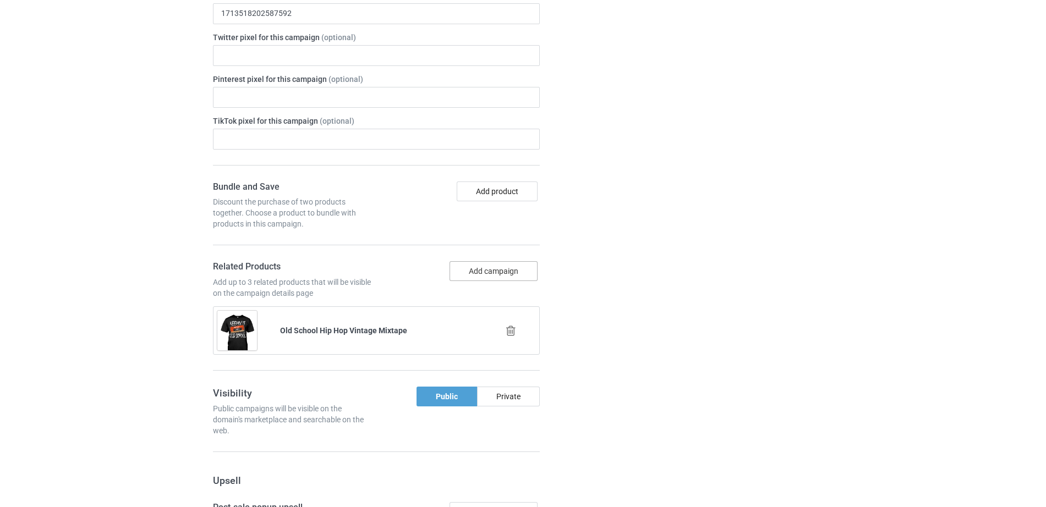
click at [501, 268] on button "Add campaign" at bounding box center [494, 271] width 88 height 20
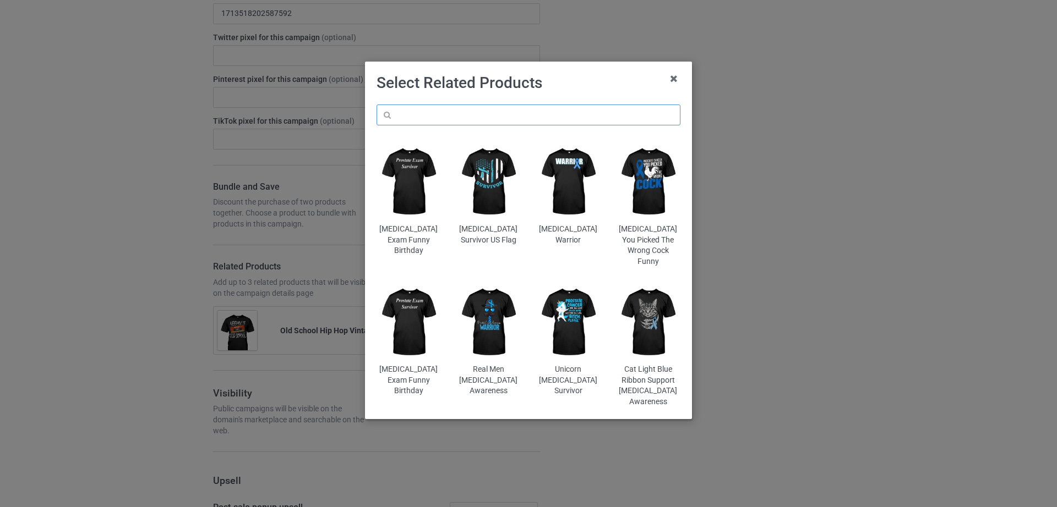
click at [471, 119] on input "text" at bounding box center [528, 115] width 304 height 21
paste input "Retro Party Mixtape Tape"
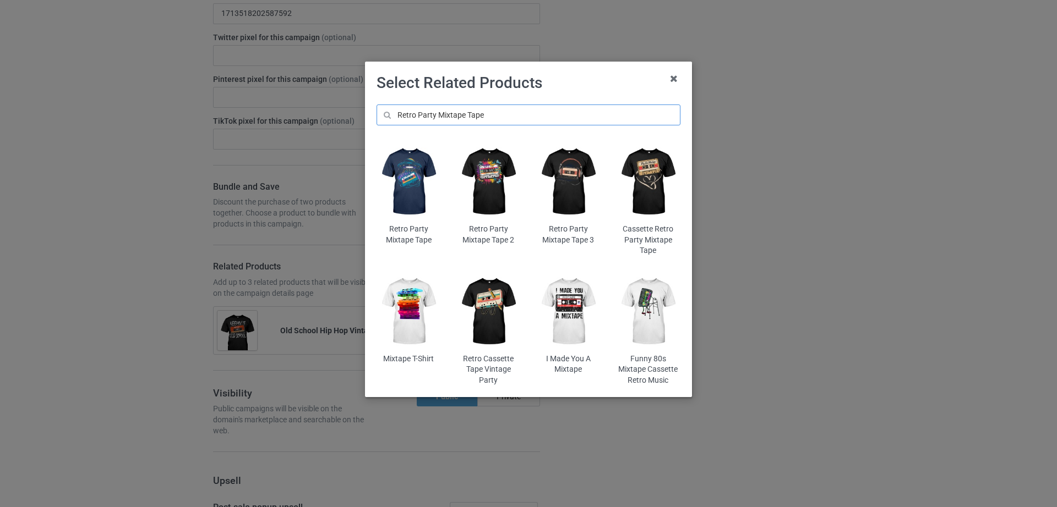
type input "Retro Party Mixtape Tape"
click at [415, 199] on img at bounding box center [408, 182] width 64 height 80
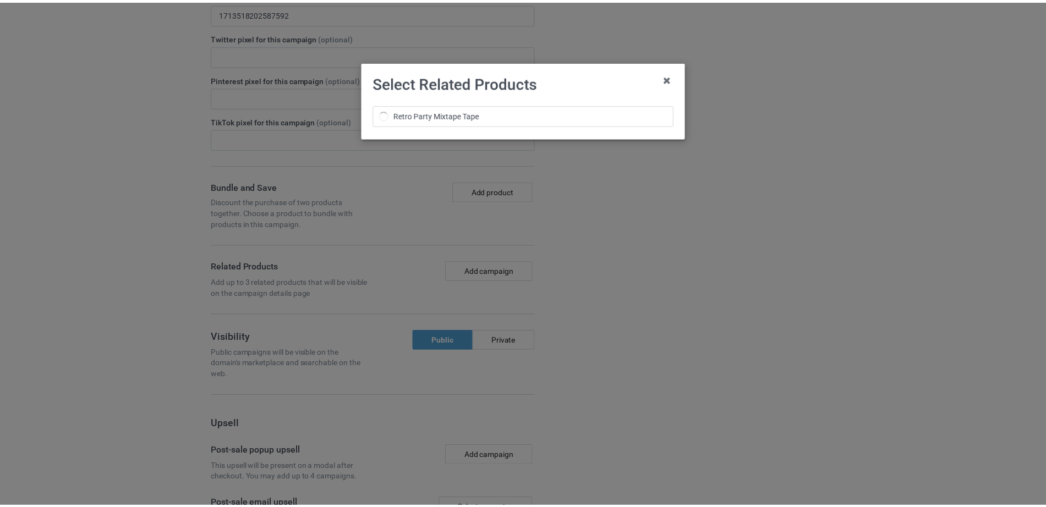
scroll to position [1731, 0]
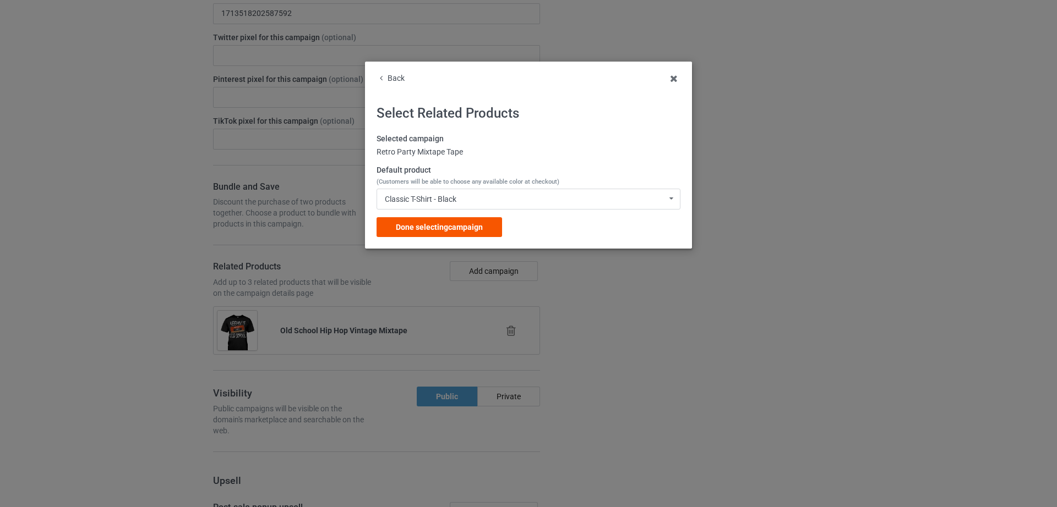
click at [449, 223] on span "Done selecting campaign" at bounding box center [439, 227] width 87 height 9
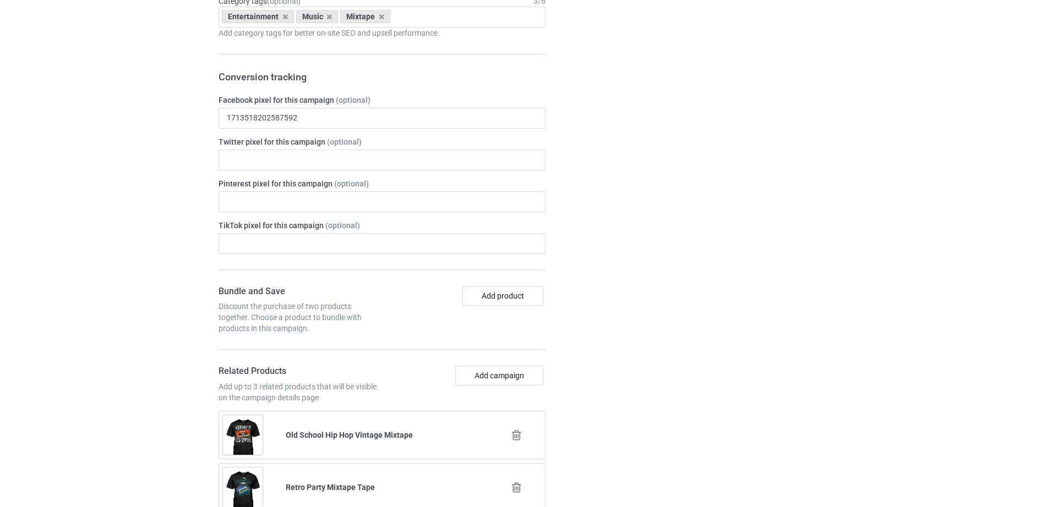
scroll to position [1836, 0]
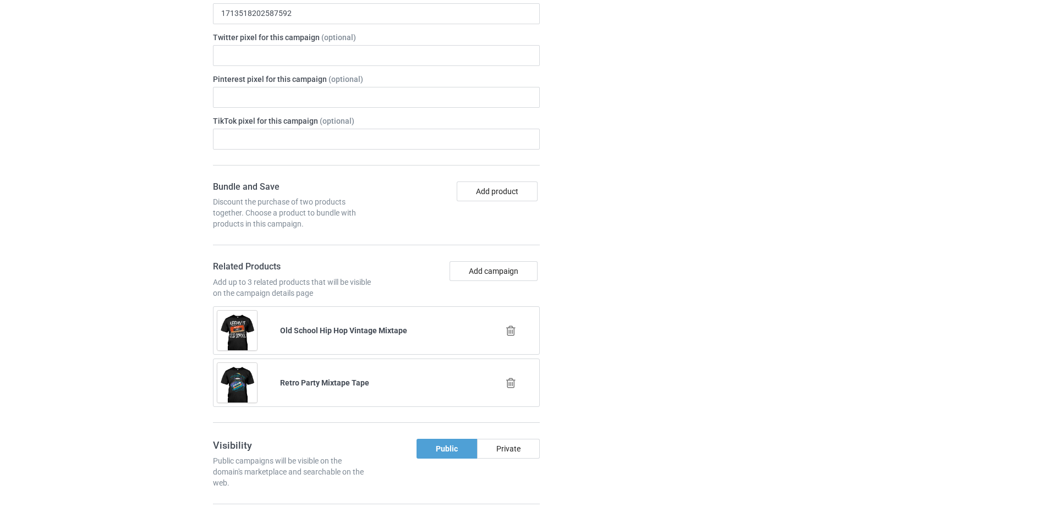
click at [483, 261] on div "Bundle and Save Discount the purchase of two products together. Choose a produc…" at bounding box center [376, 303] width 327 height 242
click at [479, 267] on button "Add campaign" at bounding box center [494, 271] width 88 height 20
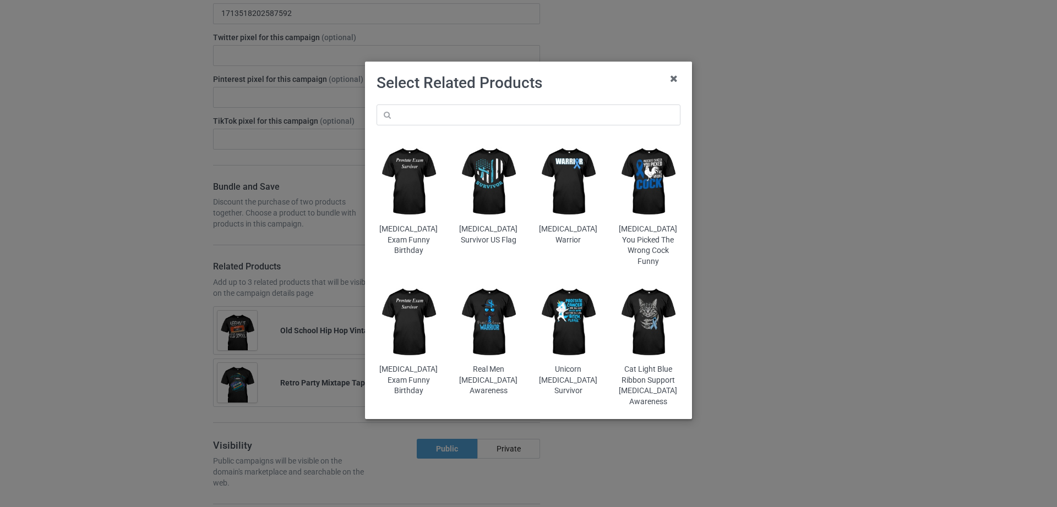
drag, startPoint x: 495, startPoint y: 102, endPoint x: 496, endPoint y: 110, distance: 7.8
click at [496, 102] on div "[MEDICAL_DATA] Exam Funny Birthday [MEDICAL_DATA] Survivor US Flag [MEDICAL_DAT…" at bounding box center [528, 256] width 319 height 319
click at [495, 113] on input "text" at bounding box center [528, 115] width 304 height 21
paste input "Retro Vintage Vinyl Record Player Turntable"
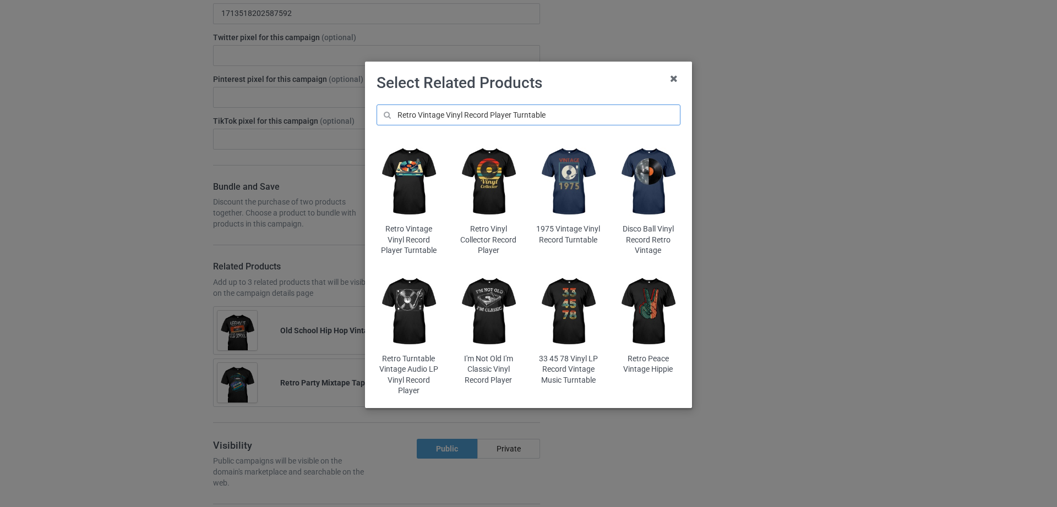
type input "Retro Vintage Vinyl Record Player Turntable"
click at [415, 195] on img at bounding box center [408, 182] width 64 height 80
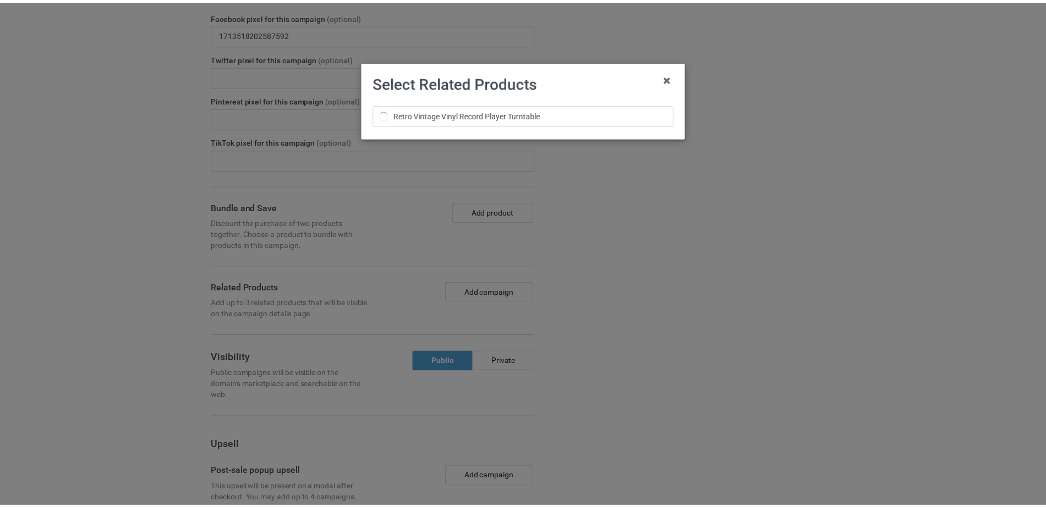
scroll to position [1856, 0]
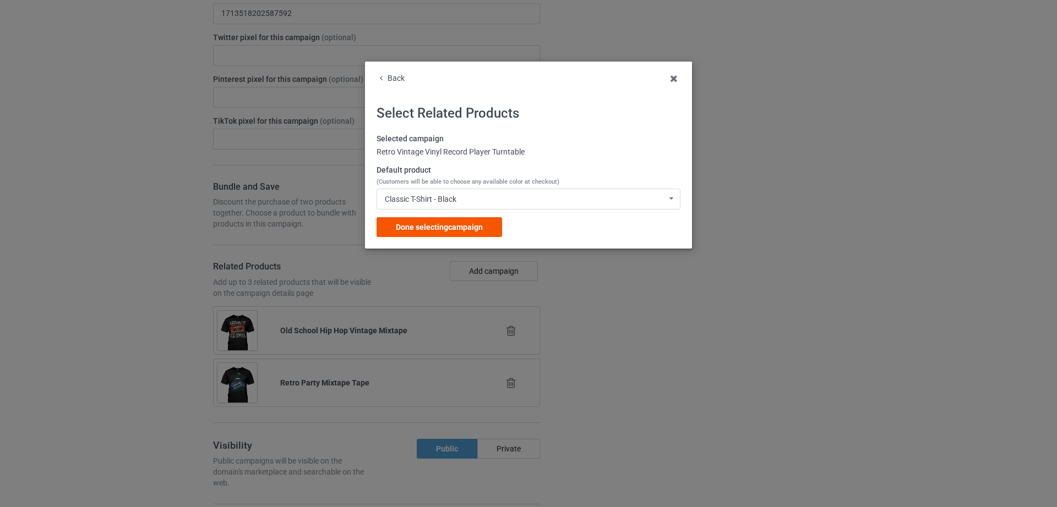
click at [437, 228] on span "Done selecting campaign" at bounding box center [439, 227] width 87 height 9
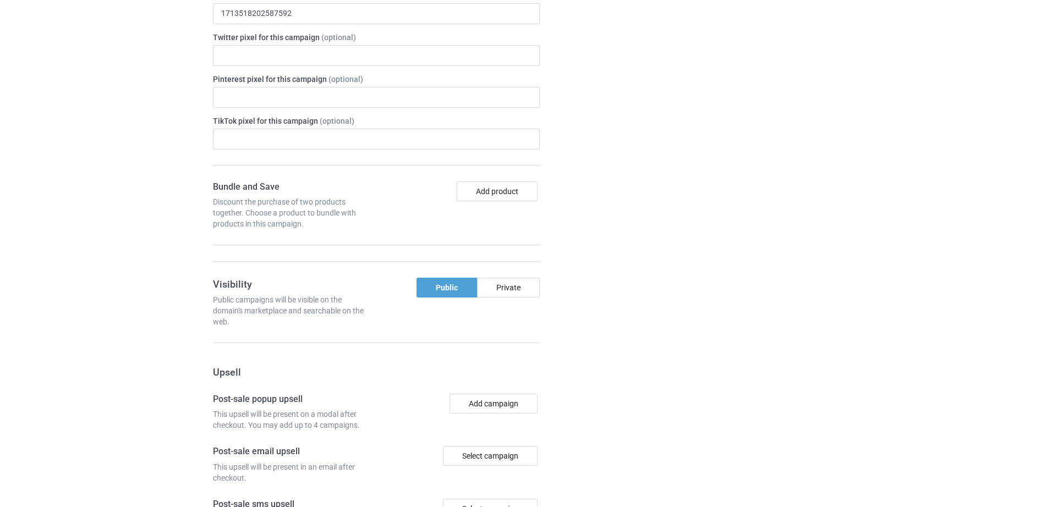
click at [738, 312] on div "Campaign details Details were duplicated from the original campaign. Any change…" at bounding box center [741, 235] width 199 height 957
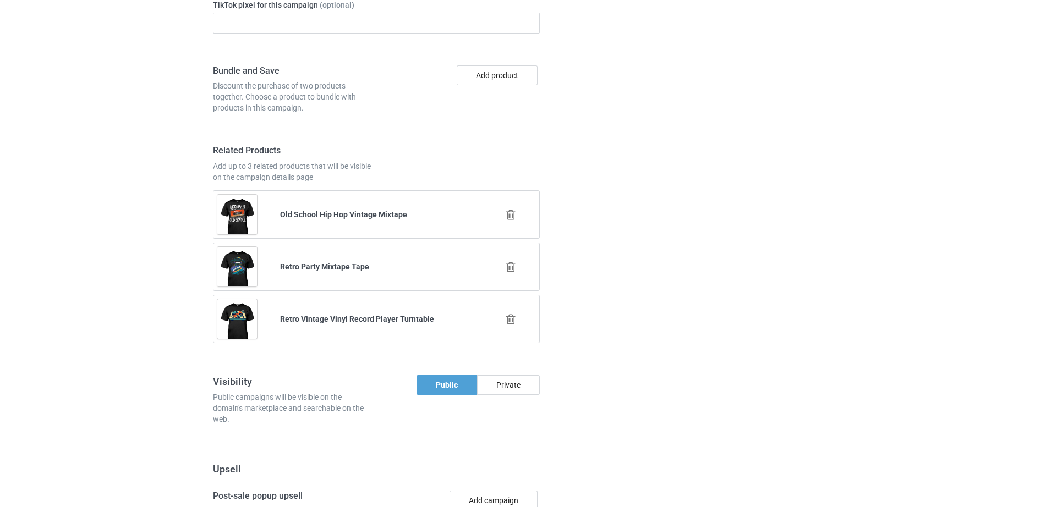
scroll to position [2334, 0]
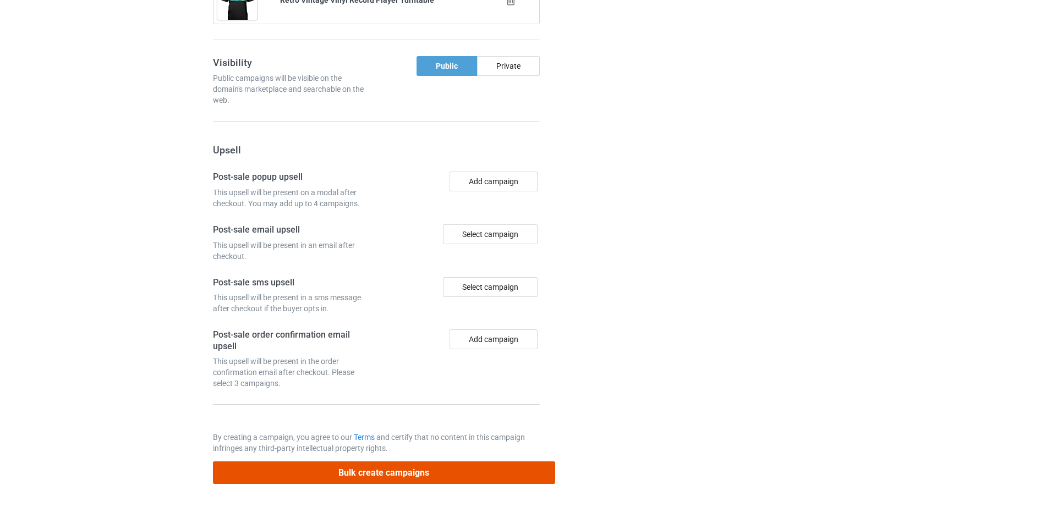
click at [384, 479] on button "Bulk create campaigns" at bounding box center [384, 473] width 342 height 23
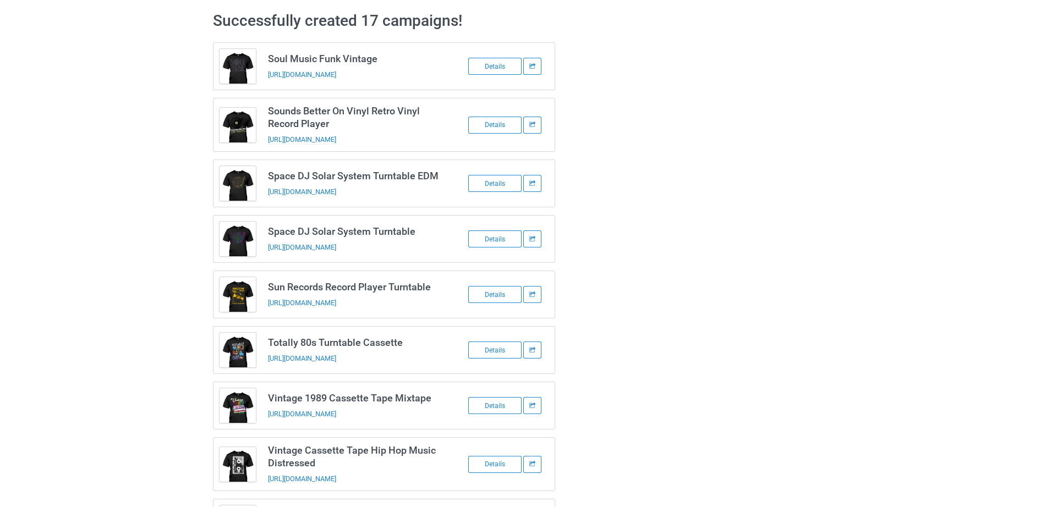
scroll to position [0, 0]
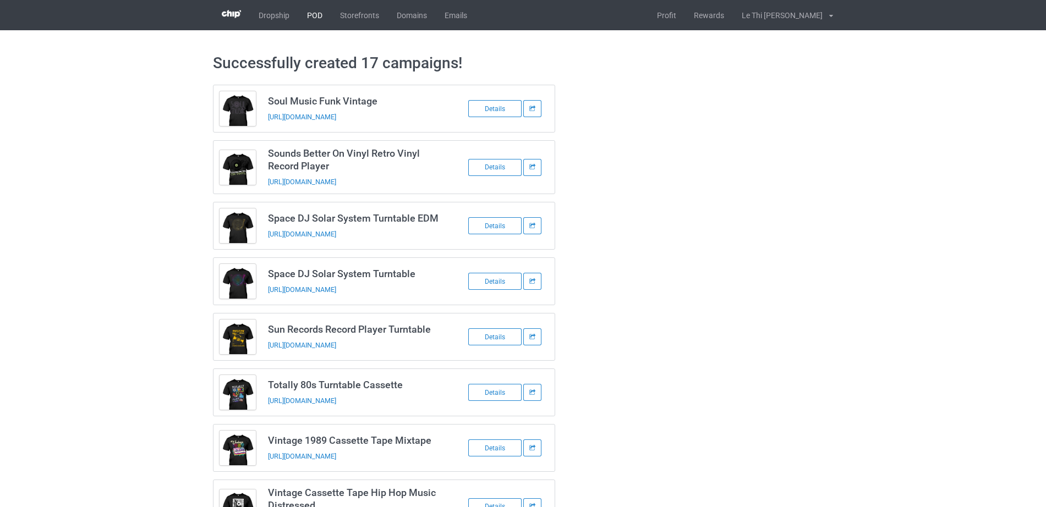
click at [312, 9] on link "POD" at bounding box center [314, 15] width 33 height 30
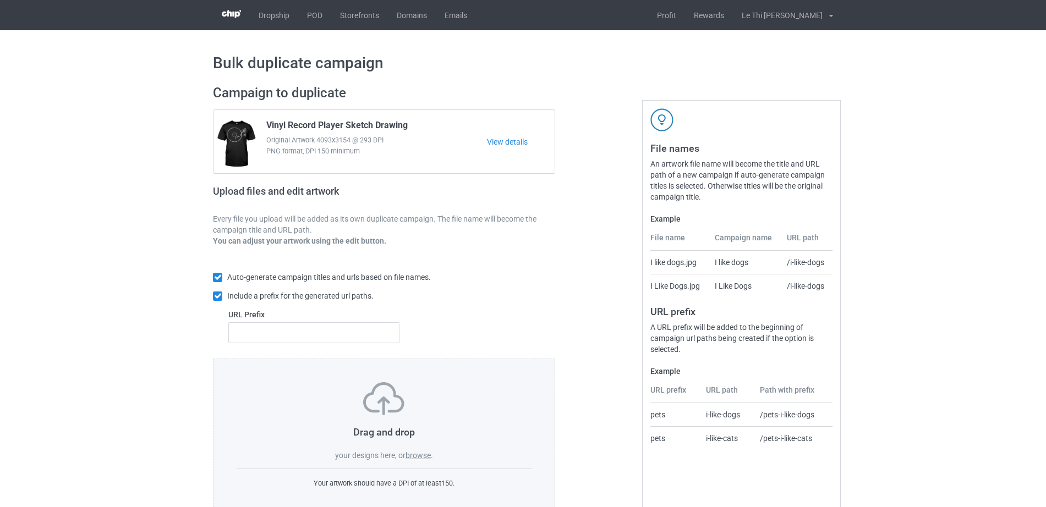
scroll to position [29, 0]
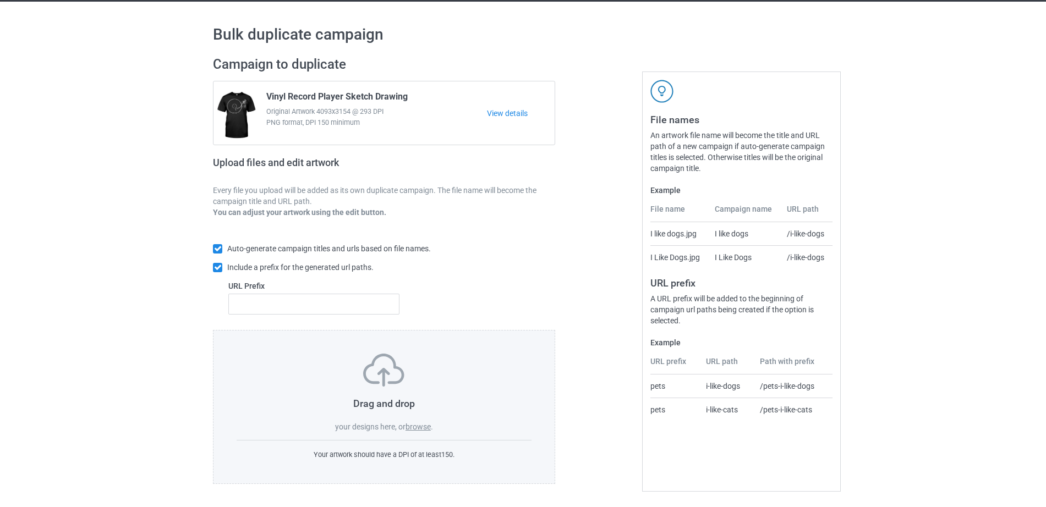
click at [412, 428] on label "browse" at bounding box center [418, 427] width 25 height 9
click at [0, 0] on input "browse" at bounding box center [0, 0] width 0 height 0
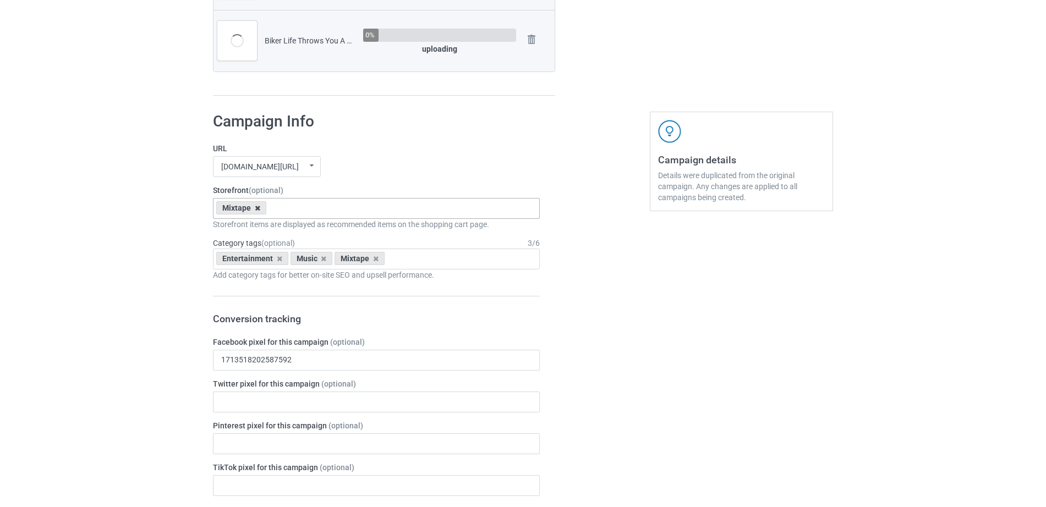
scroll to position [948, 0]
click at [258, 212] on icon at bounding box center [258, 210] width 6 height 7
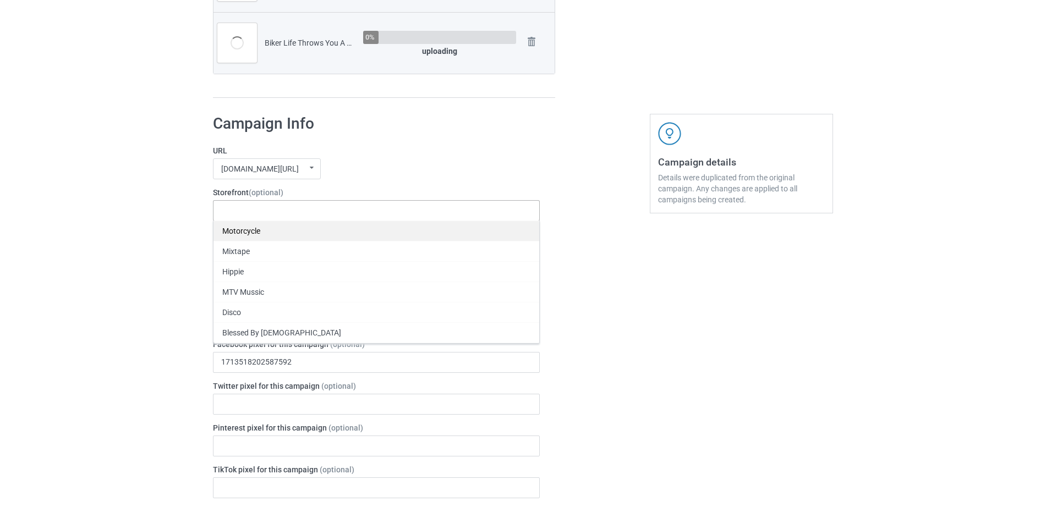
click at [252, 233] on div "Motorcycle" at bounding box center [377, 231] width 326 height 20
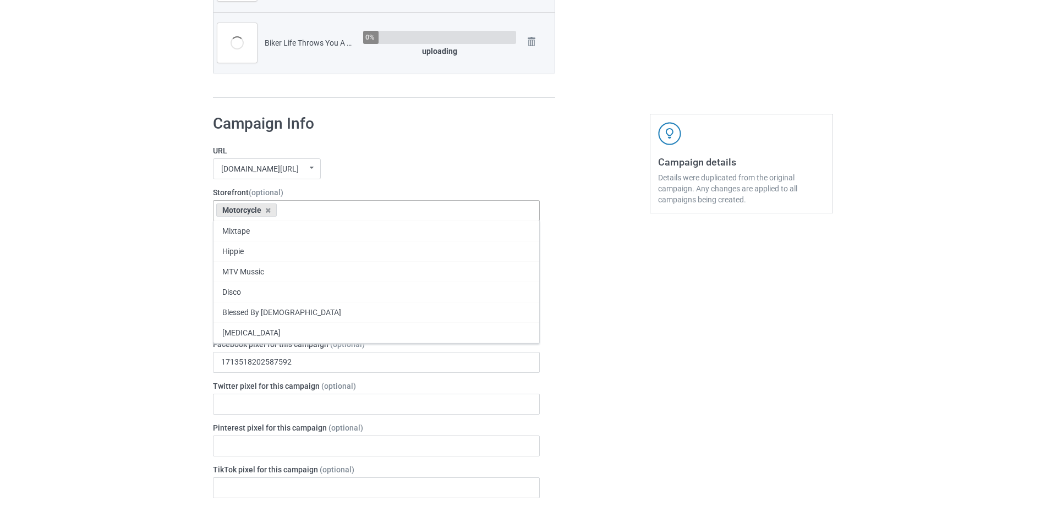
click at [151, 244] on div "Bulk duplicate campaign Campaign to duplicate Vinyl Record Player Sketch Drawin…" at bounding box center [523, 187] width 1046 height 2210
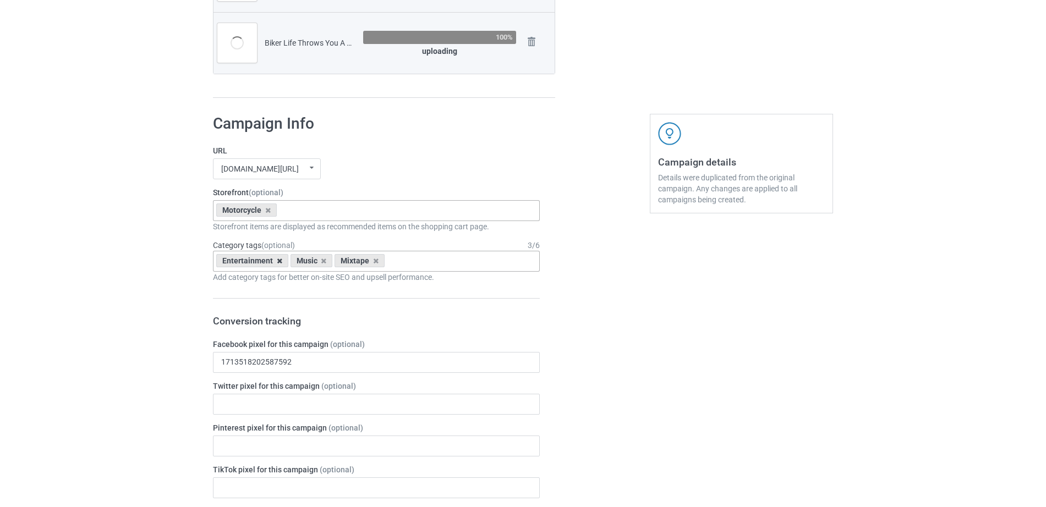
click at [277, 260] on icon at bounding box center [280, 261] width 6 height 7
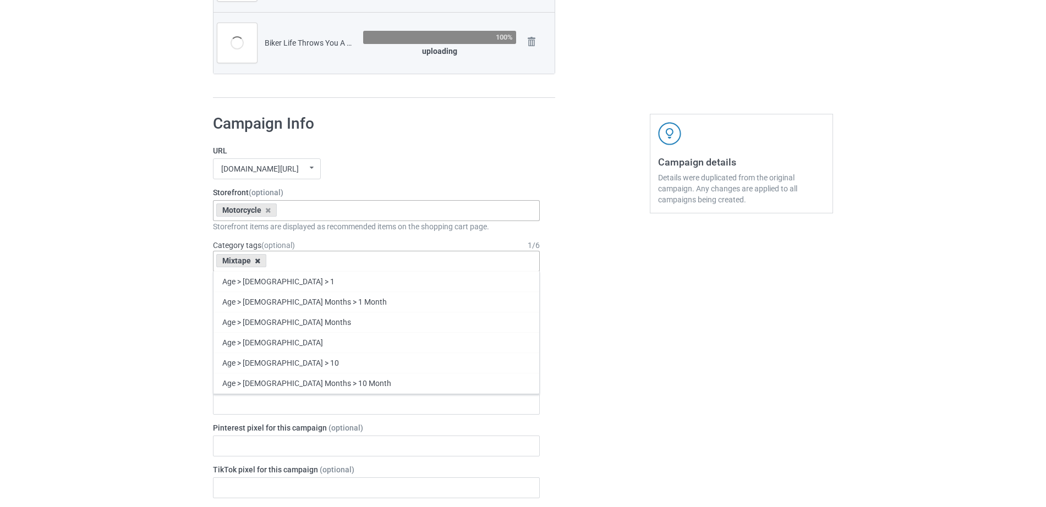
click at [255, 263] on icon at bounding box center [258, 261] width 6 height 7
click at [255, 263] on div "Age > 1-19 > 1 Age > 1-12 Months > 1 Month Age > 1-12 Months Age > 1-19 Age > 1…" at bounding box center [376, 261] width 327 height 21
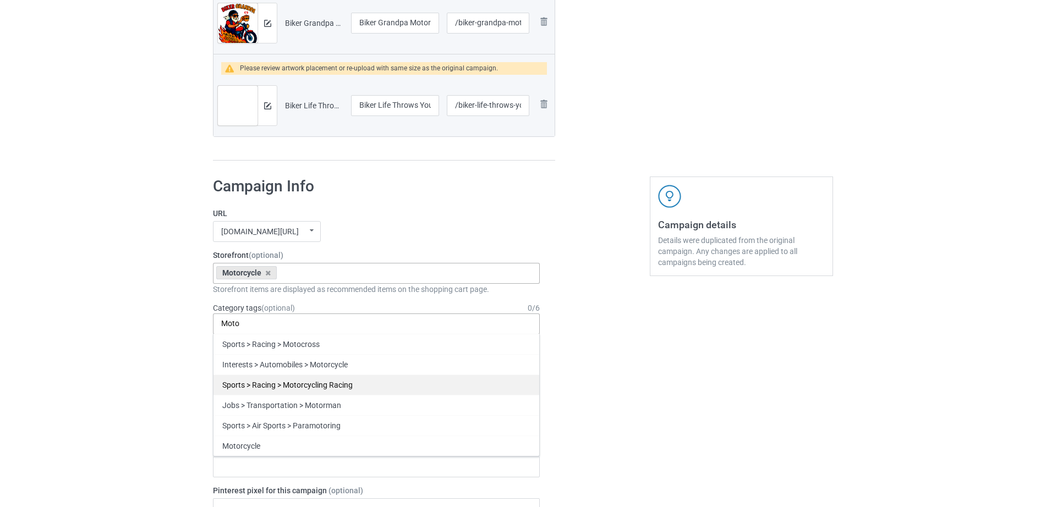
scroll to position [1157, 0]
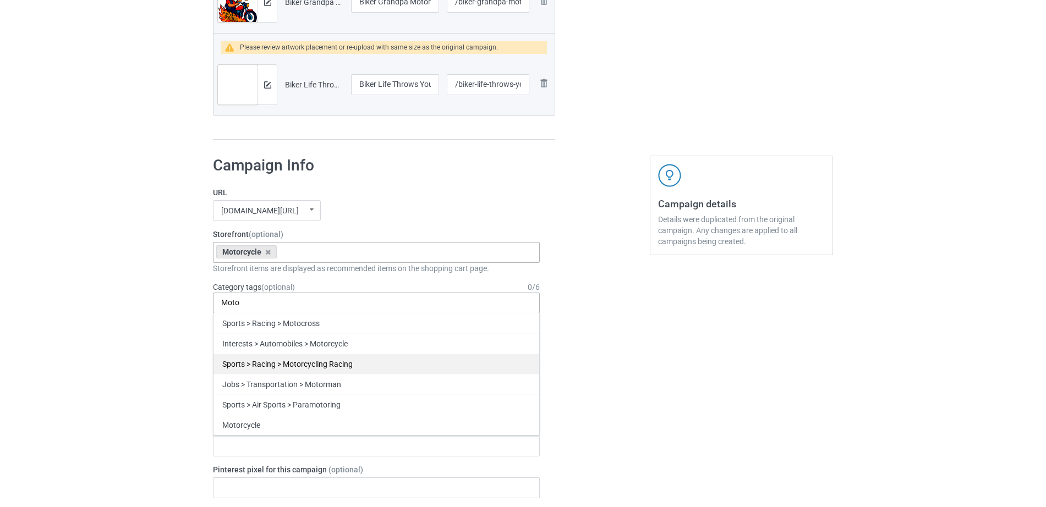
type input "Moto"
click at [287, 342] on div "Interests > Automobiles > Motorcycle" at bounding box center [377, 344] width 326 height 20
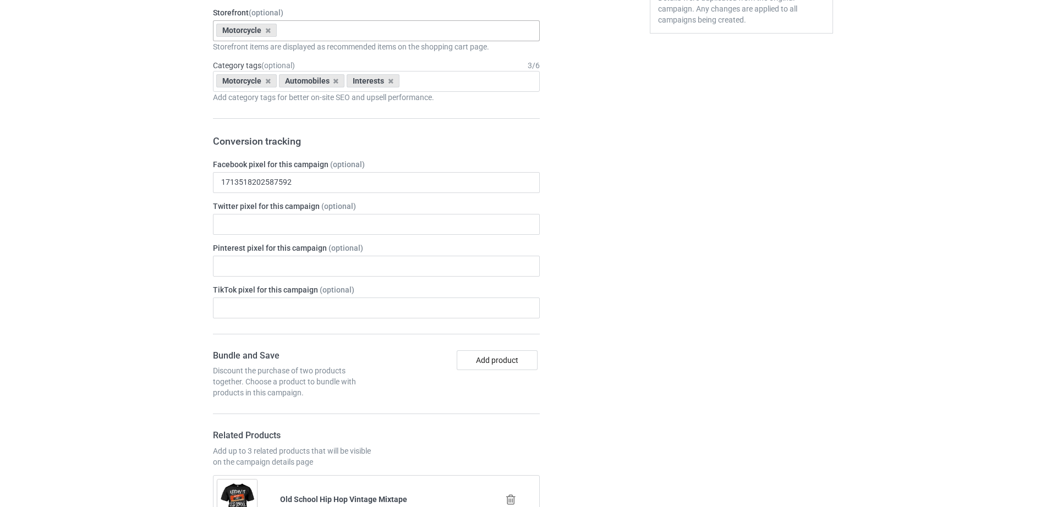
scroll to position [1383, 0]
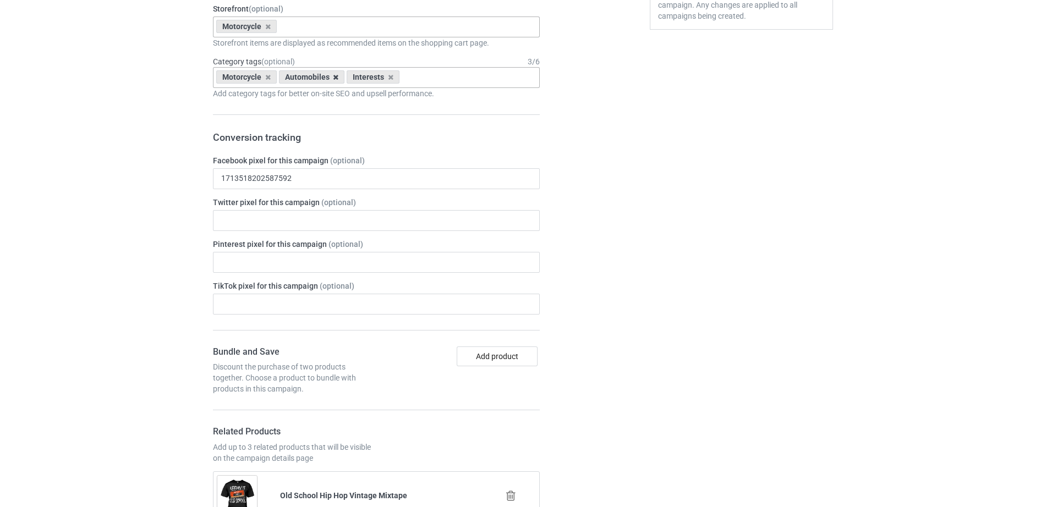
click at [334, 76] on icon at bounding box center [336, 77] width 6 height 7
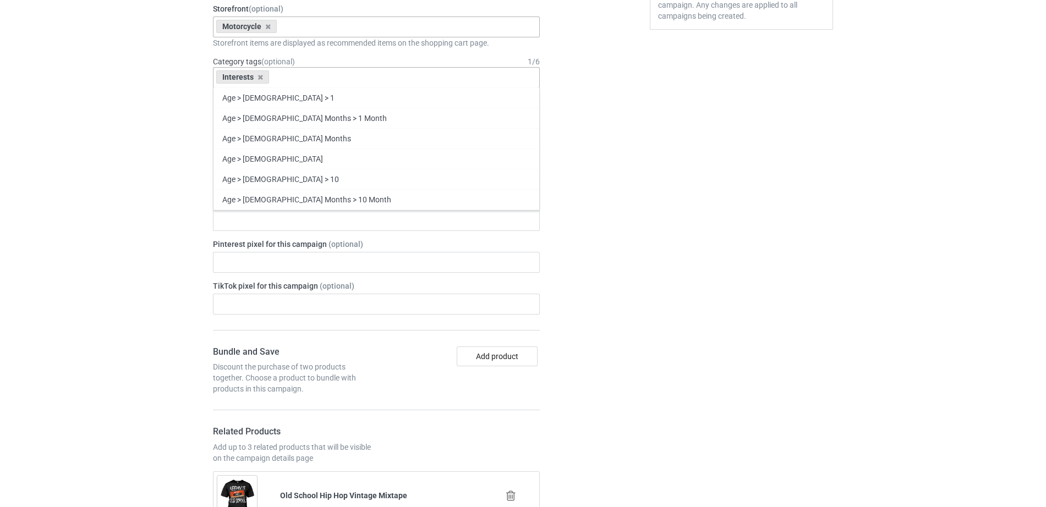
click at [292, 78] on div "Interests Age > 1-19 > 1 Age > 1-12 Months > 1 Month Age > 1-12 Months Age > 1-…" at bounding box center [376, 77] width 327 height 21
type input "moto"
click at [282, 198] on div "Motorcycle" at bounding box center [377, 199] width 326 height 20
click at [681, 176] on div "Campaign details Details were duplicated from the original campaign. Any change…" at bounding box center [741, 507] width 199 height 1171
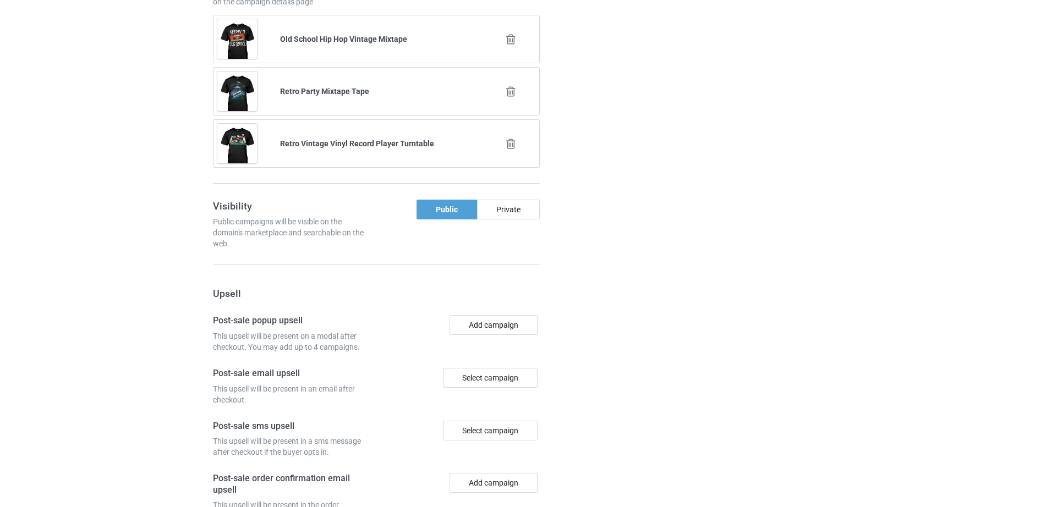
click at [509, 35] on icon at bounding box center [511, 40] width 14 height 12
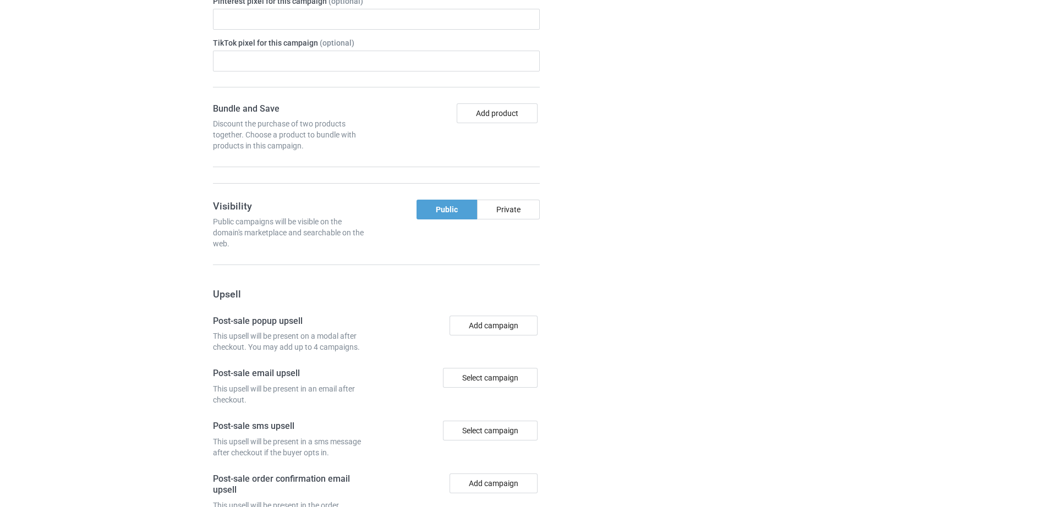
scroll to position [1788, 0]
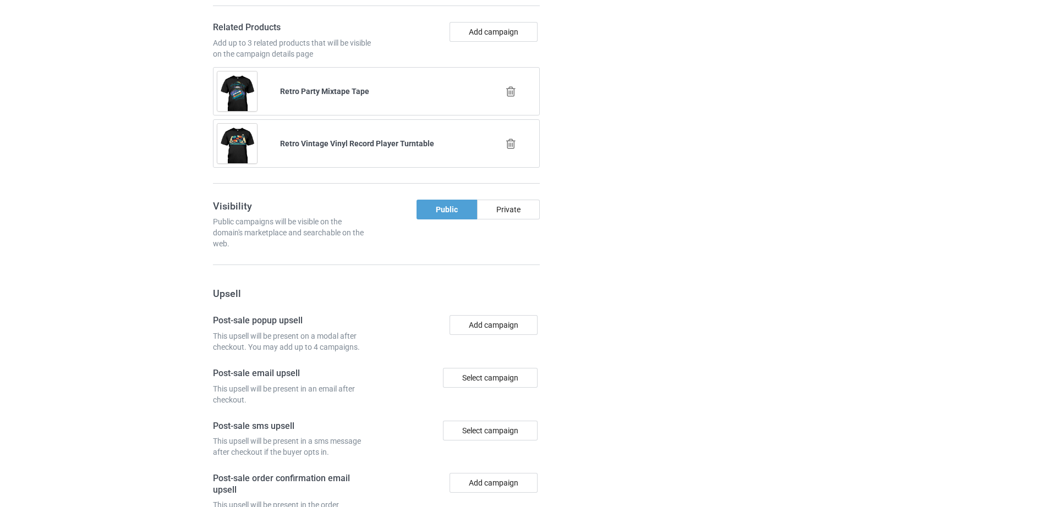
click at [506, 91] on icon at bounding box center [511, 92] width 14 height 12
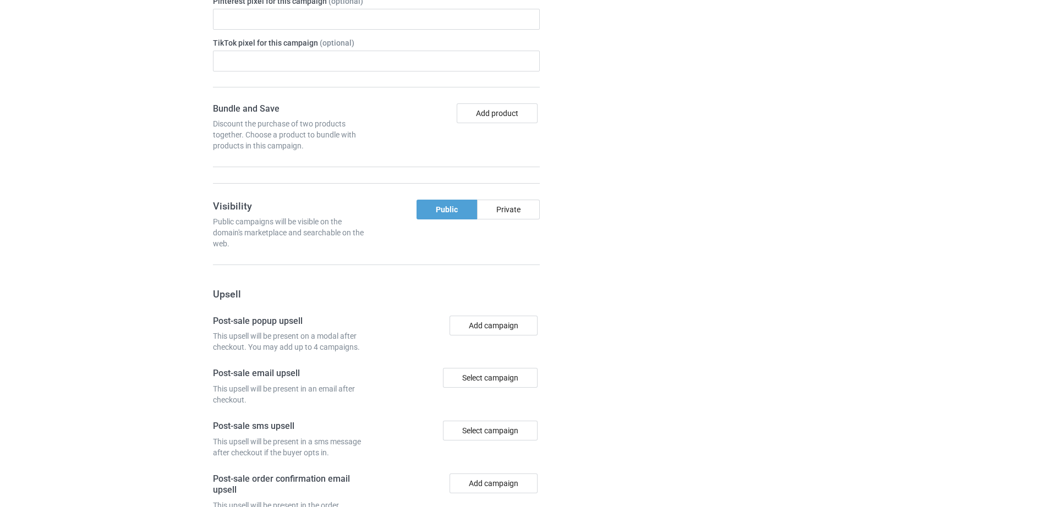
scroll to position [1735, 0]
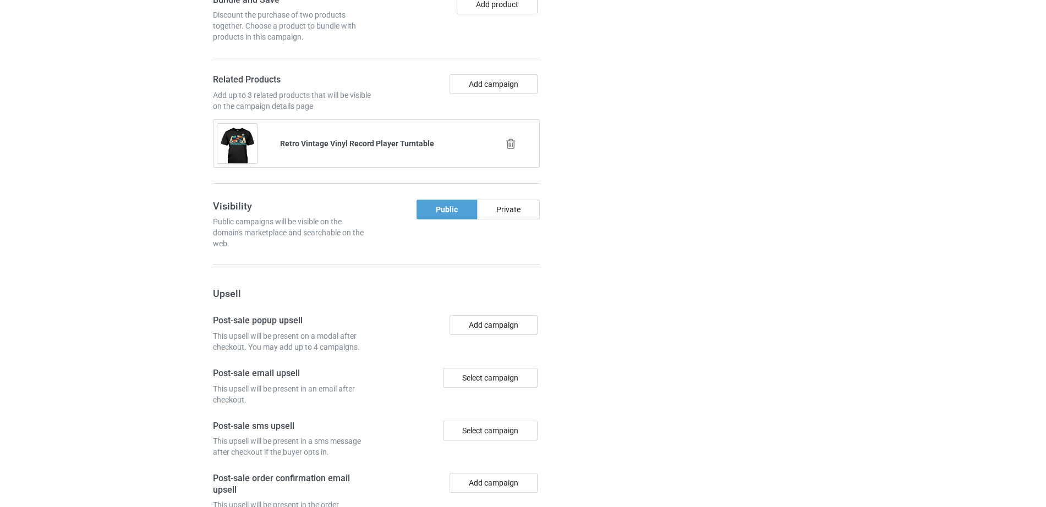
click at [506, 148] on icon at bounding box center [511, 144] width 14 height 12
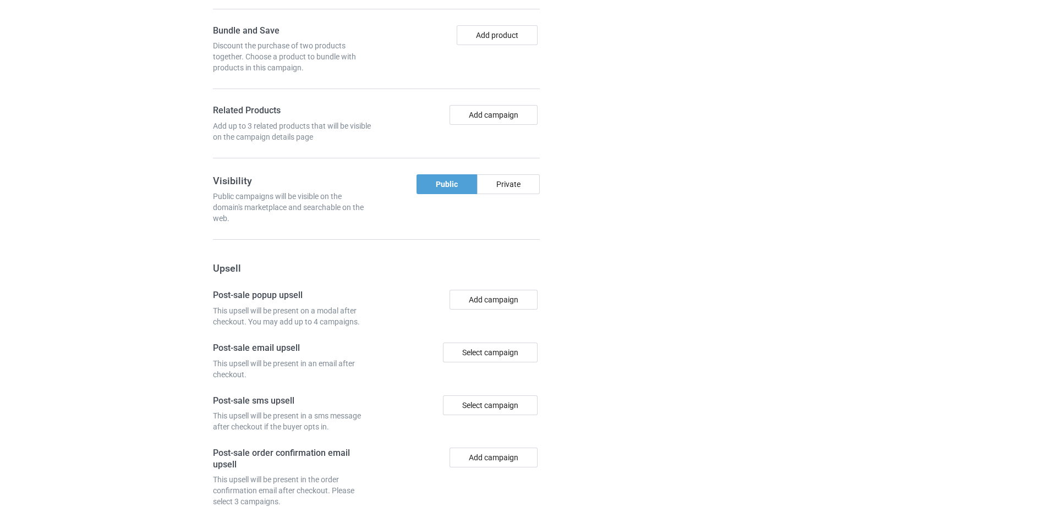
scroll to position [1823, 0]
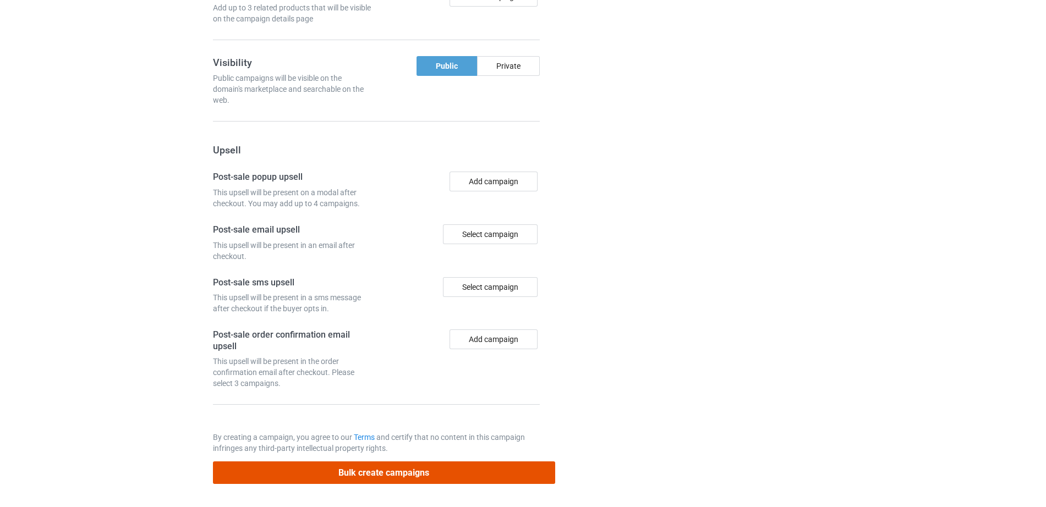
click at [371, 480] on button "Bulk create campaigns" at bounding box center [384, 473] width 342 height 23
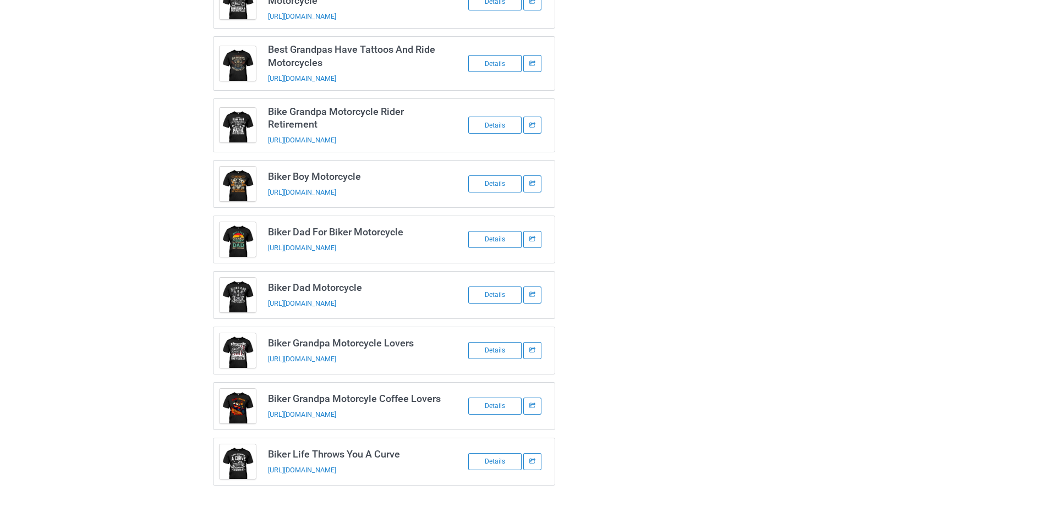
scroll to position [0, 0]
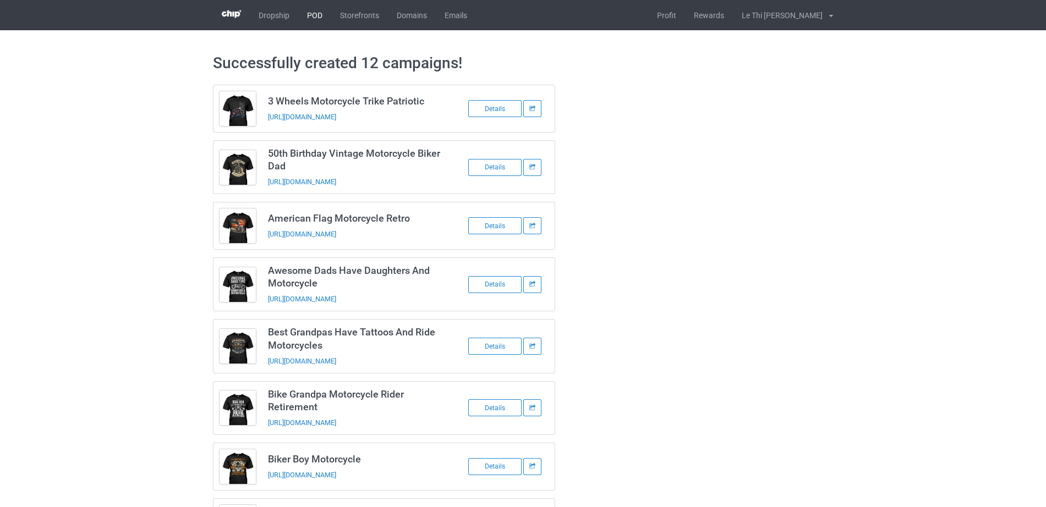
click at [312, 21] on link "POD" at bounding box center [314, 15] width 33 height 30
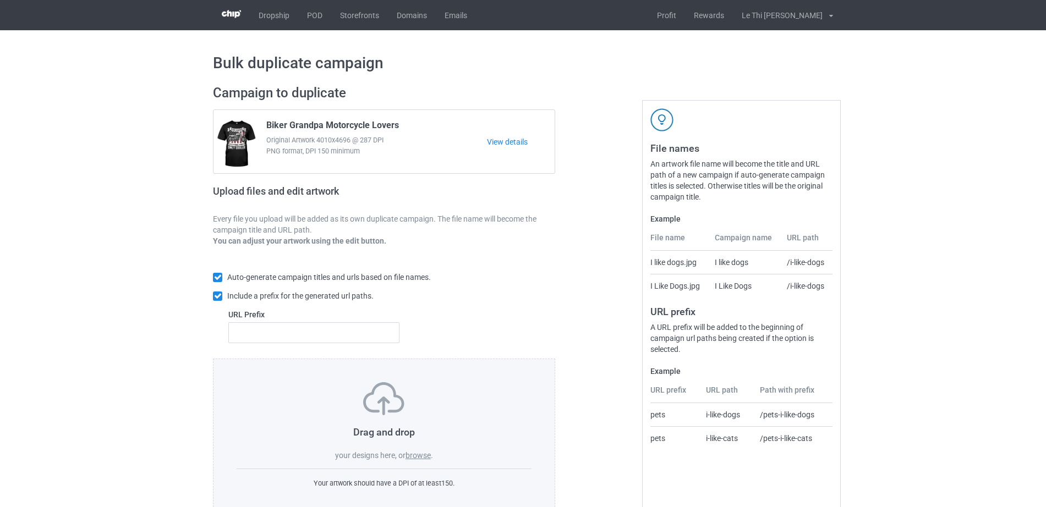
click at [420, 455] on label "browse" at bounding box center [418, 455] width 25 height 9
click at [0, 0] on input "browse" at bounding box center [0, 0] width 0 height 0
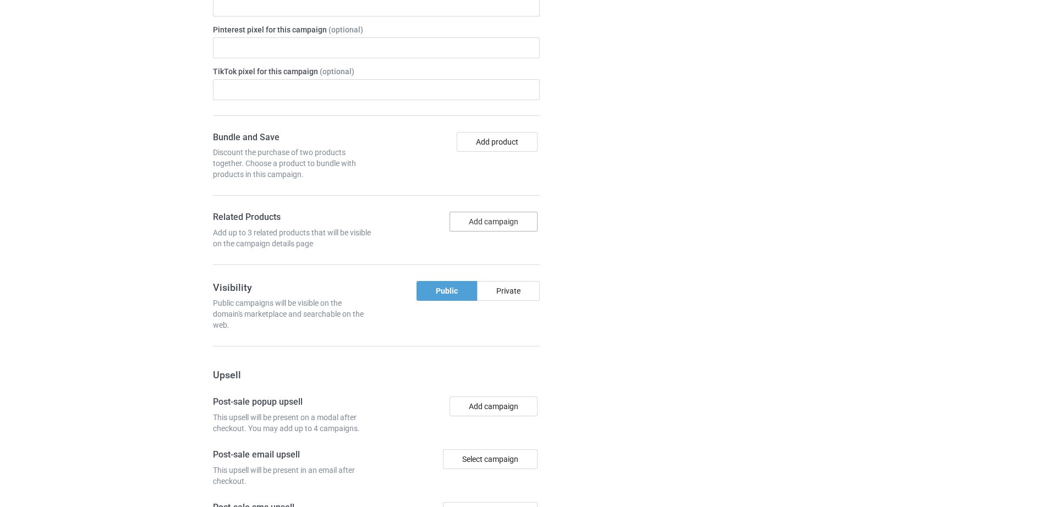
scroll to position [1345, 0]
click at [474, 232] on button "Add campaign" at bounding box center [494, 224] width 88 height 20
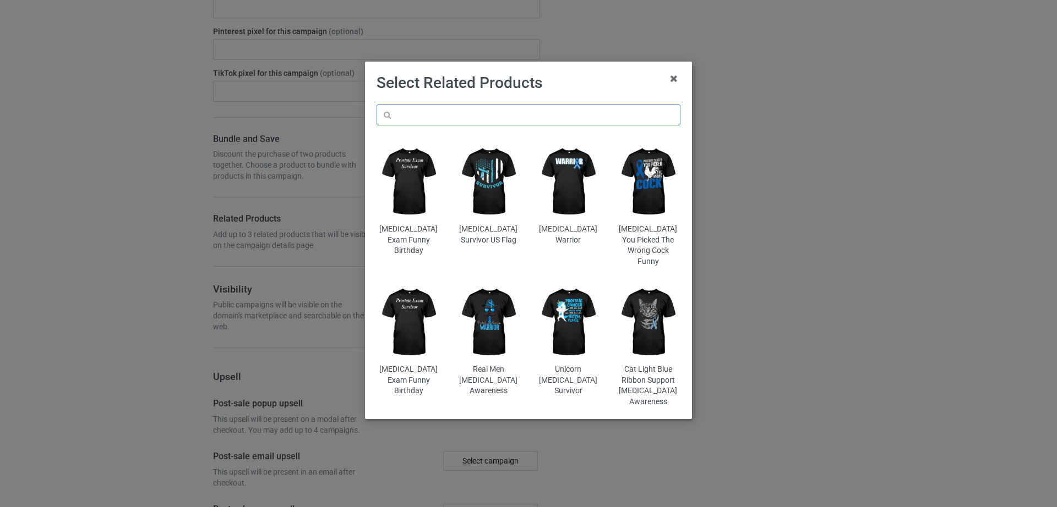
click at [433, 110] on input "text" at bounding box center [528, 115] width 304 height 21
paste input "Biker Grandpa Motorcyle Coffee Lovers"
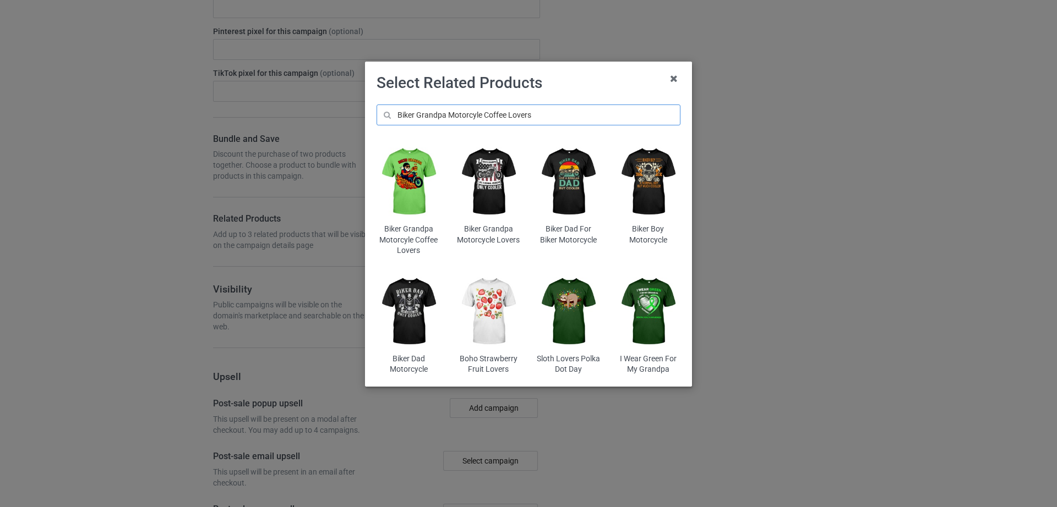
type input "Biker Grandpa Motorcyle Coffee Lovers"
click at [417, 199] on img at bounding box center [408, 182] width 64 height 80
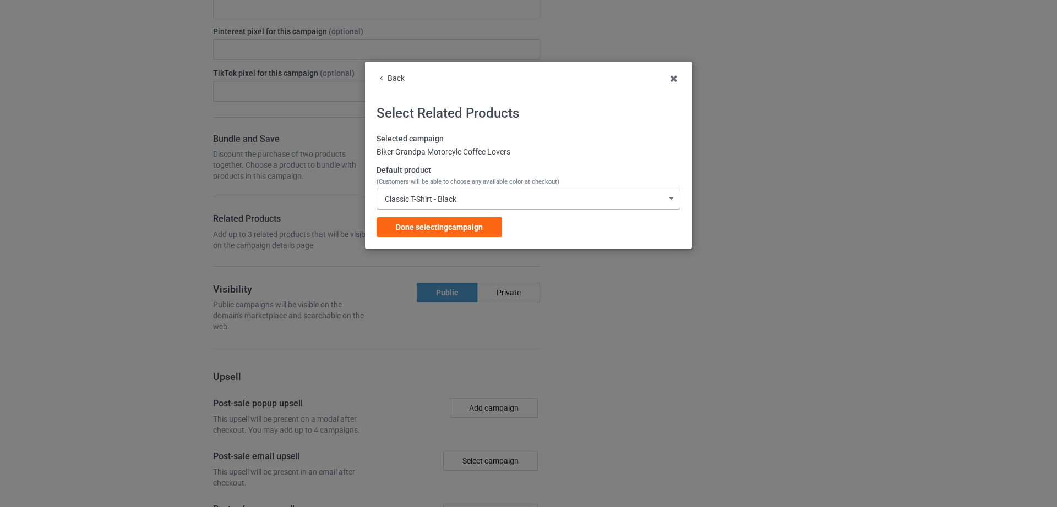
click at [456, 202] on div "Classic T-Shirt - Black" at bounding box center [421, 199] width 72 height 8
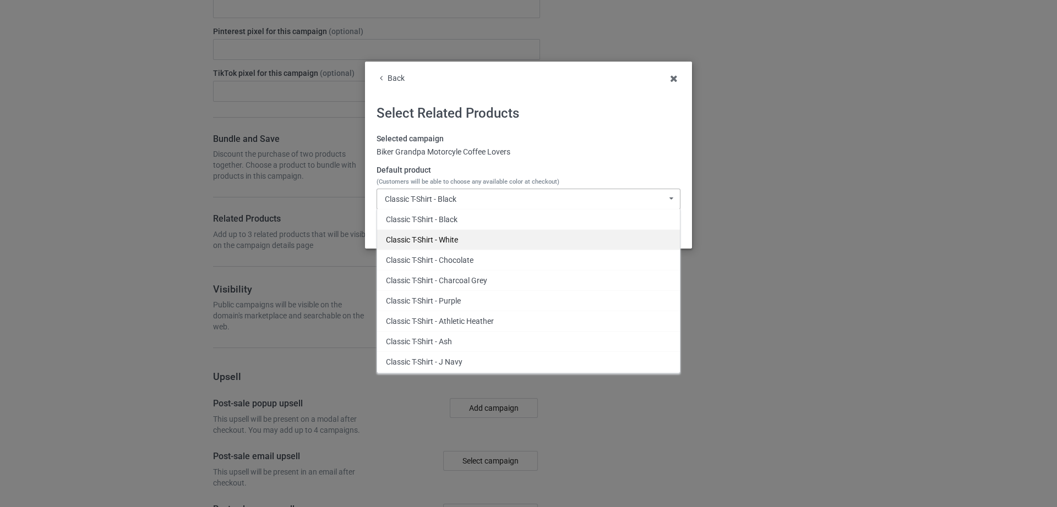
click at [457, 236] on div "Classic T-Shirt - White" at bounding box center [528, 240] width 303 height 20
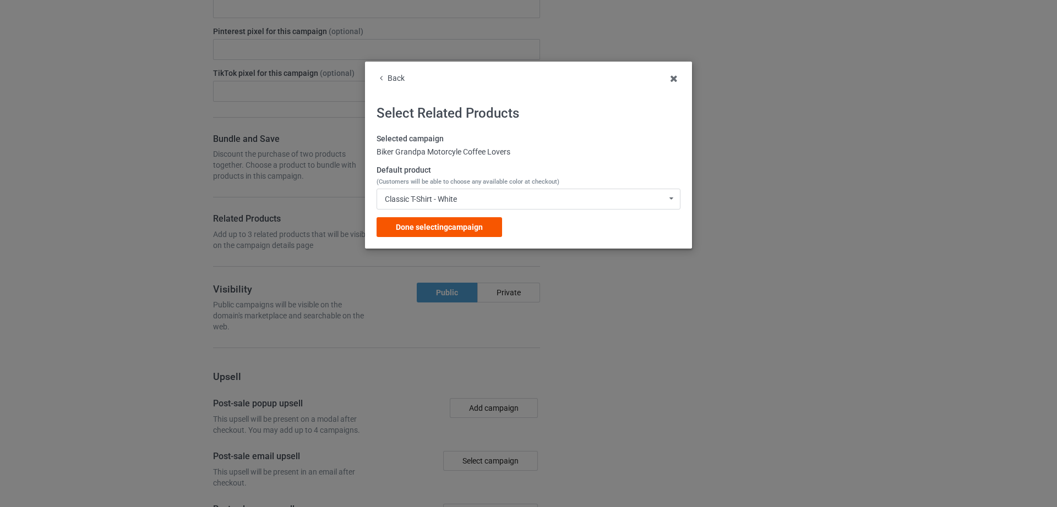
click at [447, 228] on span "Done selecting campaign" at bounding box center [439, 227] width 87 height 9
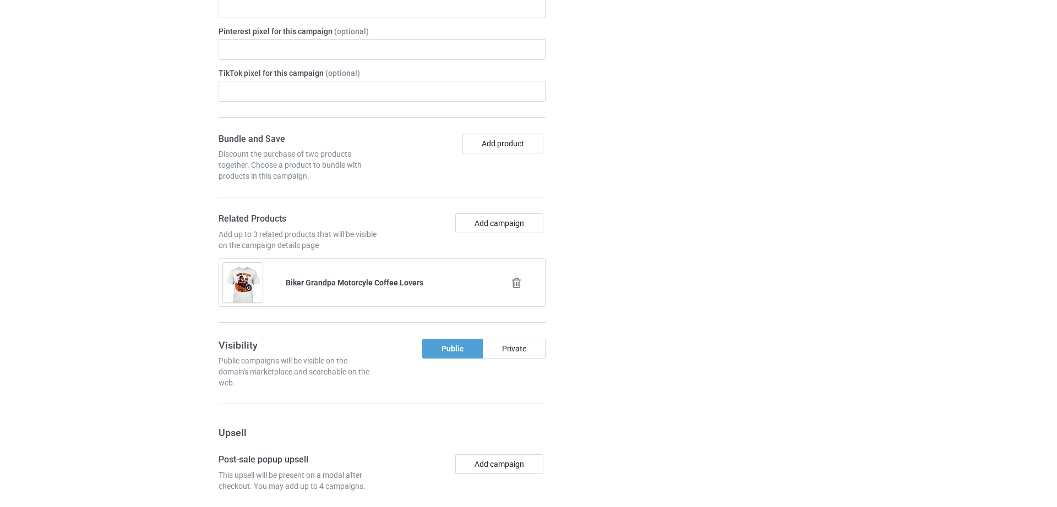
scroll to position [1366, 0]
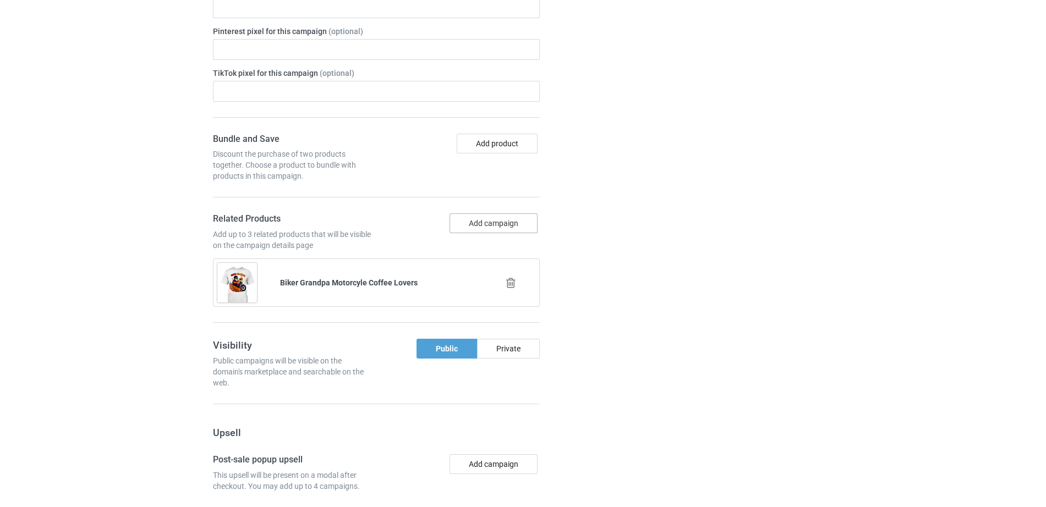
click at [463, 220] on button "Add campaign" at bounding box center [494, 224] width 88 height 20
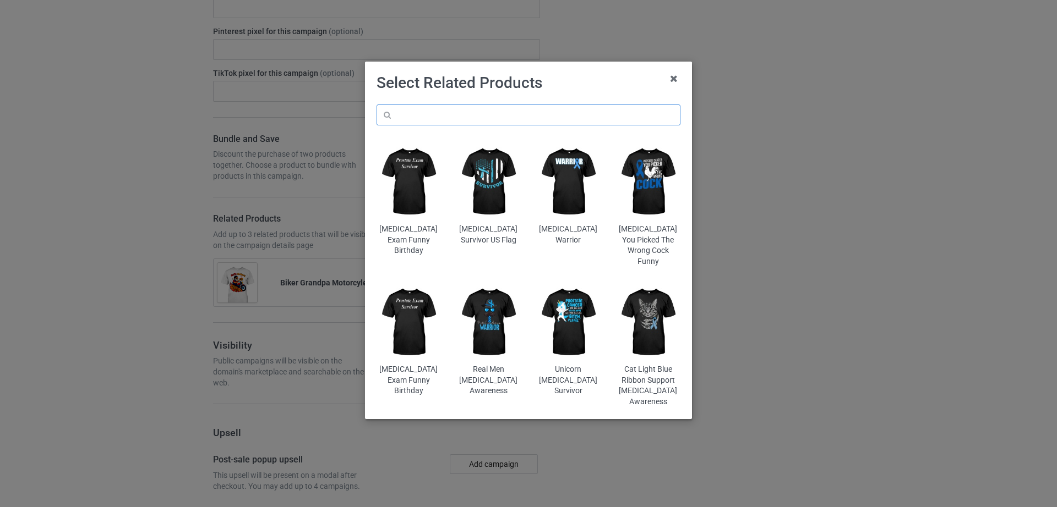
click at [435, 117] on input "text" at bounding box center [528, 115] width 304 height 21
paste input "Best Grandpas Have Tattoos And Ride Motorcycles"
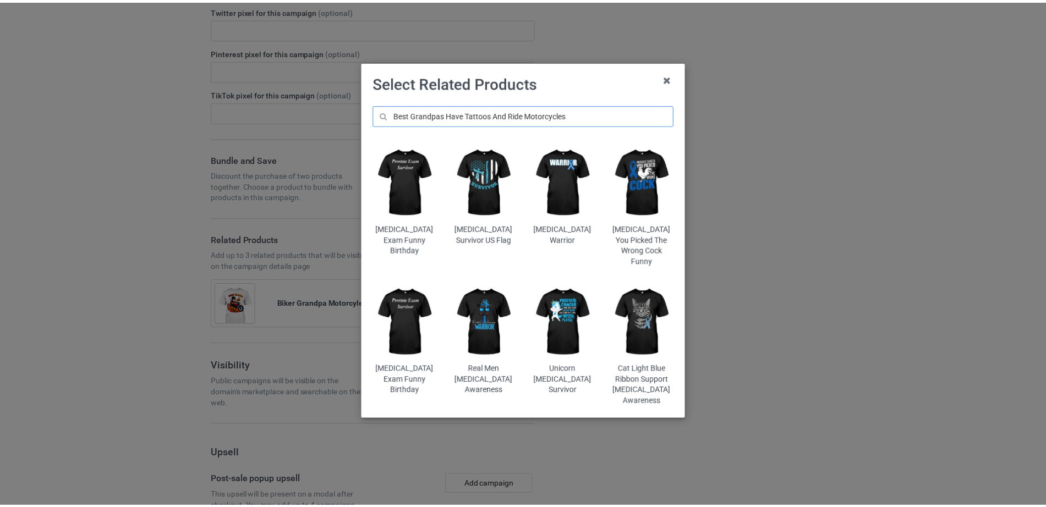
scroll to position [1387, 0]
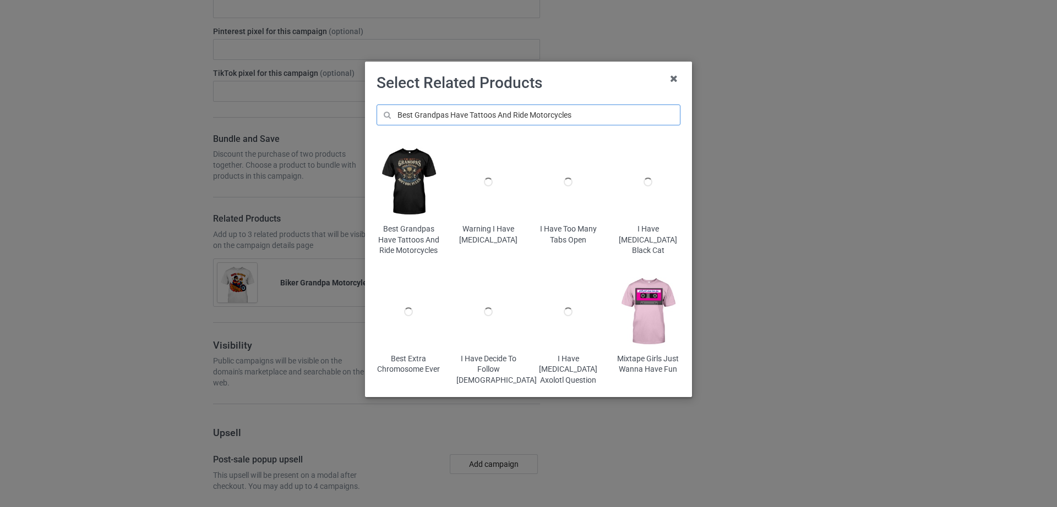
type input "Best Grandpas Have Tattoos And Ride Motorcycles"
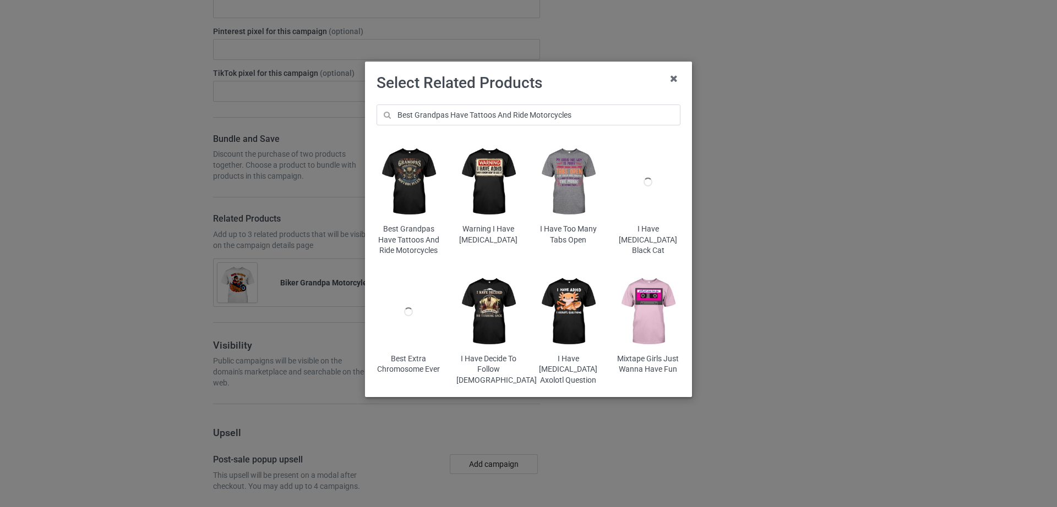
click at [423, 173] on img at bounding box center [408, 182] width 64 height 80
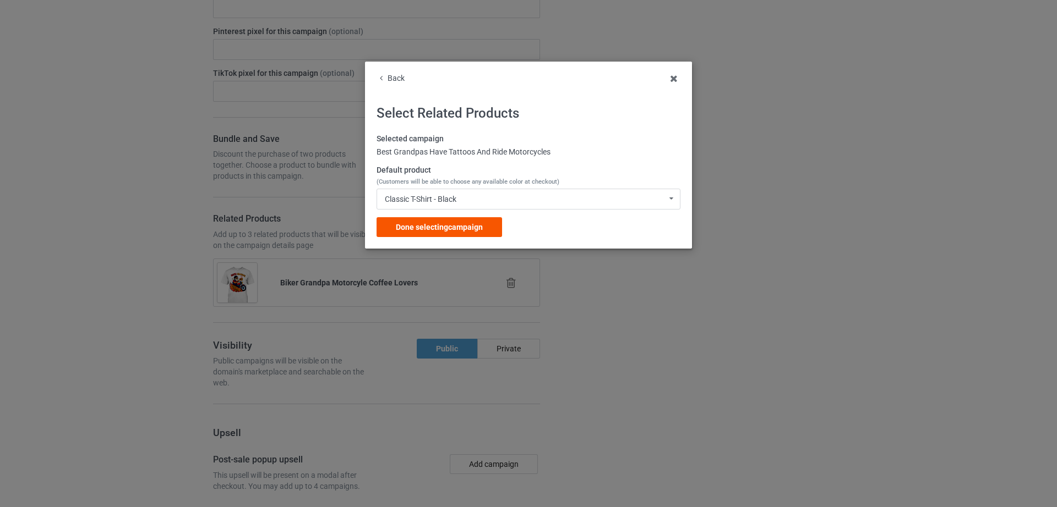
click at [466, 233] on div "Done selecting campaign" at bounding box center [438, 227] width 125 height 20
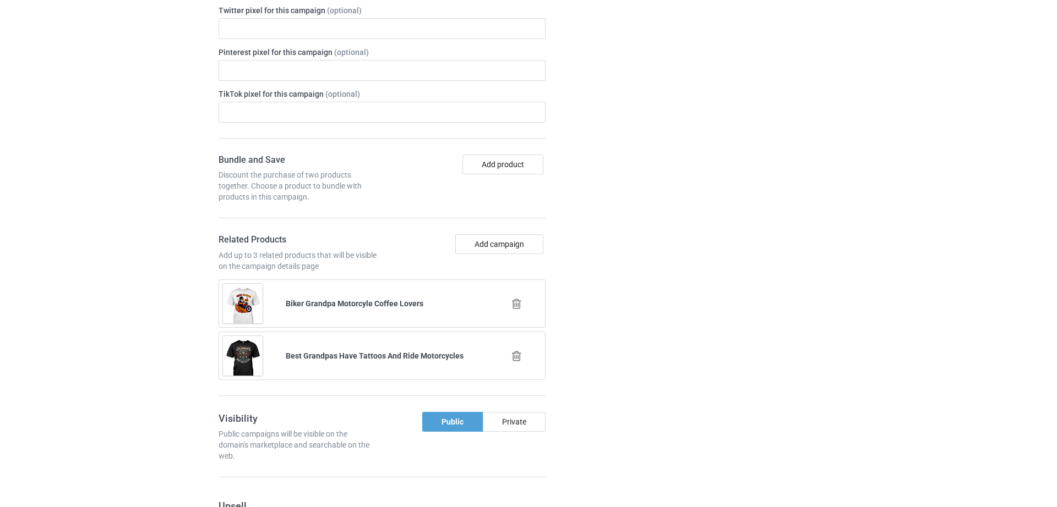
scroll to position [1429, 0]
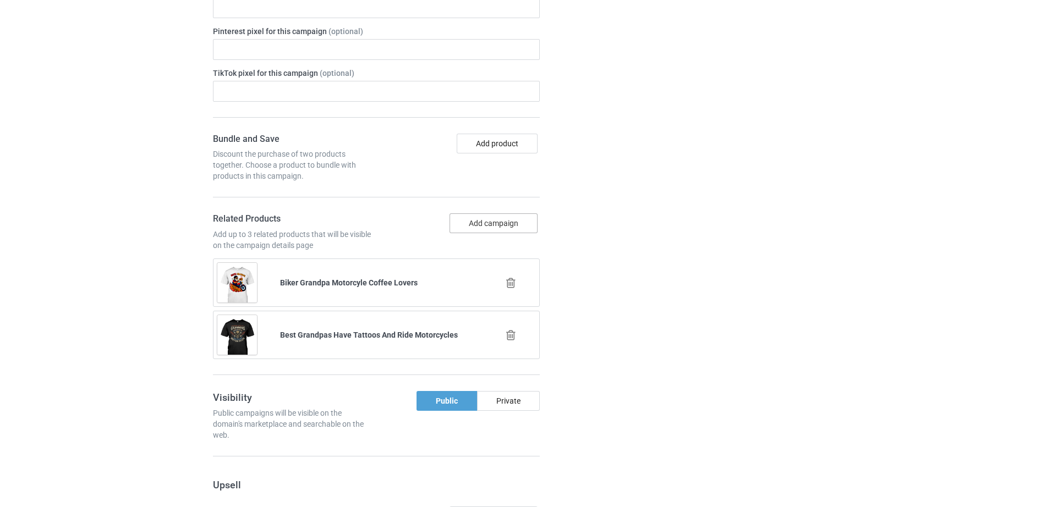
click at [501, 228] on button "Add campaign" at bounding box center [494, 224] width 88 height 20
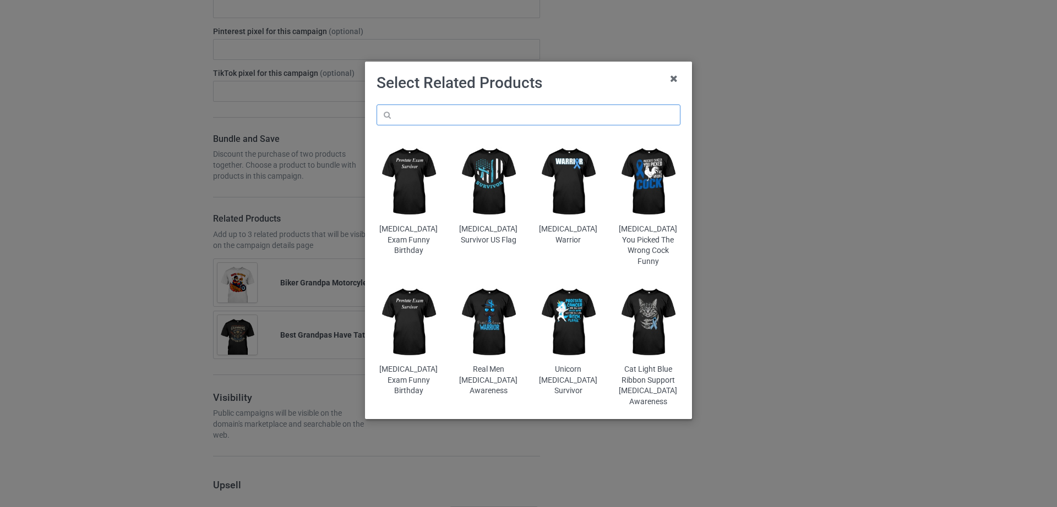
click at [477, 117] on input "text" at bounding box center [528, 115] width 304 height 21
paste input "Biker Grandpa Motorcycle Lovers"
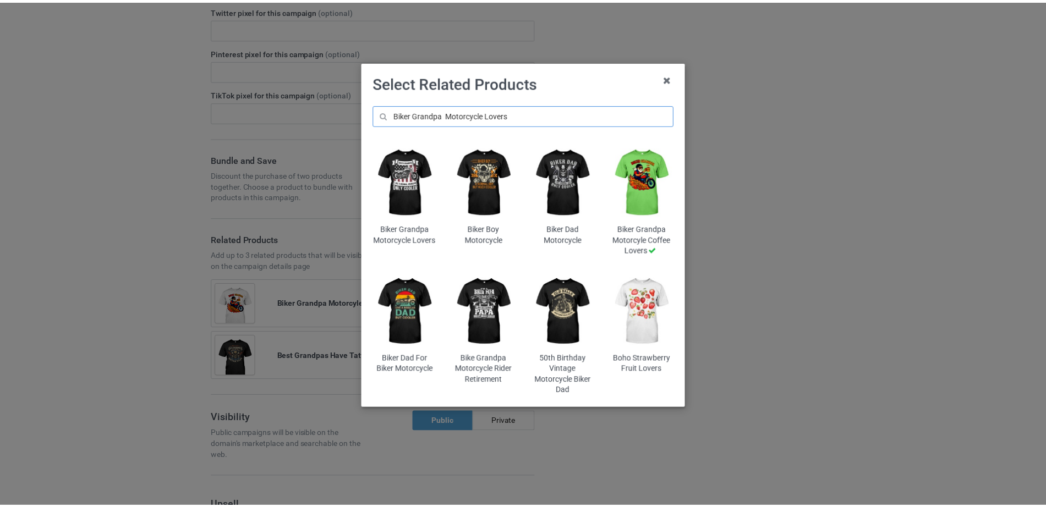
scroll to position [1450, 0]
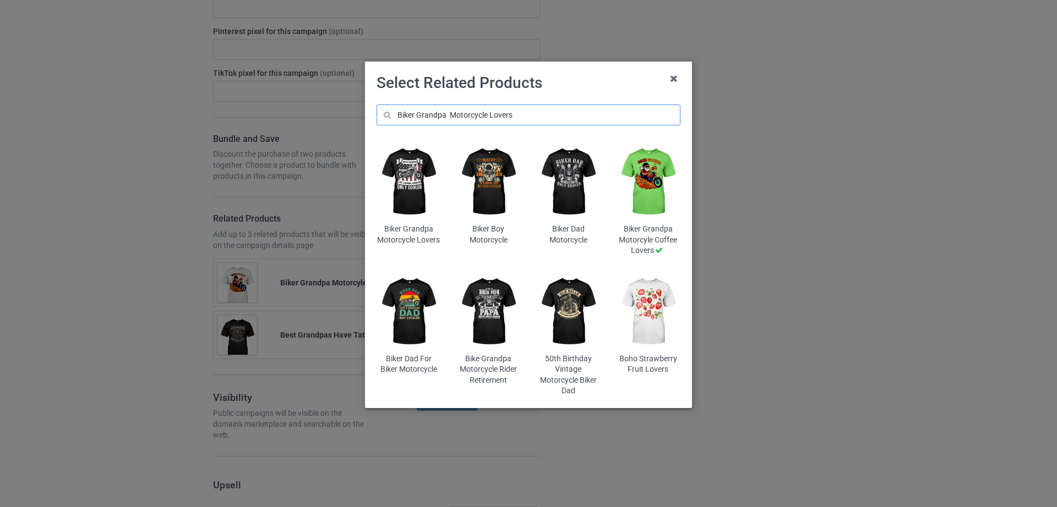
type input "Biker Grandpa Motorcycle Lovers"
click at [418, 179] on img at bounding box center [408, 182] width 64 height 80
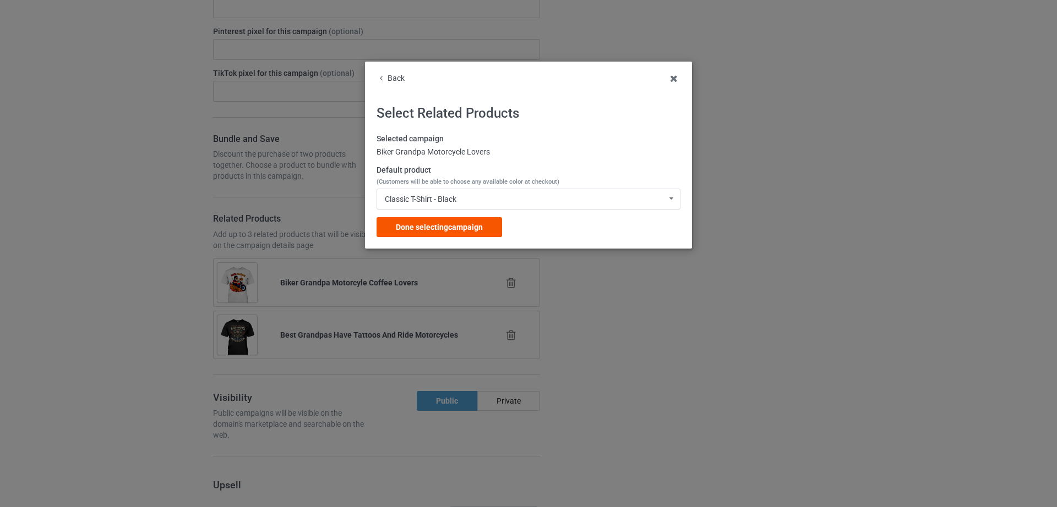
click at [429, 230] on span "Done selecting campaign" at bounding box center [439, 227] width 87 height 9
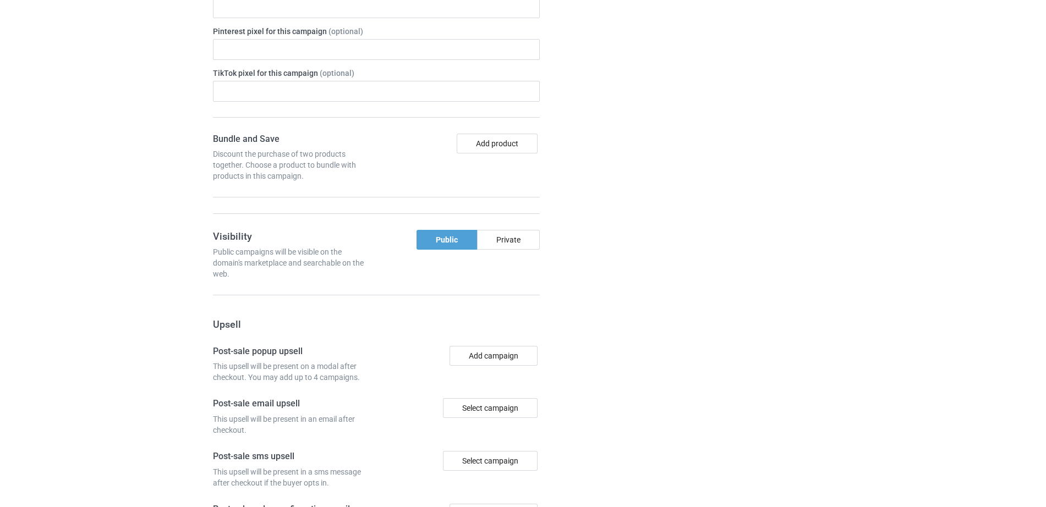
click at [705, 263] on div "Campaign details Details were duplicated from the original campaign. Any change…" at bounding box center [741, 187] width 199 height 957
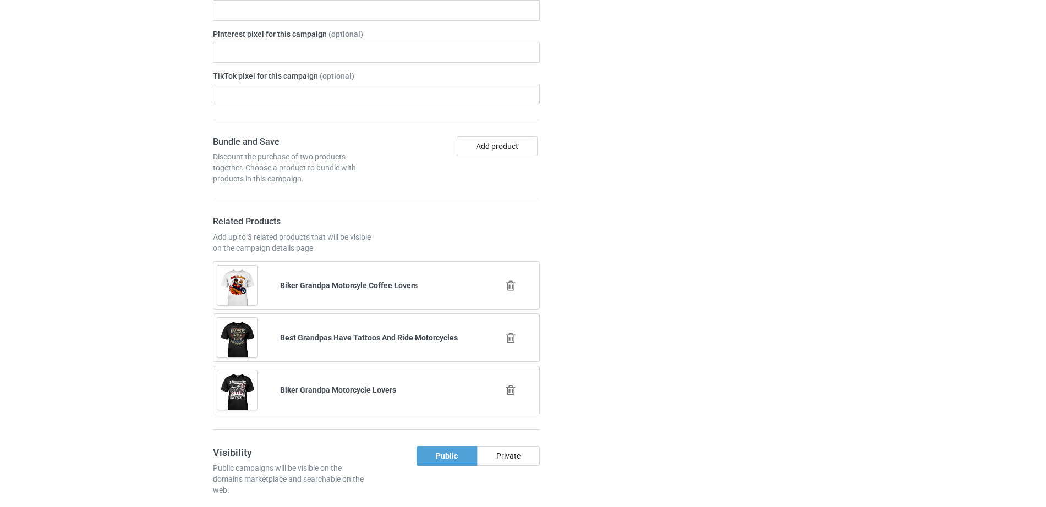
scroll to position [1859, 0]
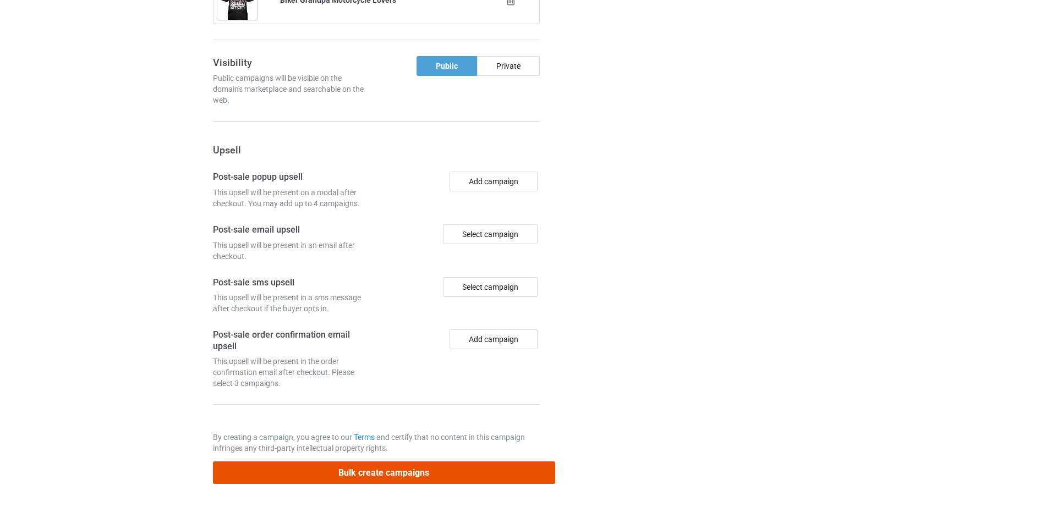
click at [394, 473] on button "Bulk create campaigns" at bounding box center [384, 473] width 342 height 23
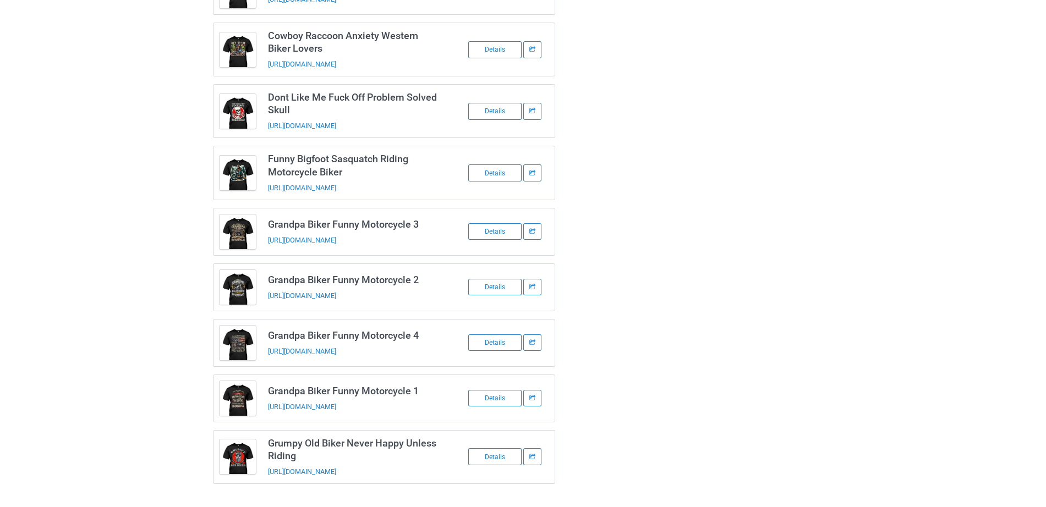
scroll to position [0, 0]
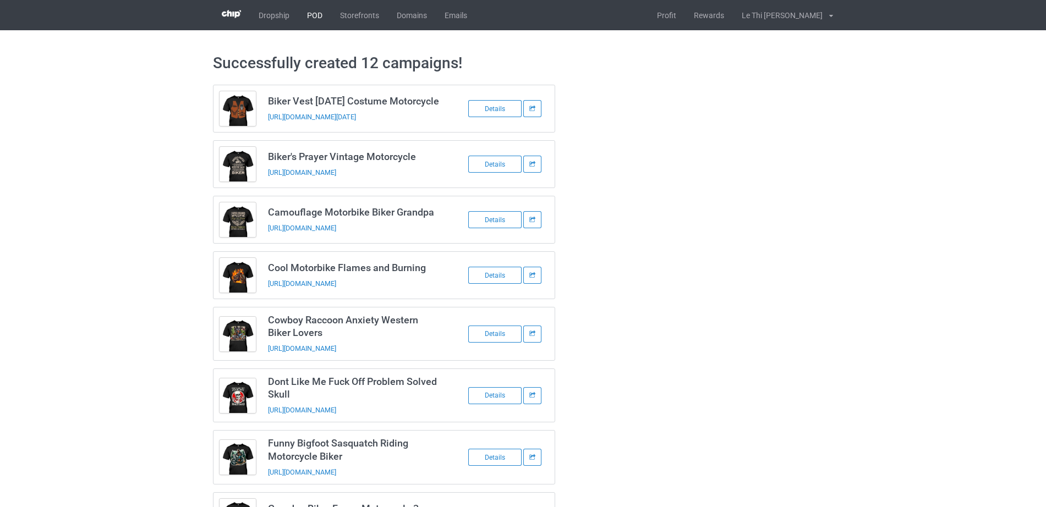
click at [309, 10] on link "POD" at bounding box center [314, 15] width 33 height 30
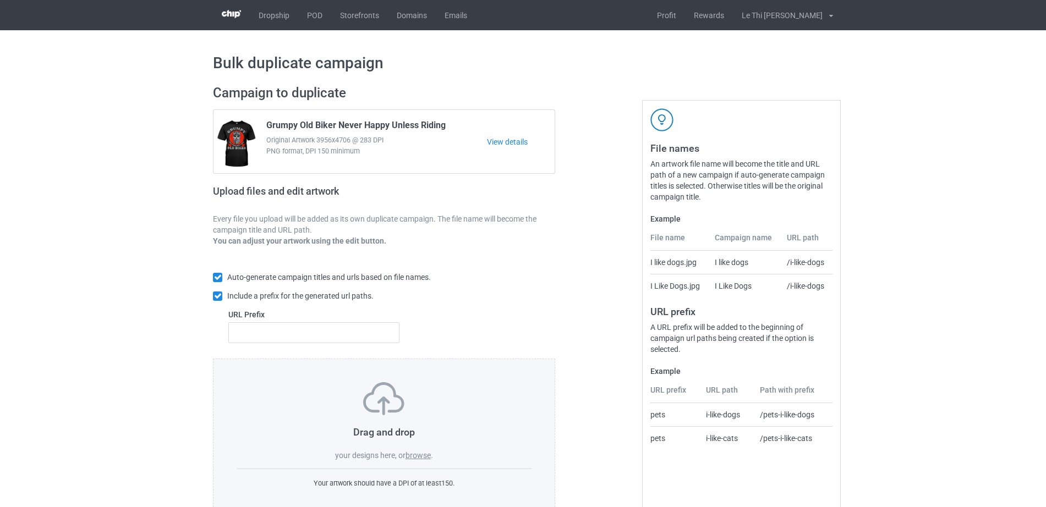
scroll to position [29, 0]
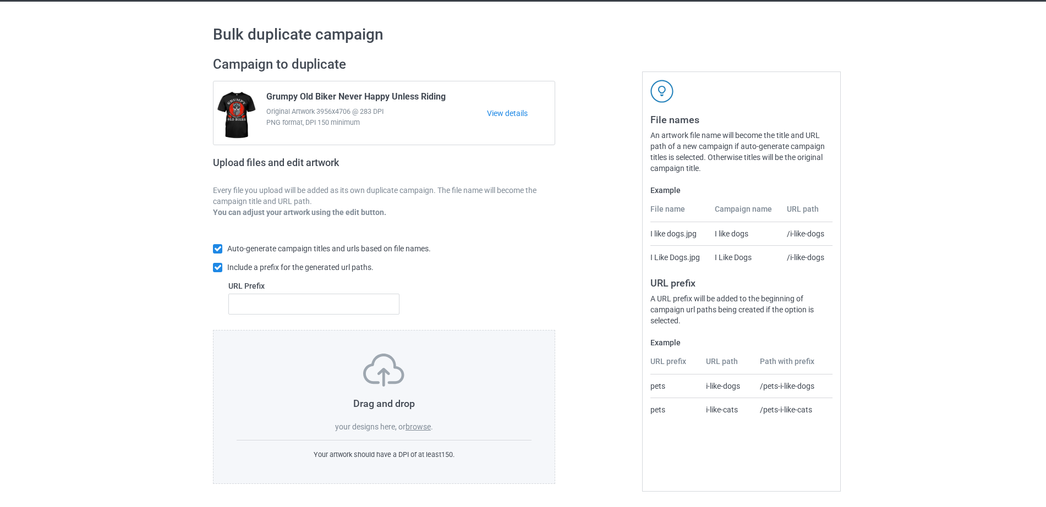
click at [422, 430] on label "browse" at bounding box center [418, 427] width 25 height 9
click at [0, 0] on input "browse" at bounding box center [0, 0] width 0 height 0
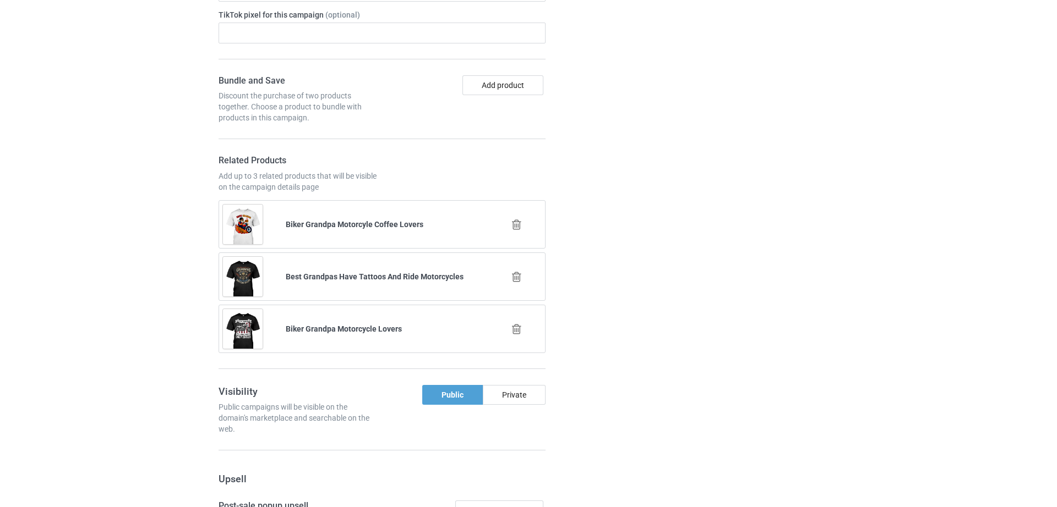
scroll to position [1405, 0]
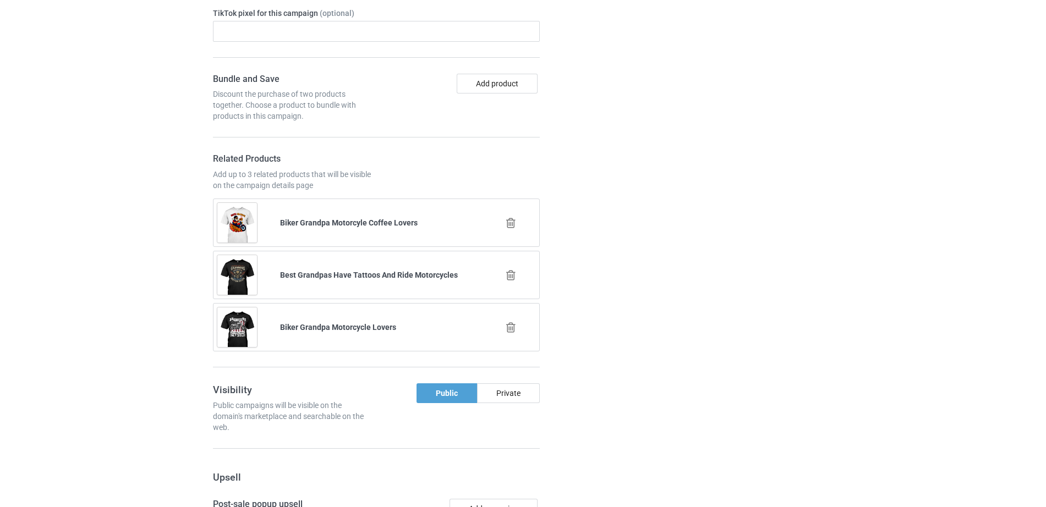
click at [509, 226] on icon at bounding box center [511, 223] width 14 height 12
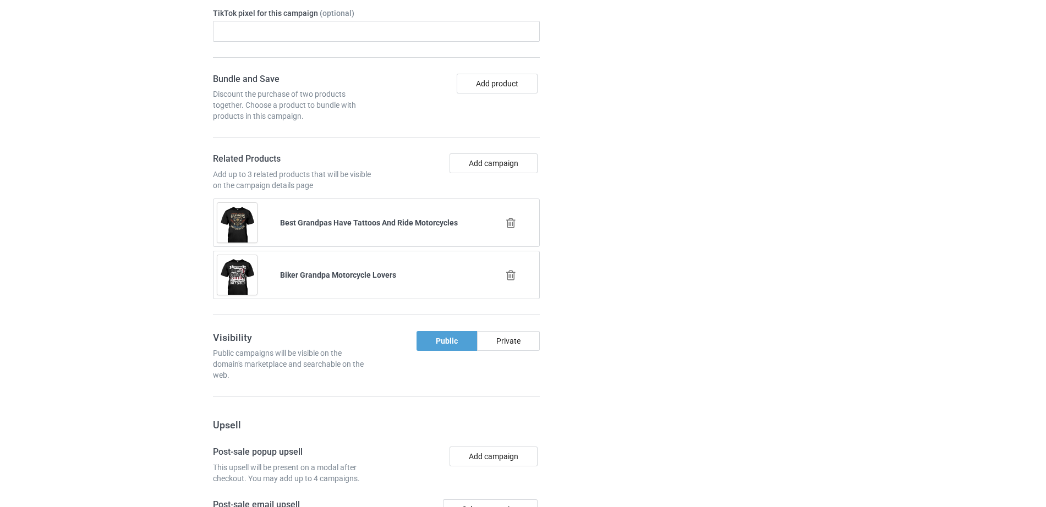
click at [509, 226] on icon at bounding box center [511, 223] width 14 height 12
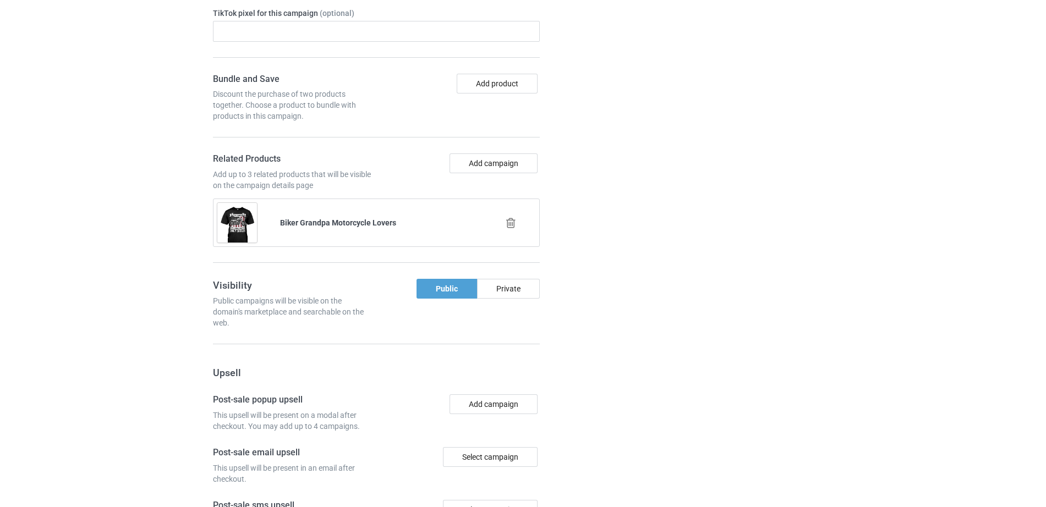
click at [509, 226] on icon at bounding box center [511, 223] width 14 height 12
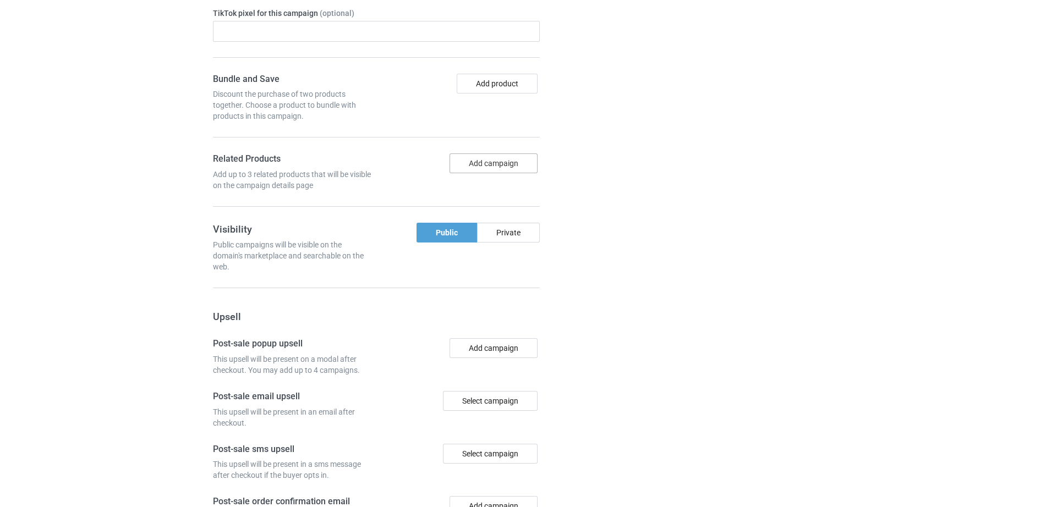
click at [466, 160] on button "Add campaign" at bounding box center [494, 164] width 88 height 20
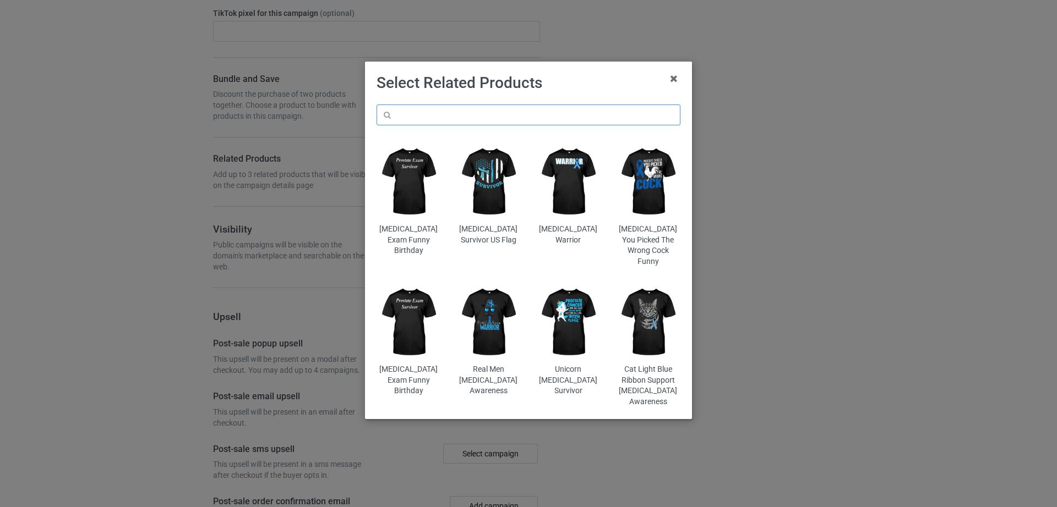
click at [462, 113] on input "text" at bounding box center [528, 115] width 304 height 21
paste input "Biker Vest [DATE] Costume Motorcycle"
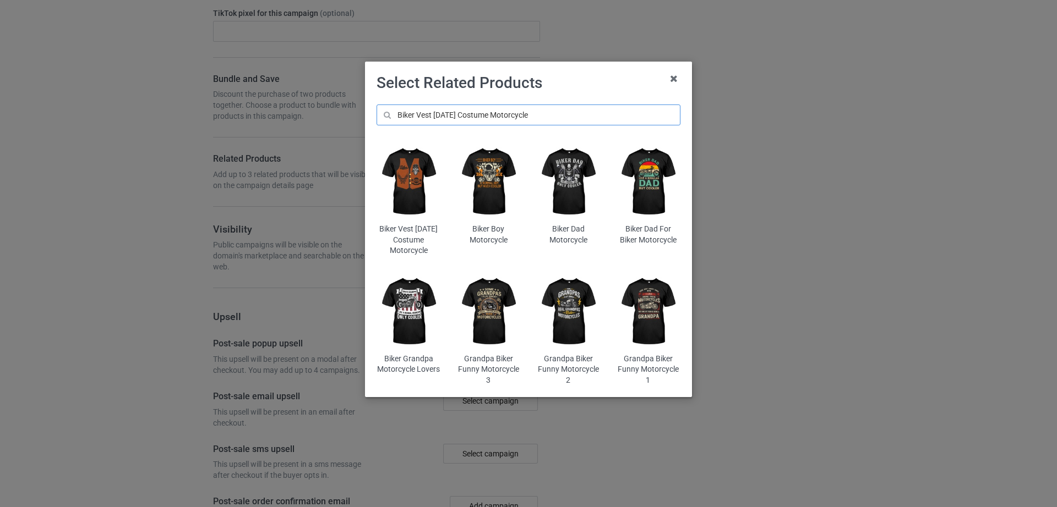
type input "Biker Vest [DATE] Costume Motorcycle"
click at [418, 188] on img at bounding box center [408, 182] width 64 height 80
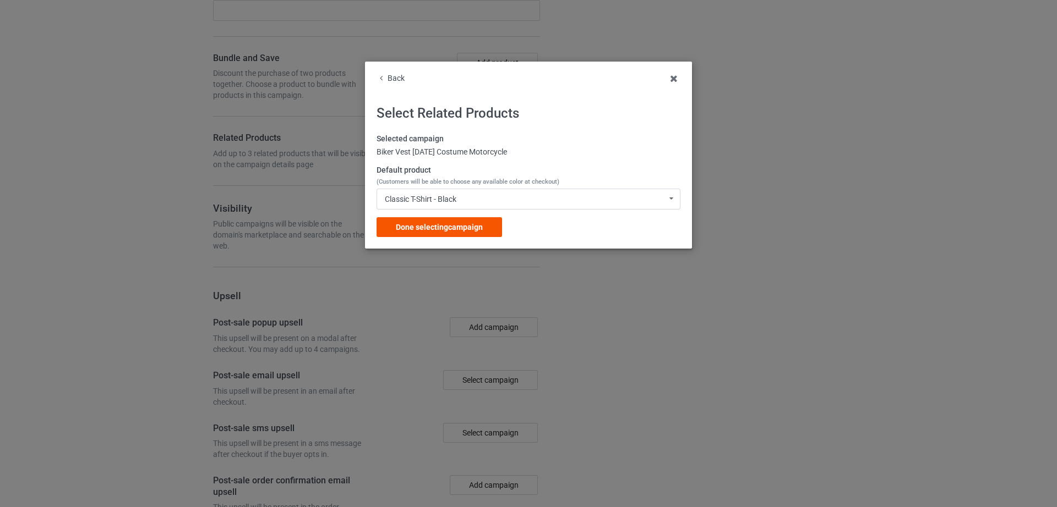
click at [471, 228] on span "Done selecting campaign" at bounding box center [439, 227] width 87 height 9
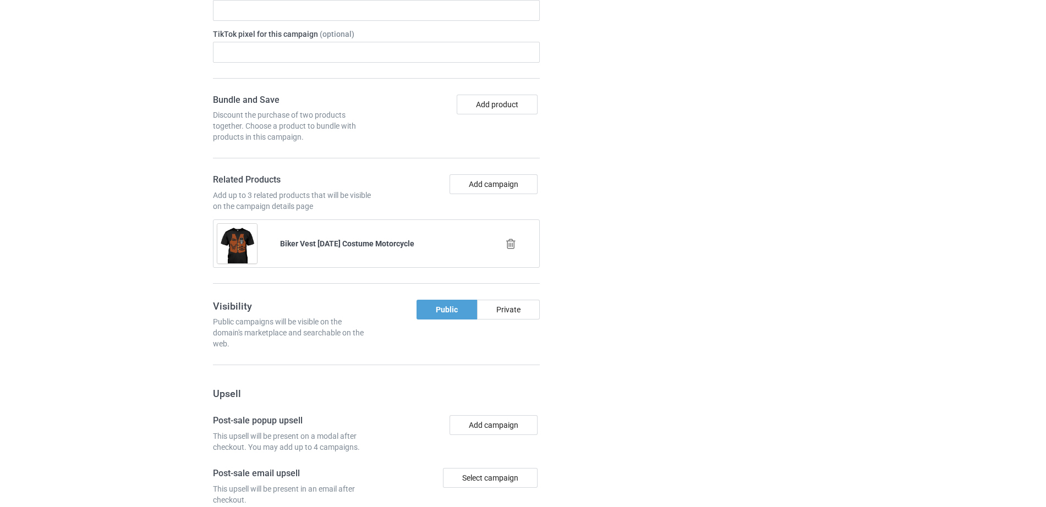
scroll to position [1552, 0]
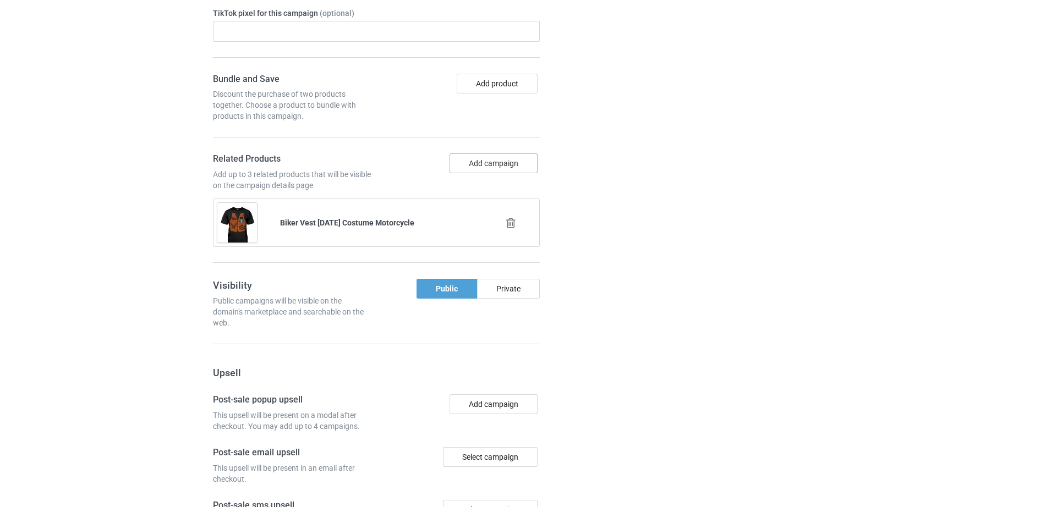
click at [498, 172] on button "Add campaign" at bounding box center [494, 164] width 88 height 20
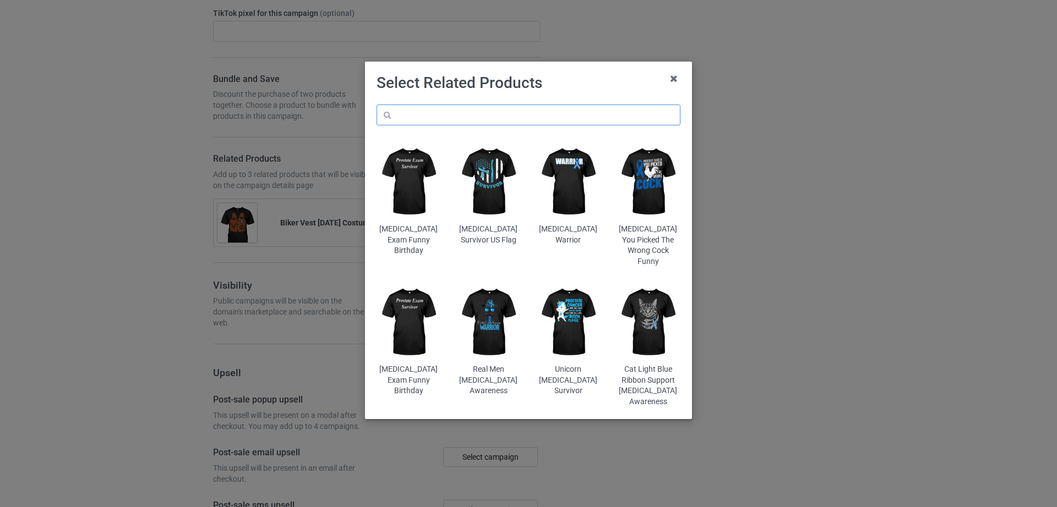
click at [499, 115] on input "text" at bounding box center [528, 115] width 304 height 21
paste input "Camouflage Motorbike Biker Grandpa"
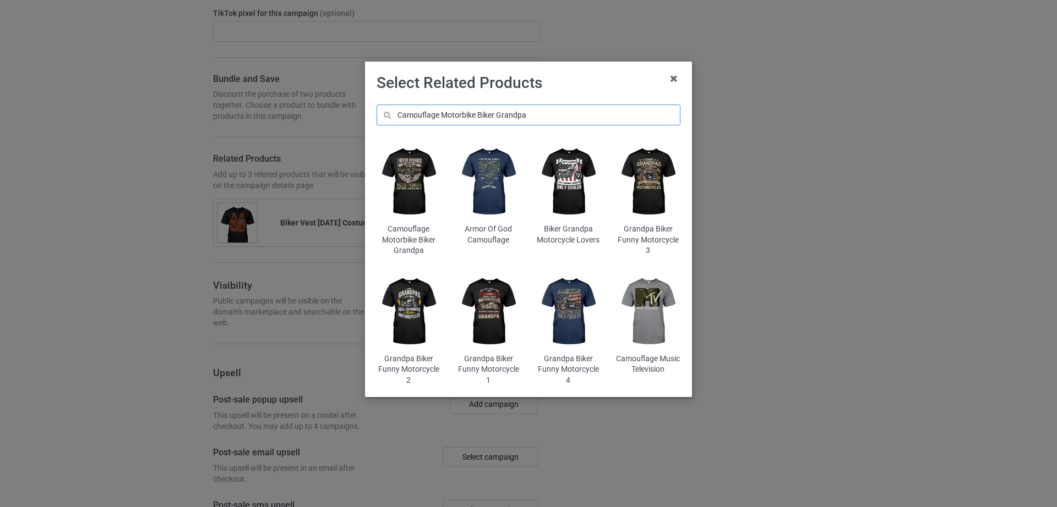
type input "Camouflage Motorbike Biker Grandpa"
click at [412, 201] on img at bounding box center [408, 182] width 64 height 80
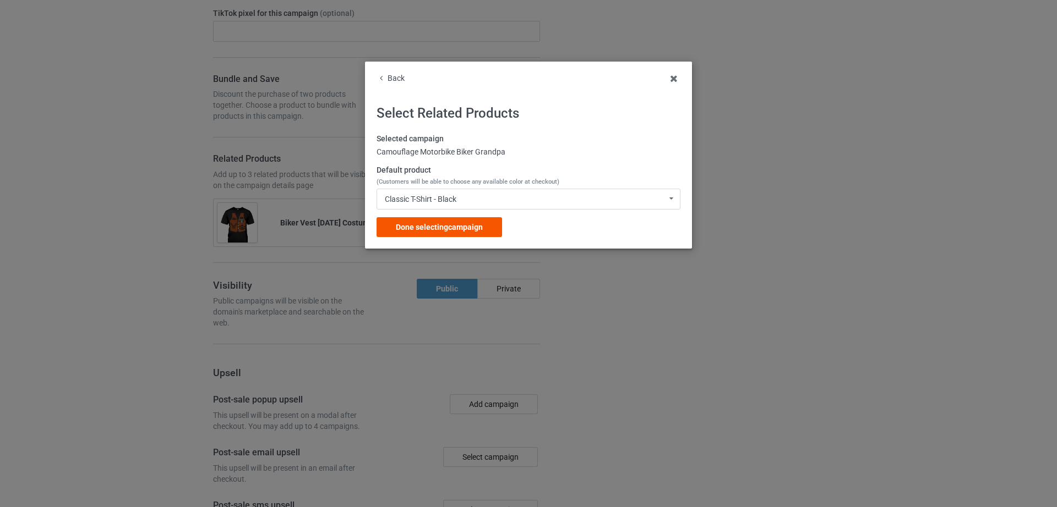
click at [461, 227] on span "Done selecting campaign" at bounding box center [439, 227] width 87 height 9
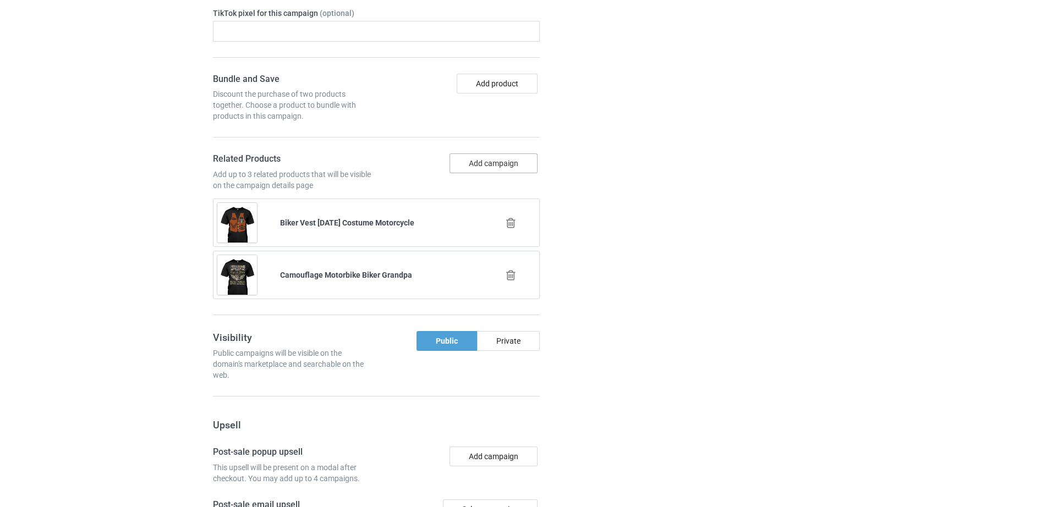
click at [479, 172] on button "Add campaign" at bounding box center [494, 164] width 88 height 20
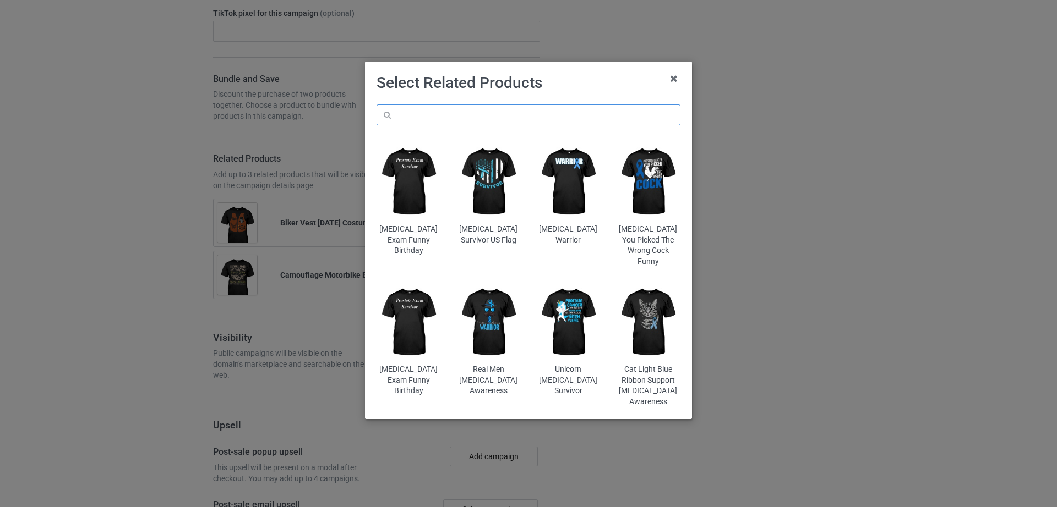
click at [477, 118] on input "text" at bounding box center [528, 115] width 304 height 21
paste input "Grumpy Old Biker Never Happy Unless Riding"
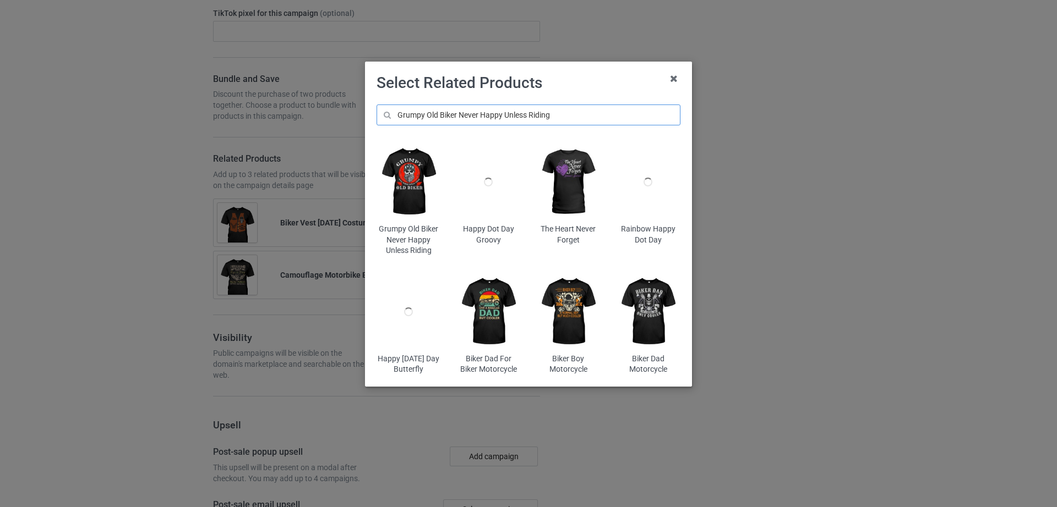
type input "Grumpy Old Biker Never Happy Unless Riding"
click at [397, 178] on img at bounding box center [408, 182] width 64 height 80
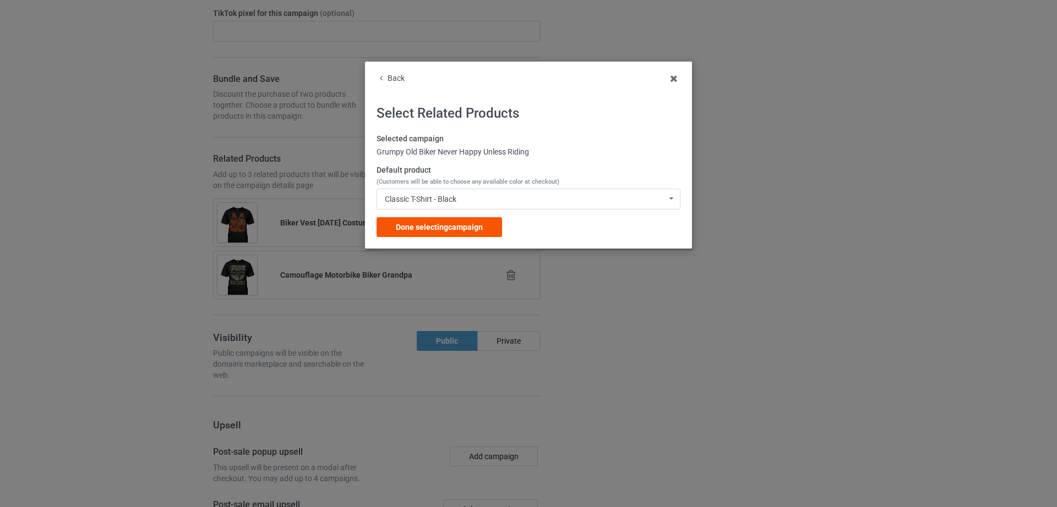
click at [467, 223] on span "Done selecting campaign" at bounding box center [439, 227] width 87 height 9
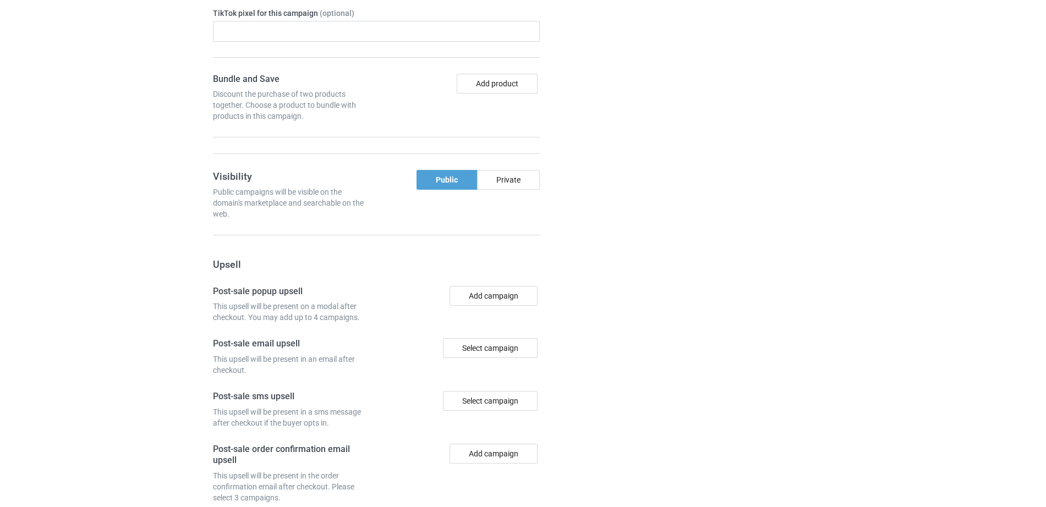
click at [755, 311] on div "Campaign details Details were duplicated from the original campaign. Any change…" at bounding box center [741, 127] width 199 height 957
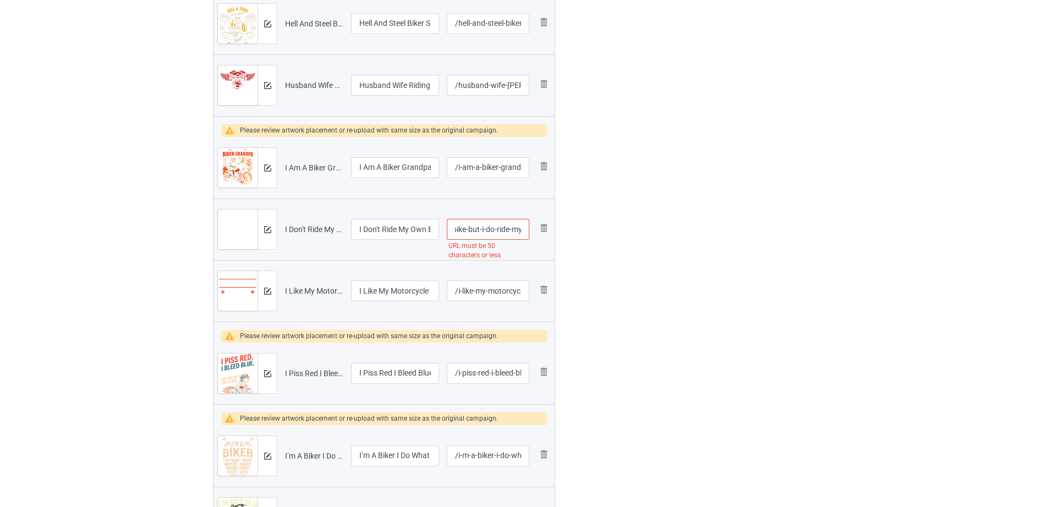
scroll to position [0, 110]
drag, startPoint x: 498, startPoint y: 232, endPoint x: 536, endPoint y: 232, distance: 38.5
click at [536, 232] on tr "Preview and edit artwork I Don't Ride My Own Bike But I Do Ride My Own Biker.pn…" at bounding box center [384, 230] width 341 height 62
click at [473, 230] on input "/i-don-t-ride-my-own-bike-but-i-do-ride-my-own-biker" at bounding box center [488, 229] width 83 height 21
drag, startPoint x: 473, startPoint y: 230, endPoint x: 528, endPoint y: 233, distance: 55.1
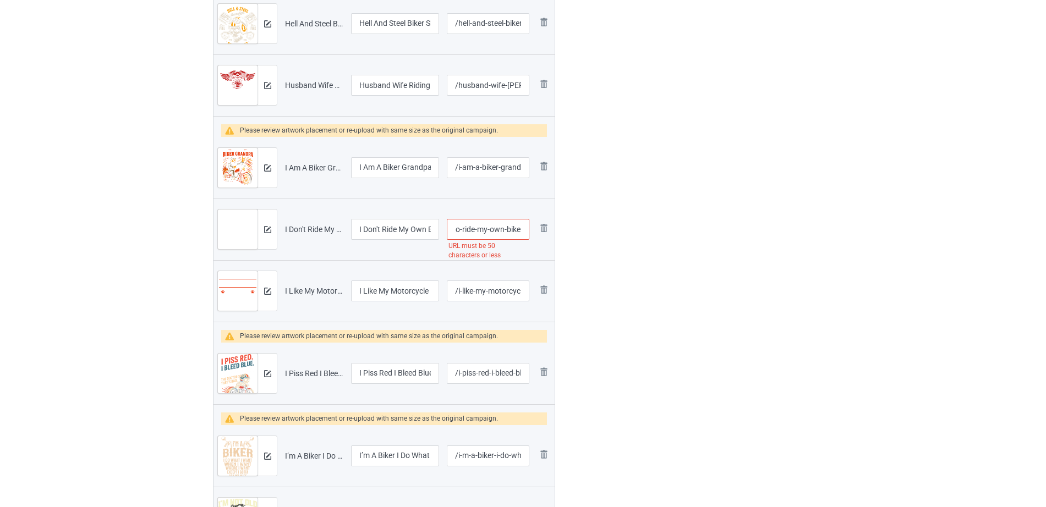
click at [528, 233] on input "/i-don-t-ride-my-own-bike-but-i-do-ride-my-own-biker" at bounding box center [488, 229] width 83 height 21
type input "/i-don-t-ride-my-own-bike-but-i-do-ride"
click at [624, 268] on div at bounding box center [602, 184] width 79 height 1124
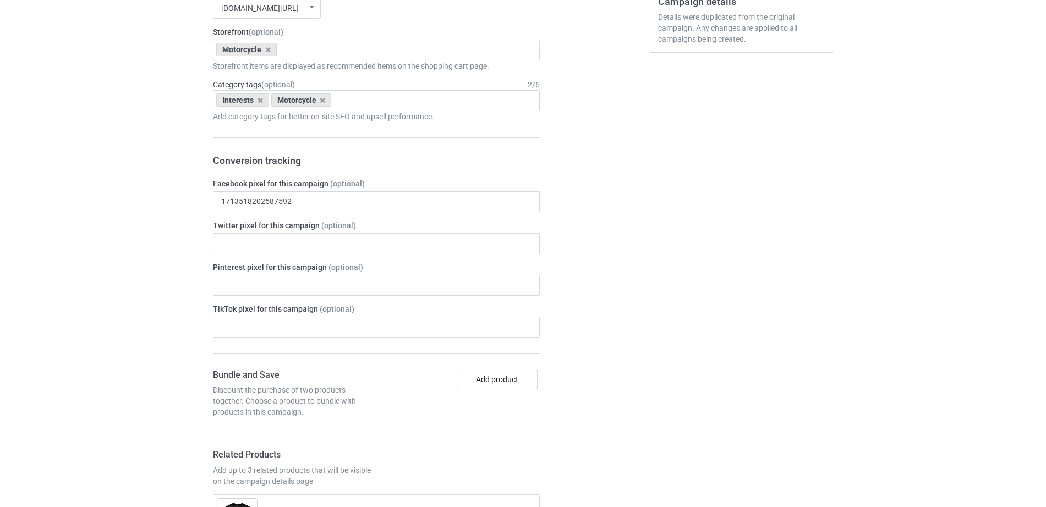
scroll to position [1880, 0]
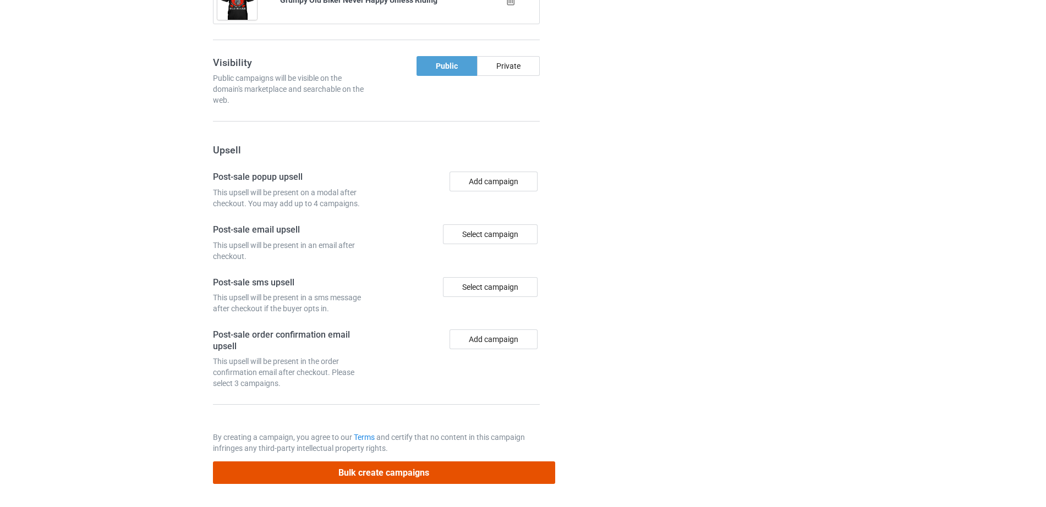
click at [359, 477] on button "Bulk create campaigns" at bounding box center [384, 473] width 342 height 23
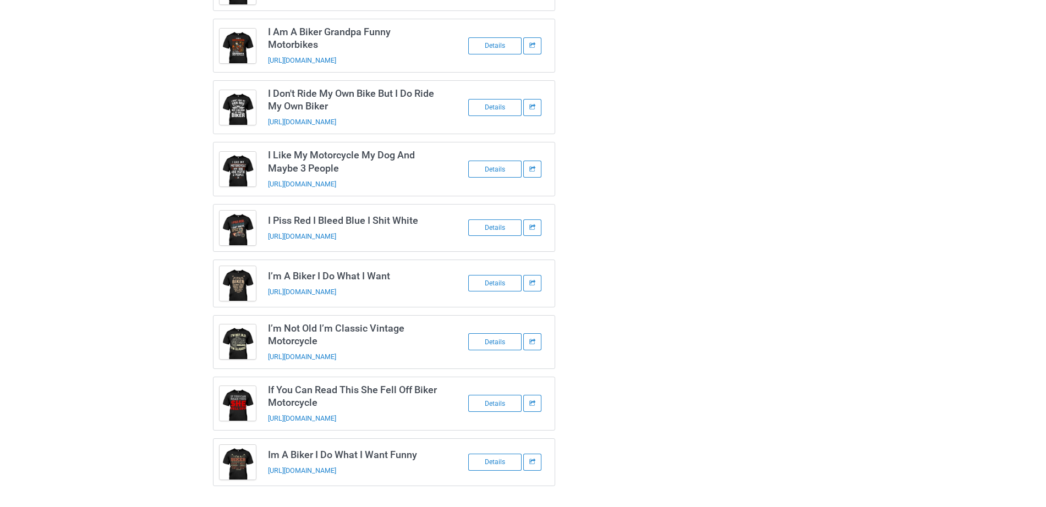
scroll to position [0, 0]
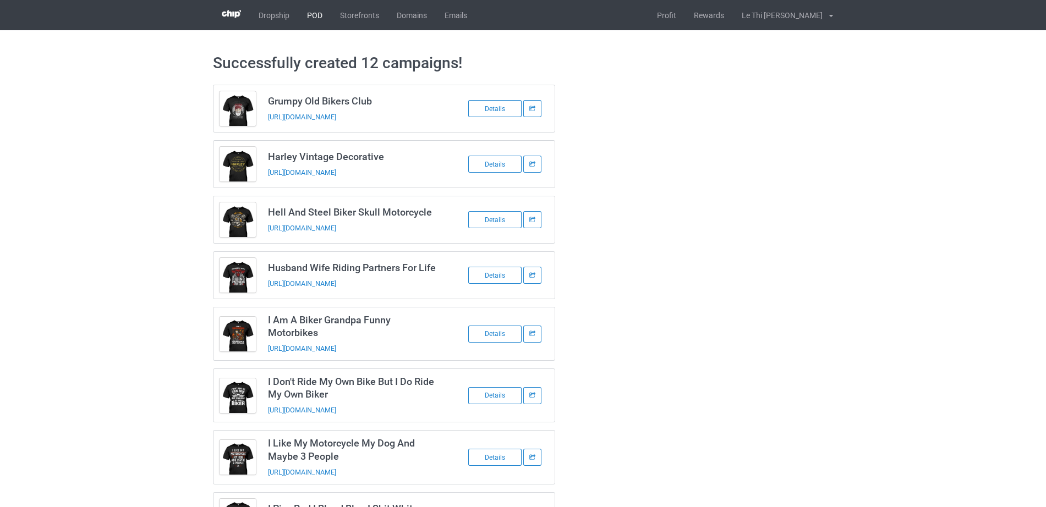
click at [318, 10] on link "POD" at bounding box center [314, 15] width 33 height 30
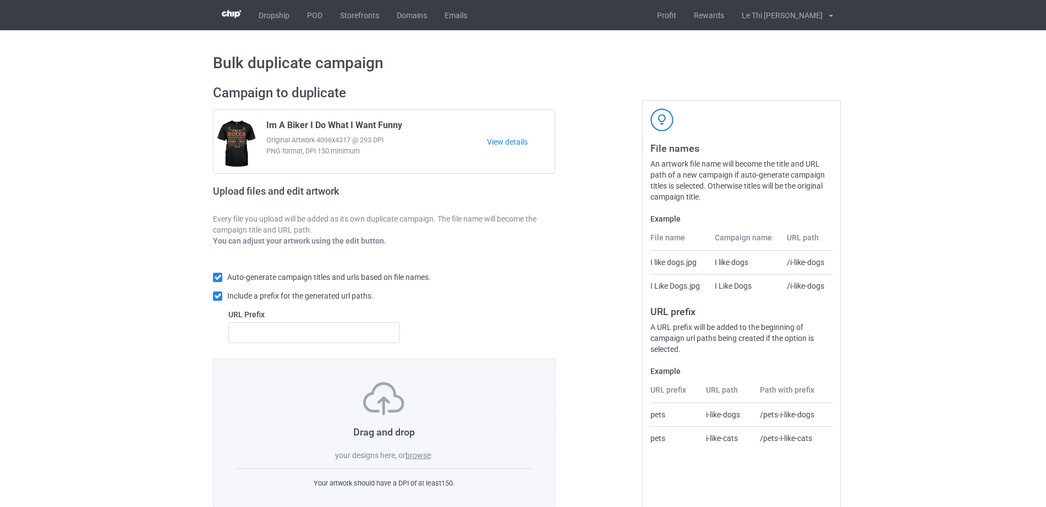
scroll to position [29, 0]
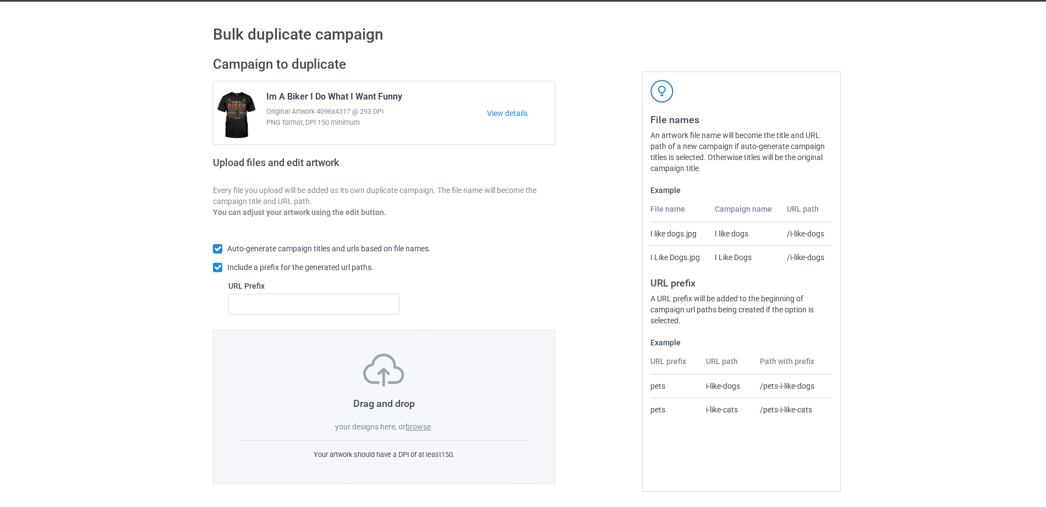
click at [414, 432] on div "Drag and drop your designs here, or browse ." at bounding box center [384, 393] width 295 height 79
click at [412, 427] on label "browse" at bounding box center [418, 427] width 25 height 9
click at [0, 0] on input "browse" at bounding box center [0, 0] width 0 height 0
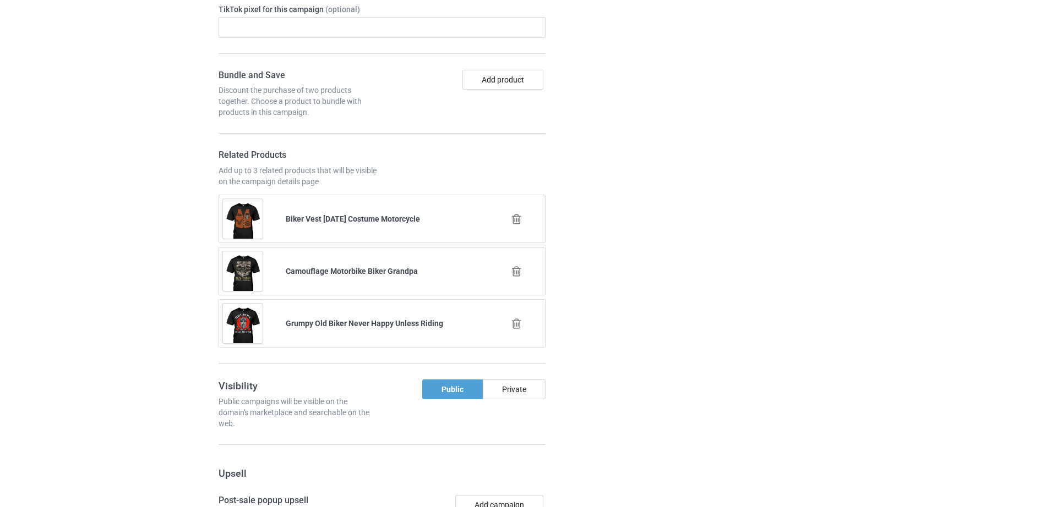
scroll to position [1407, 0]
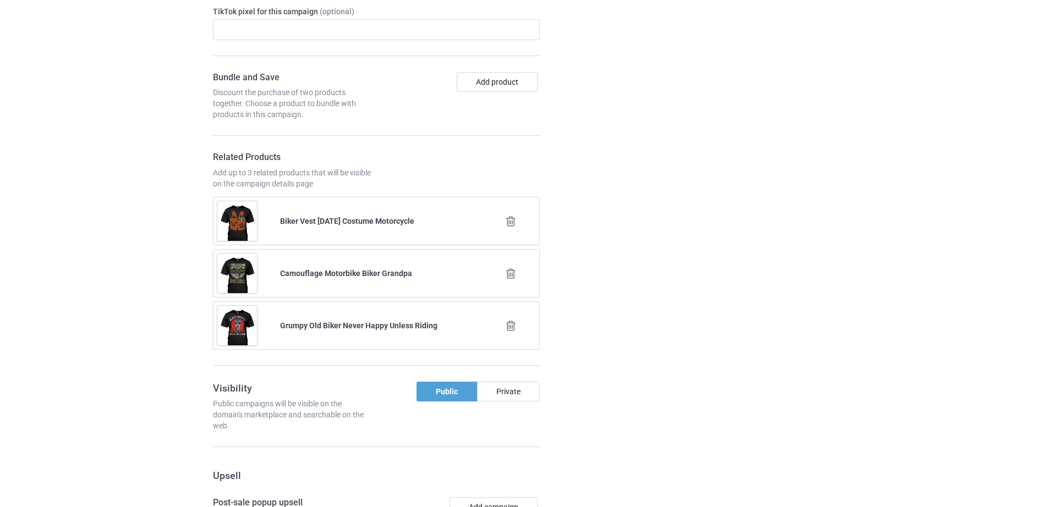
click at [511, 218] on icon at bounding box center [511, 222] width 14 height 12
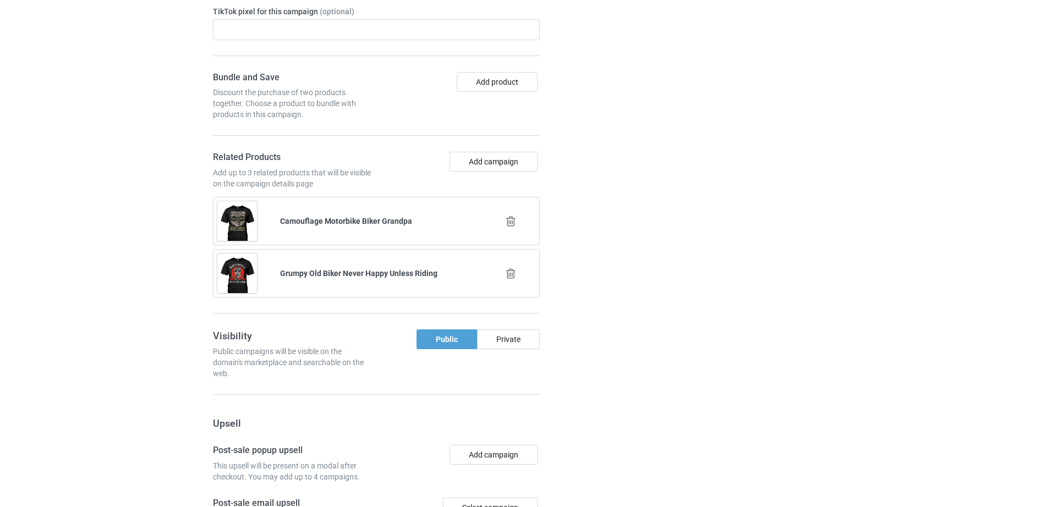
click at [510, 220] on icon at bounding box center [511, 222] width 14 height 12
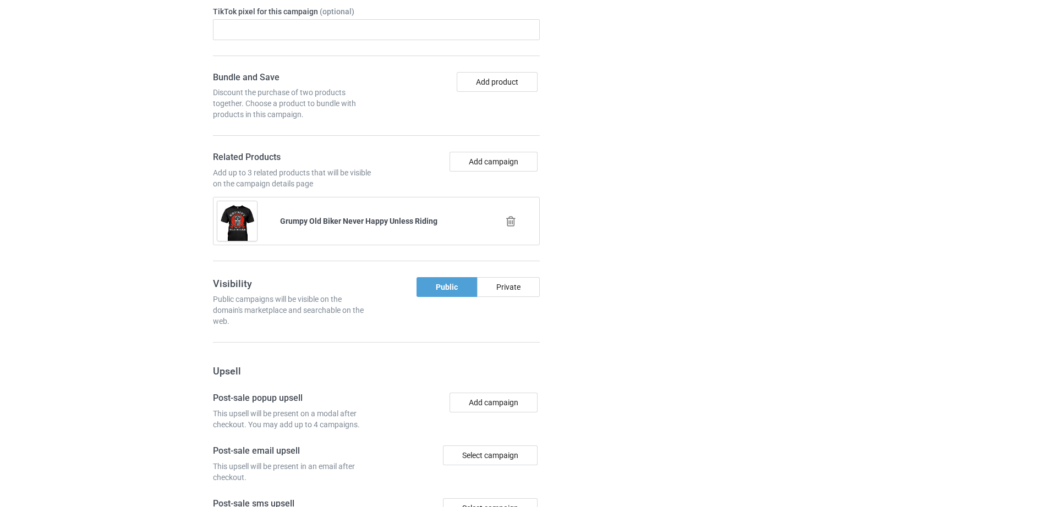
click at [509, 220] on icon at bounding box center [511, 222] width 14 height 12
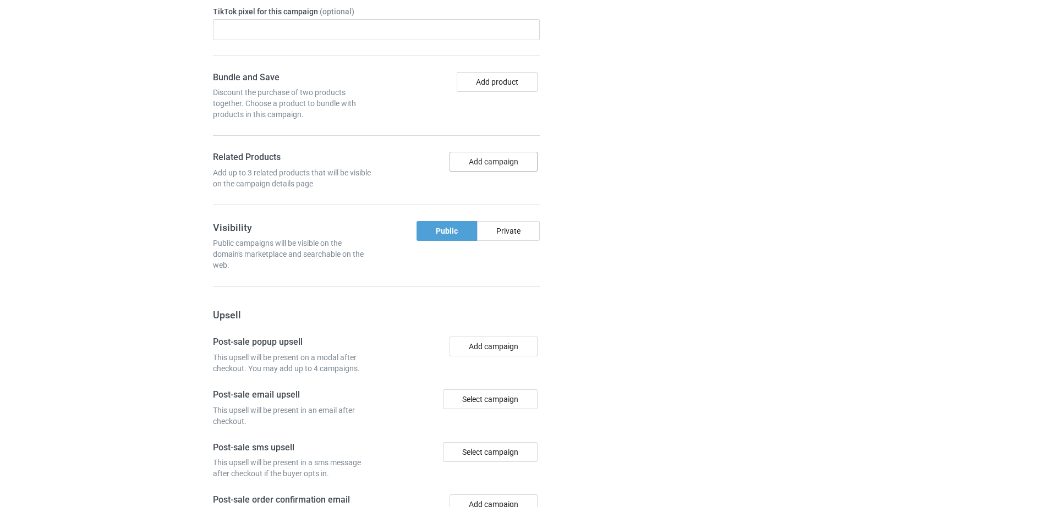
click at [474, 167] on button "Add campaign" at bounding box center [494, 162] width 88 height 20
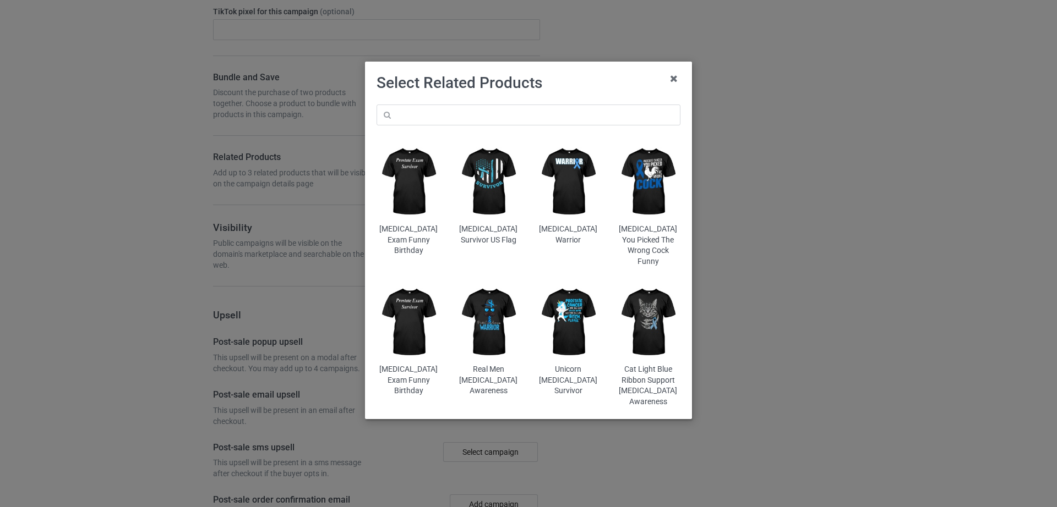
click at [439, 129] on div "[MEDICAL_DATA] Exam Funny Birthday [MEDICAL_DATA] Survivor US Flag [MEDICAL_DAT…" at bounding box center [528, 256] width 319 height 319
click at [437, 121] on input "text" at bounding box center [528, 115] width 304 height 21
paste input "Grumpy Old Bikers Club"
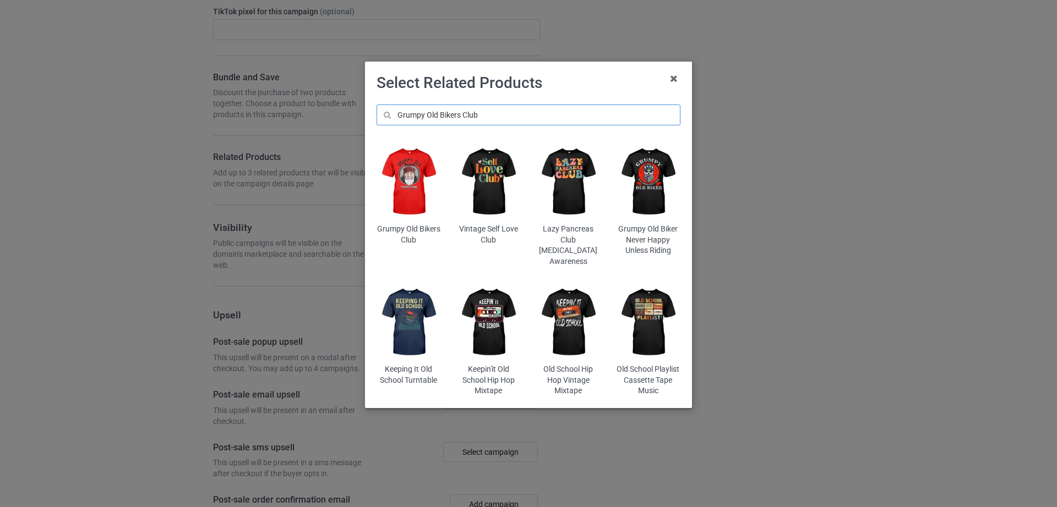
type input "Grumpy Old Bikers Club"
click at [413, 176] on img at bounding box center [408, 182] width 64 height 80
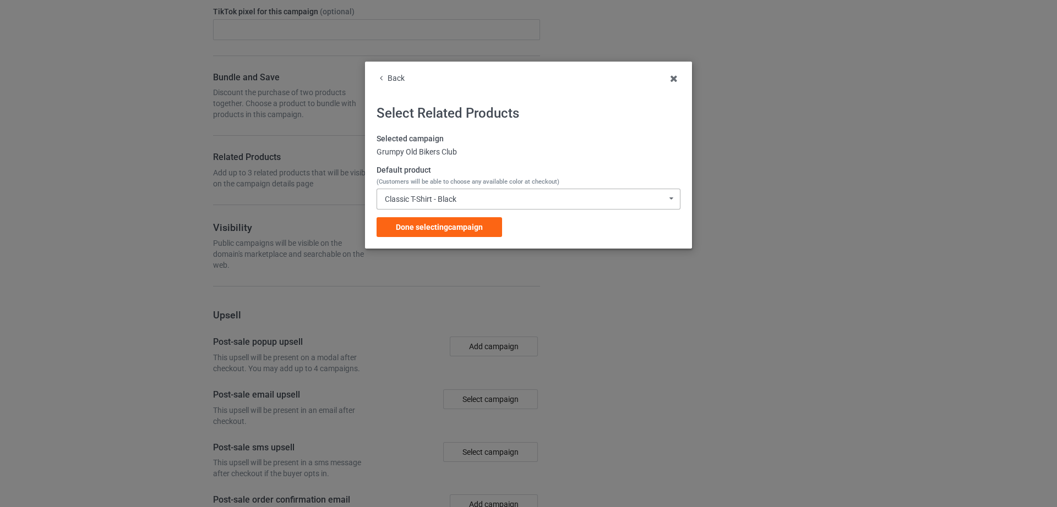
click at [417, 202] on div "Classic T-Shirt - Black" at bounding box center [421, 199] width 72 height 8
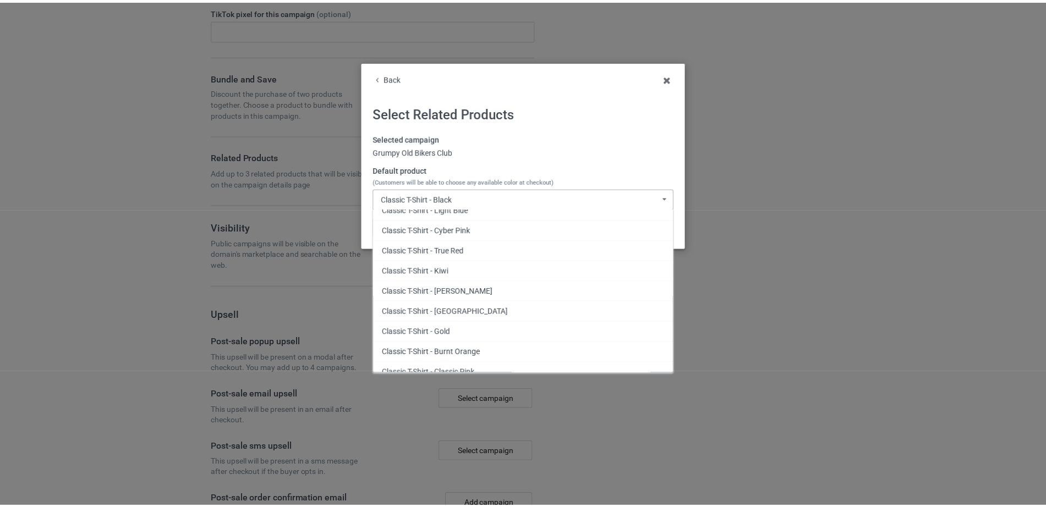
scroll to position [151, 0]
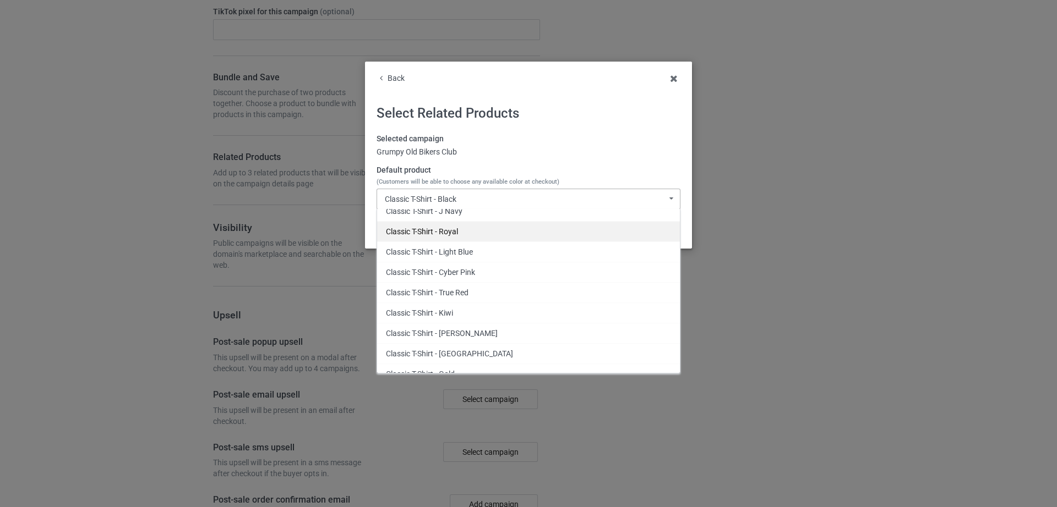
click at [520, 236] on div "Classic T-Shirt - Royal" at bounding box center [528, 231] width 303 height 20
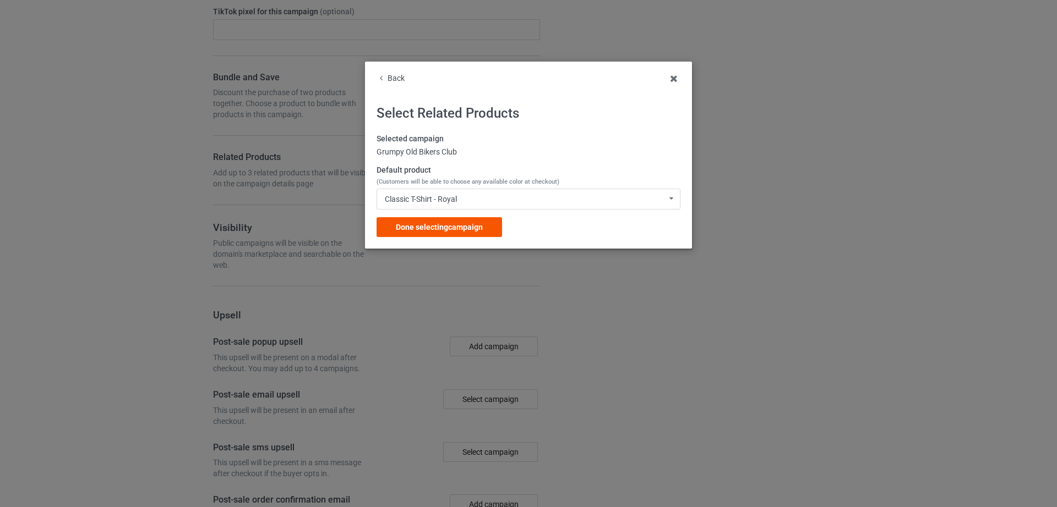
click at [428, 223] on span "Done selecting campaign" at bounding box center [439, 227] width 87 height 9
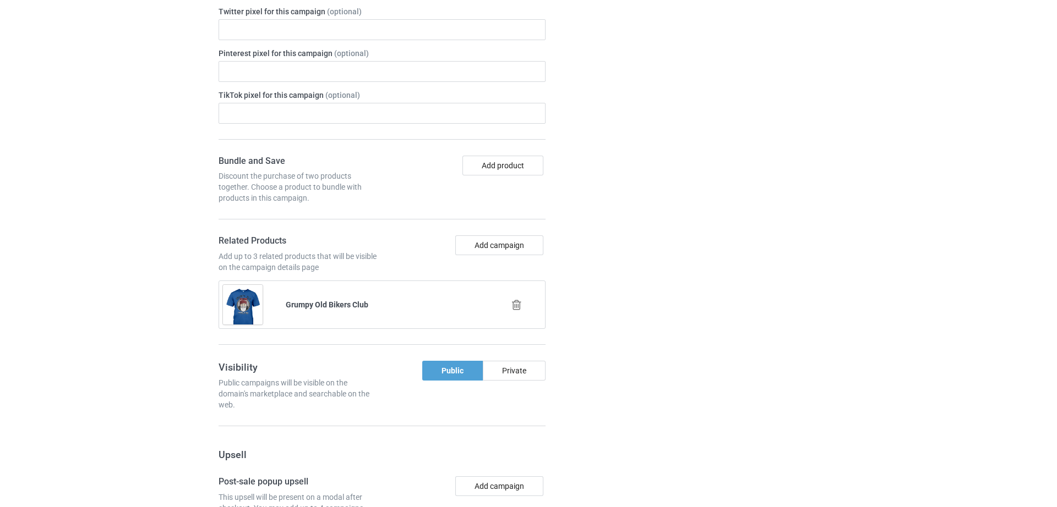
scroll to position [1511, 0]
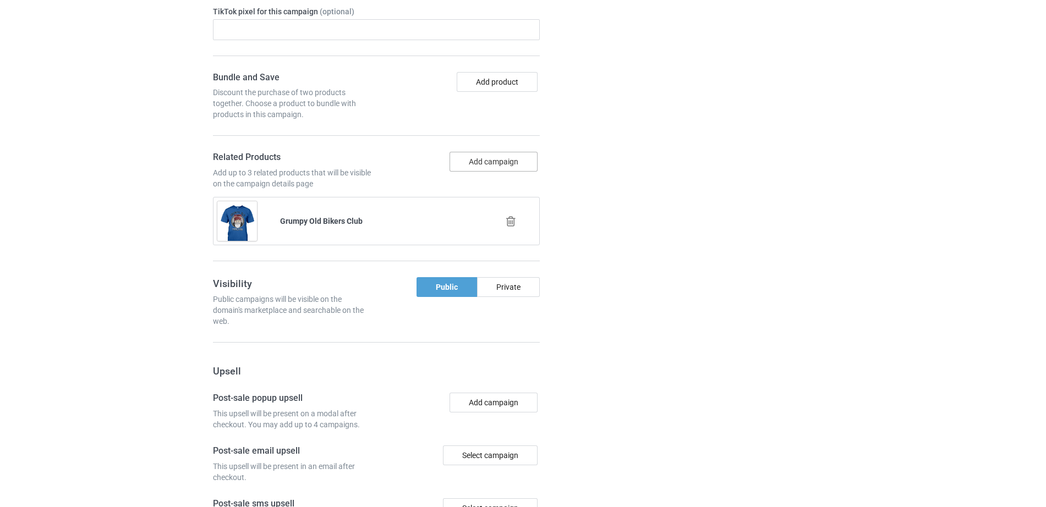
click at [519, 160] on button "Add campaign" at bounding box center [494, 162] width 88 height 20
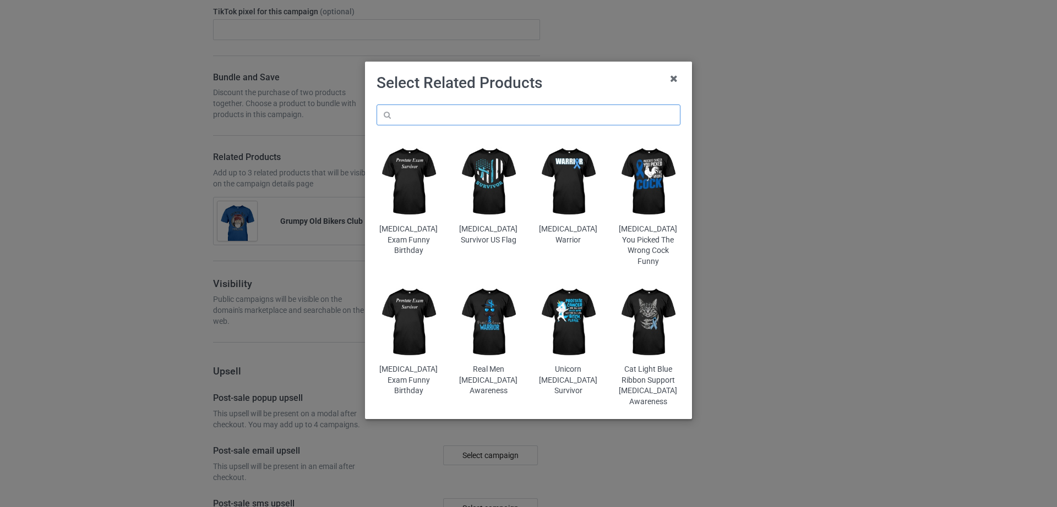
click at [478, 121] on input "text" at bounding box center [528, 115] width 304 height 21
paste input "I Piss Red I Bleed Blue I Shit White"
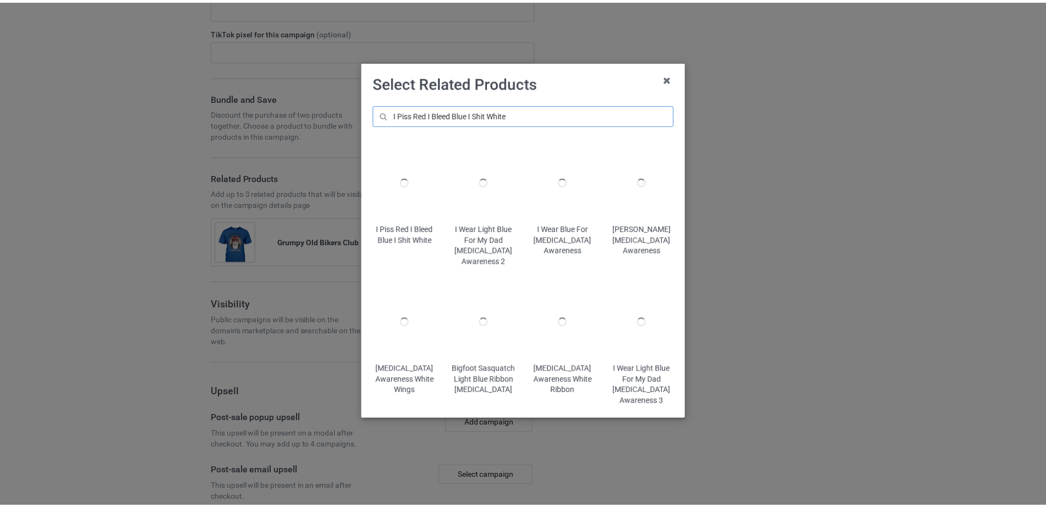
scroll to position [1532, 0]
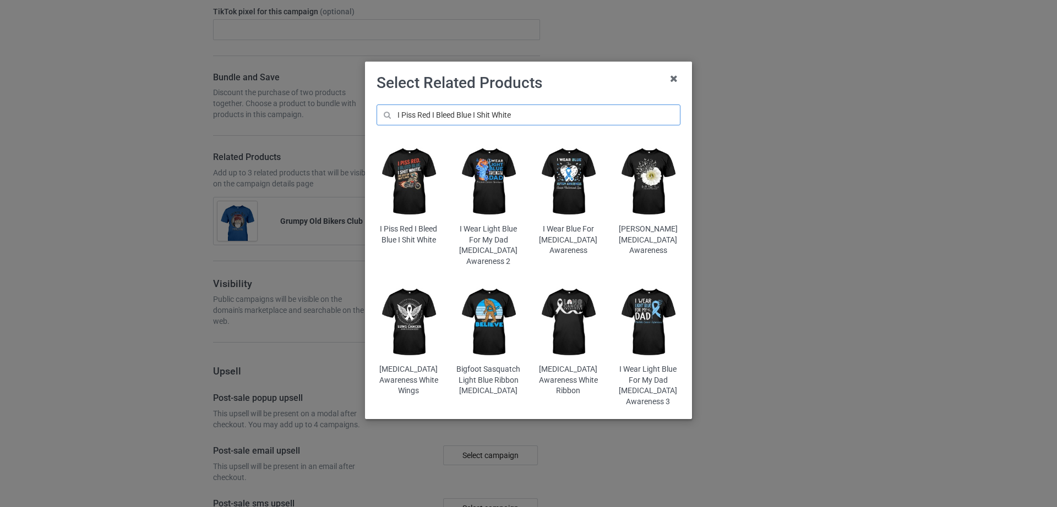
type input "I Piss Red I Bleed Blue I Shit White"
click at [419, 174] on img at bounding box center [408, 182] width 64 height 80
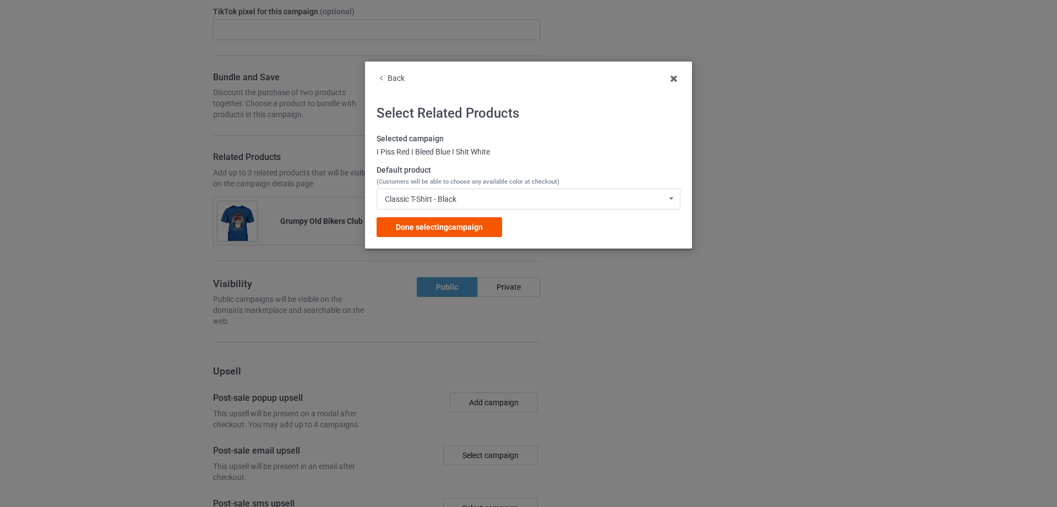
click at [446, 227] on span "Done selecting campaign" at bounding box center [439, 227] width 87 height 9
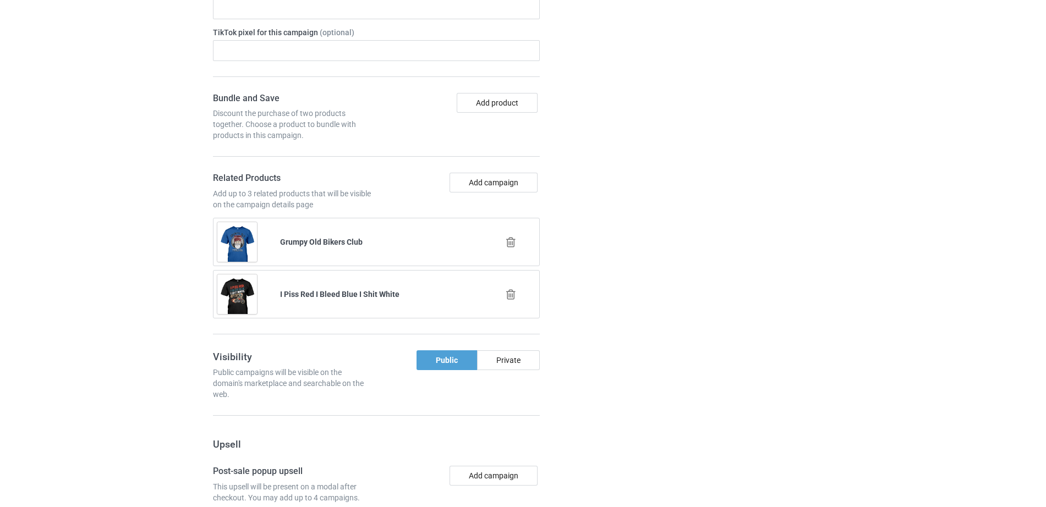
scroll to position [1595, 0]
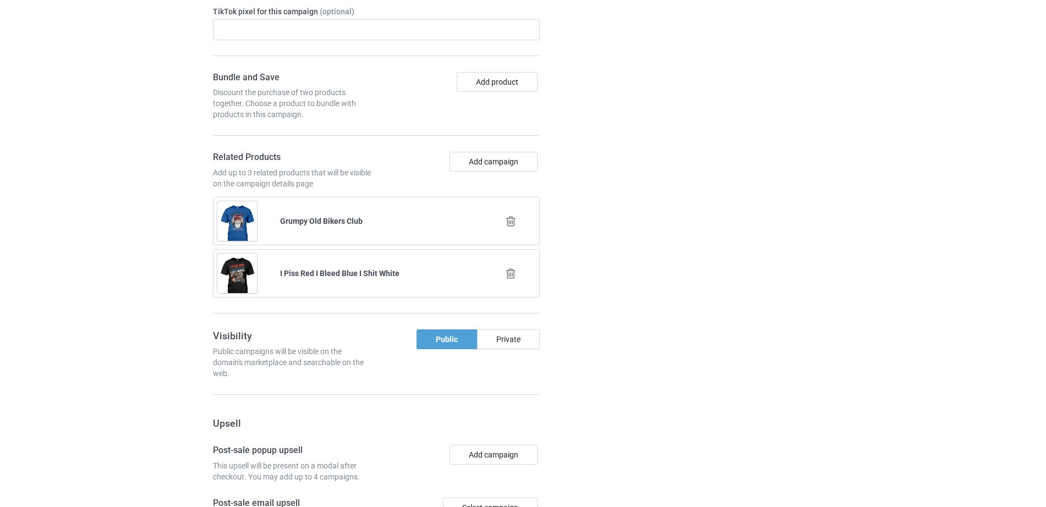
click at [473, 177] on div "Add campaign" at bounding box center [459, 170] width 167 height 37
click at [472, 167] on button "Add campaign" at bounding box center [494, 162] width 88 height 20
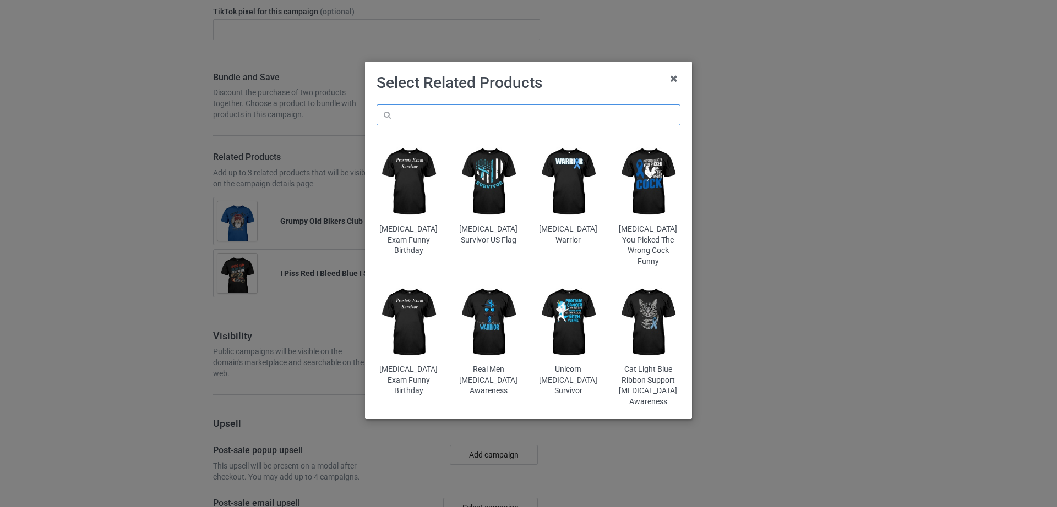
click at [445, 113] on input "text" at bounding box center [528, 115] width 304 height 21
paste input "I Like My Motorcycle My Dog And Maybe 3 People"
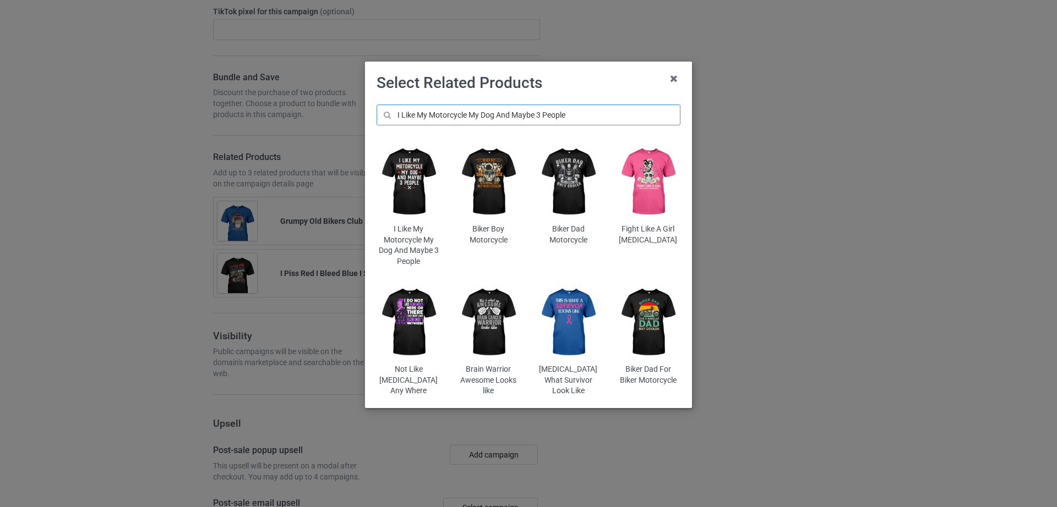
type input "I Like My Motorcycle My Dog And Maybe 3 People"
click at [395, 204] on img at bounding box center [408, 182] width 64 height 80
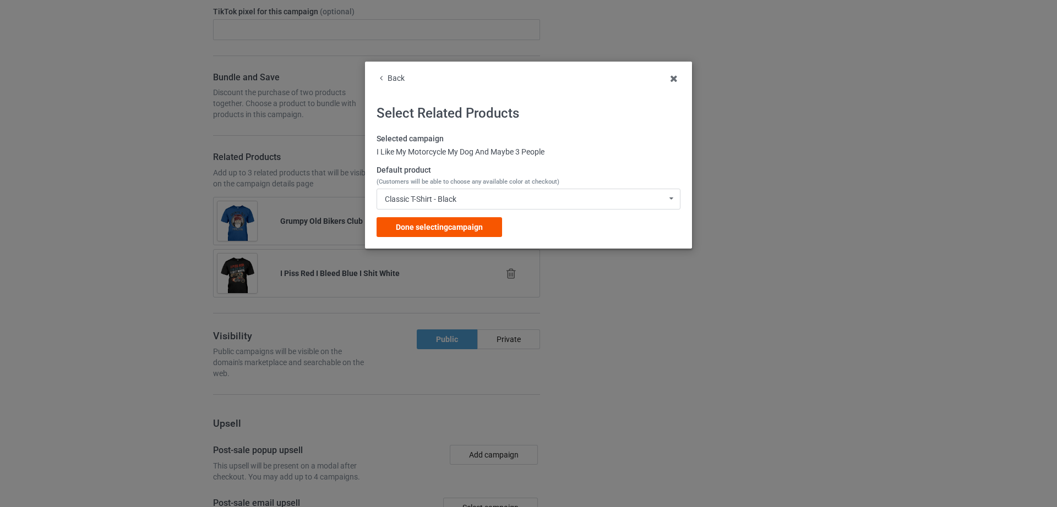
click at [447, 226] on span "Done selecting campaign" at bounding box center [439, 227] width 87 height 9
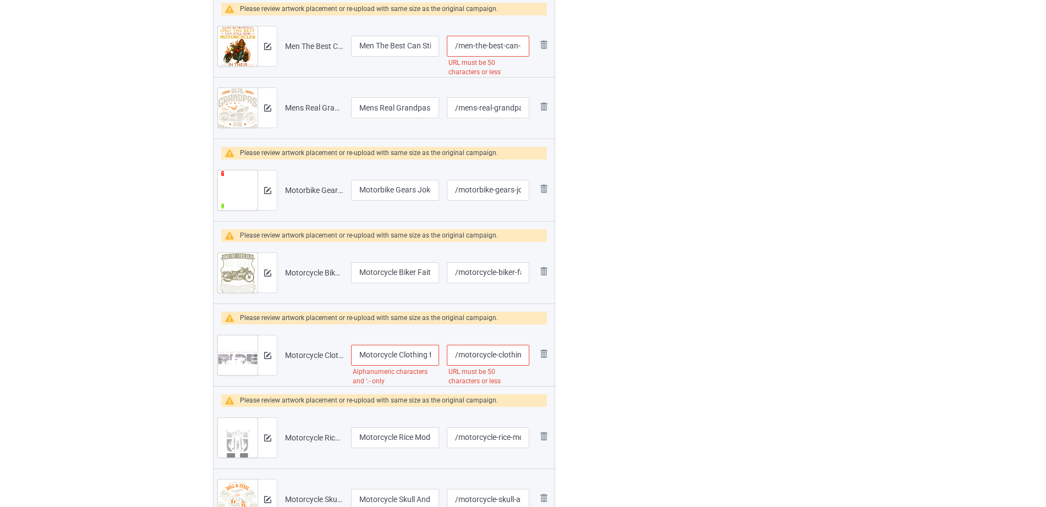
drag, startPoint x: 491, startPoint y: 354, endPoint x: 375, endPoint y: 360, distance: 116.3
click at [375, 360] on tr "Preview and edit artwork Motorcycle Clothing for Bikers - Men_s Classic Fit Bla…" at bounding box center [384, 356] width 341 height 62
type input "/-clothing-for-bikers-men-s-classic-fit-black-motorcycling-letter-print-t-shirt"
click at [473, 355] on input "/-clothing-for-bikers-men-s-classic-fit-black-motorcycling-letter-print-t-shirt" at bounding box center [488, 355] width 83 height 21
click at [457, 356] on input "/-clothing-for-bikers-men-s-classic-fit-black-motorcycling-letter-print-t-shirt" at bounding box center [488, 355] width 83 height 21
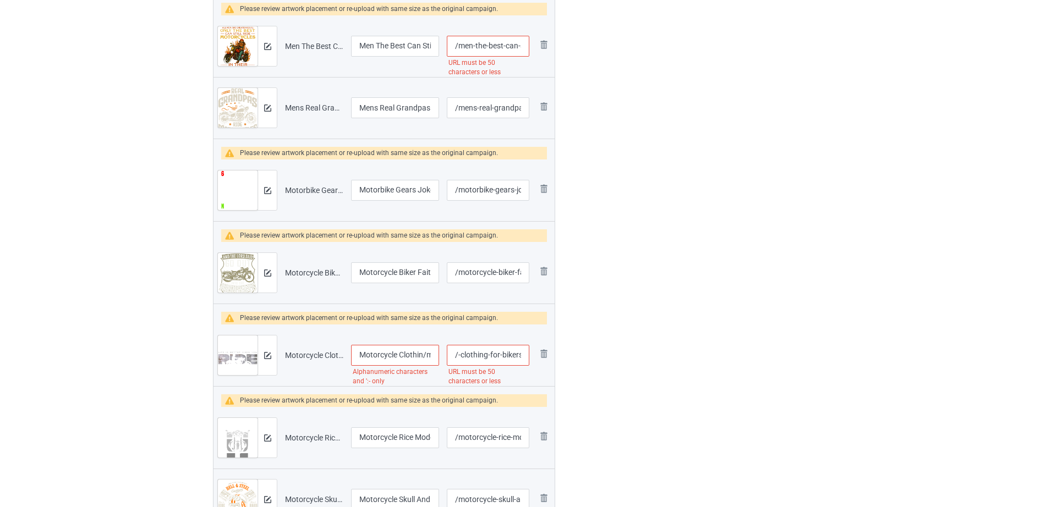
click at [455, 354] on input "/-clothing-for-bikers-men-s-classic-fit-black-motorcycling-letter-print-t-shirt" at bounding box center [488, 355] width 83 height 21
drag, startPoint x: 458, startPoint y: 354, endPoint x: 525, endPoint y: 354, distance: 66.0
click at [525, 354] on input "/-clothing-for-bikers-men-s-classic-fit-black-motorcycling-letter-print-t-shirt" at bounding box center [488, 355] width 83 height 21
click at [515, 355] on input "/-clothing-for-bikers-men-s-classic-fit-black-motorcycling-letter-print-t-shirt" at bounding box center [488, 355] width 83 height 21
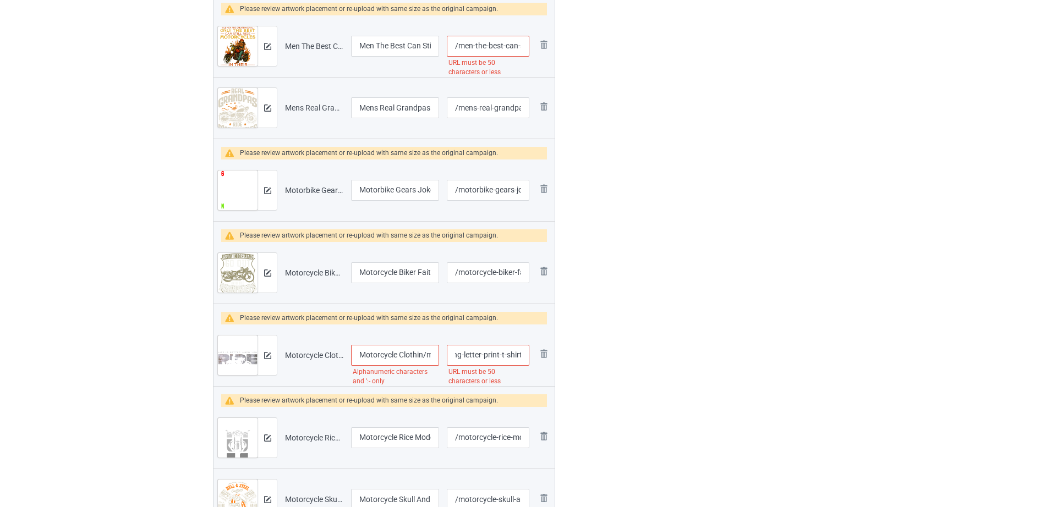
scroll to position [0, 0]
click at [367, 380] on div "Alphanumeric characters and ':- only" at bounding box center [395, 377] width 88 height 22
click at [369, 359] on input "Motorcycle Clothin/motorcyclg for Bikers - Men_s Classic Fit Black Motorcycling…" at bounding box center [395, 355] width 88 height 21
drag, startPoint x: 402, startPoint y: 359, endPoint x: 409, endPoint y: 364, distance: 8.3
click at [409, 364] on input "Motorcycle Clothin/motorcyclg for Bikers - Men_s Classic Fit Black Motorcycling…" at bounding box center [395, 355] width 88 height 21
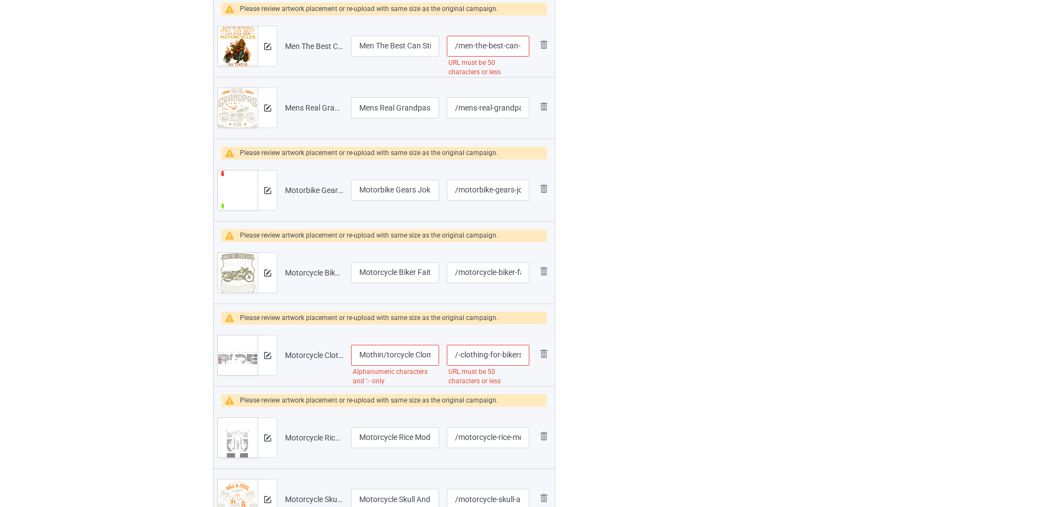
click at [401, 357] on input "Mothin/torcycle Clomotorcyclg for Bikers - Men_s Classic Fit Black Motorcycling…" at bounding box center [395, 355] width 88 height 21
drag, startPoint x: 379, startPoint y: 354, endPoint x: 470, endPoint y: 355, distance: 90.8
click at [470, 355] on tr "Preview and edit artwork Motorcycle Clothing for Bikers - Men_s Classic Fit Bla…" at bounding box center [384, 356] width 341 height 62
click at [413, 358] on input "Mothin/torcycle Clomotorcyclg for Bikers - Men_s Classic Fit Black Motorcycling…" at bounding box center [395, 355] width 88 height 21
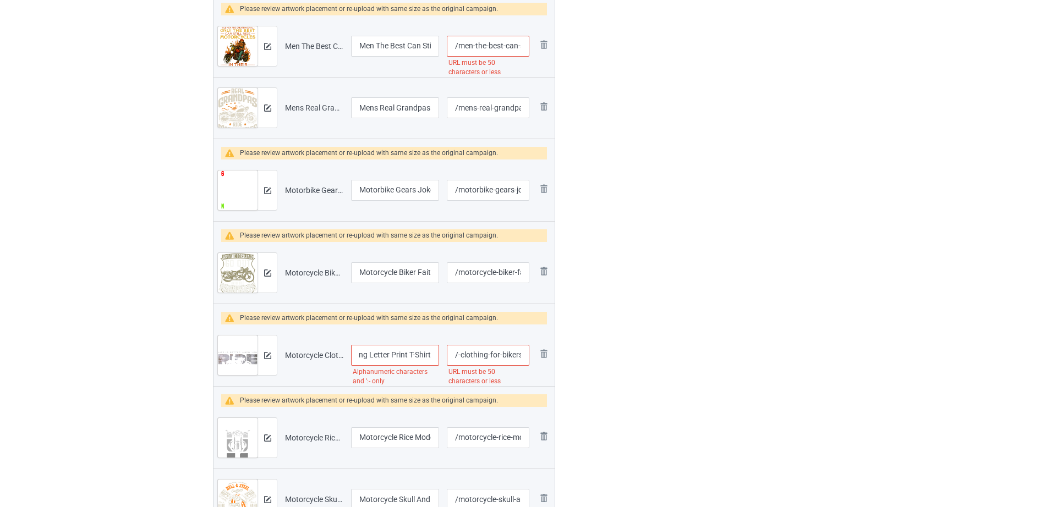
drag, startPoint x: 405, startPoint y: 356, endPoint x: 421, endPoint y: 355, distance: 15.4
click at [421, 355] on input "Mothin/torcycle Clomotorcyclg for Bikers - Men_s Classic Fit Black Motorcycling…" at bounding box center [395, 355] width 88 height 21
click at [417, 356] on input "Mothin/torcycle Clomotorcyclg for Bikers - Men_s Classic Fit Black Motorcycling…" at bounding box center [395, 355] width 88 height 21
drag, startPoint x: 406, startPoint y: 354, endPoint x: 429, endPoint y: 357, distance: 23.8
click at [429, 357] on input "Mothin/torcycle Clomotorcyclg for Bikers - Men_s Classic Fit Black Motorcycling…" at bounding box center [395, 355] width 88 height 21
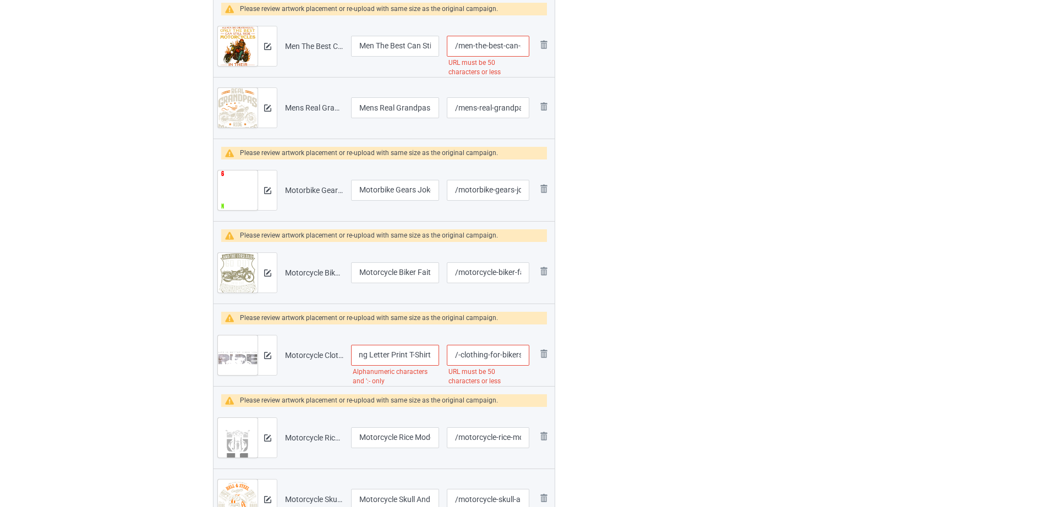
drag, startPoint x: 391, startPoint y: 356, endPoint x: 438, endPoint y: 356, distance: 46.2
click at [438, 356] on input "Mothin/torcycle Clomotorcyclg for Bikers - Men_s Classic Fit Black Motorcycling…" at bounding box center [395, 355] width 88 height 21
drag, startPoint x: 409, startPoint y: 354, endPoint x: 386, endPoint y: 353, distance: 23.2
click at [386, 353] on input "Mothin/torcycle Clomotorcyclg for Bikers - Men_s Classic Fit Black Motorcycling…" at bounding box center [395, 355] width 88 height 21
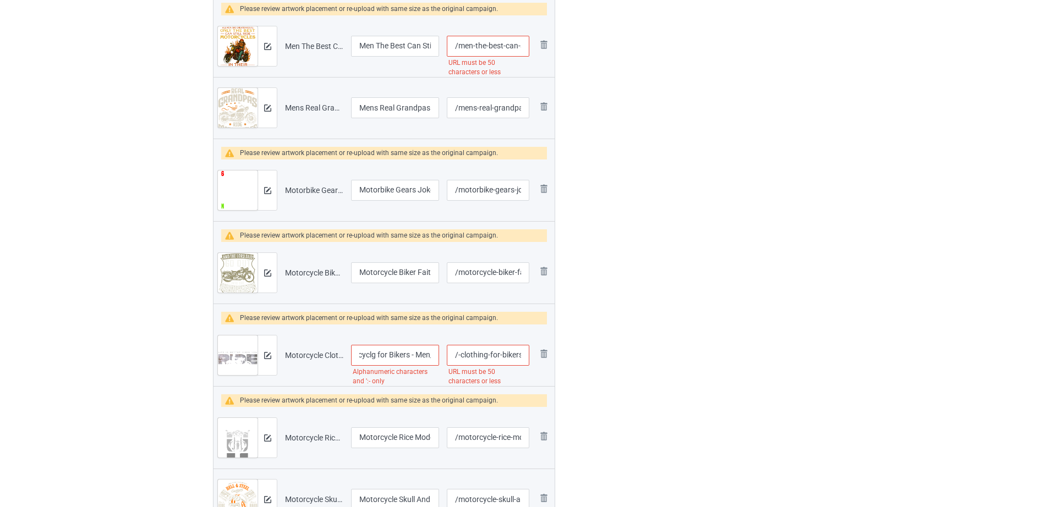
scroll to position [0, 98]
click at [407, 355] on input "Mothin/torcycle Clomotorcyclg for Bikers - Men_s Classic Fit Black Motorcycling…" at bounding box center [395, 355] width 88 height 21
drag, startPoint x: 364, startPoint y: 355, endPoint x: 385, endPoint y: 355, distance: 20.9
click at [385, 355] on input "Mothin/torcycle Clomotorcyclg for Bikers - Men_s Classic Fit Black Motorcycling…" at bounding box center [395, 355] width 88 height 21
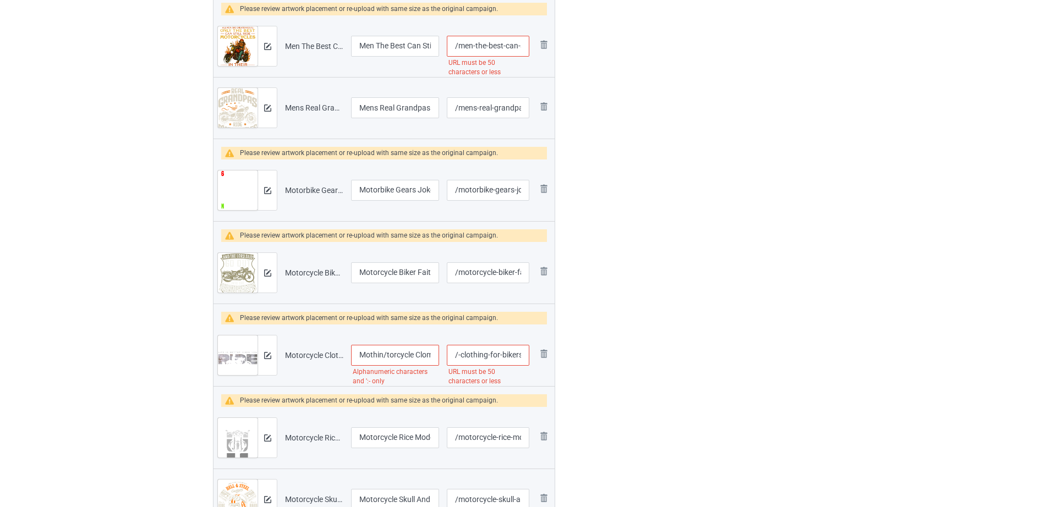
click at [385, 355] on input "Mothin/torcycle Clomotorcyclg for Bikers - Men_s Classic Fit Black Motorcycling…" at bounding box center [395, 355] width 88 height 21
drag, startPoint x: 387, startPoint y: 356, endPoint x: 415, endPoint y: 356, distance: 28.1
click at [415, 356] on input "Mothin/torcycle Clomotorcyclg for Bikers - Men_s Classic Fit Black Motorcycling…" at bounding box center [395, 355] width 88 height 21
click at [413, 357] on input "Mothin/Clomotorcyclg for Bikers - Men_s Classic Fit Black Motorcycling Letter" at bounding box center [395, 355] width 88 height 21
drag, startPoint x: 391, startPoint y: 356, endPoint x: 407, endPoint y: 356, distance: 15.4
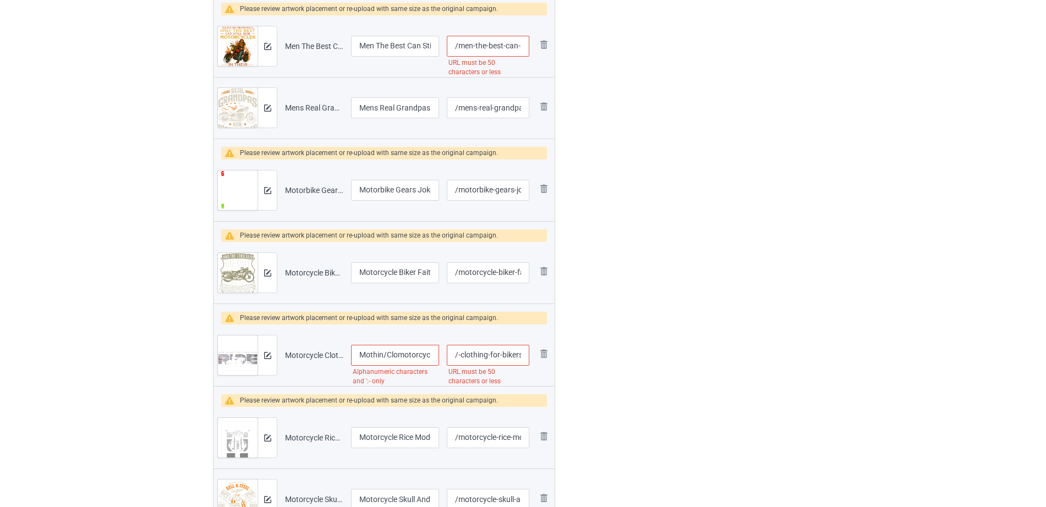
click at [407, 356] on input "Mothin/Clomotorcyclg for Bikers - Men_s Classic Fit Black Motorcycling Letter" at bounding box center [395, 355] width 88 height 21
drag, startPoint x: 375, startPoint y: 354, endPoint x: 383, endPoint y: 355, distance: 7.2
click at [342, 356] on tr "Preview and edit artwork Motorcycle Clothing for Bikers - Men_s Classic Fit Bla…" at bounding box center [384, 356] width 341 height 62
click at [383, 355] on input "Mothin/Clomotorcyclg for Bikers - Men_s Classic Fit Black Motorcycling Letter" at bounding box center [395, 355] width 88 height 21
drag, startPoint x: 383, startPoint y: 355, endPoint x: 348, endPoint y: 355, distance: 34.1
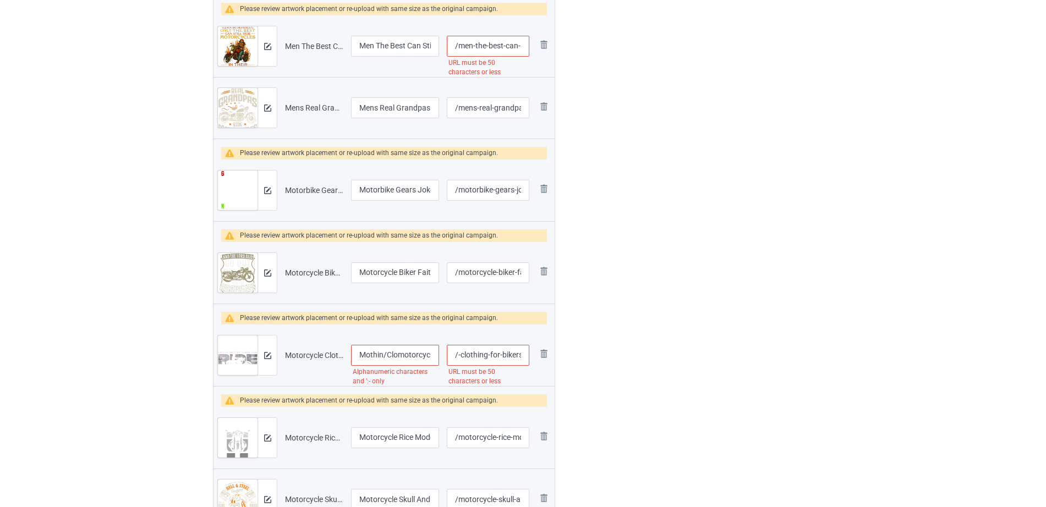
click at [348, 355] on td "Mothin/Clomotorcyclg for Bikers - Men_s Classic Fit Black Motorcycling Letter A…" at bounding box center [395, 356] width 96 height 62
click at [363, 356] on input "/Clomotorcyclg for Bikers - Men_s Classic Fit Black Motorcycling Letter" at bounding box center [395, 355] width 88 height 21
click at [377, 354] on input "Clomotorcyclg for Bikers - Men_s Classic Fit Black Motorcycling Letter" at bounding box center [395, 355] width 88 height 21
click at [412, 354] on input "Clomotorcyclg for Bikers - Men_s Classic Fit Black Motorcycling Letter" at bounding box center [395, 355] width 88 height 21
drag, startPoint x: 402, startPoint y: 354, endPoint x: 409, endPoint y: 353, distance: 7.2
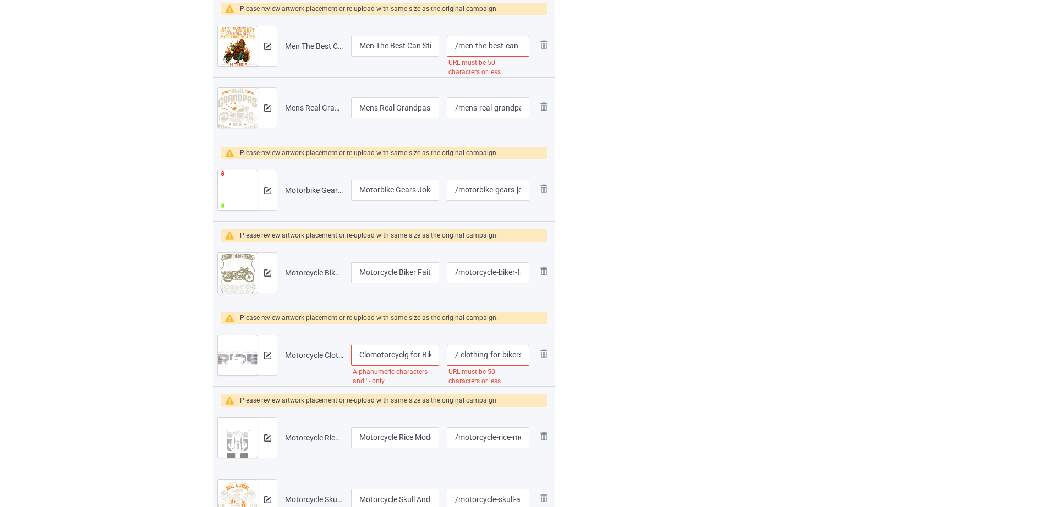
click at [409, 353] on input "Clomotorcyclg for Bikers - Men_s Classic Fit Black Motorcycling Letter" at bounding box center [395, 355] width 88 height 21
drag, startPoint x: 405, startPoint y: 358, endPoint x: 379, endPoint y: 358, distance: 25.9
click at [385, 358] on input "Clomotorcy for Bikers - Men_s Classic Fit Black Motorcycling Letter" at bounding box center [395, 355] width 88 height 21
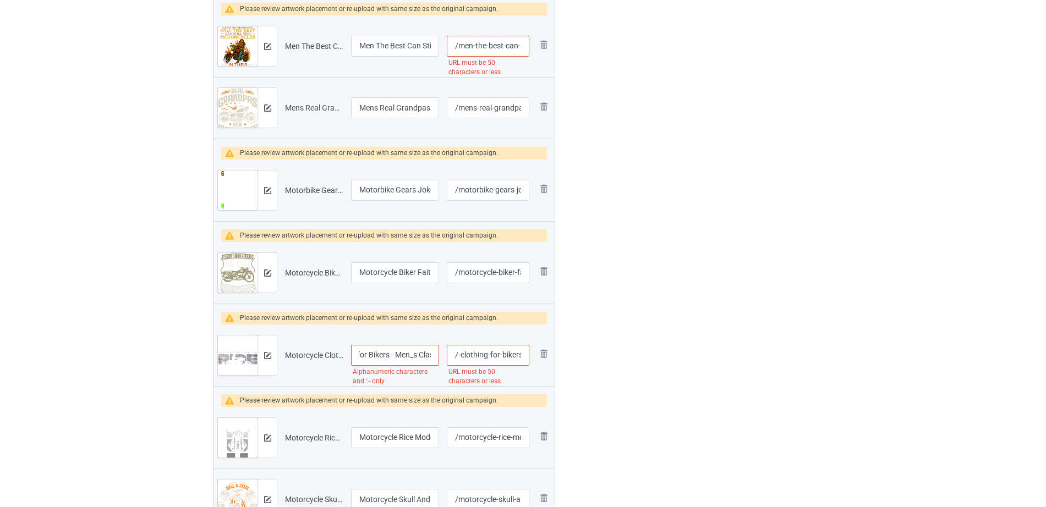
click at [397, 358] on input "Clomotorcy for Bikers - Men_s Classic Fit Black Motorcycling Letter" at bounding box center [395, 355] width 88 height 21
click at [409, 356] on input "Clomotorcy for BikersMen_s Classic Fit Black Motorcycling Letter" at bounding box center [395, 355] width 88 height 21
click at [394, 356] on input "Clomotorcy for BikersMens Classic Fit Black Motorcycling Letter" at bounding box center [395, 355] width 88 height 21
click at [392, 356] on input "Clomotorcy for BikersMens Classic Fit Black Motorcycling Letter" at bounding box center [395, 355] width 88 height 21
click at [409, 354] on input "Clomotorcy for Bikers Mens Classic Fit Black Motorcycling Letter" at bounding box center [395, 355] width 88 height 21
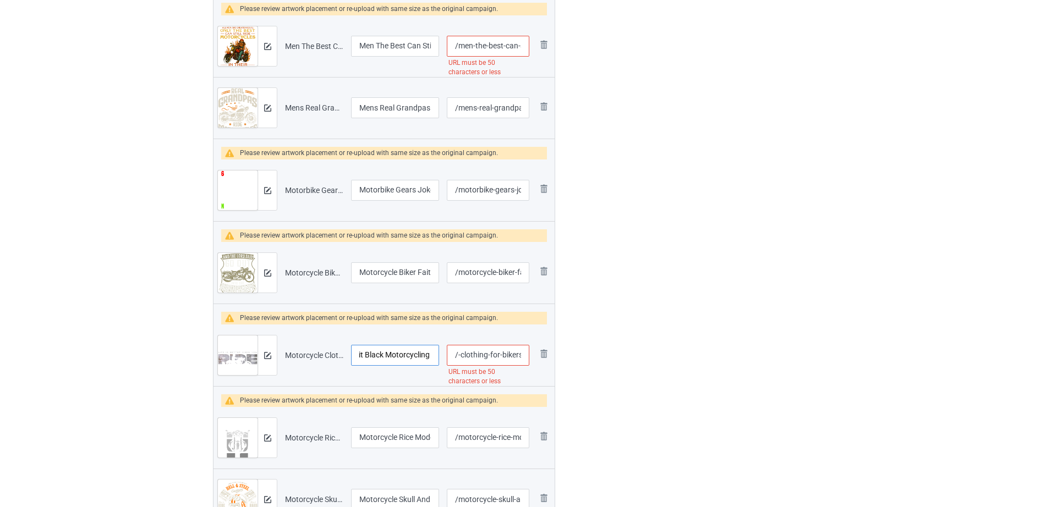
scroll to position [0, 151]
drag, startPoint x: 375, startPoint y: 352, endPoint x: 427, endPoint y: 354, distance: 51.2
click at [427, 354] on input "Clomotorcy for Bikers Mens Classic Fit Black Motorcycling Letter" at bounding box center [395, 355] width 88 height 21
type input "Clomotorcy for Bikers Mens Classic Fit Black Motorcycling Letter"
click at [456, 355] on input "/-clothing-for-bikers-men-s-classic-fit-black-motorcycling-letter-print-t-shirt" at bounding box center [488, 355] width 83 height 21
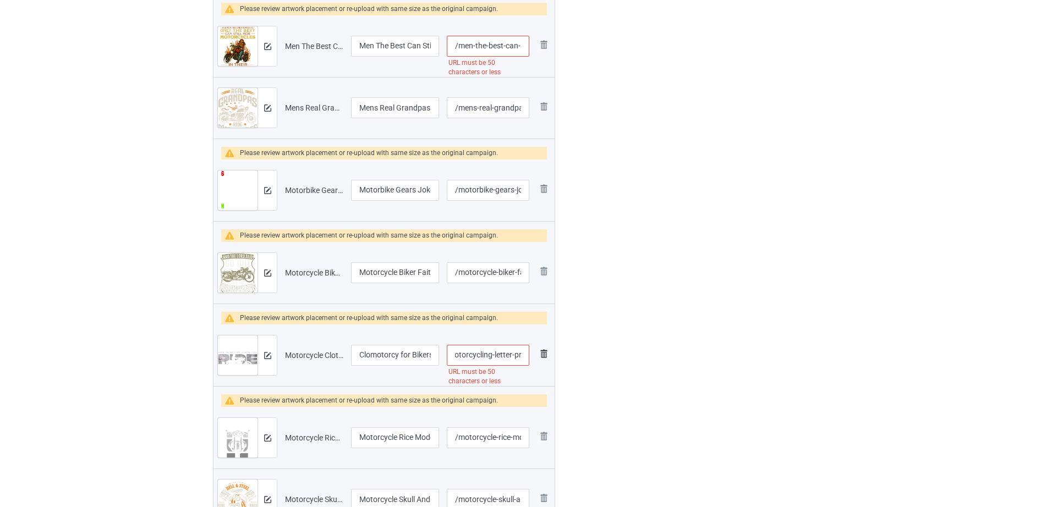
scroll to position [0, 186]
drag, startPoint x: 467, startPoint y: 356, endPoint x: 539, endPoint y: 353, distance: 72.1
click at [539, 353] on tr "Preview and edit artwork Motorcycle Clothing for Bikers - Men_s Classic Fit Bla…" at bounding box center [384, 356] width 341 height 62
click at [502, 354] on input "/-clothing-for-bikers-men-s-classic-fit-black-motorcycling-letter-print-t-shirt" at bounding box center [488, 355] width 83 height 21
drag, startPoint x: 480, startPoint y: 357, endPoint x: 525, endPoint y: 355, distance: 44.6
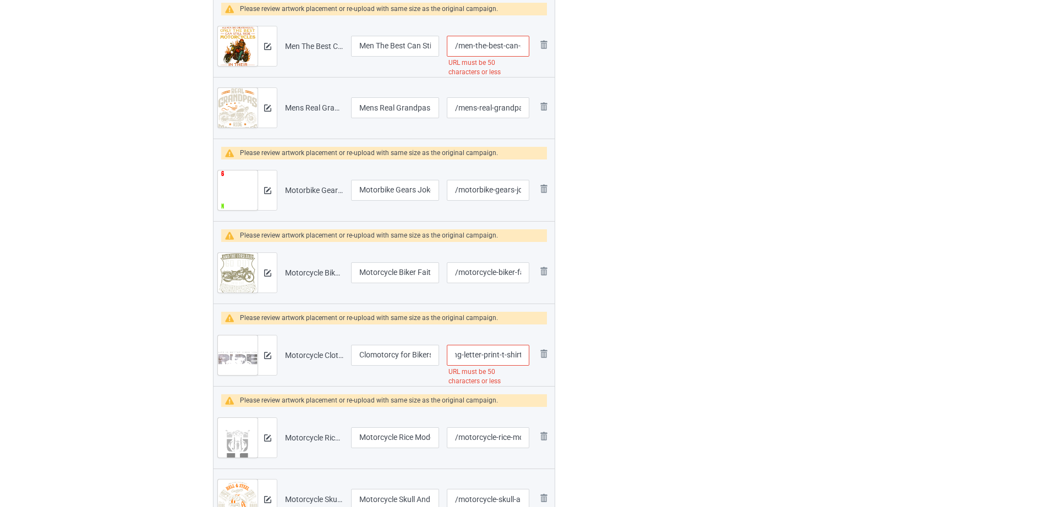
click at [525, 355] on input "/-clothing-for-bikers-men-s-classic-fit-black-motorcycling-letter-print-t-shirt" at bounding box center [488, 355] width 83 height 21
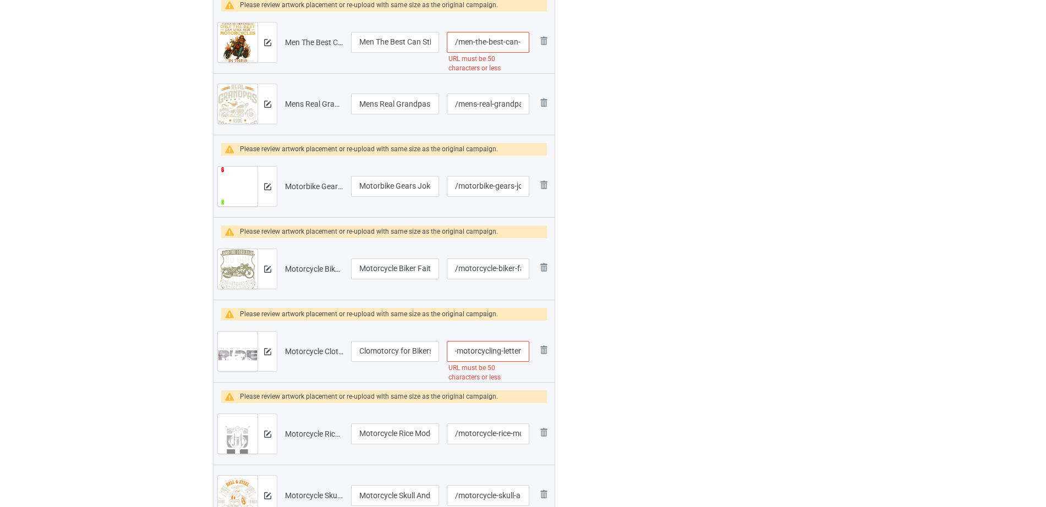
scroll to position [682, 0]
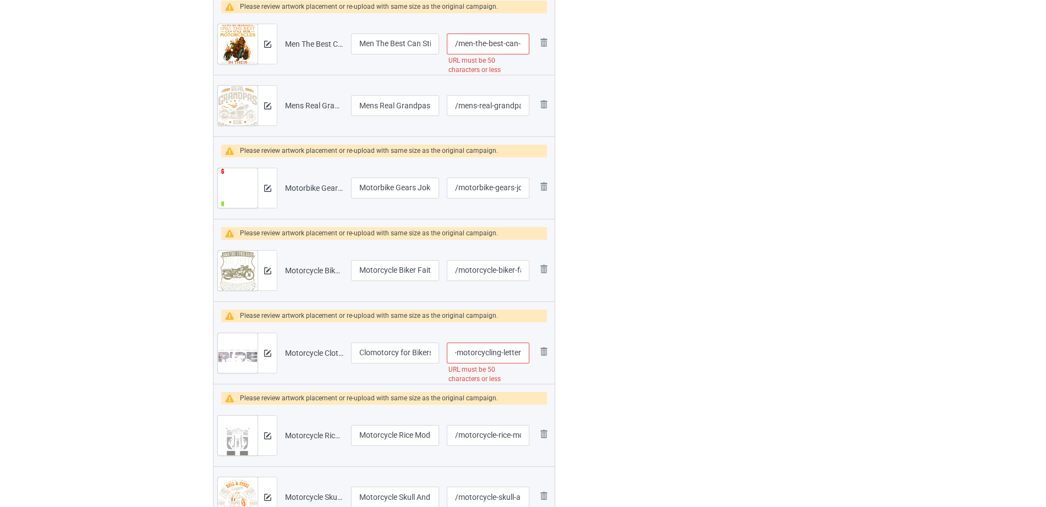
type input "/-clothing-for-bikers-men-s-classic-fit-black-motorcycling-letter"
click at [307, 353] on div "Motorcycle Clothing for Bikers - Men_s Classic Fit Black Motorcycling Letter Pr…" at bounding box center [314, 353] width 58 height 11
drag, startPoint x: 298, startPoint y: 353, endPoint x: 390, endPoint y: 356, distance: 92.0
click at [390, 356] on tr "Preview and edit artwork Motorcycle Clothing for Bikers - Men_s Classic Fit Bla…" at bounding box center [384, 354] width 341 height 62
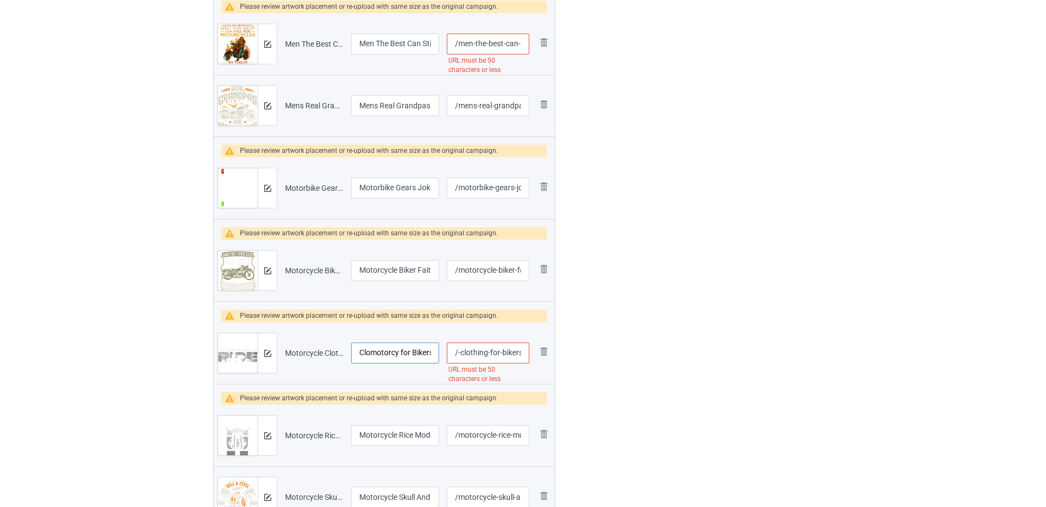
click at [405, 353] on input "Clomotorcy for Bikers Mens Classic Fit Black Motorcycling Letter" at bounding box center [395, 353] width 88 height 21
drag, startPoint x: 365, startPoint y: 350, endPoint x: 398, endPoint y: 348, distance: 33.0
click at [441, 347] on td "Clomotorcy for Bikers Mens Classic Fit Black Motorcycling Letter" at bounding box center [395, 354] width 96 height 62
click at [365, 354] on input "Clomotorcy for Bikers Mens Classic Fit Black Motorcycling Letter" at bounding box center [395, 353] width 88 height 21
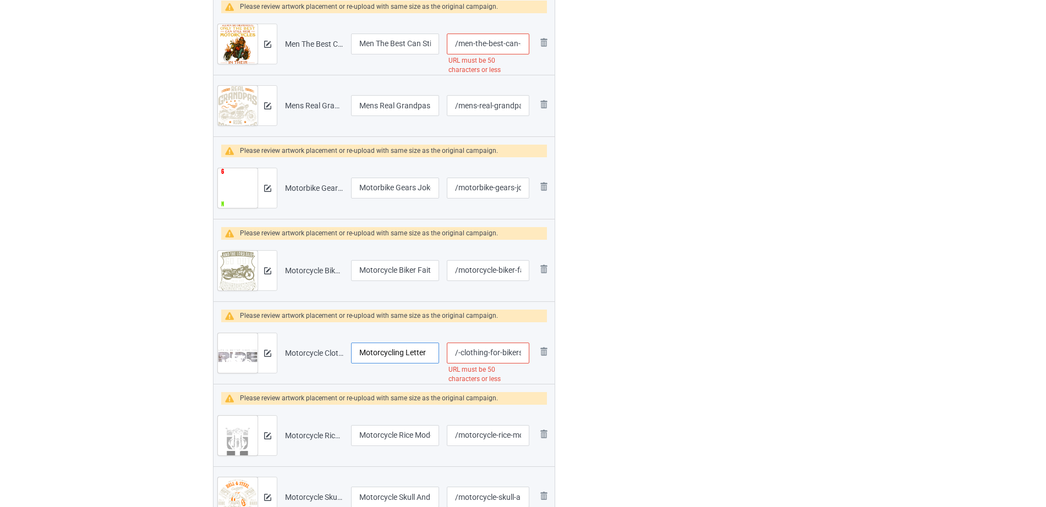
scroll to position [0, 0]
type input "Motorcycling Letter"
click at [411, 334] on td "Motorcycling Letter" at bounding box center [395, 354] width 96 height 62
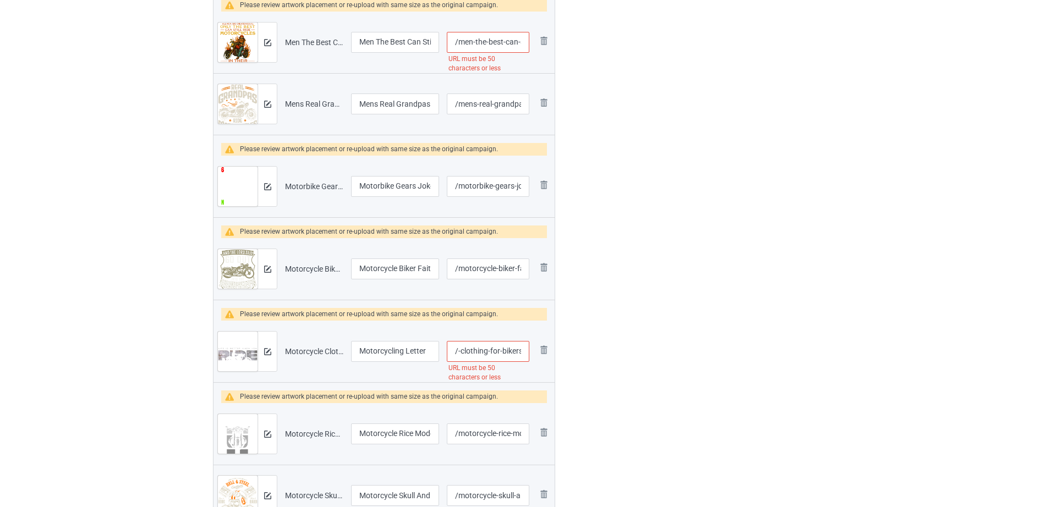
scroll to position [682, 0]
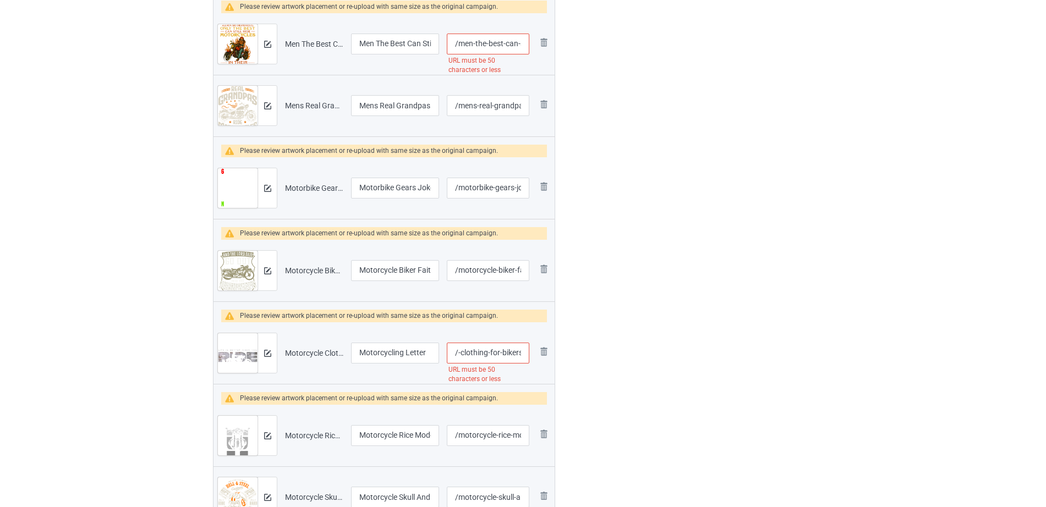
click at [462, 353] on input "/-clothing-for-bikers-men-s-classic-fit-black-motorcycling-letter" at bounding box center [488, 353] width 83 height 21
drag, startPoint x: 456, startPoint y: 353, endPoint x: 501, endPoint y: 352, distance: 44.6
click at [501, 352] on input "/-clothing-for-bikers-men-s-classic-fit-black-motorcycling-letter" at bounding box center [488, 353] width 83 height 21
click at [477, 359] on input "/bikers-men-s-classic-fit-black-motorcycling-letter" at bounding box center [488, 353] width 83 height 21
type input "/bikers-men-s-classic-fit-black-motorcycling-letter"
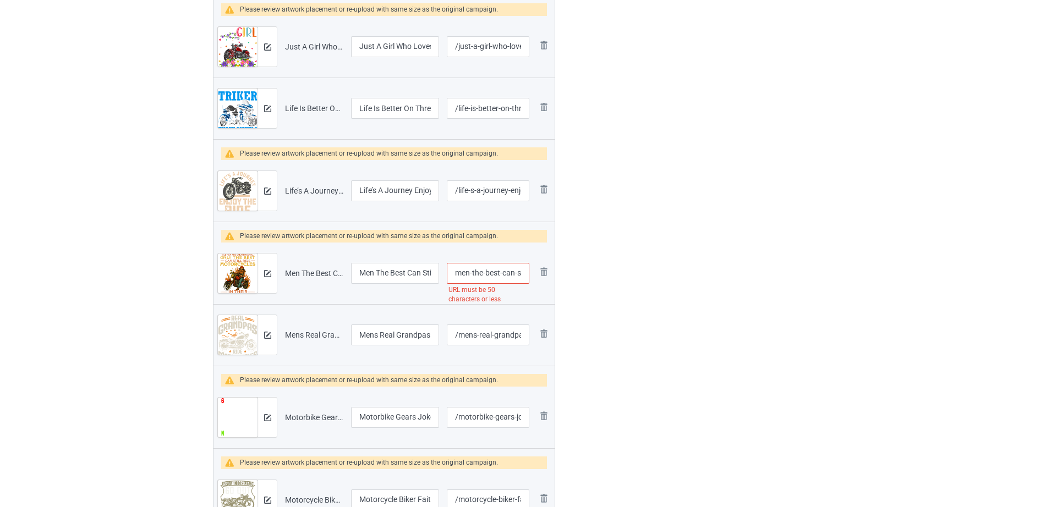
scroll to position [0, 9]
drag, startPoint x: 473, startPoint y: 264, endPoint x: 510, endPoint y: 267, distance: 37.6
click at [510, 267] on input "/men-the-best-can-still-ride-motorcycles-in-seventies" at bounding box center [488, 273] width 83 height 21
click at [477, 275] on input "/men-the-best-can-still-ride-motorcycles-in-seventies" at bounding box center [488, 273] width 83 height 21
click at [465, 275] on input "/men-the-best-can-still-ride-motorcycles-in-seventies" at bounding box center [488, 273] width 83 height 21
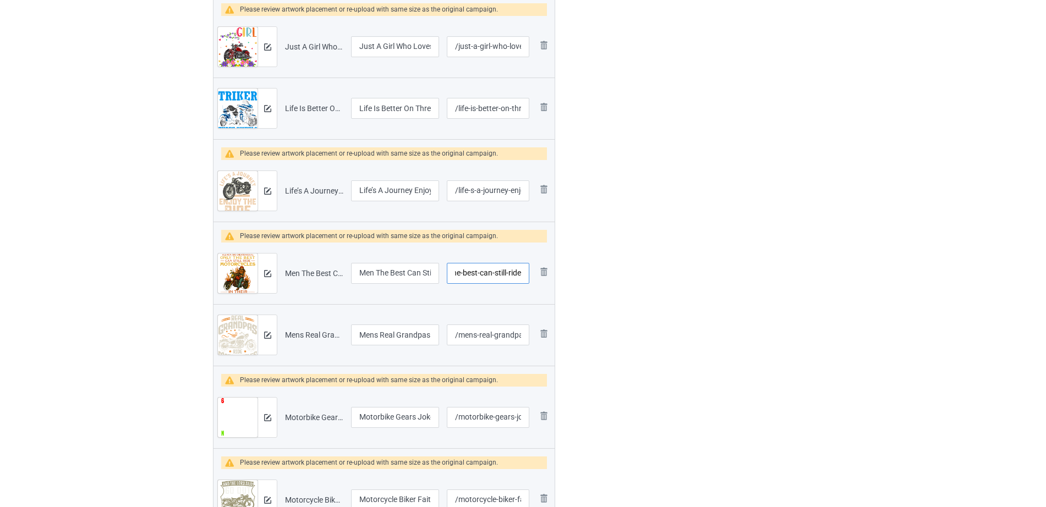
scroll to position [0, 2]
type input "/the-best-can-still-ride-motorcycles-in-seventies"
click at [637, 287] on div at bounding box center [602, 208] width 79 height 1166
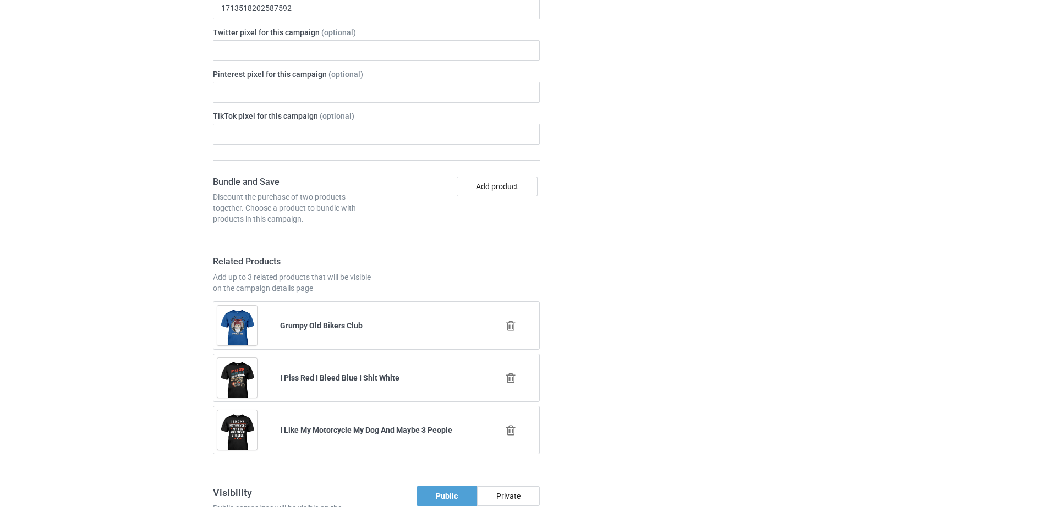
scroll to position [1921, 0]
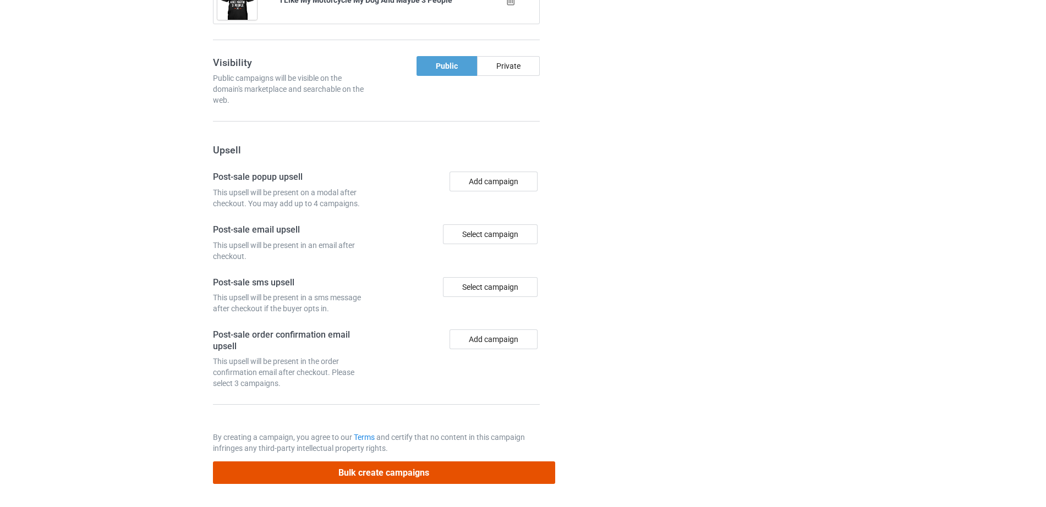
click at [419, 474] on button "Bulk create campaigns" at bounding box center [384, 473] width 342 height 23
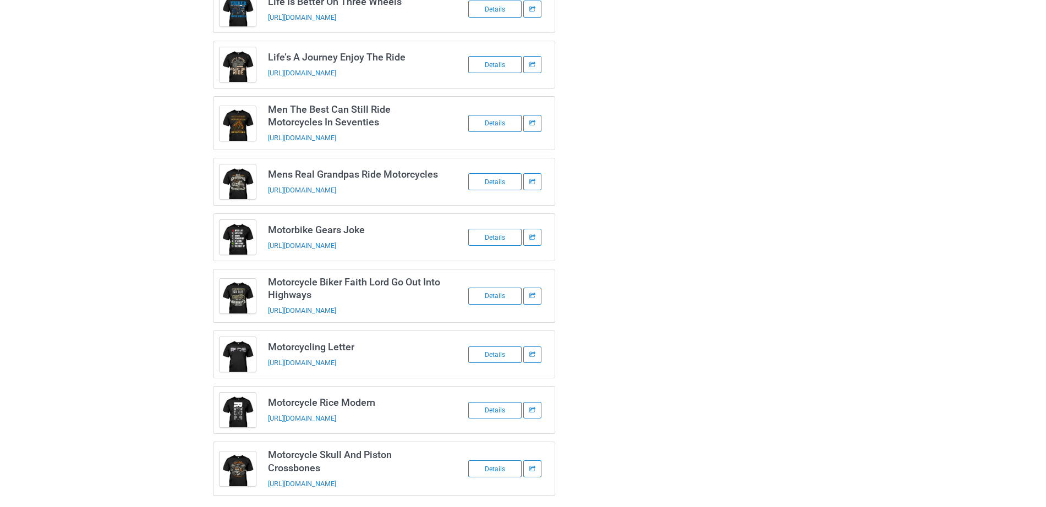
scroll to position [277, 0]
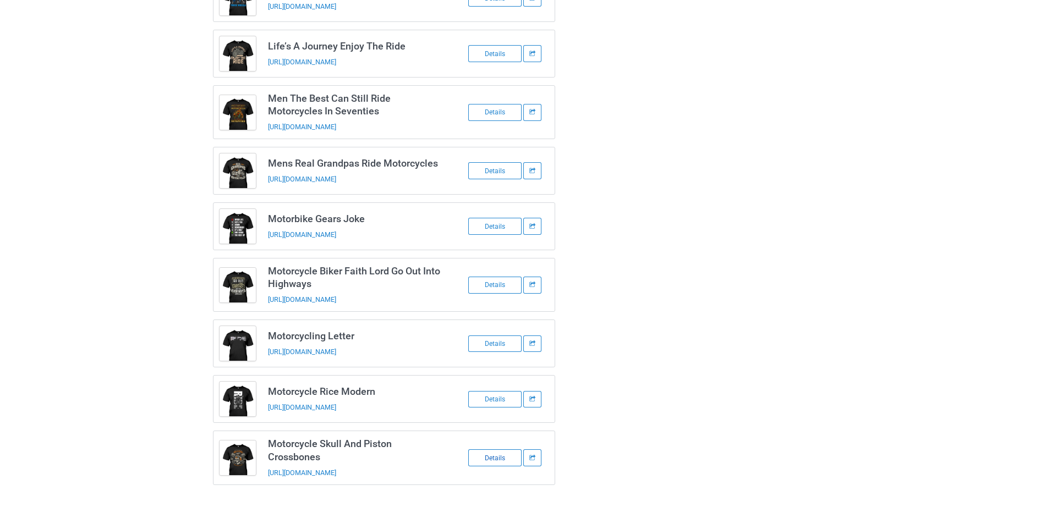
drag, startPoint x: 488, startPoint y: 445, endPoint x: 489, endPoint y: 457, distance: 12.7
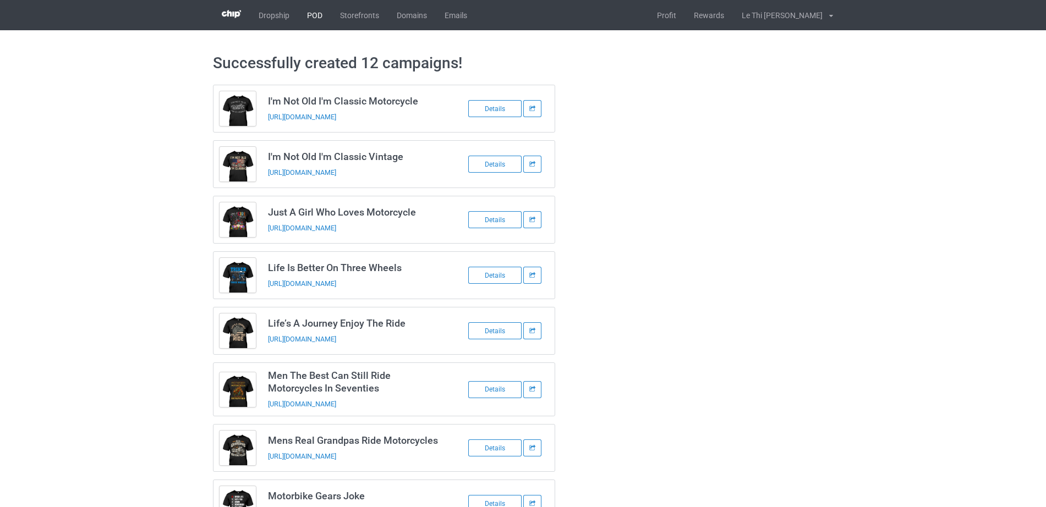
click at [314, 7] on link "POD" at bounding box center [314, 15] width 33 height 30
click at [314, 13] on link "POD" at bounding box center [314, 15] width 33 height 30
